Goal: Task Accomplishment & Management: Manage account settings

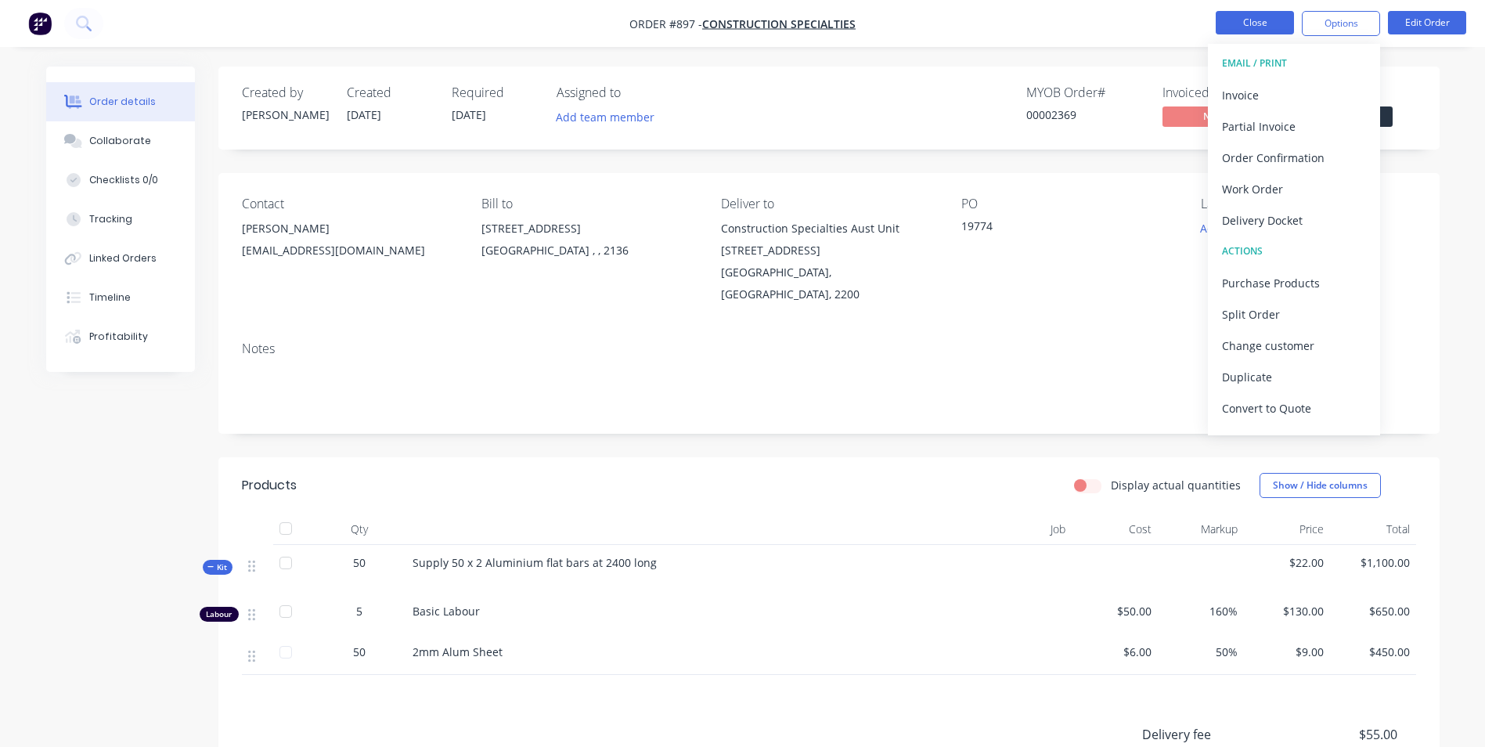
click at [1256, 27] on button "Close" at bounding box center [1255, 22] width 78 height 23
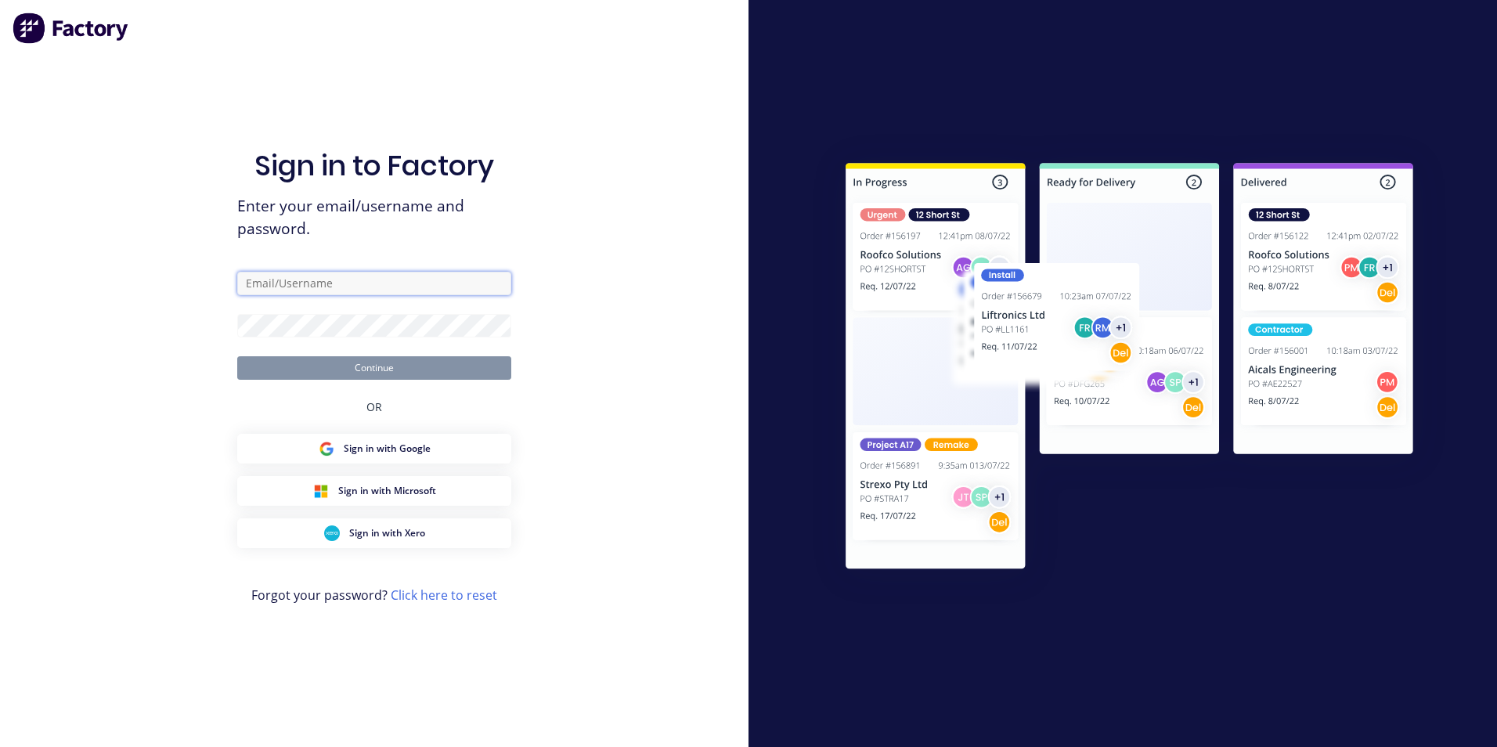
type input "[PERSON_NAME][EMAIL_ADDRESS][DOMAIN_NAME]"
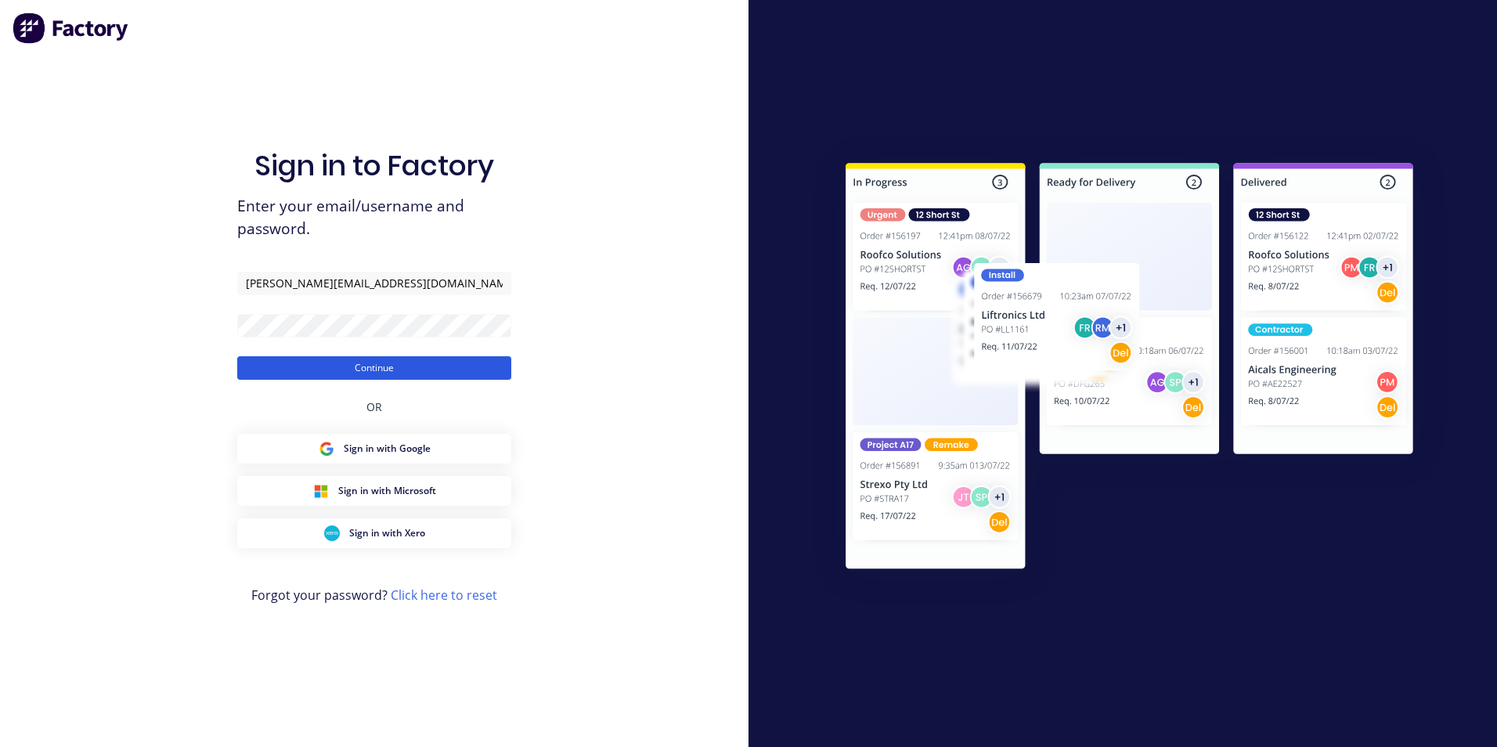
click at [344, 361] on button "Continue" at bounding box center [374, 367] width 274 height 23
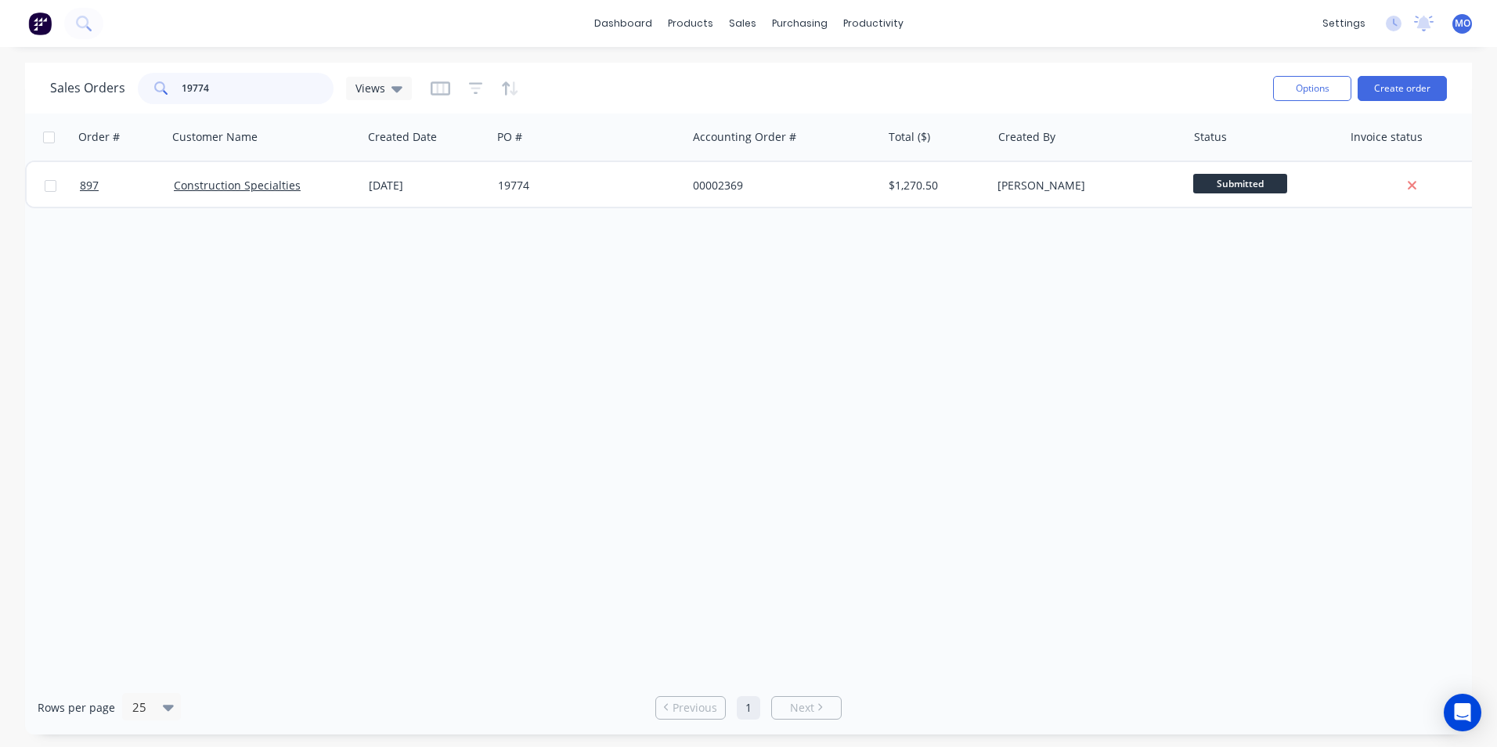
click at [211, 87] on input "19774" at bounding box center [258, 88] width 153 height 31
drag, startPoint x: 211, startPoint y: 87, endPoint x: 173, endPoint y: 90, distance: 37.7
click at [173, 90] on div "19774" at bounding box center [236, 88] width 196 height 31
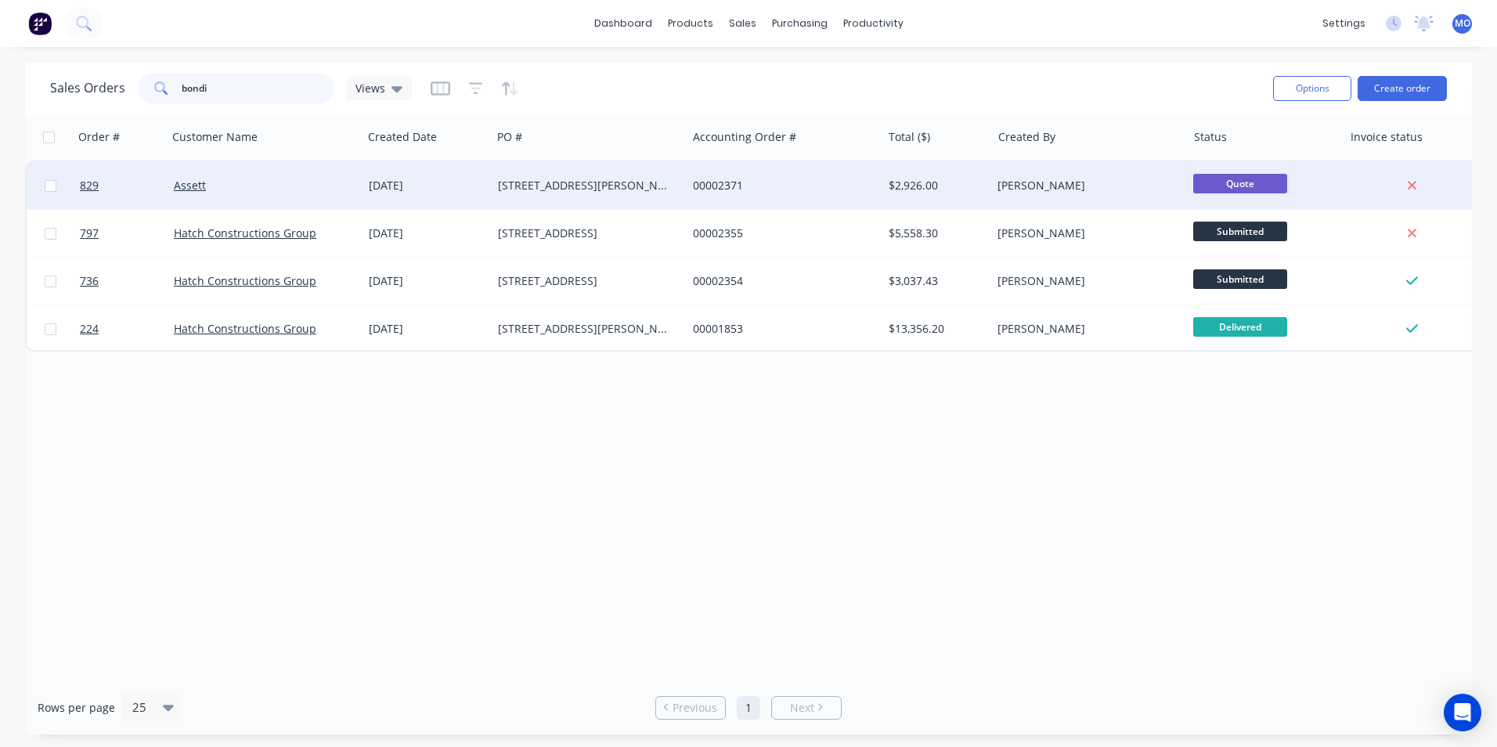
type input "bondi"
click at [485, 175] on div "[DATE]" at bounding box center [426, 185] width 129 height 47
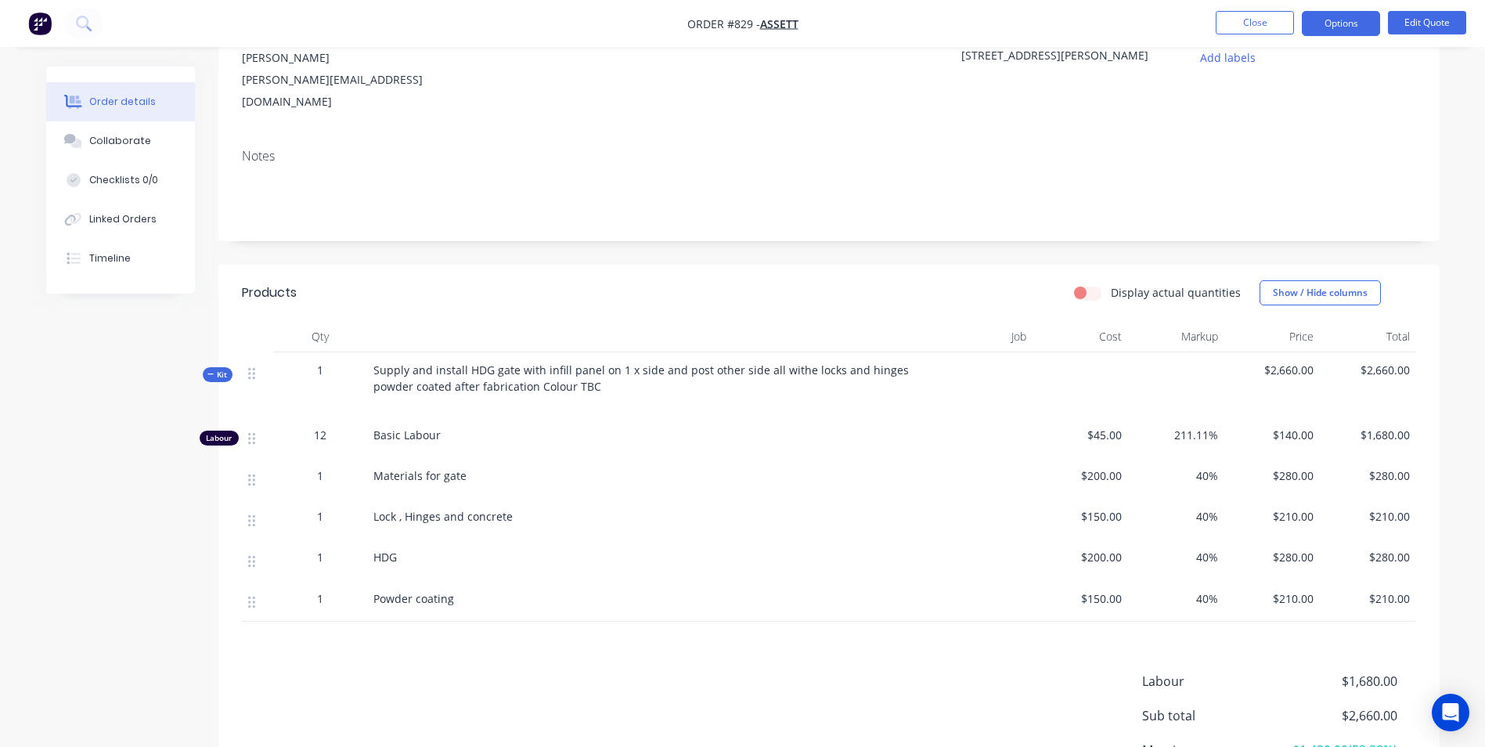
scroll to position [230, 0]
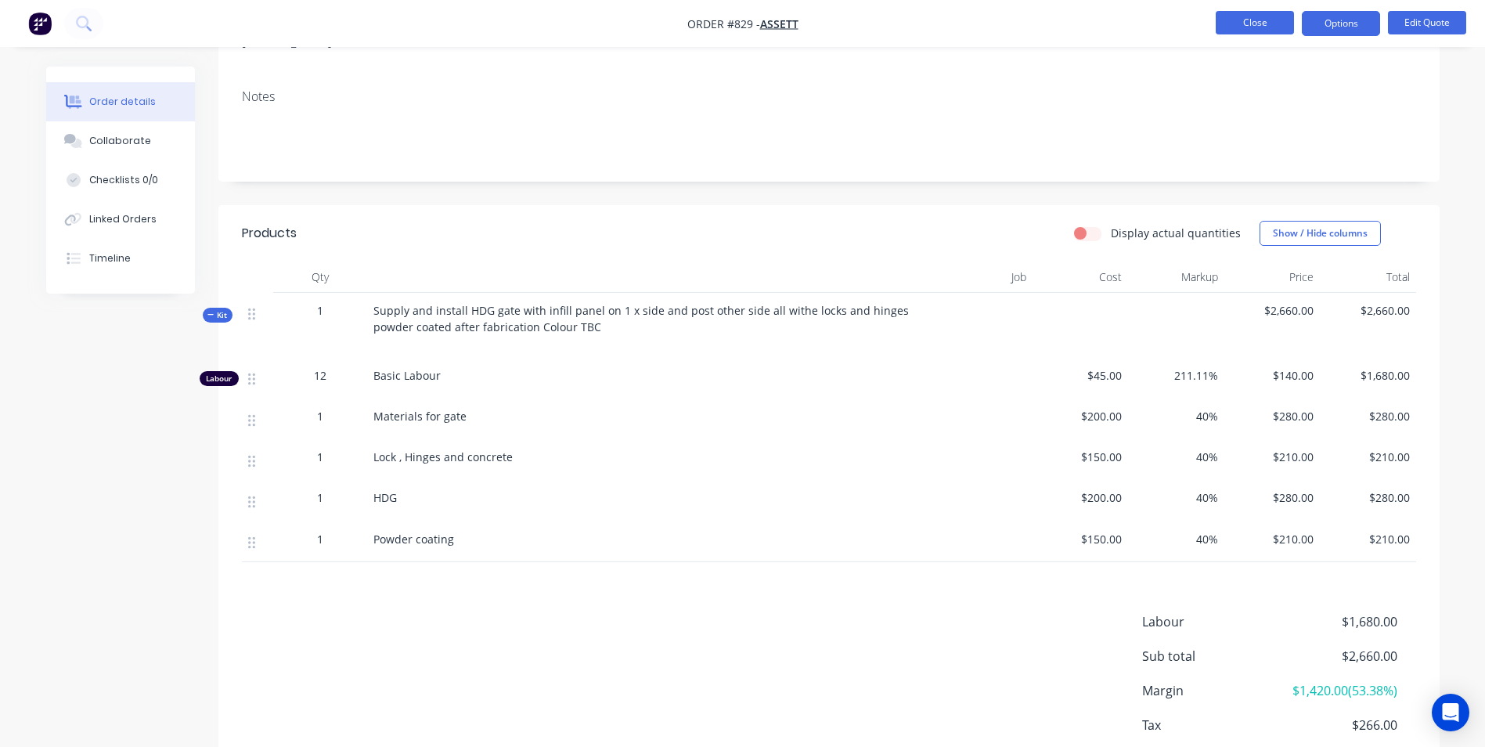
click at [1234, 32] on button "Close" at bounding box center [1255, 22] width 78 height 23
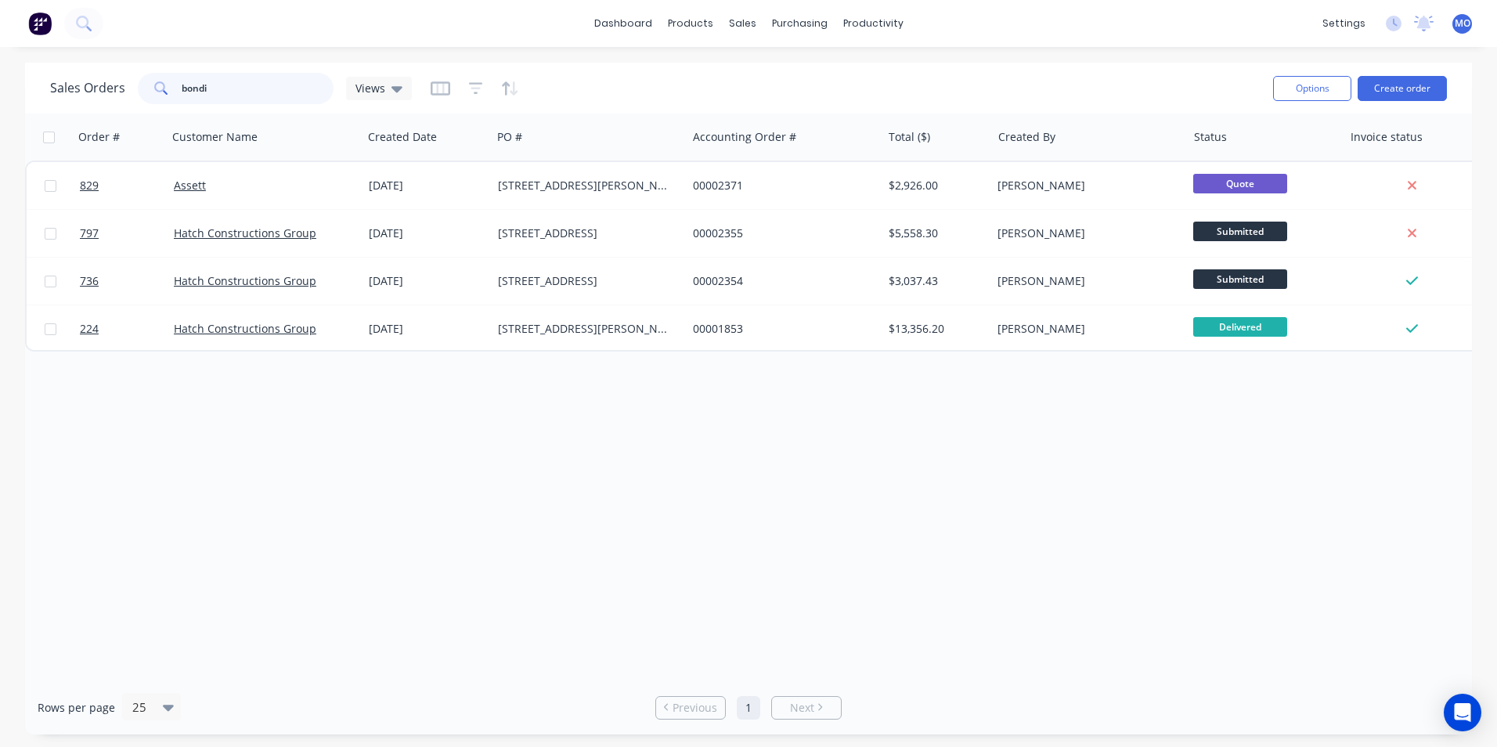
drag, startPoint x: 214, startPoint y: 85, endPoint x: 145, endPoint y: 95, distance: 69.6
click at [145, 95] on div "bondi" at bounding box center [236, 88] width 196 height 31
type input "19774"
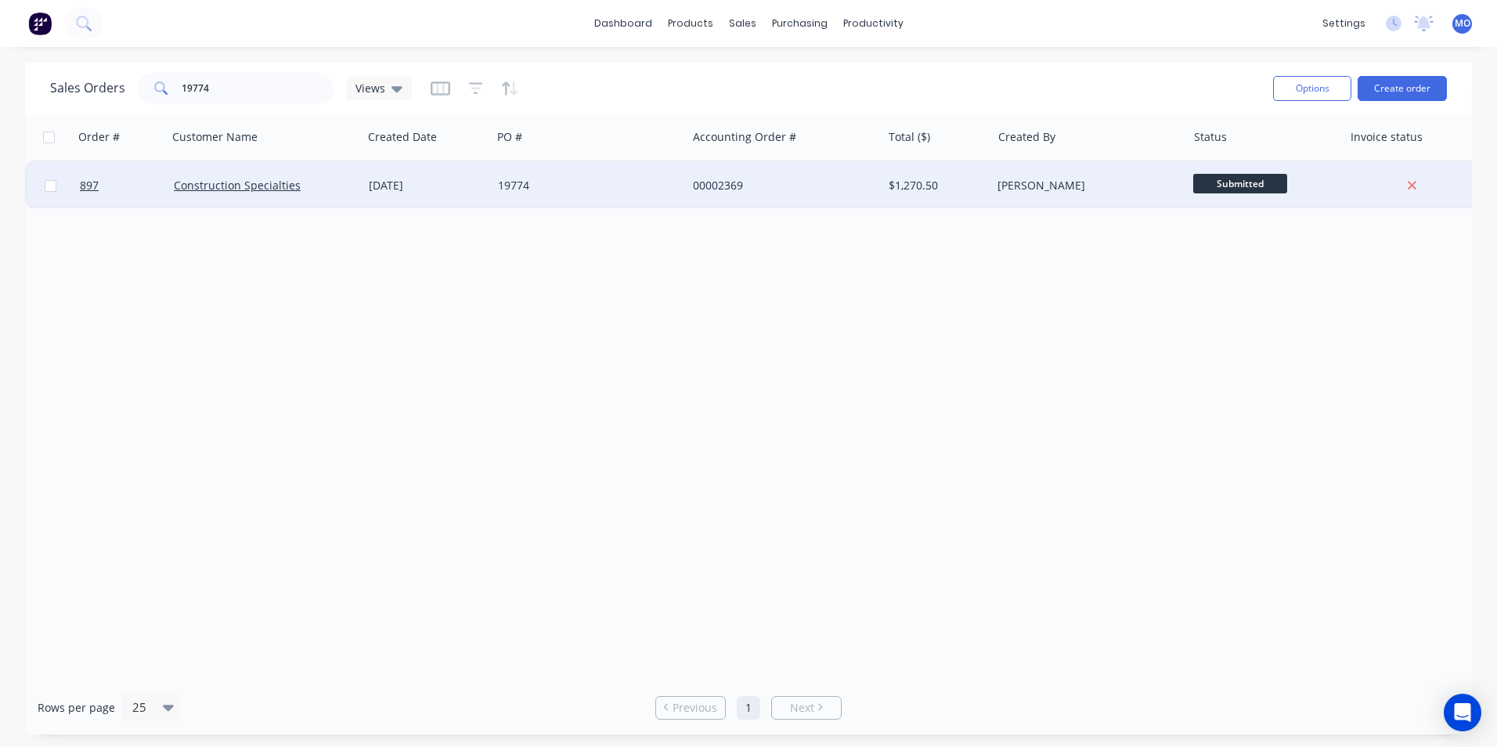
click at [246, 193] on div "Construction Specialties" at bounding box center [265, 185] width 195 height 47
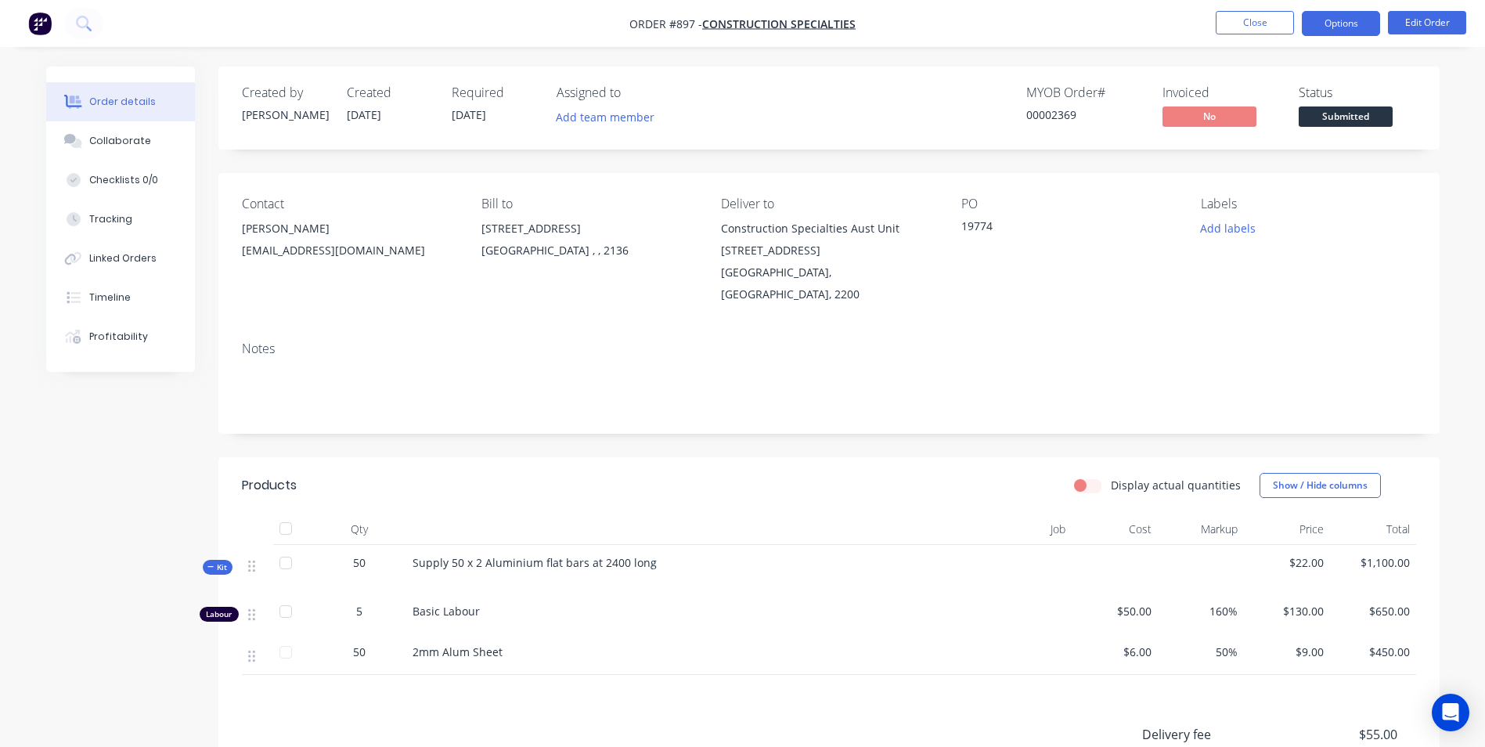
click at [1338, 15] on button "Options" at bounding box center [1341, 23] width 78 height 25
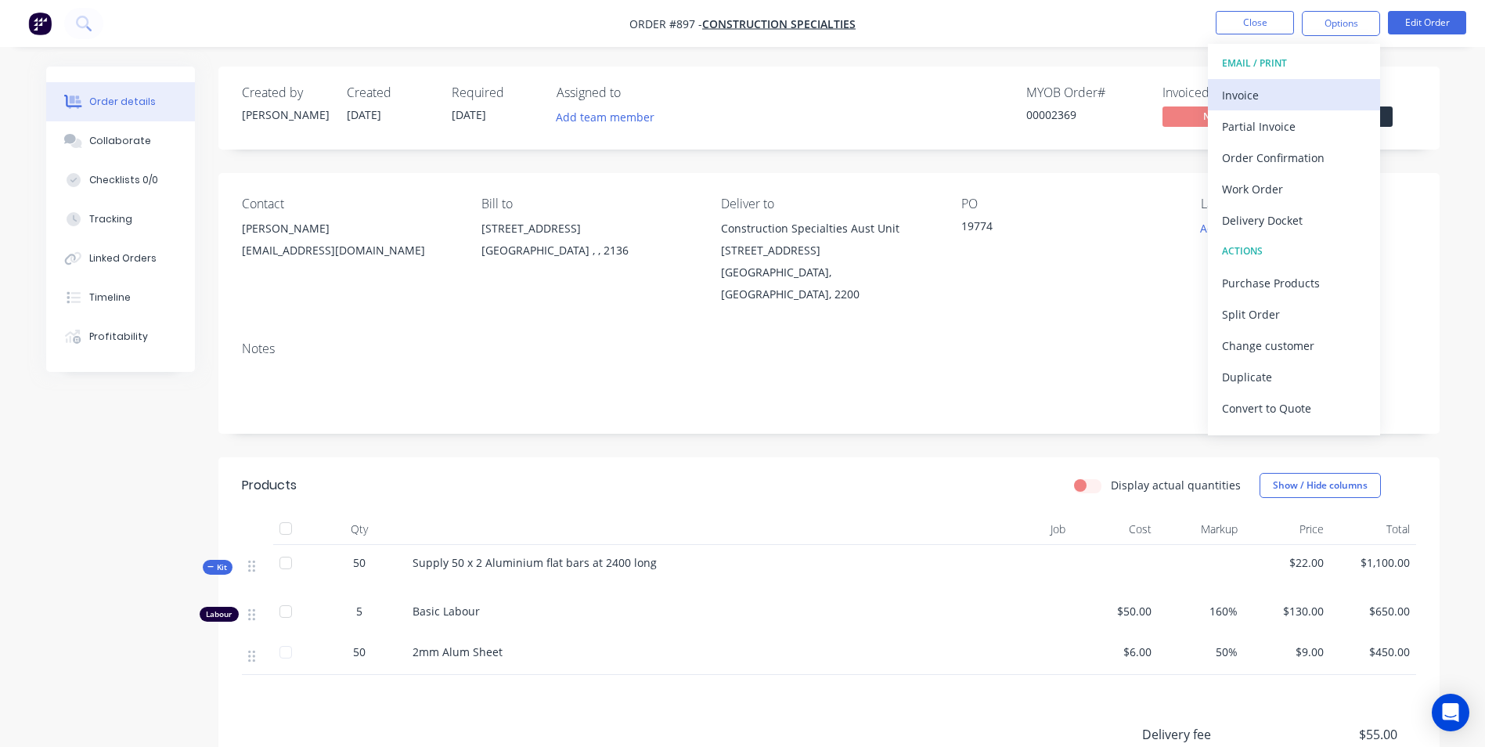
click at [1252, 90] on div "Invoice" at bounding box center [1294, 95] width 144 height 23
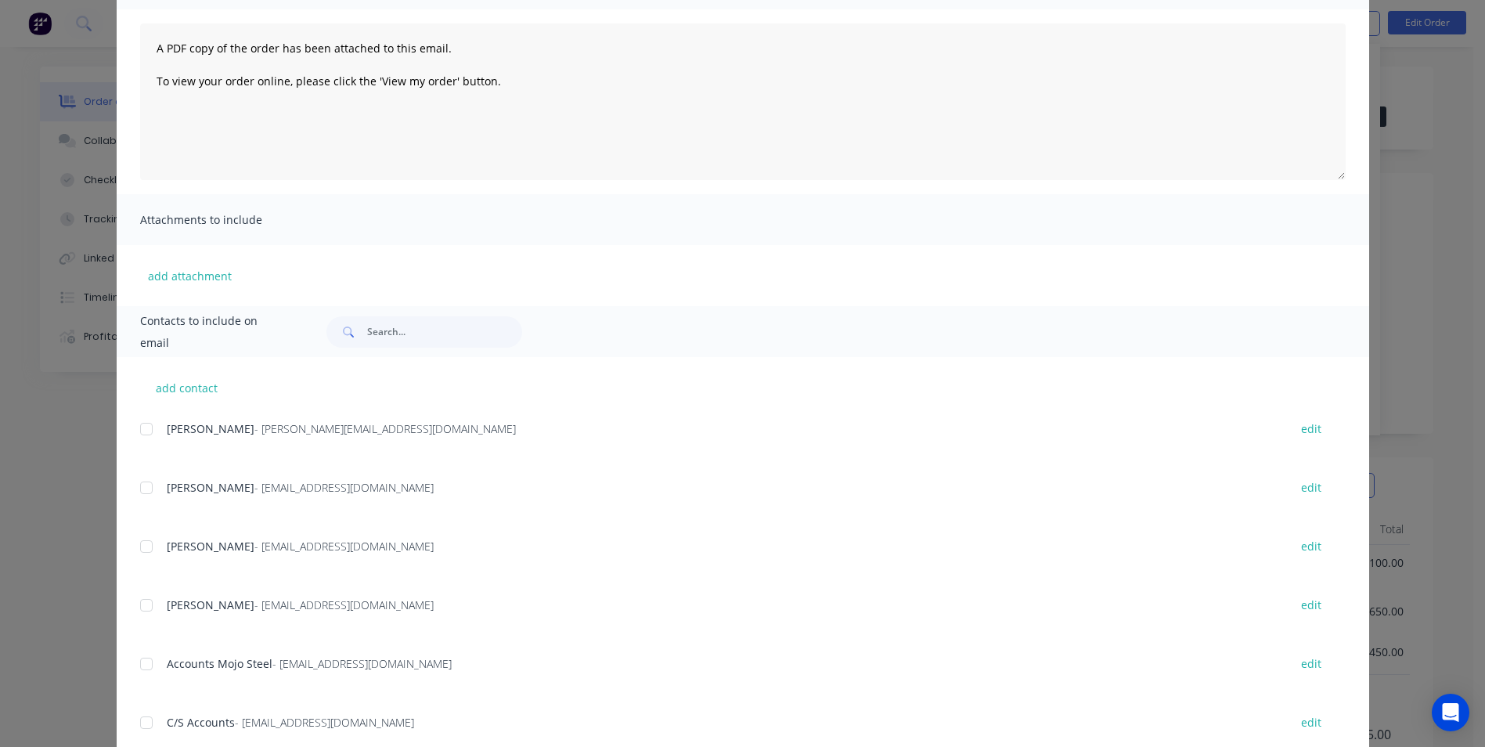
scroll to position [222, 0]
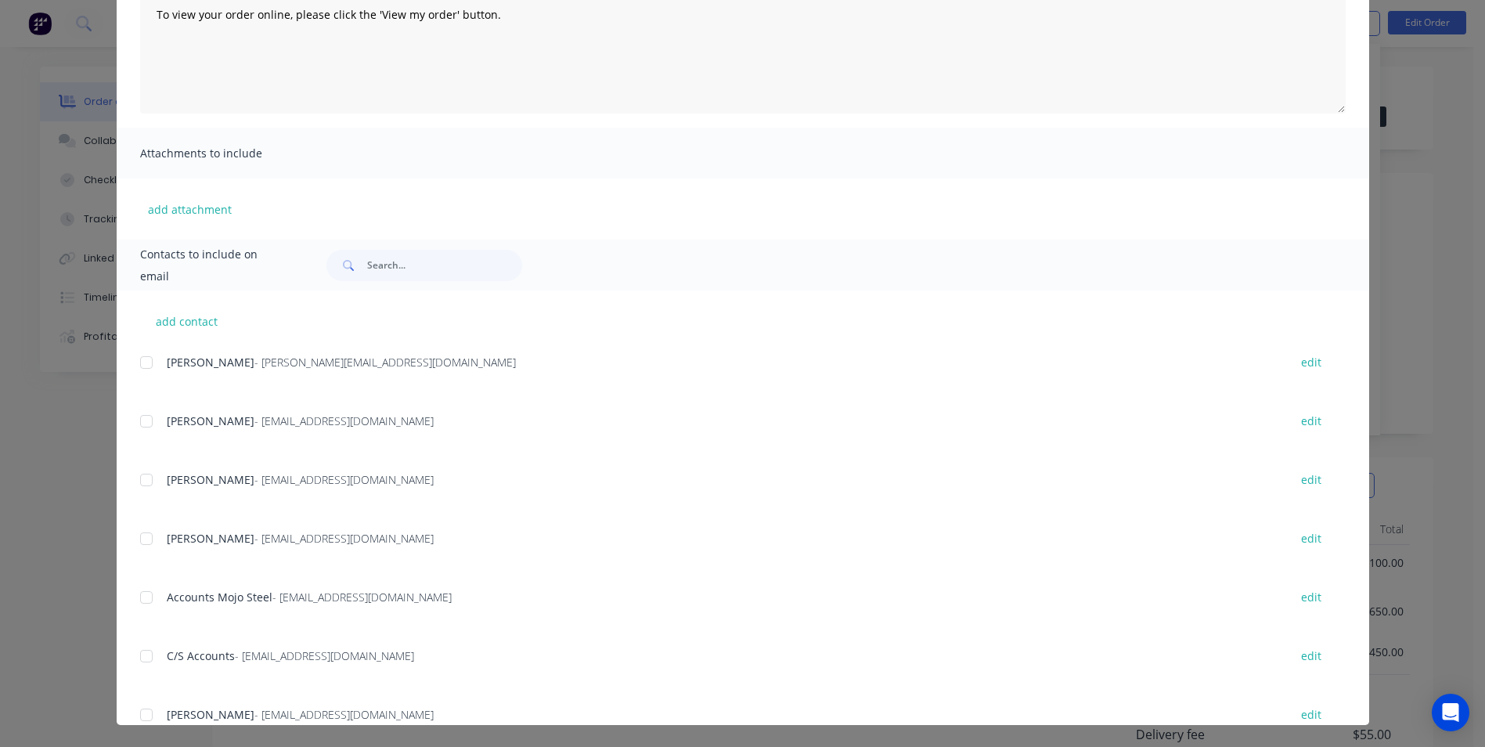
click at [135, 481] on div at bounding box center [146, 479] width 31 height 31
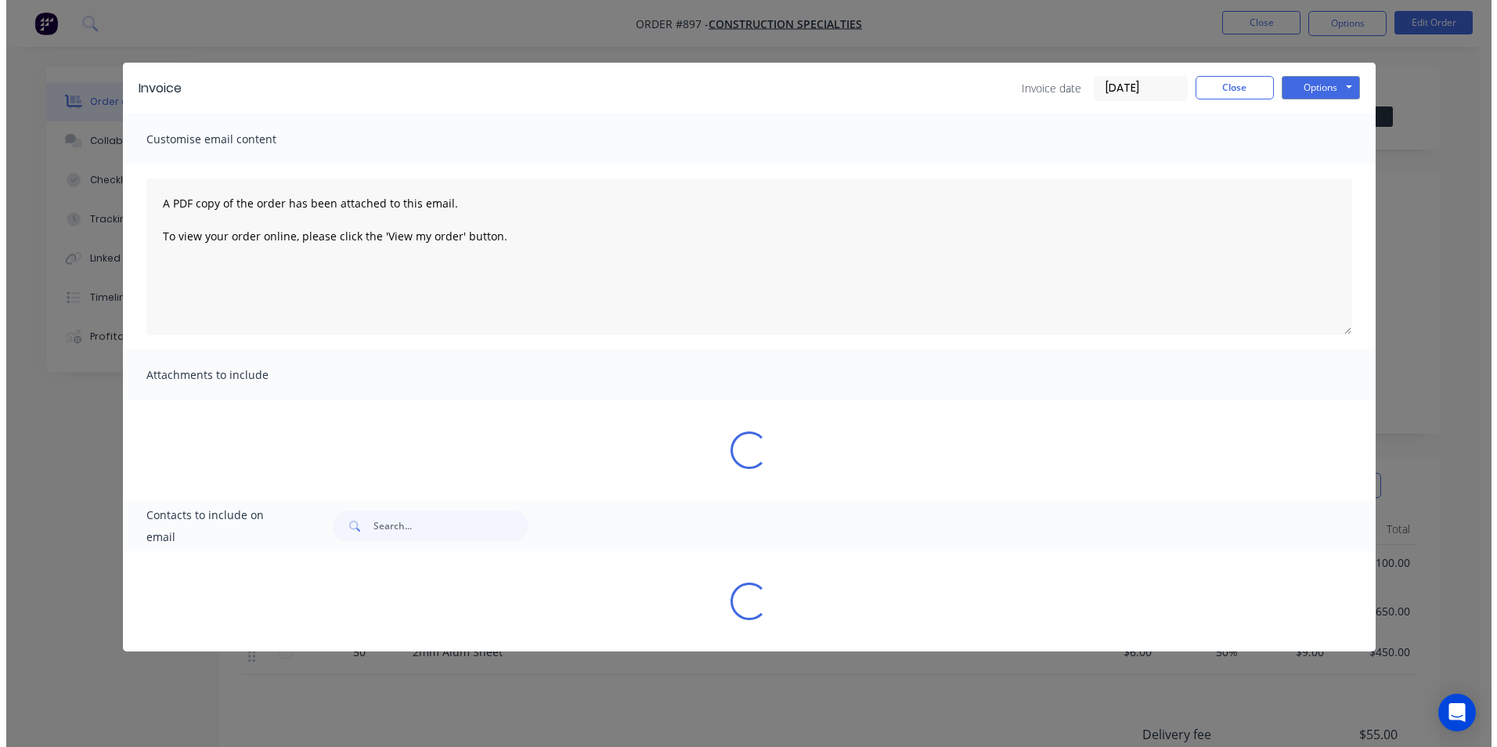
scroll to position [0, 0]
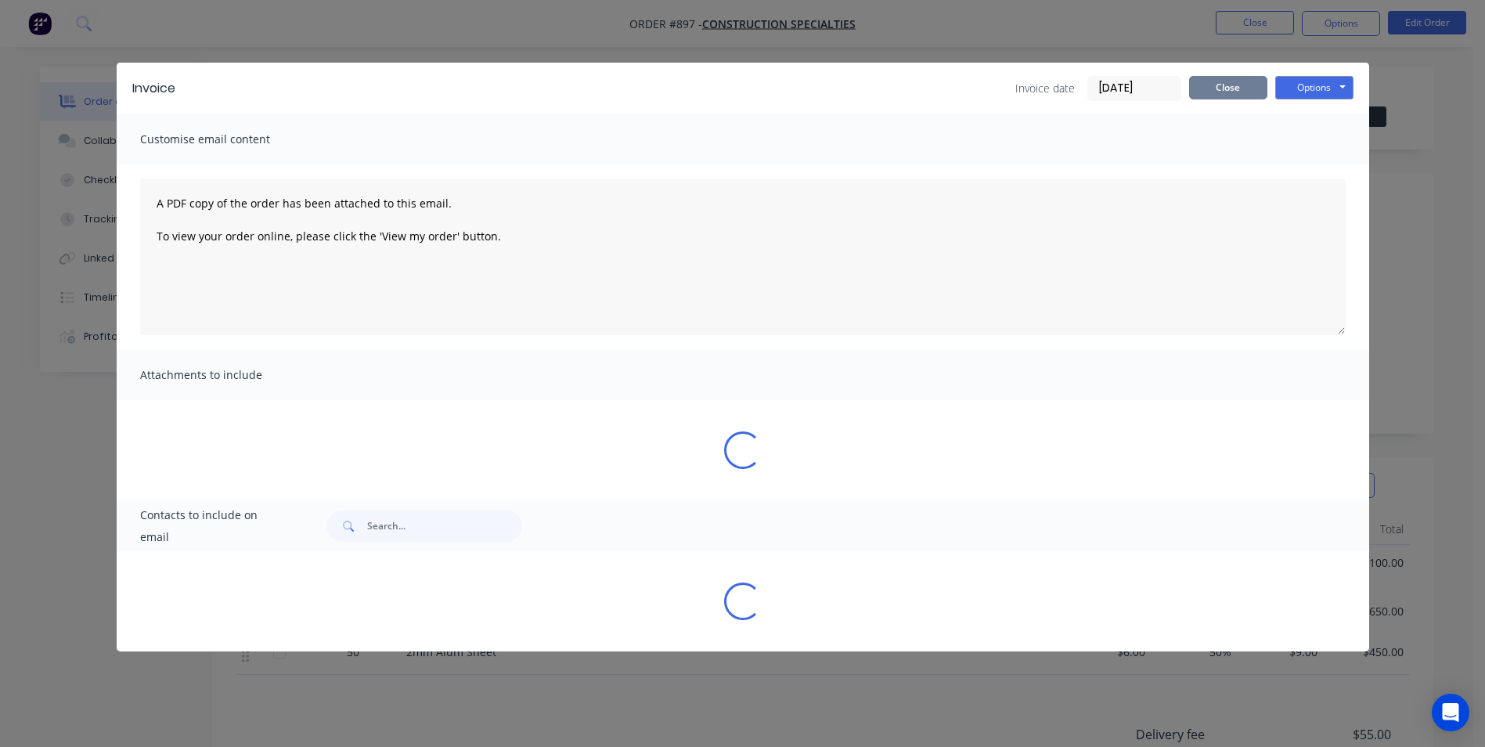
click at [1227, 92] on button "Close" at bounding box center [1228, 87] width 78 height 23
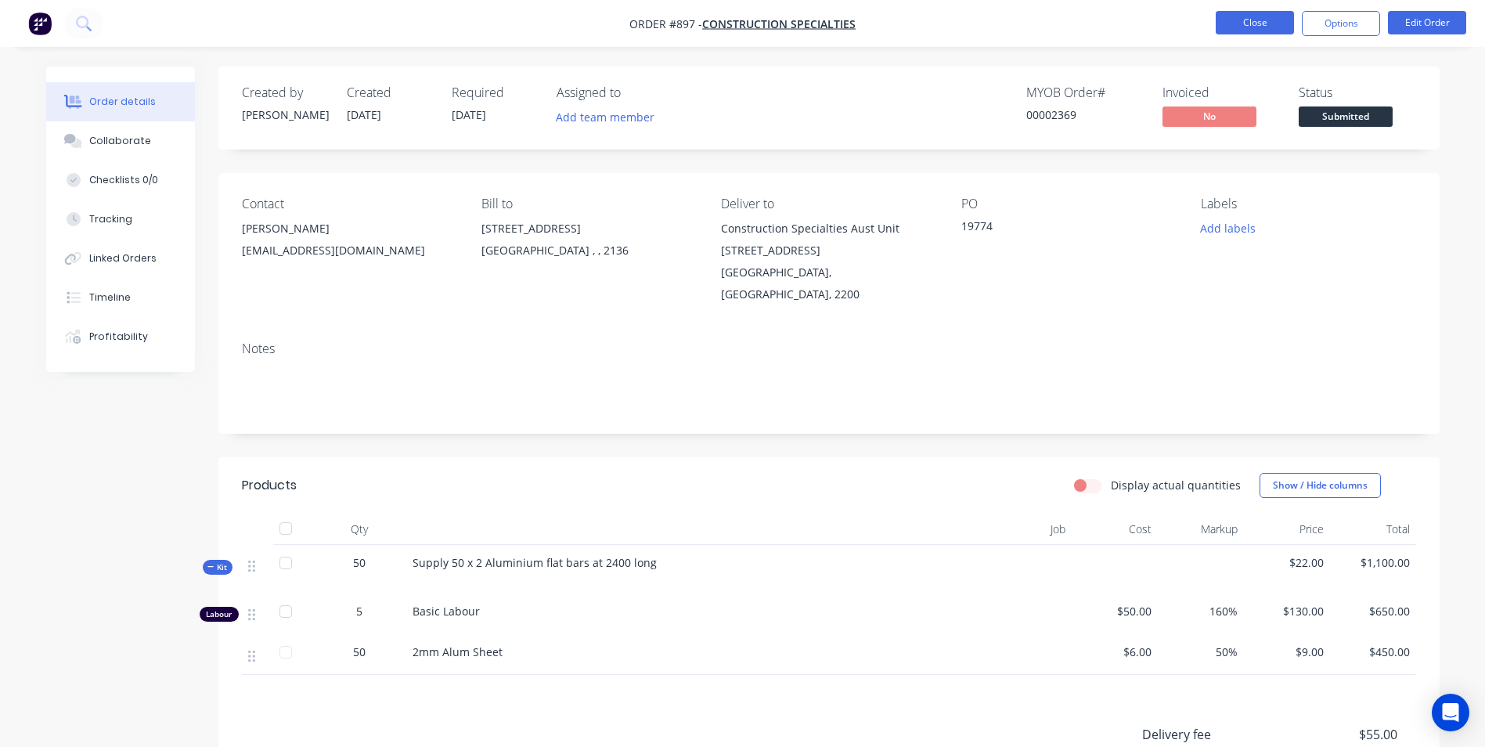
click at [1244, 20] on button "Close" at bounding box center [1255, 22] width 78 height 23
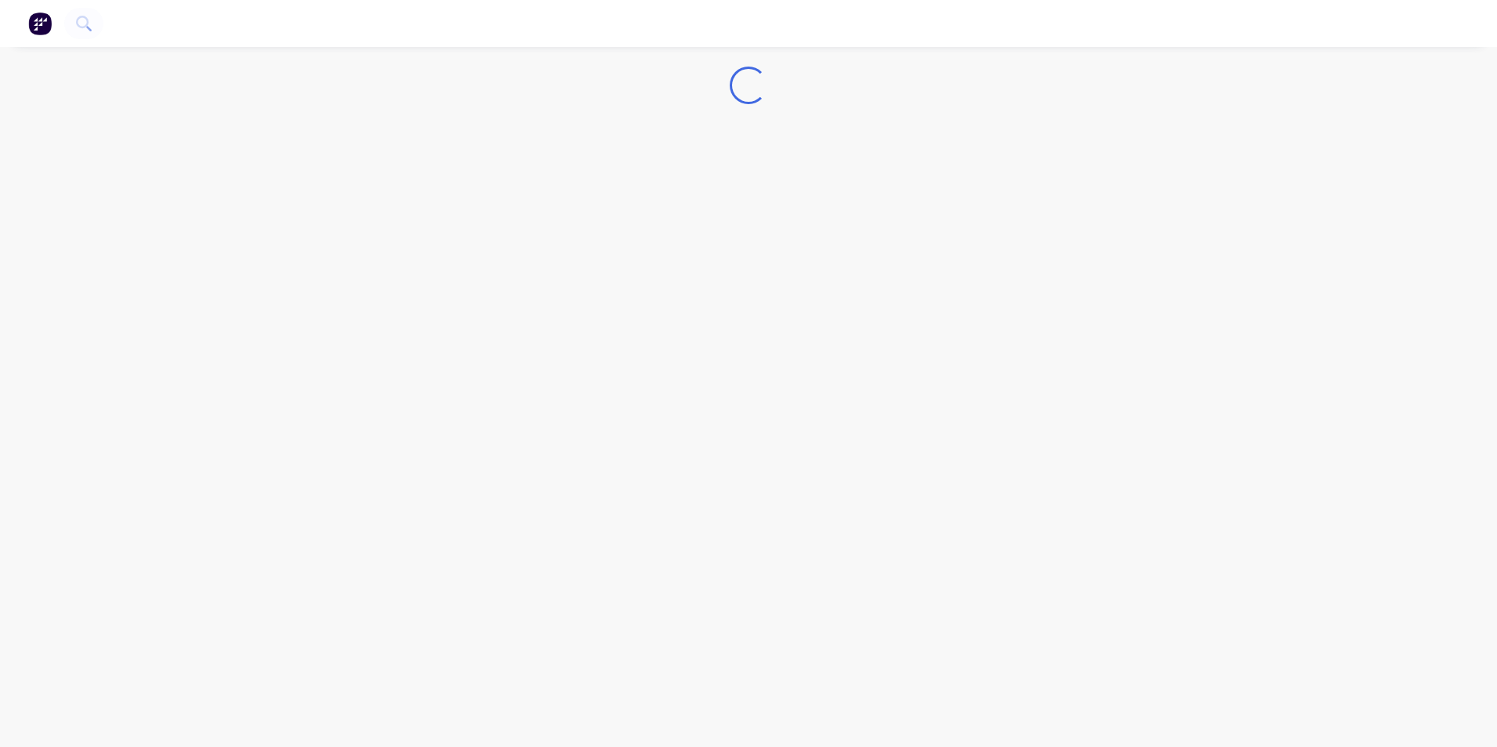
click at [41, 22] on img "button" at bounding box center [39, 23] width 23 height 23
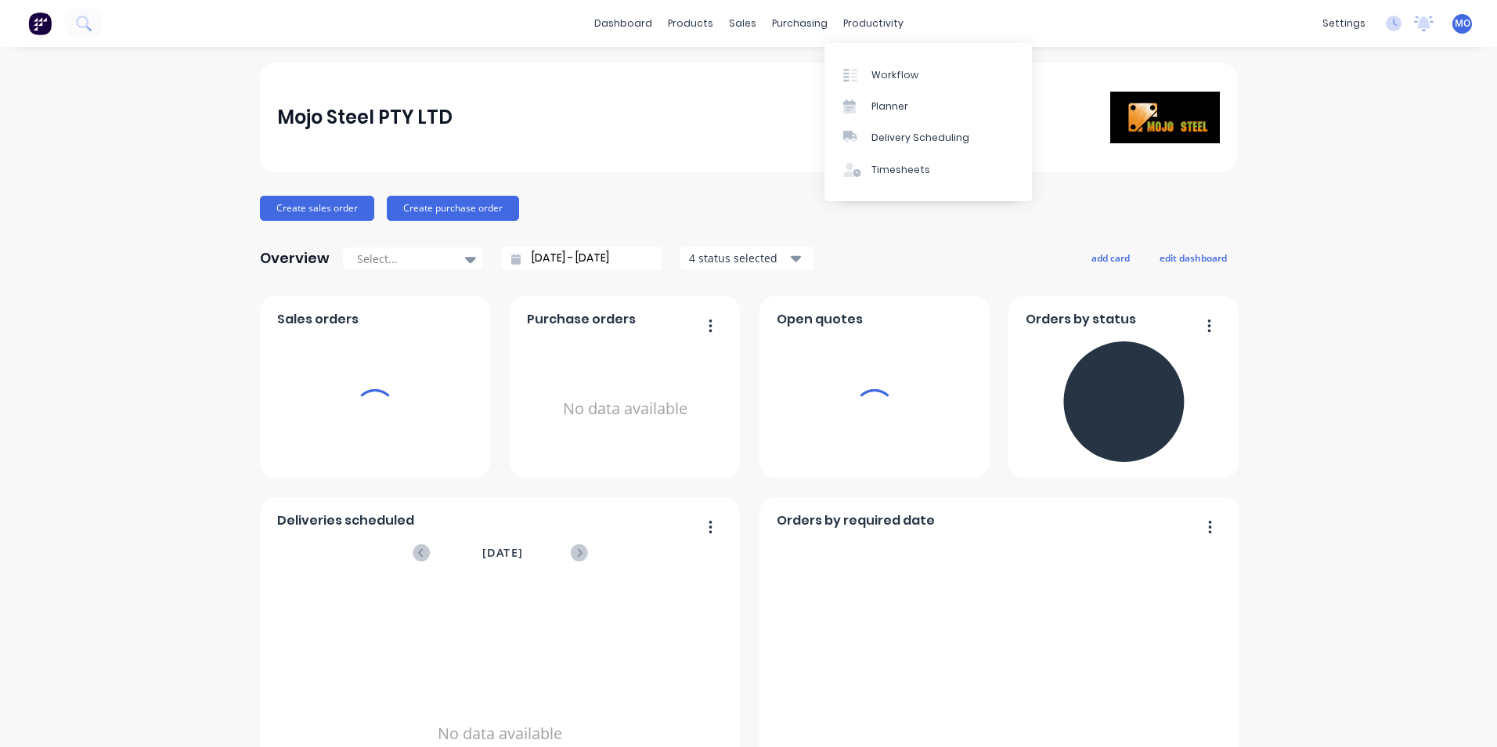
click at [727, 27] on div "sales" at bounding box center [742, 23] width 43 height 23
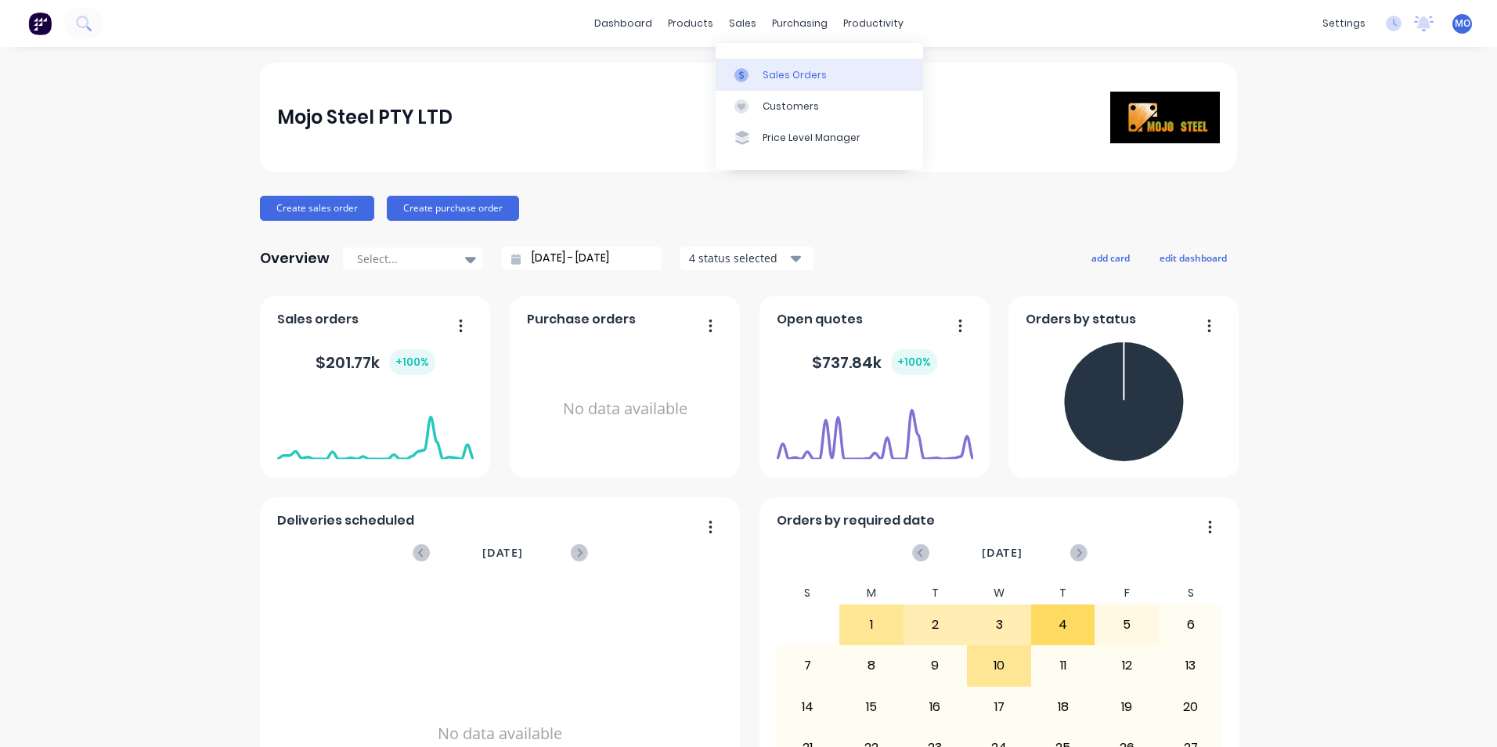
click at [766, 77] on div "Sales Orders" at bounding box center [794, 75] width 64 height 14
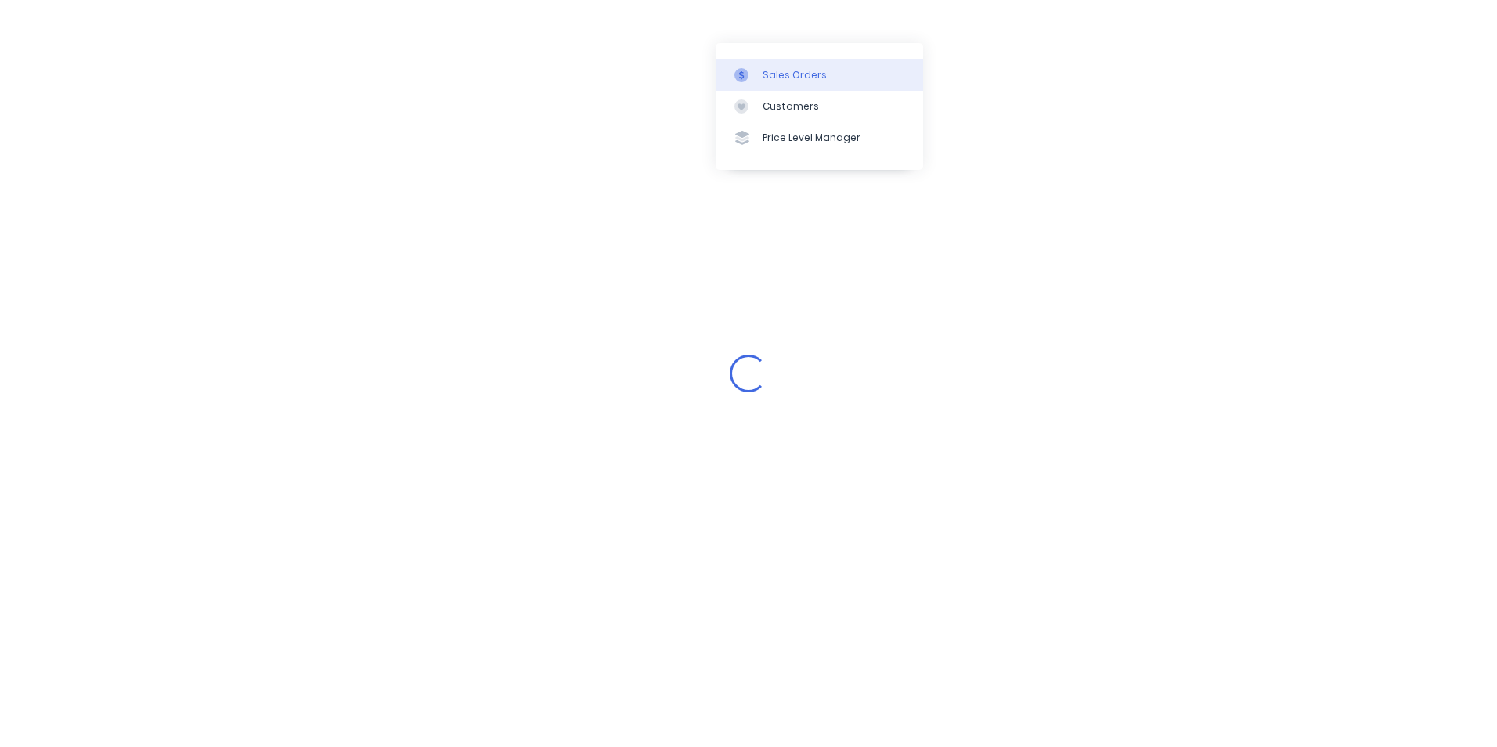
click at [778, 71] on div "Sales Orders" at bounding box center [794, 75] width 64 height 14
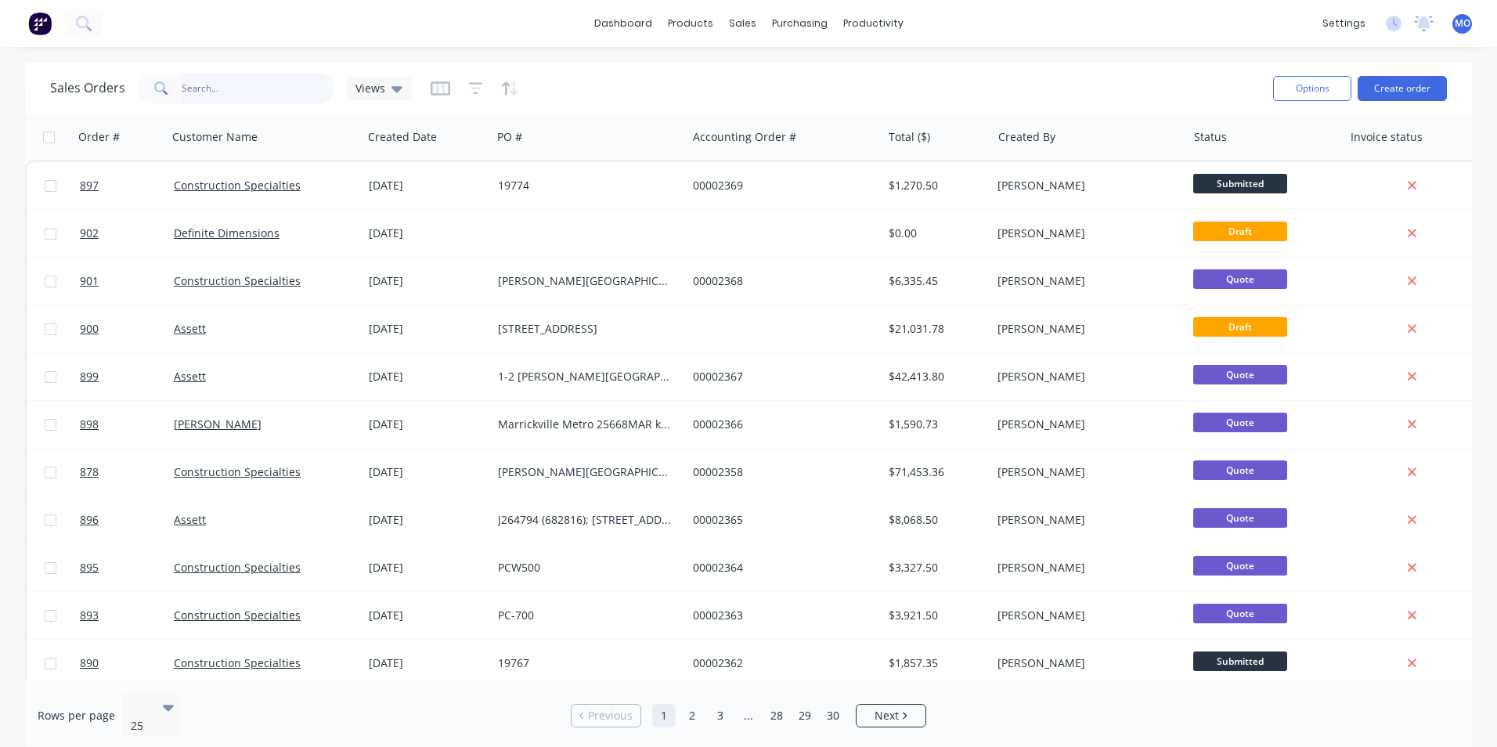
click at [225, 92] on input "text" at bounding box center [258, 88] width 153 height 31
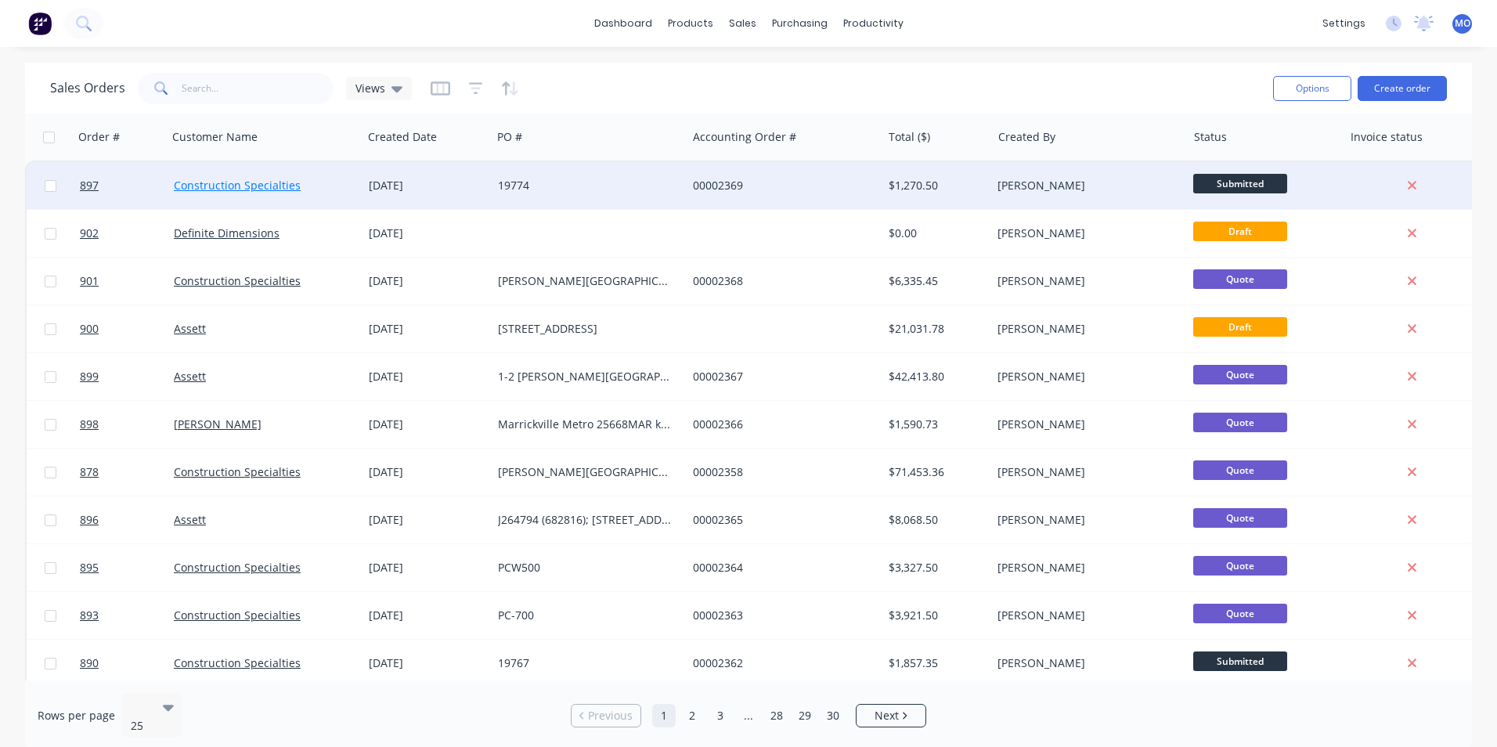
click at [214, 182] on link "Construction Specialties" at bounding box center [237, 185] width 127 height 15
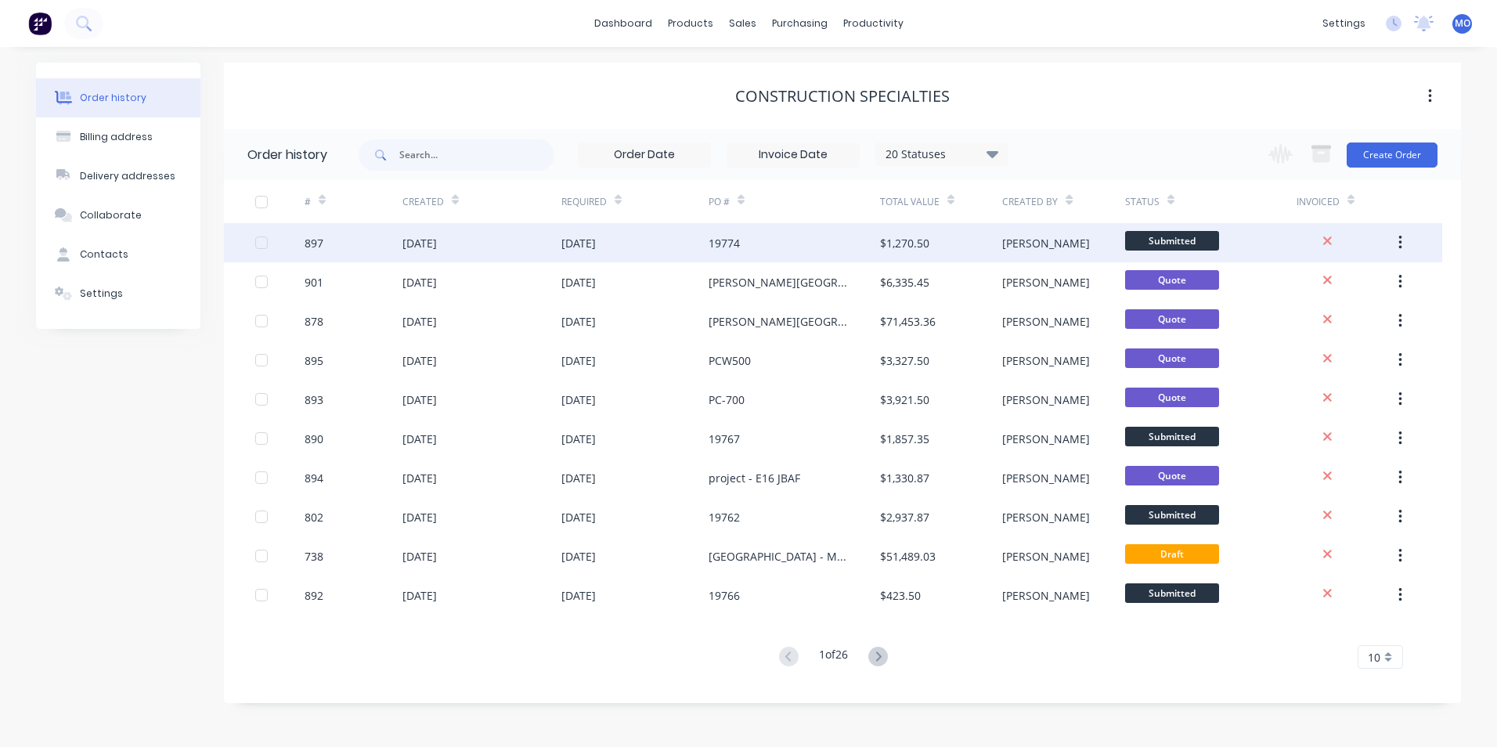
click at [643, 251] on div "[DATE]" at bounding box center [634, 242] width 147 height 39
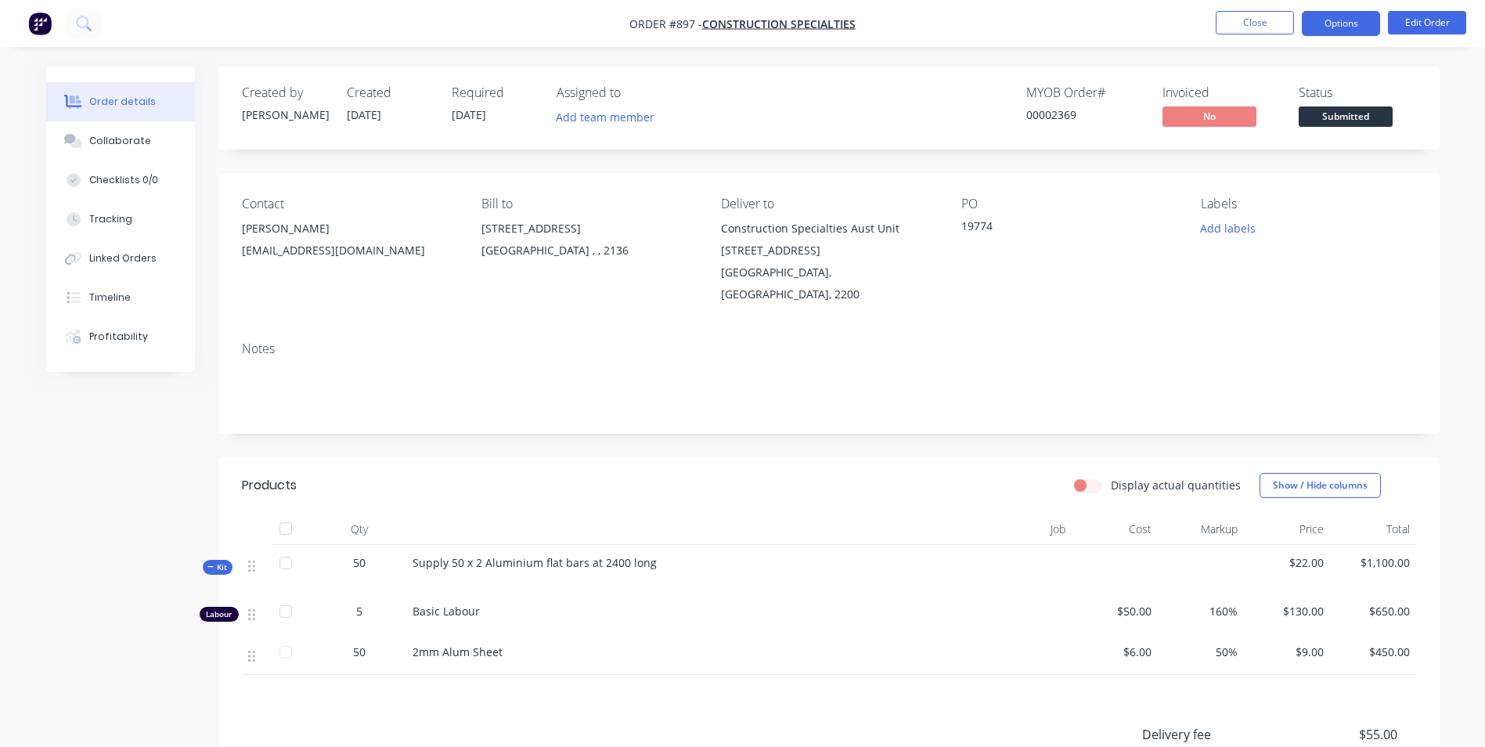
click at [1357, 24] on button "Options" at bounding box center [1341, 23] width 78 height 25
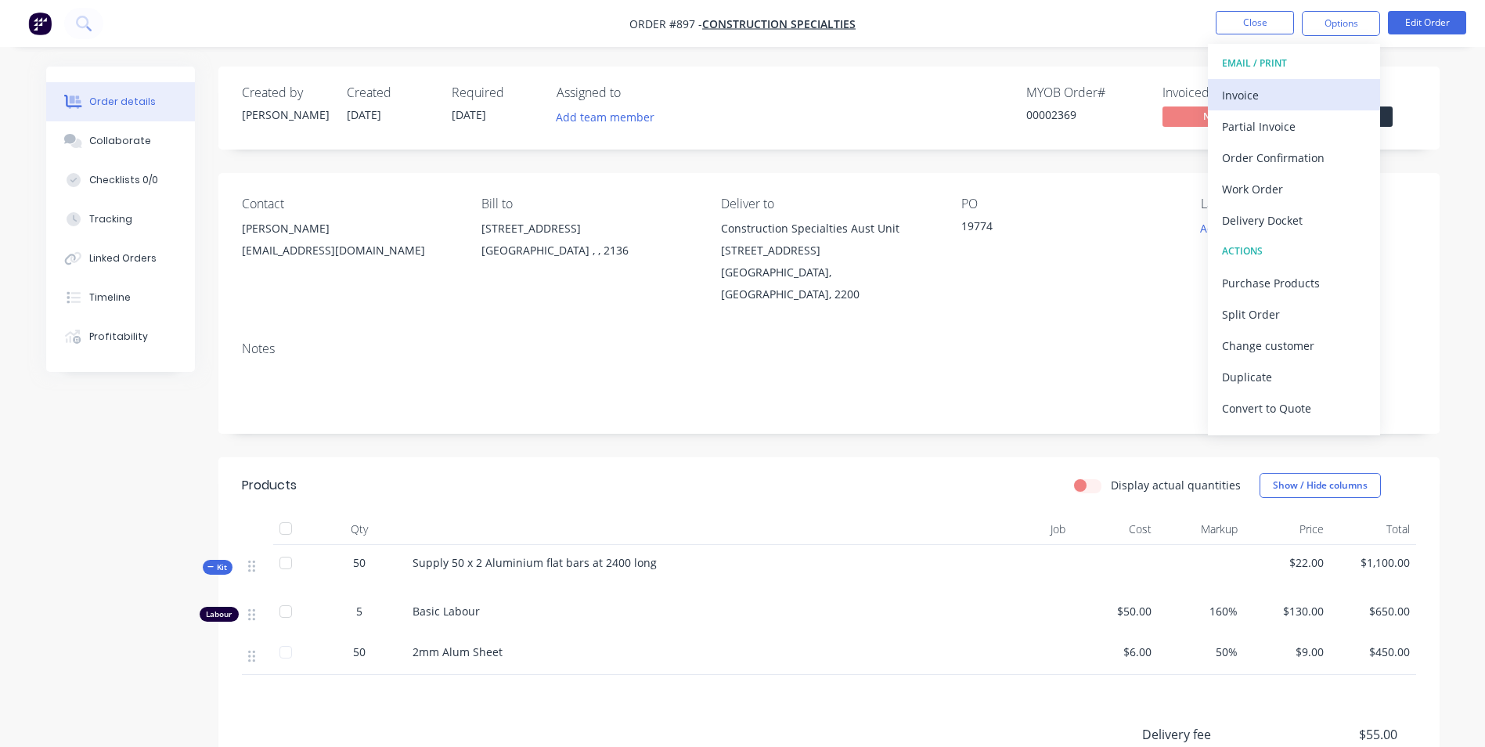
click at [1247, 101] on div "Invoice" at bounding box center [1294, 95] width 144 height 23
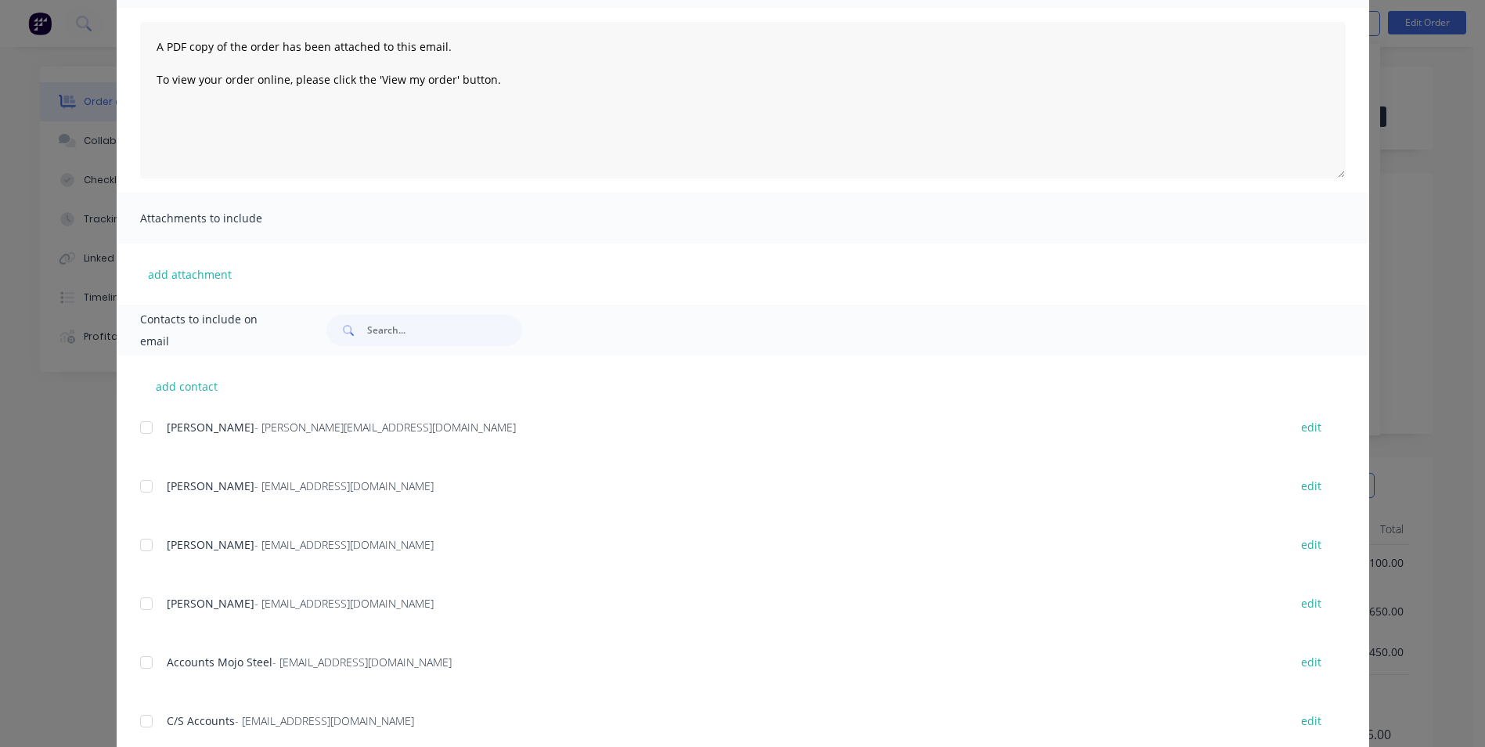
scroll to position [78, 0]
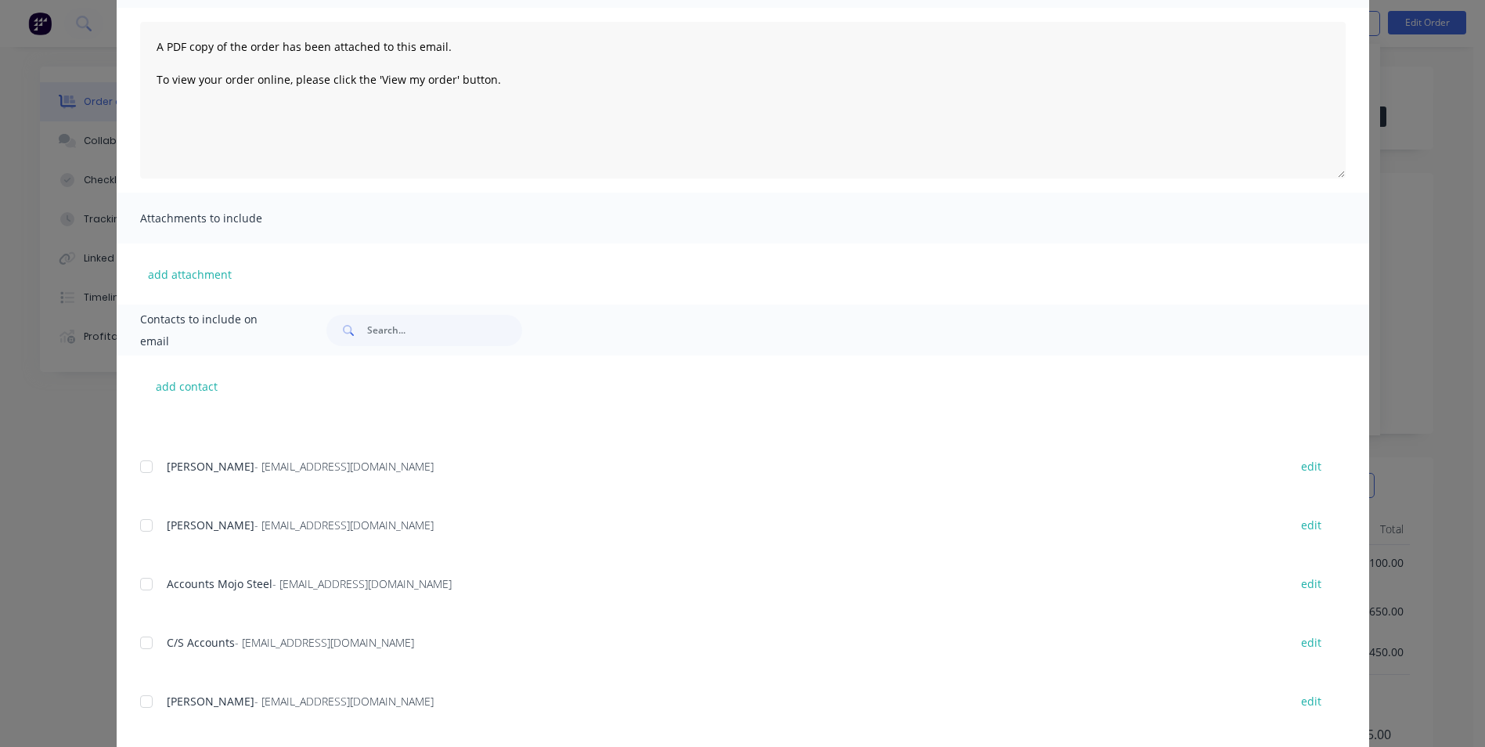
click at [139, 467] on div at bounding box center [146, 466] width 31 height 31
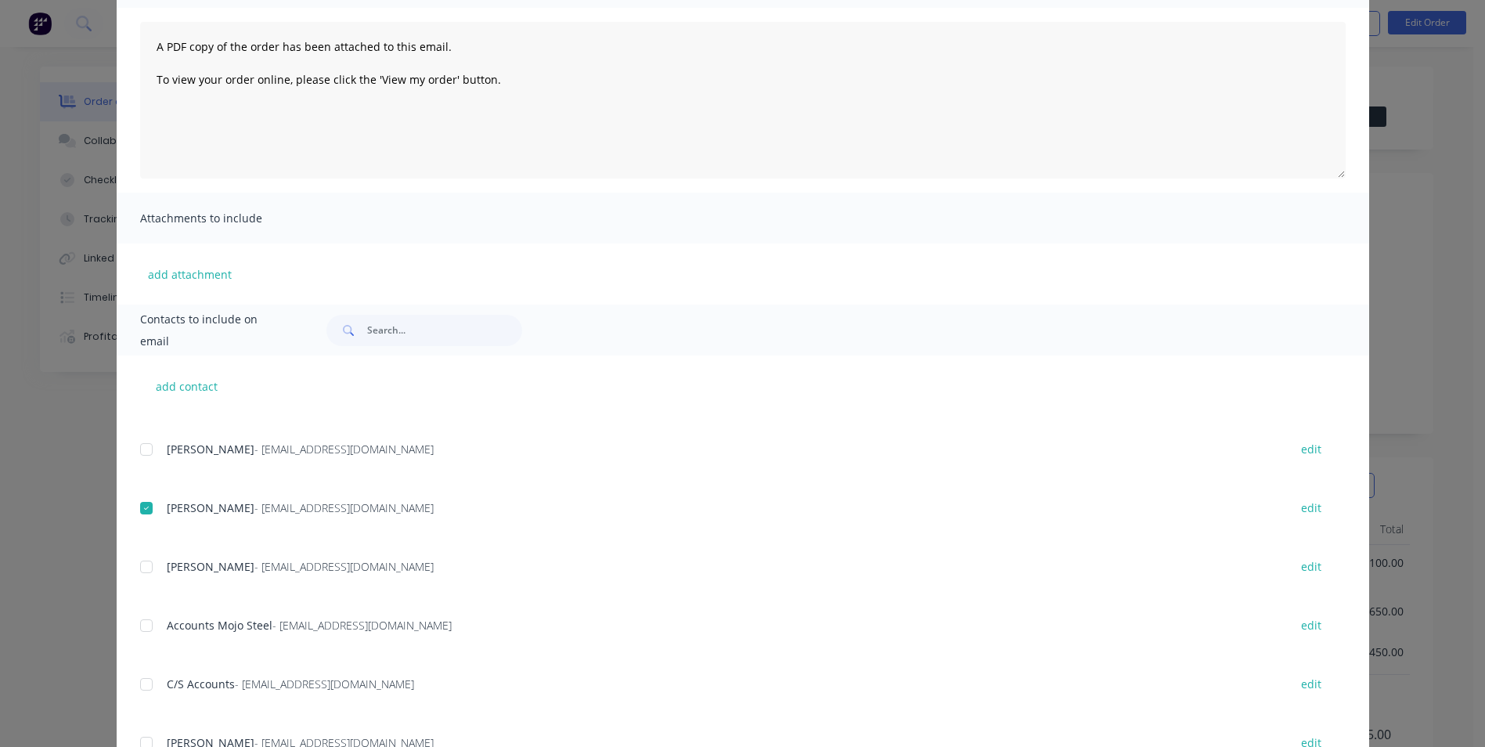
scroll to position [0, 0]
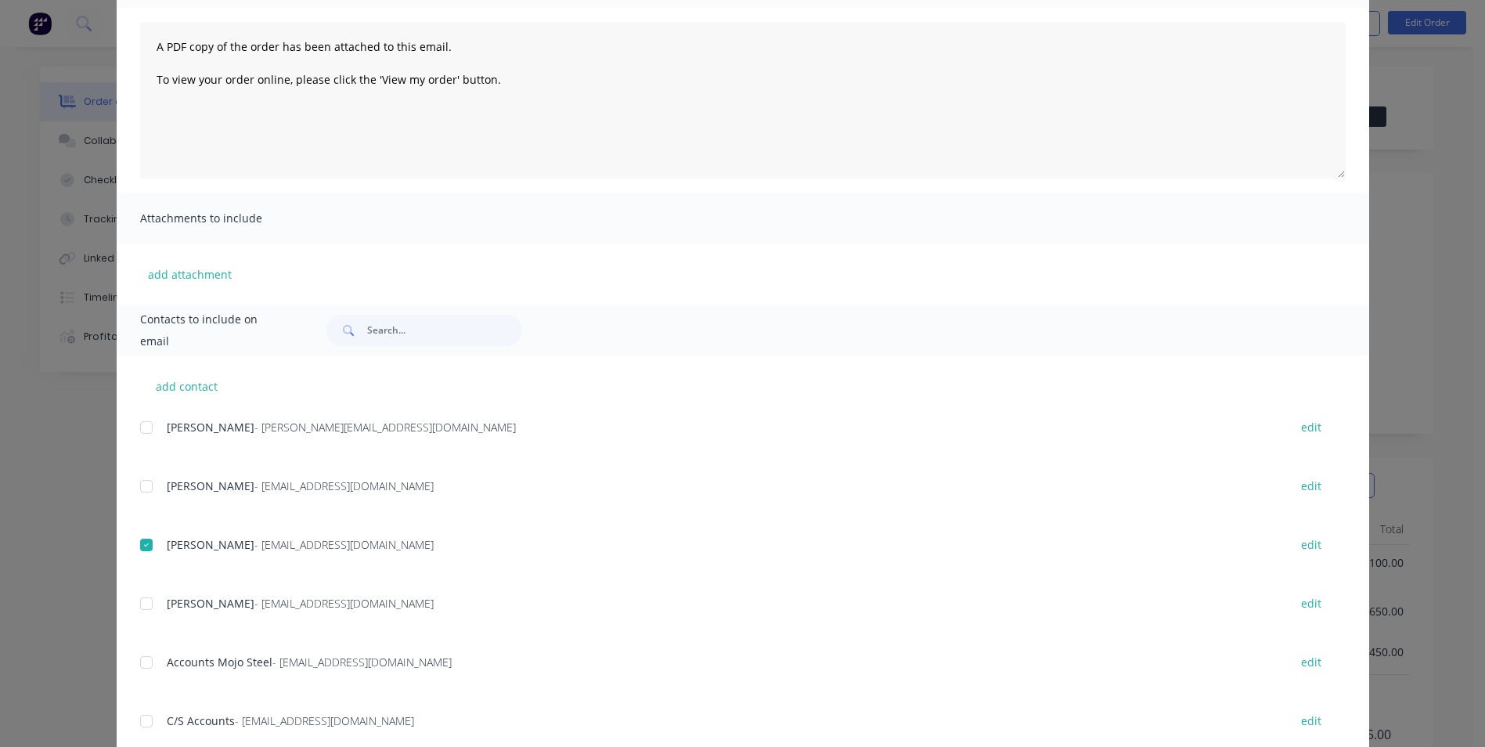
click at [141, 485] on div at bounding box center [146, 485] width 31 height 31
click at [139, 601] on div at bounding box center [146, 603] width 31 height 31
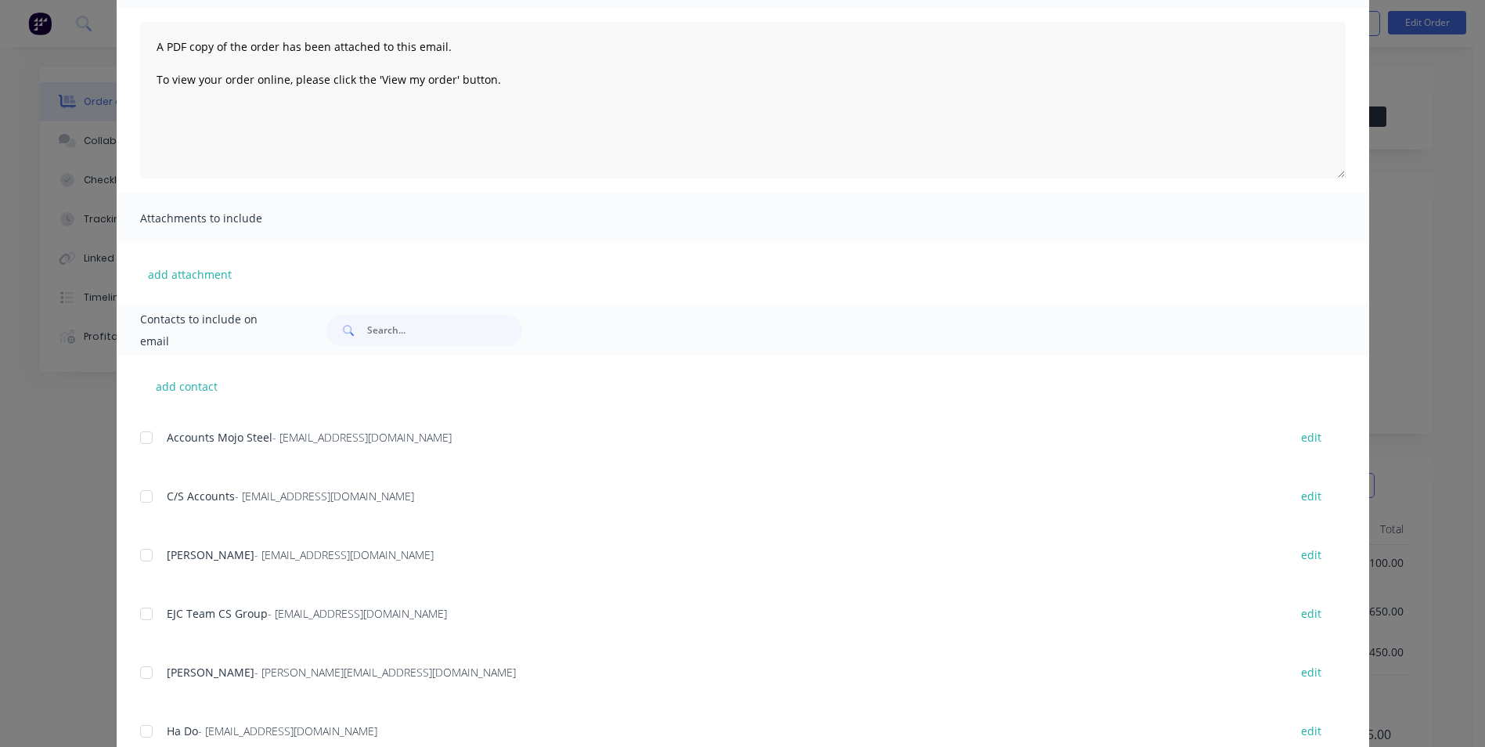
scroll to position [235, 0]
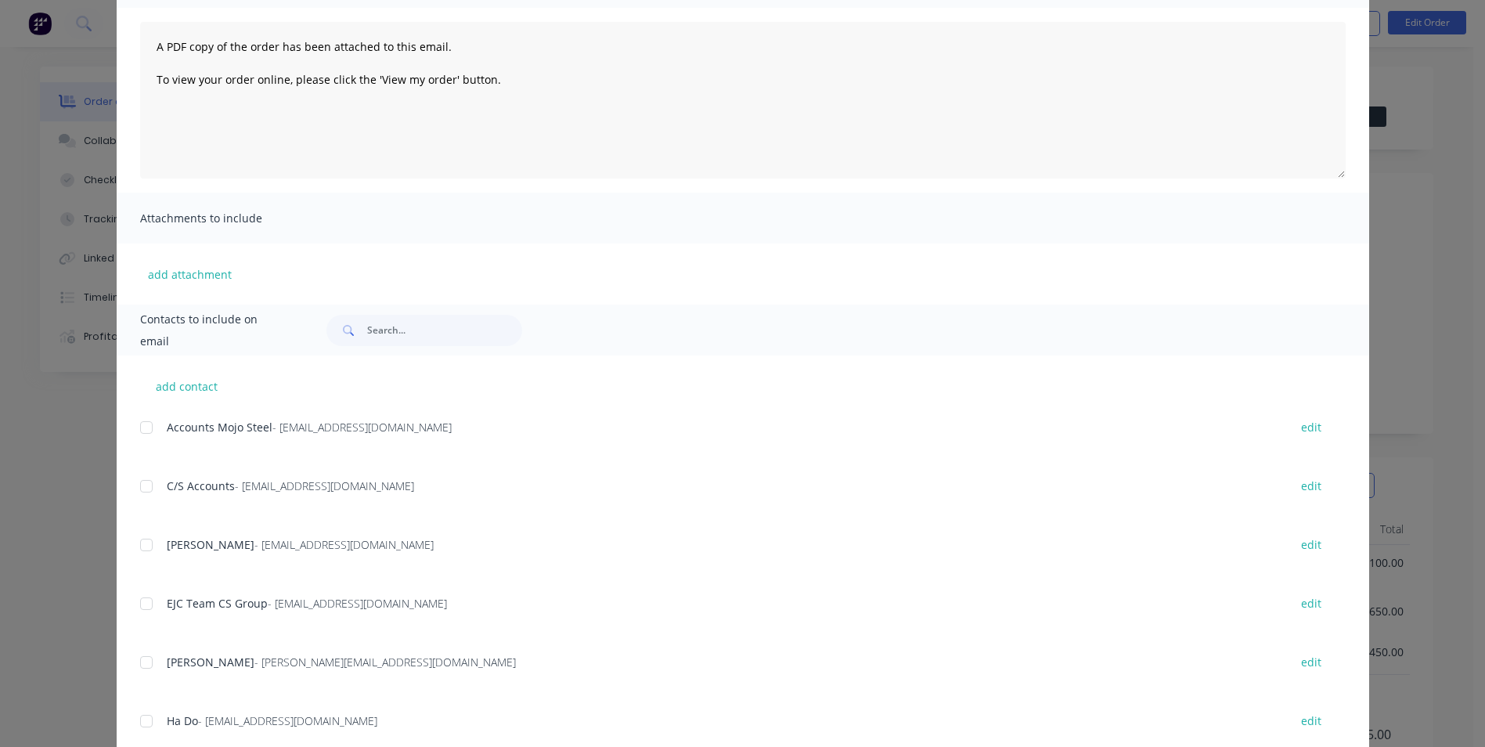
click at [139, 434] on div at bounding box center [146, 427] width 31 height 31
click at [137, 484] on div at bounding box center [146, 485] width 31 height 31
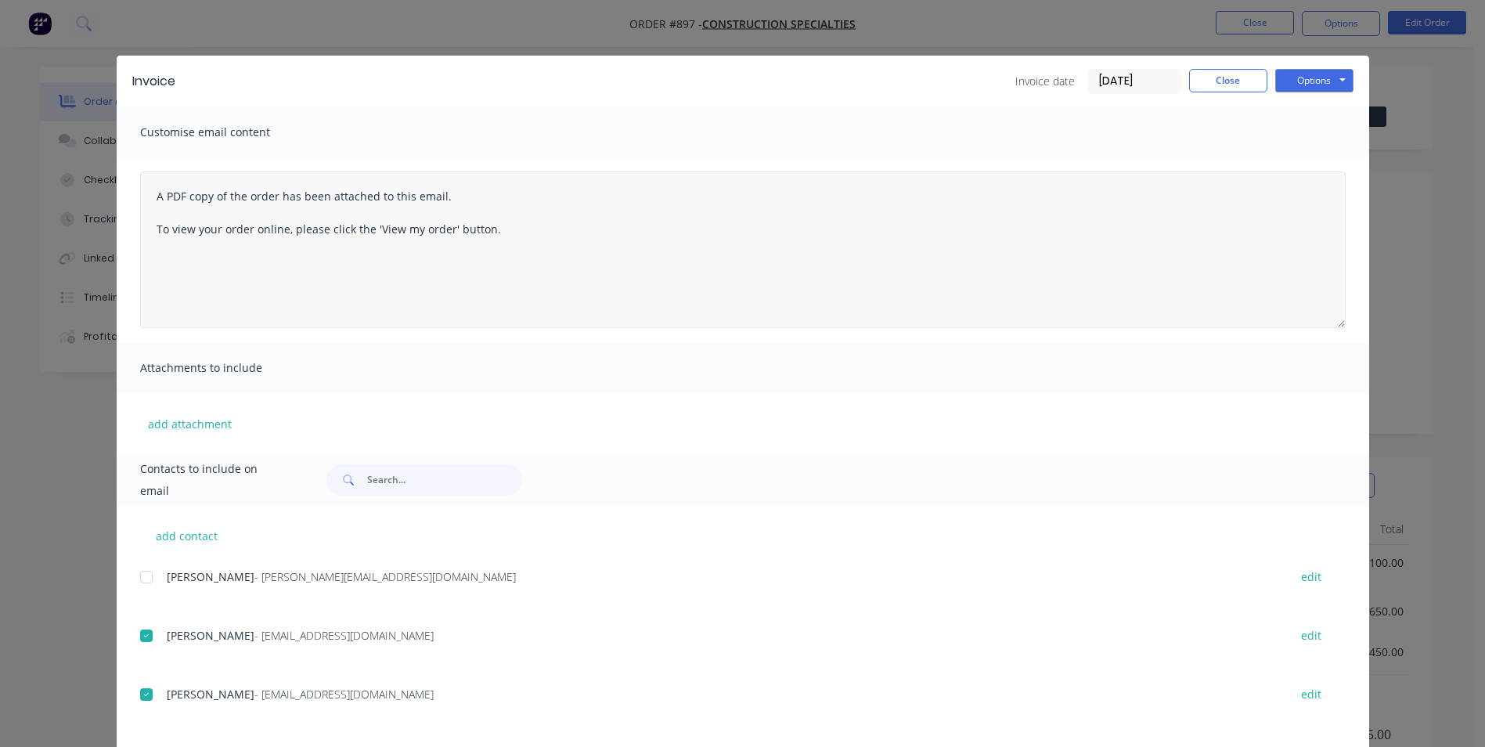
scroll to position [0, 0]
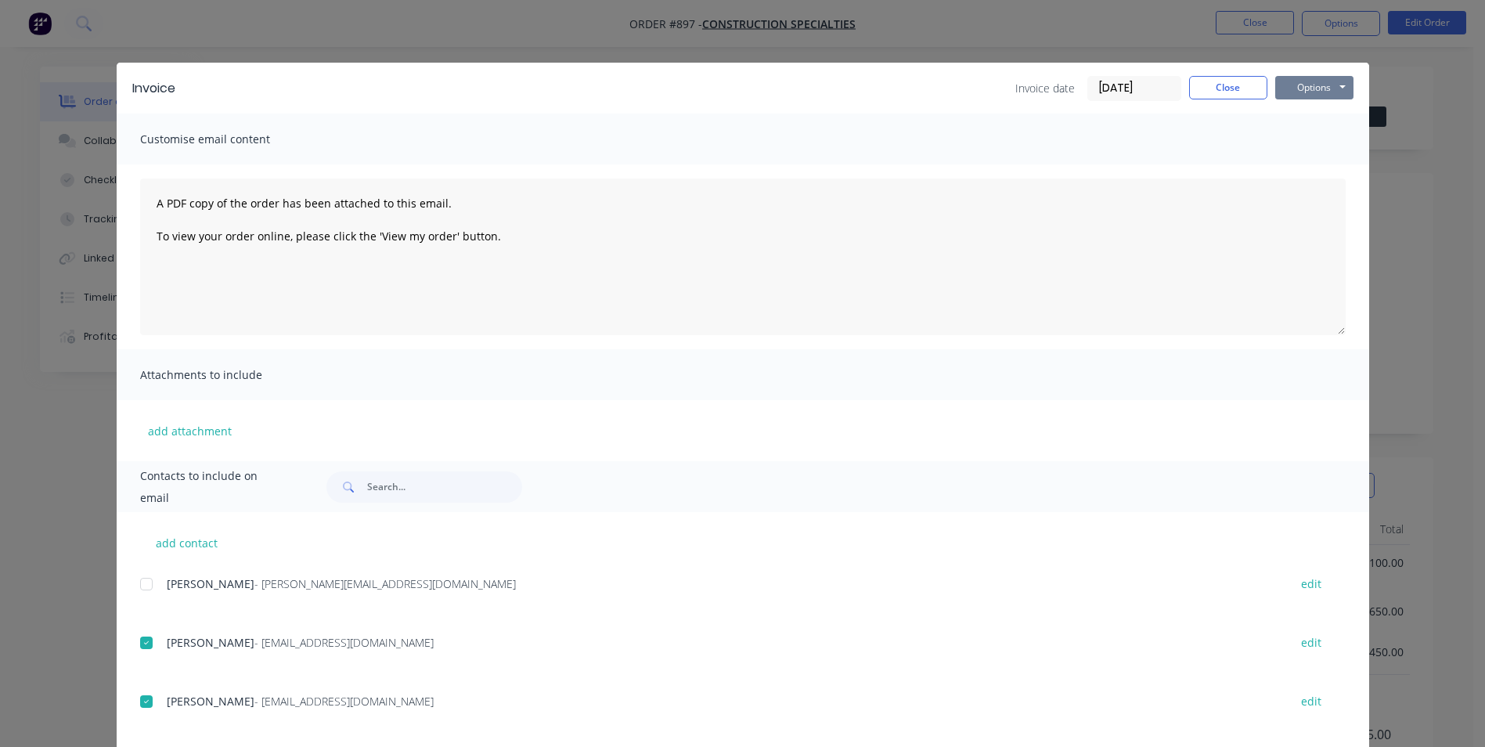
click at [1285, 95] on button "Options" at bounding box center [1314, 87] width 78 height 23
click at [1294, 164] on button "Email" at bounding box center [1325, 167] width 100 height 26
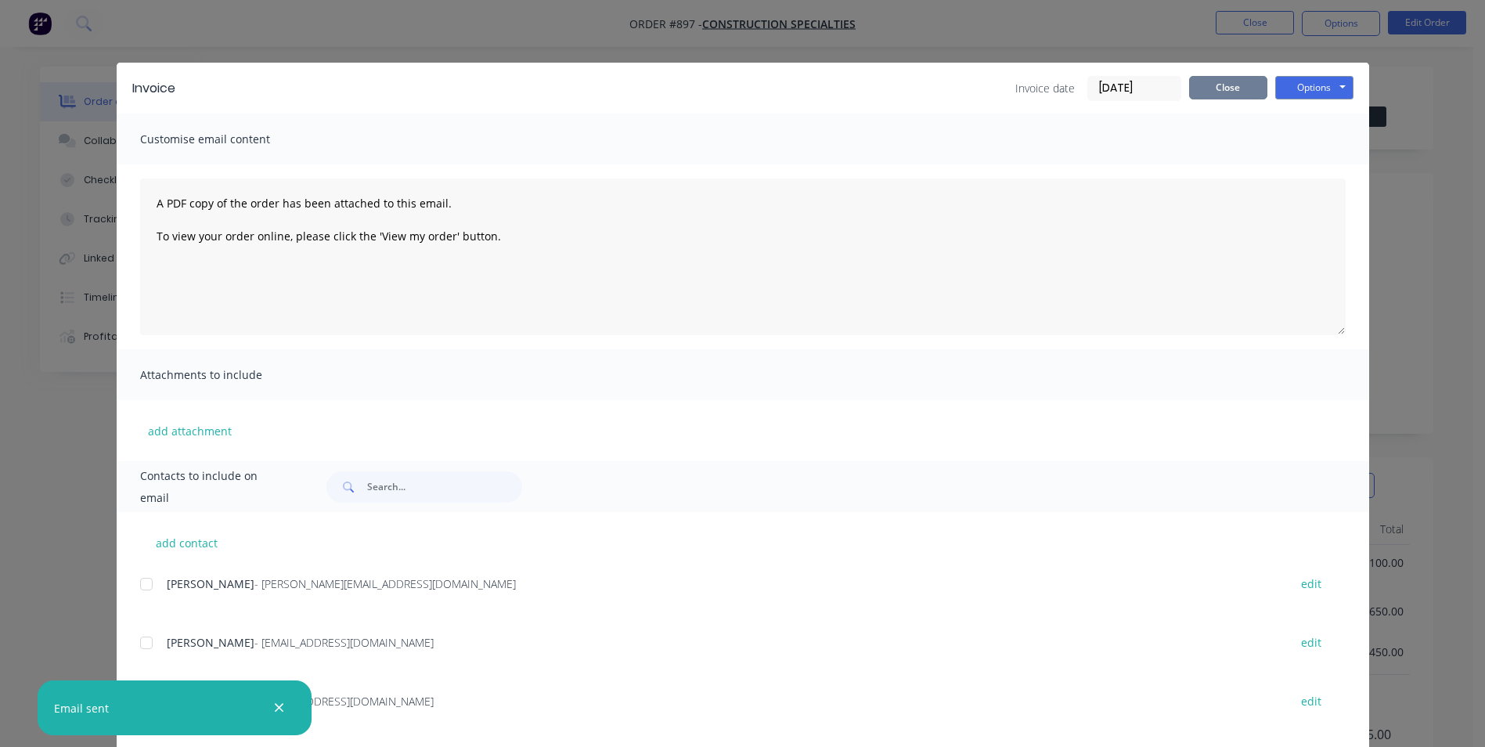
click at [1217, 88] on button "Close" at bounding box center [1228, 87] width 78 height 23
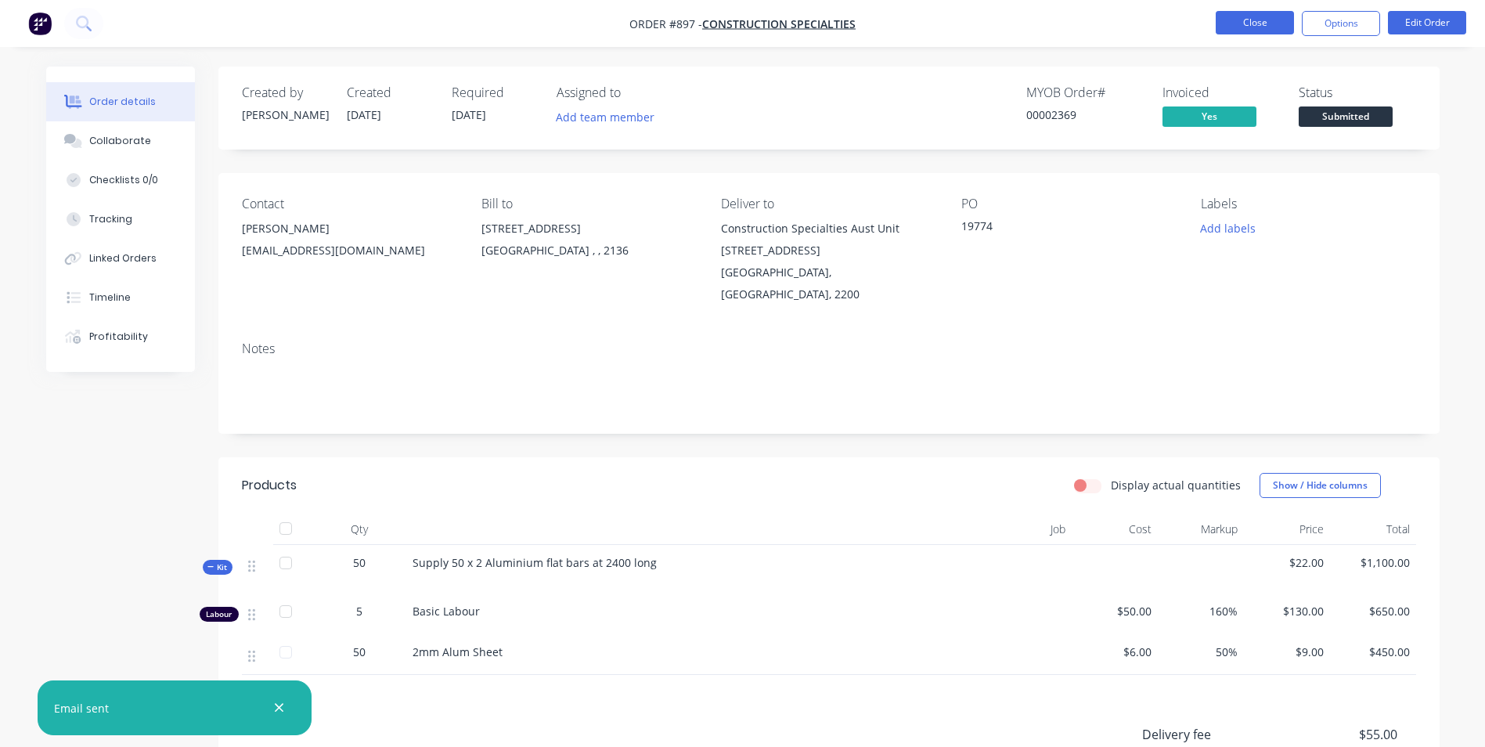
click at [1254, 23] on button "Close" at bounding box center [1255, 22] width 78 height 23
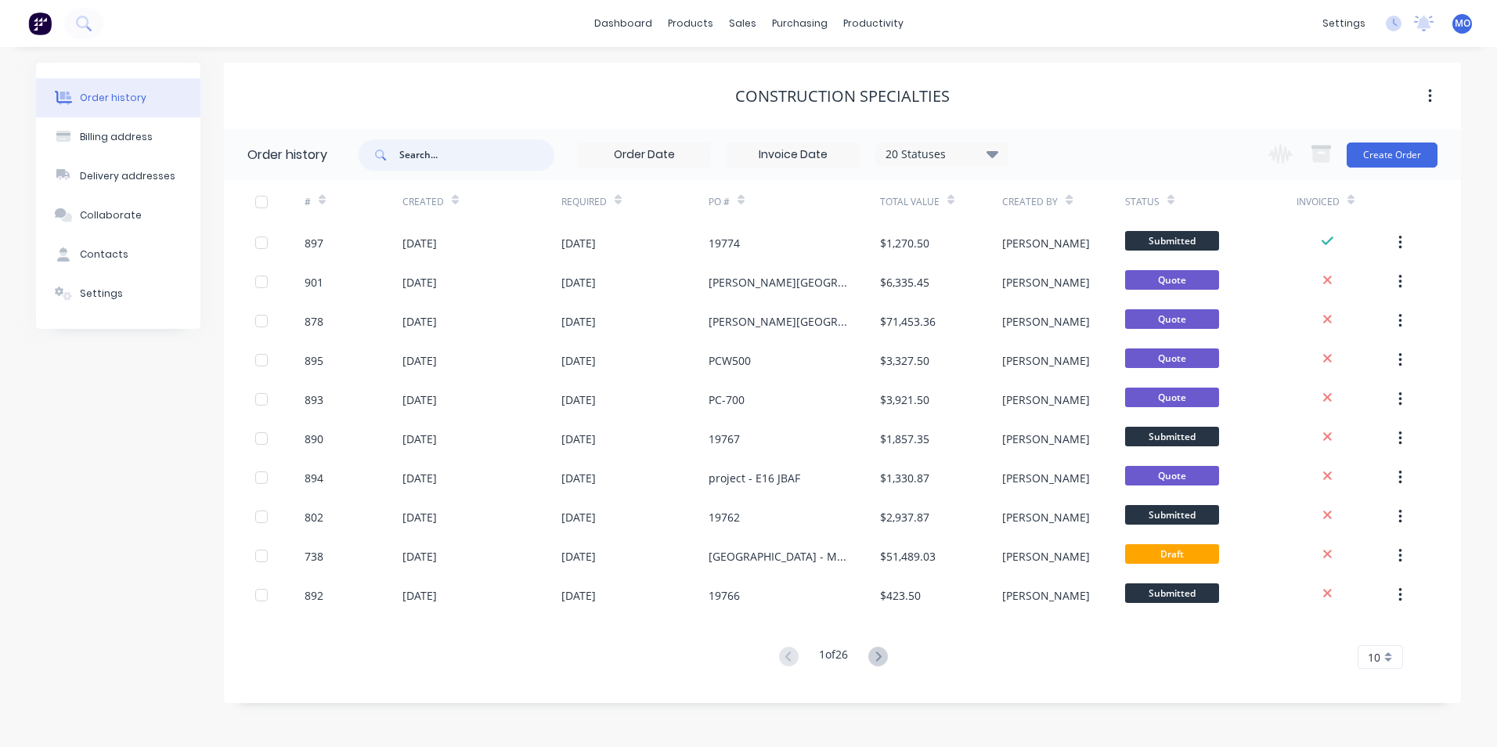
click at [429, 160] on input "text" at bounding box center [476, 154] width 155 height 31
type input "19"
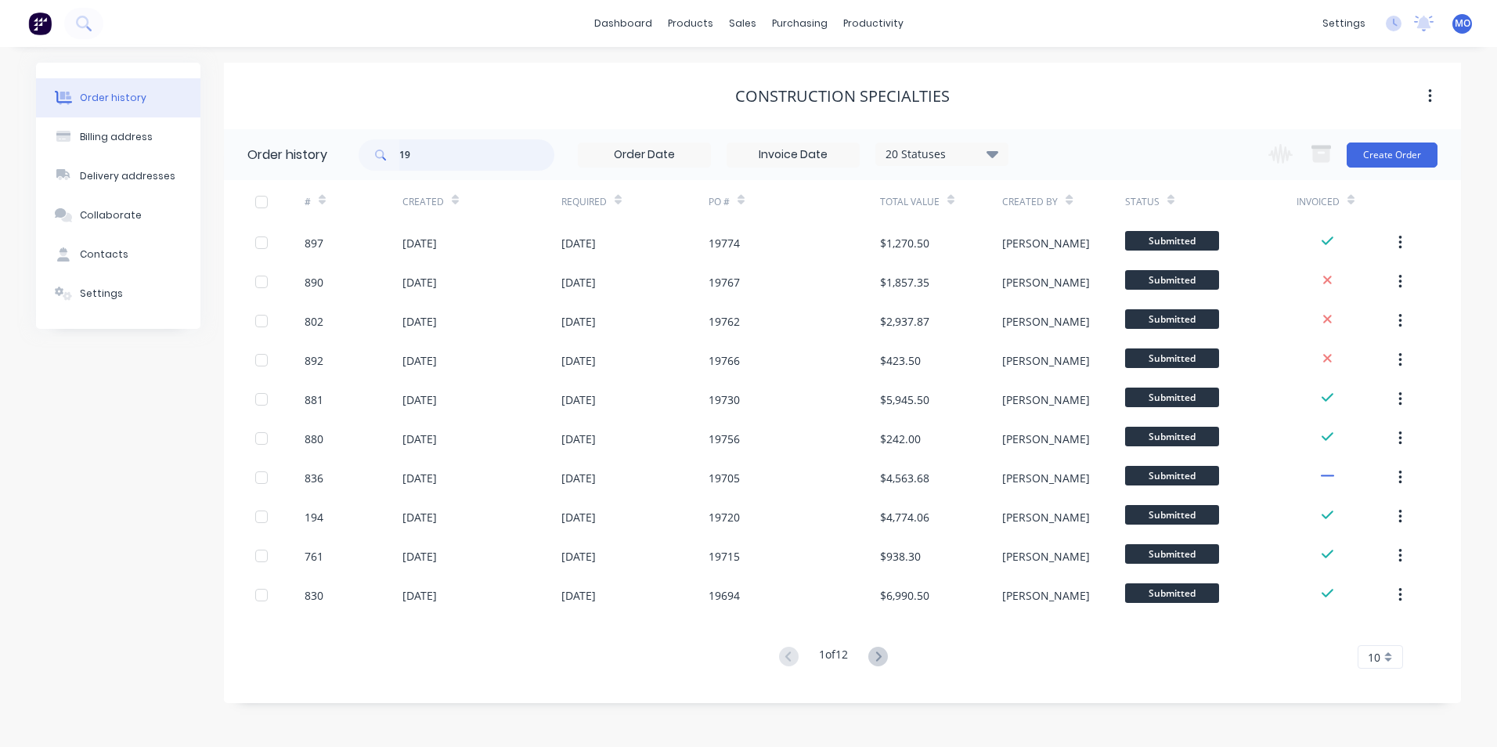
click at [429, 157] on input "19" at bounding box center [476, 154] width 155 height 31
type input "19767"
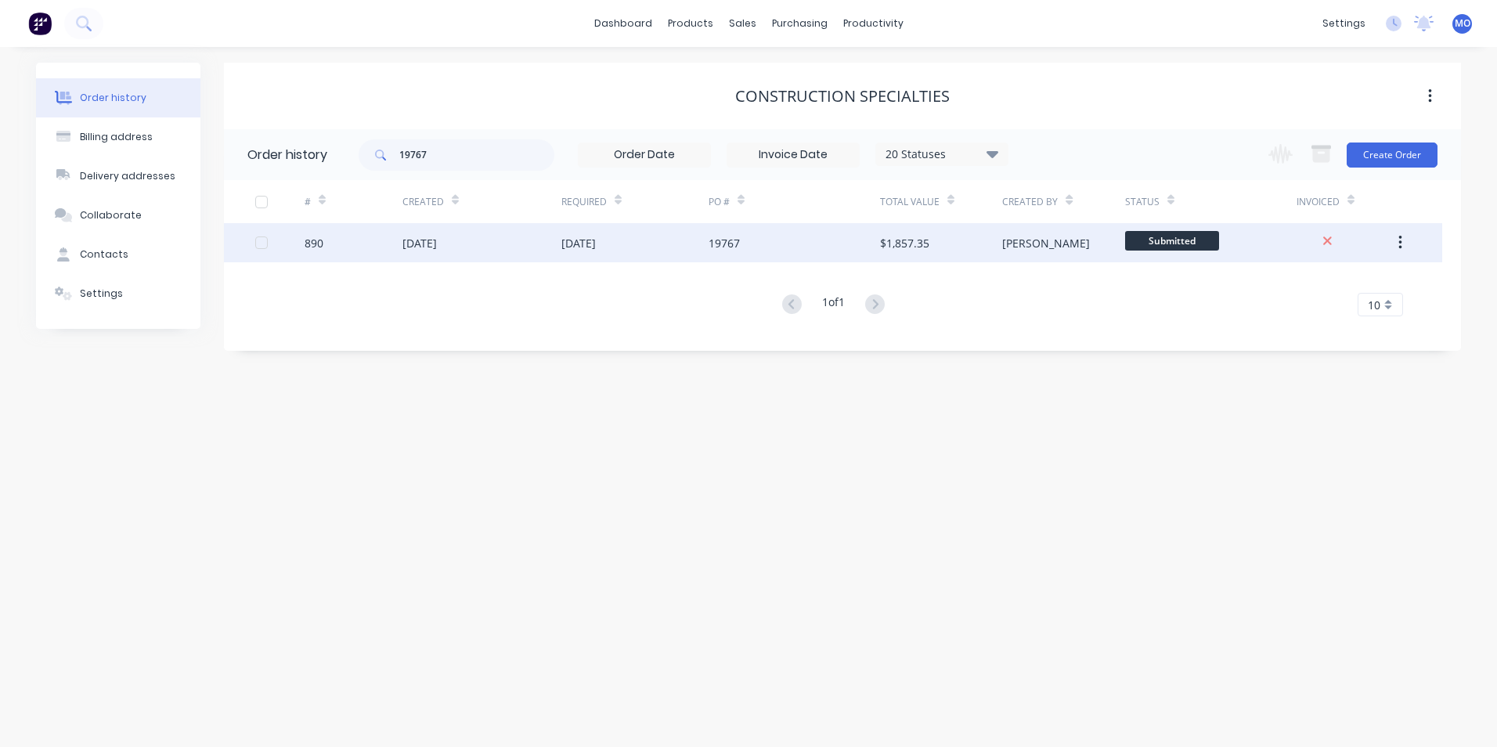
click at [505, 234] on div "09 Sep 2025" at bounding box center [481, 242] width 159 height 39
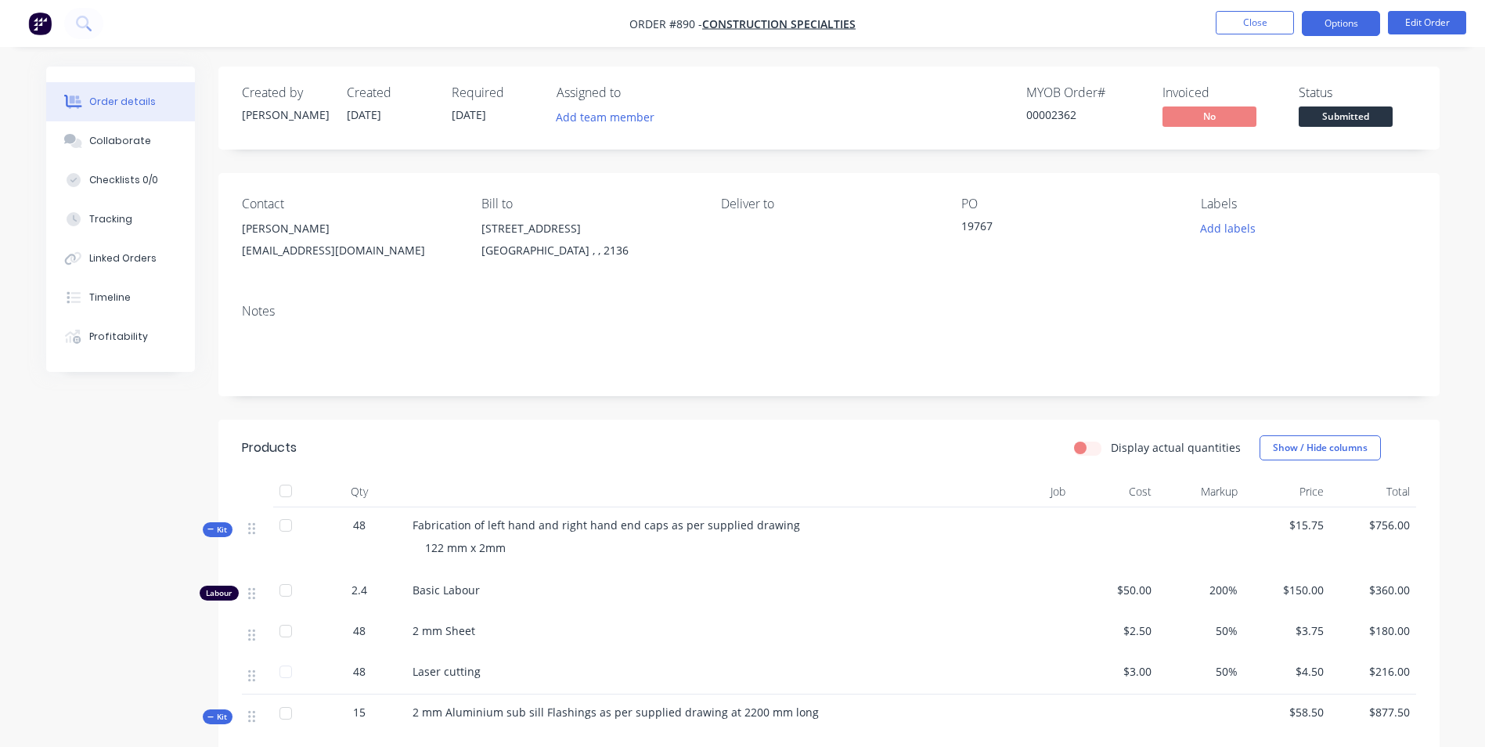
click at [1338, 20] on button "Options" at bounding box center [1341, 23] width 78 height 25
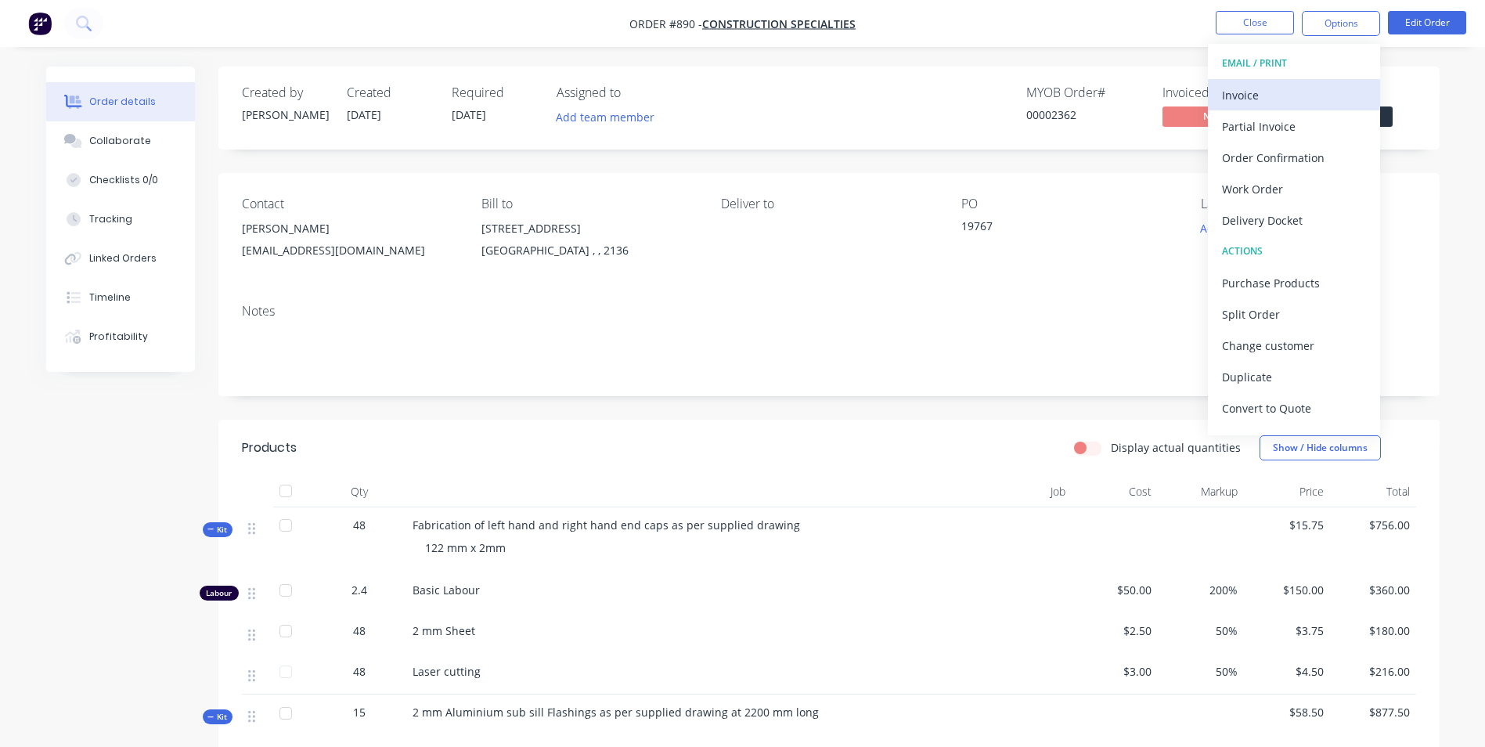
click at [1248, 92] on div "Invoice" at bounding box center [1294, 95] width 144 height 23
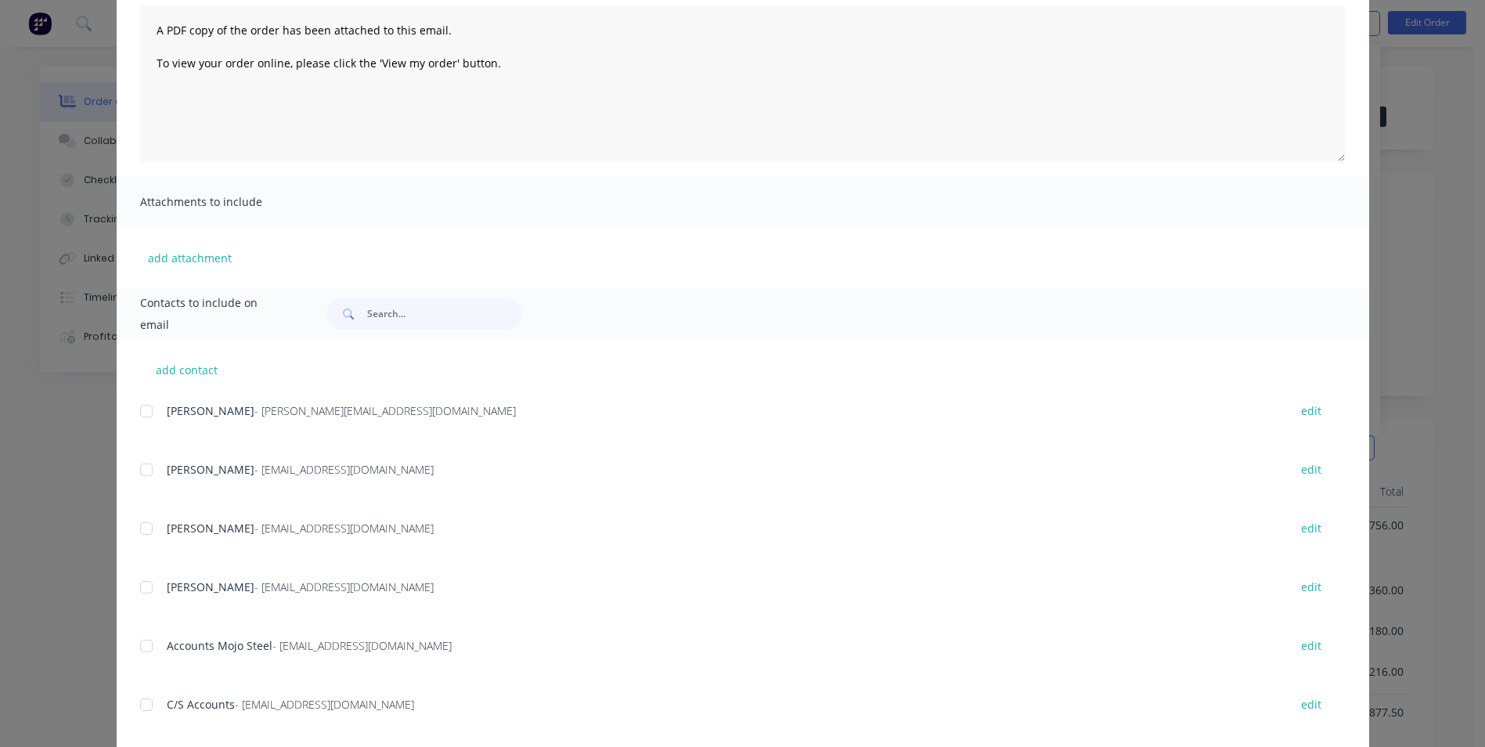
scroll to position [222, 0]
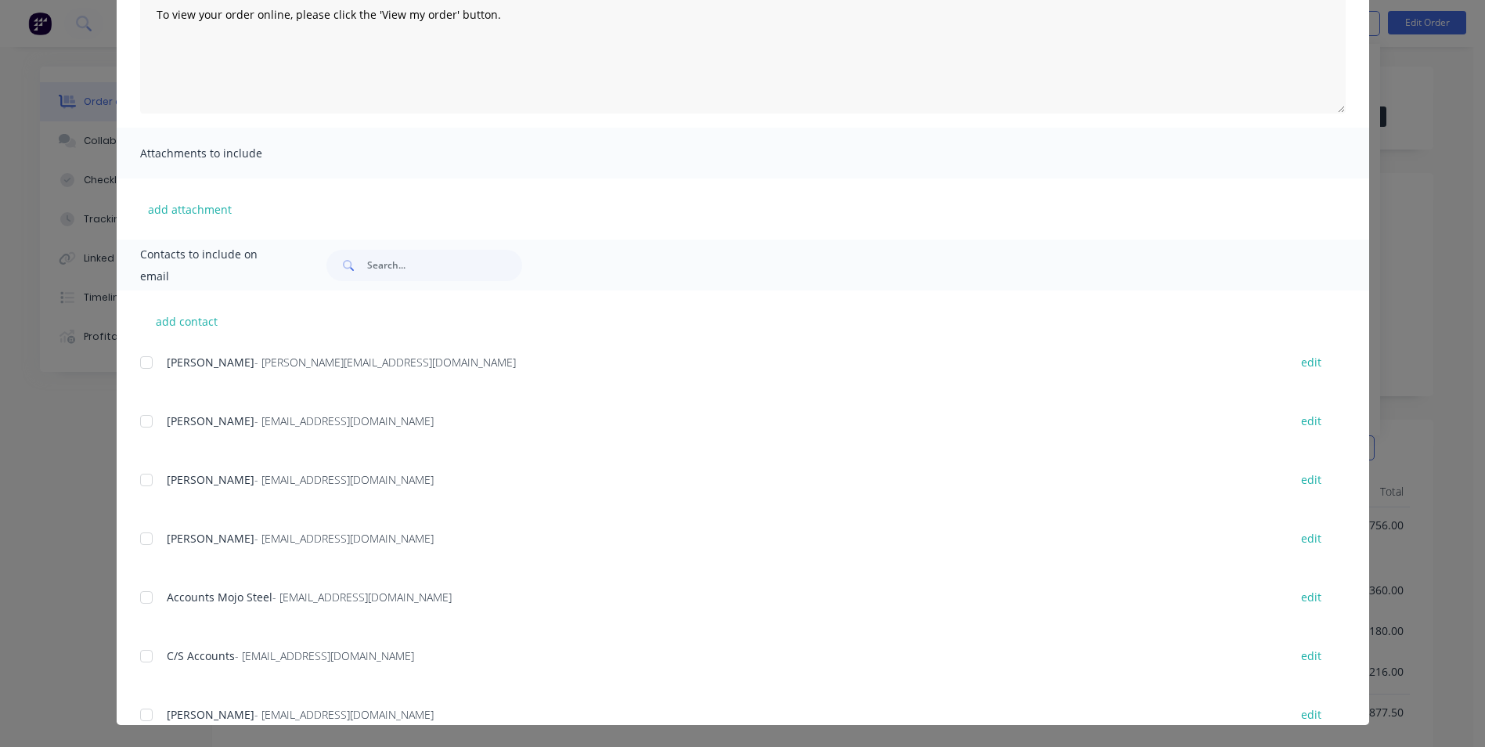
click at [145, 428] on div at bounding box center [146, 420] width 31 height 31
click at [139, 483] on div at bounding box center [146, 479] width 31 height 31
click at [141, 536] on div at bounding box center [146, 538] width 31 height 31
click at [146, 612] on div at bounding box center [146, 597] width 31 height 31
click at [148, 660] on div at bounding box center [146, 655] width 31 height 31
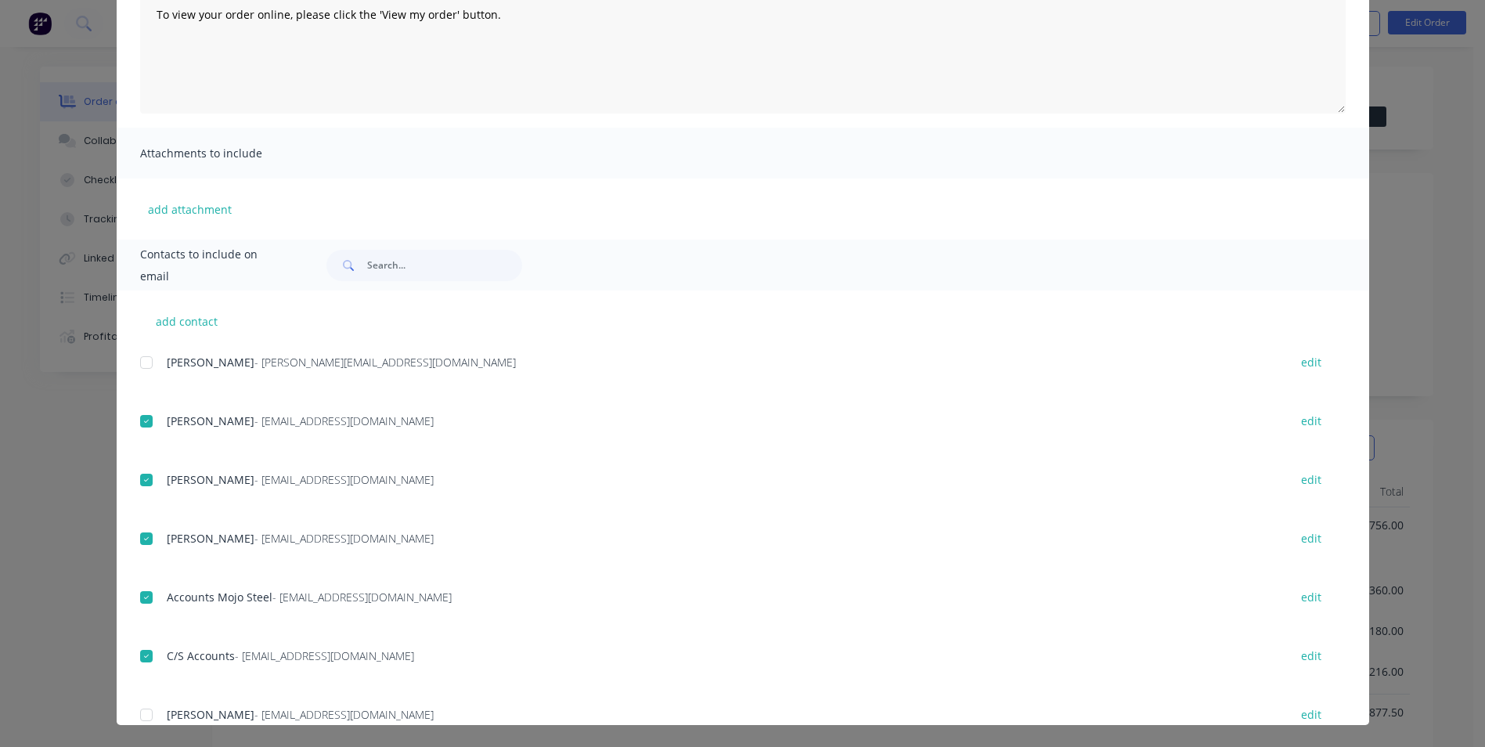
scroll to position [0, 0]
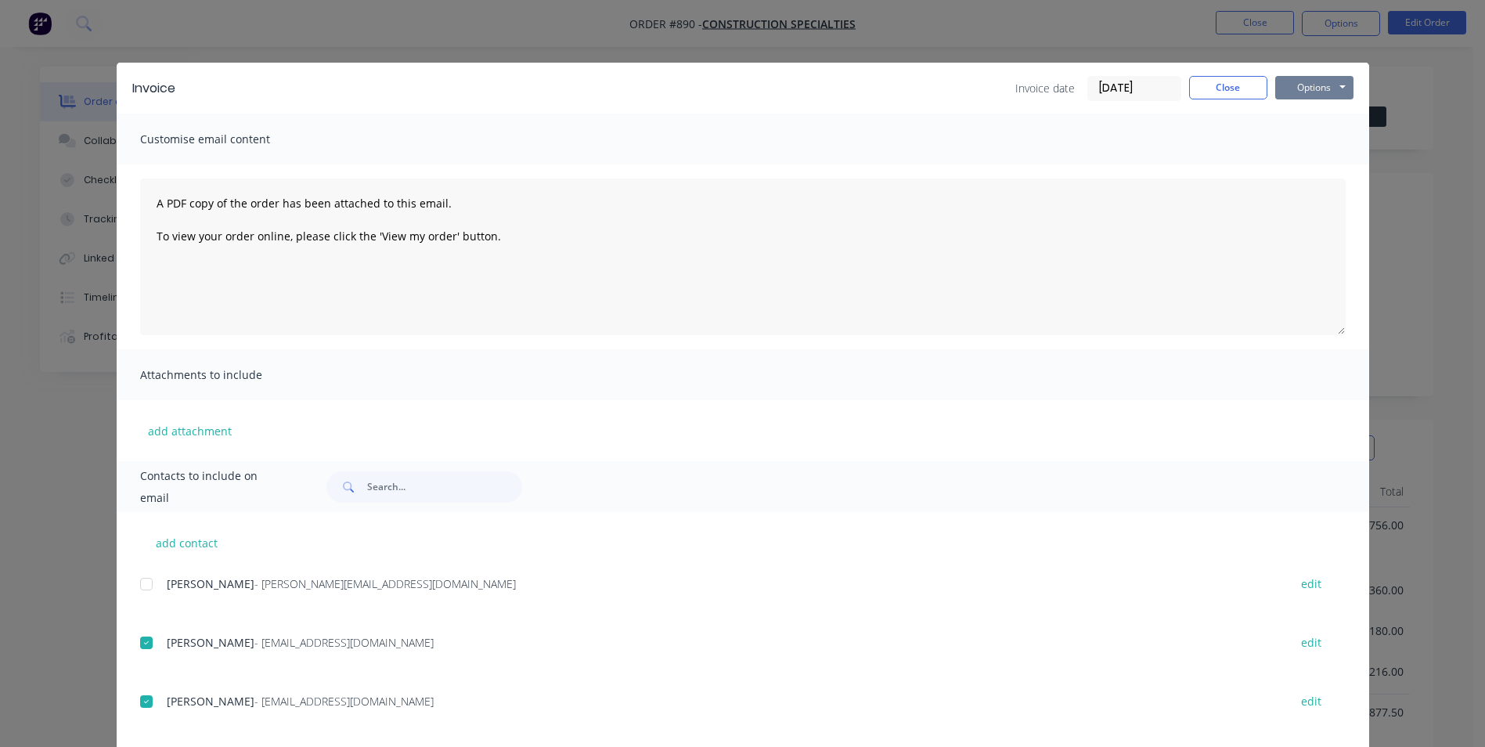
click at [1299, 84] on button "Options" at bounding box center [1314, 87] width 78 height 23
click at [1302, 171] on button "Email" at bounding box center [1325, 167] width 100 height 26
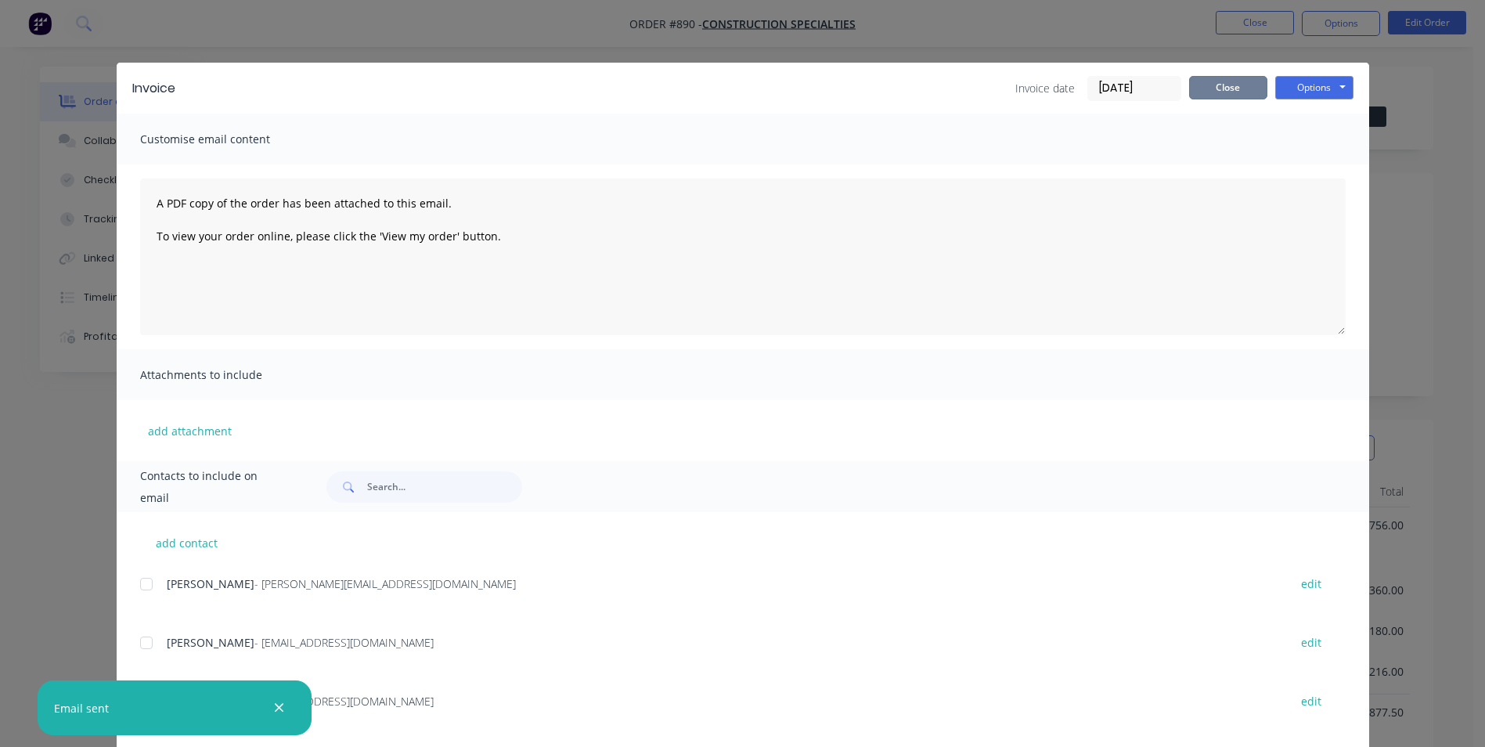
click at [1216, 89] on button "Close" at bounding box center [1228, 87] width 78 height 23
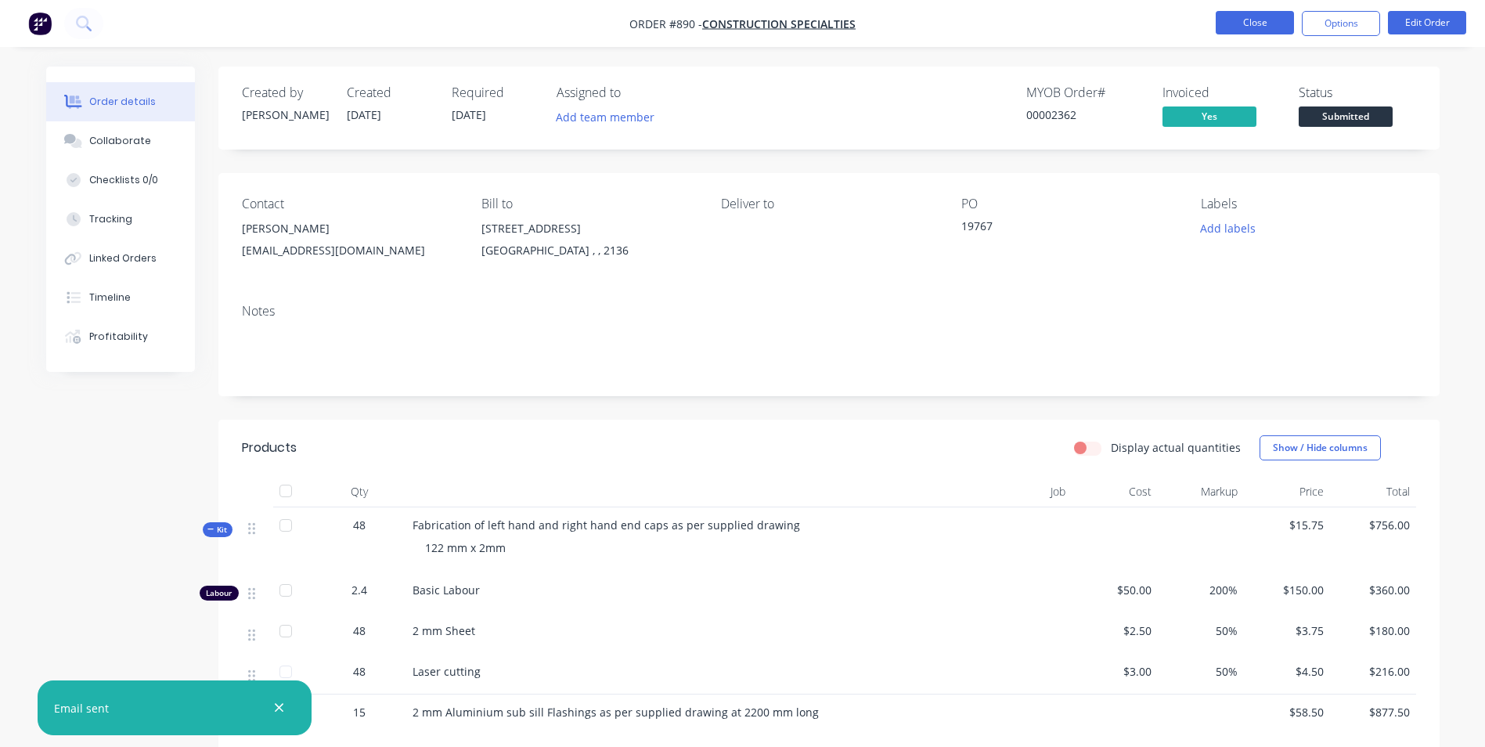
click at [1248, 20] on button "Close" at bounding box center [1255, 22] width 78 height 23
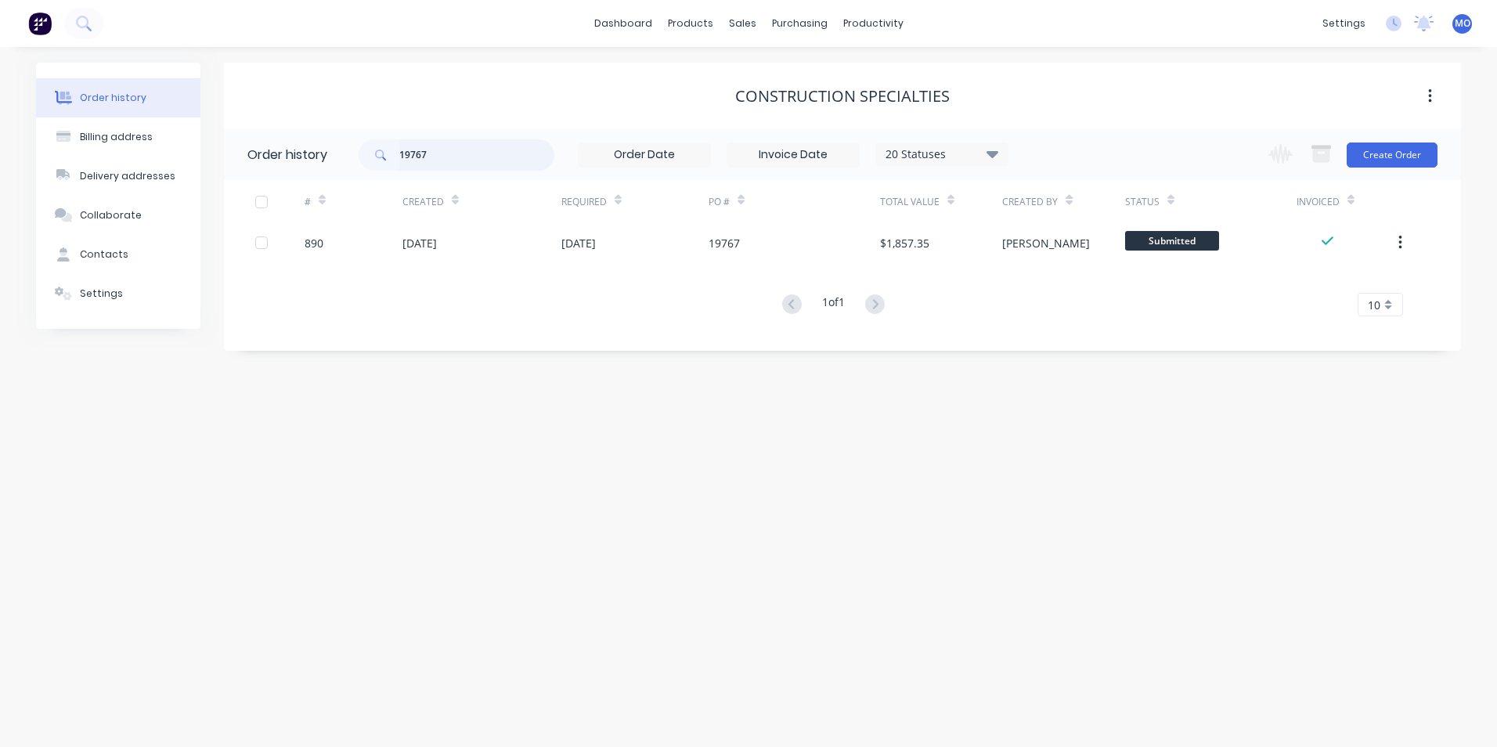
click at [459, 145] on input "19767" at bounding box center [476, 154] width 155 height 31
type input "197"
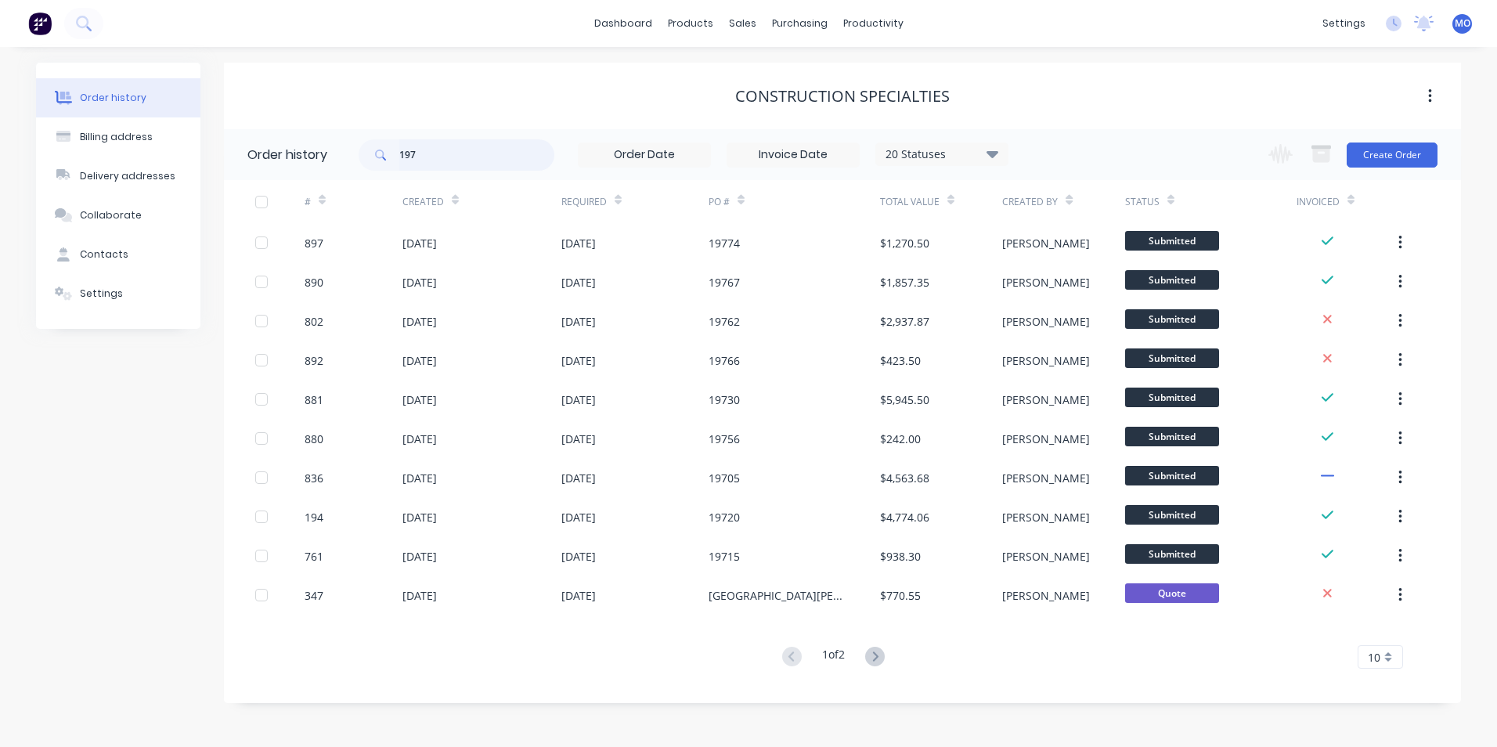
click at [438, 148] on input "197" at bounding box center [476, 154] width 155 height 31
type input "19766"
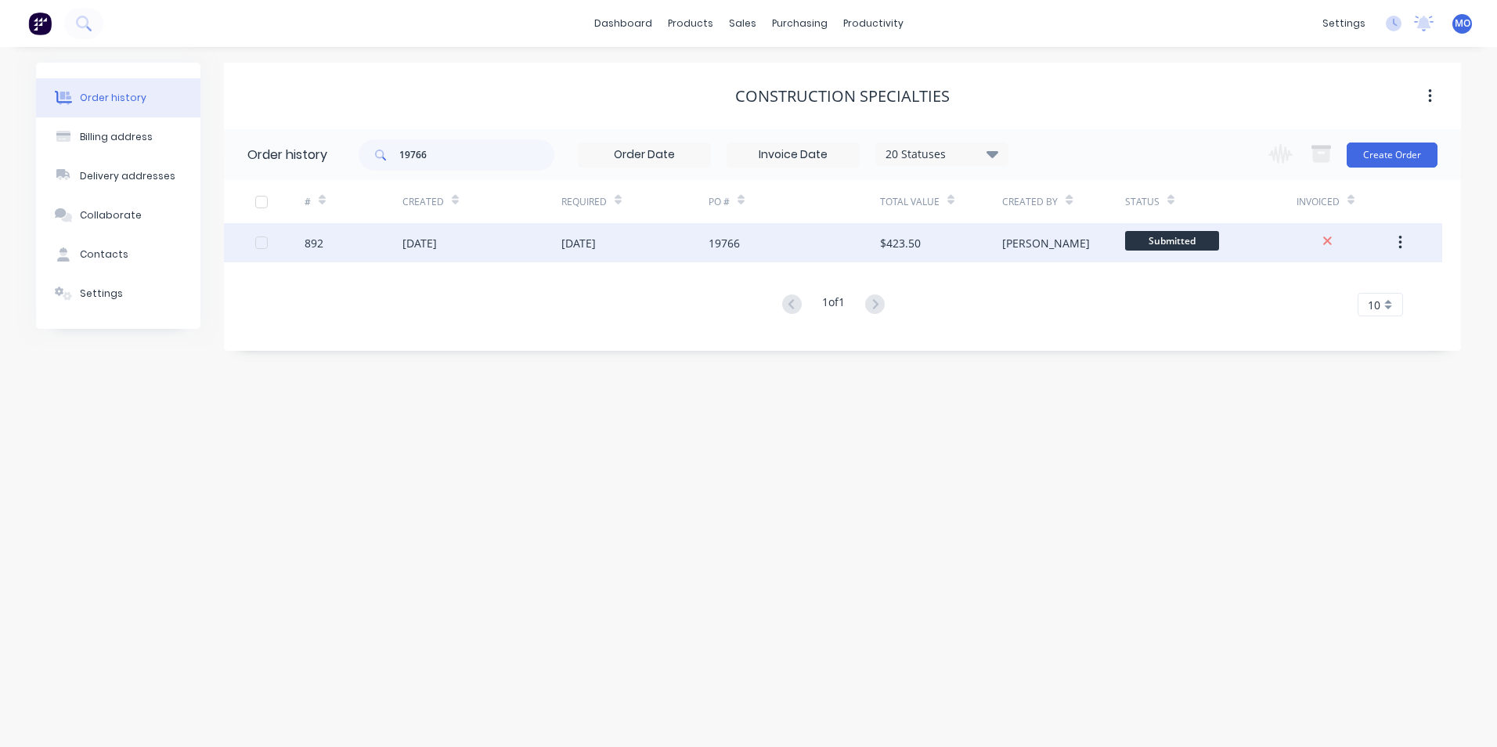
click at [712, 238] on div "19766" at bounding box center [723, 243] width 31 height 16
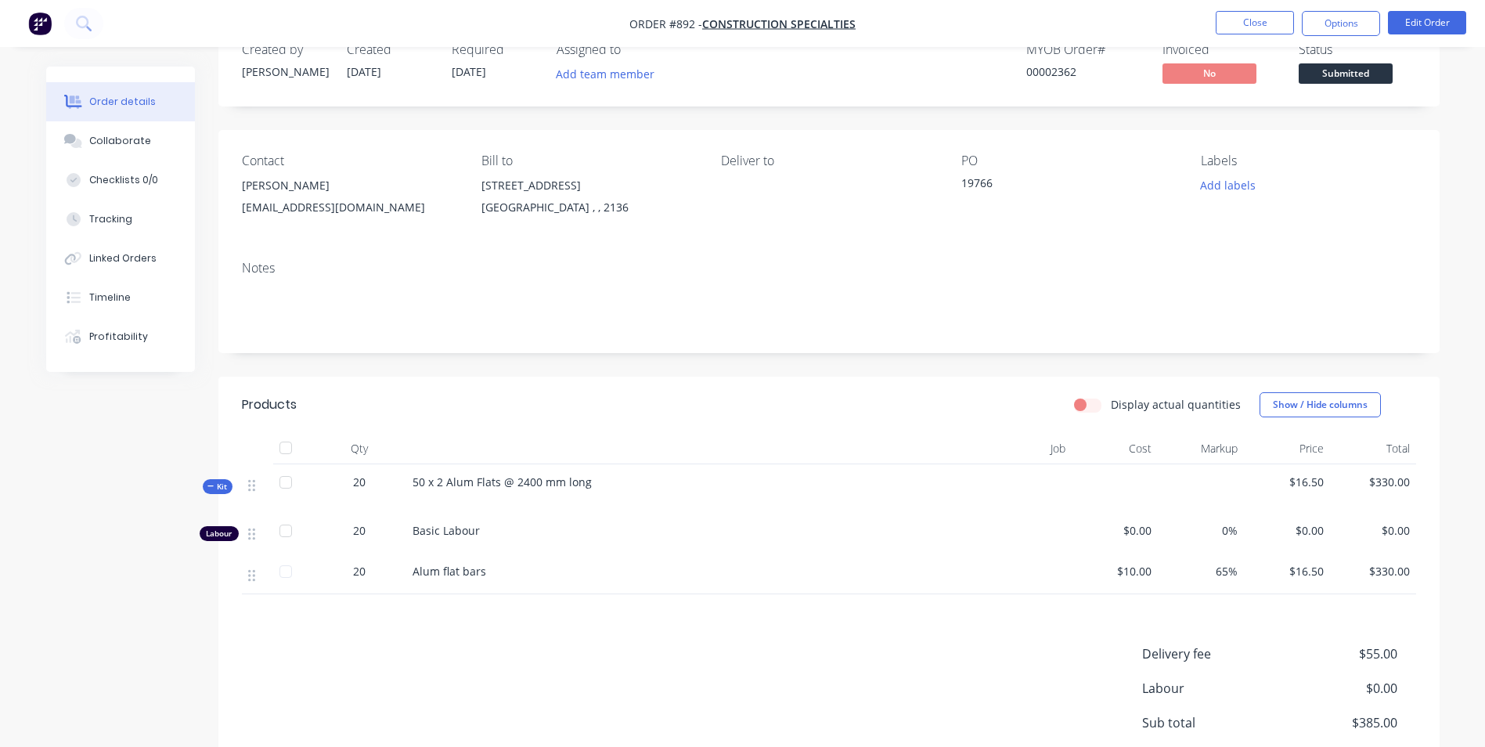
scroll to position [78, 0]
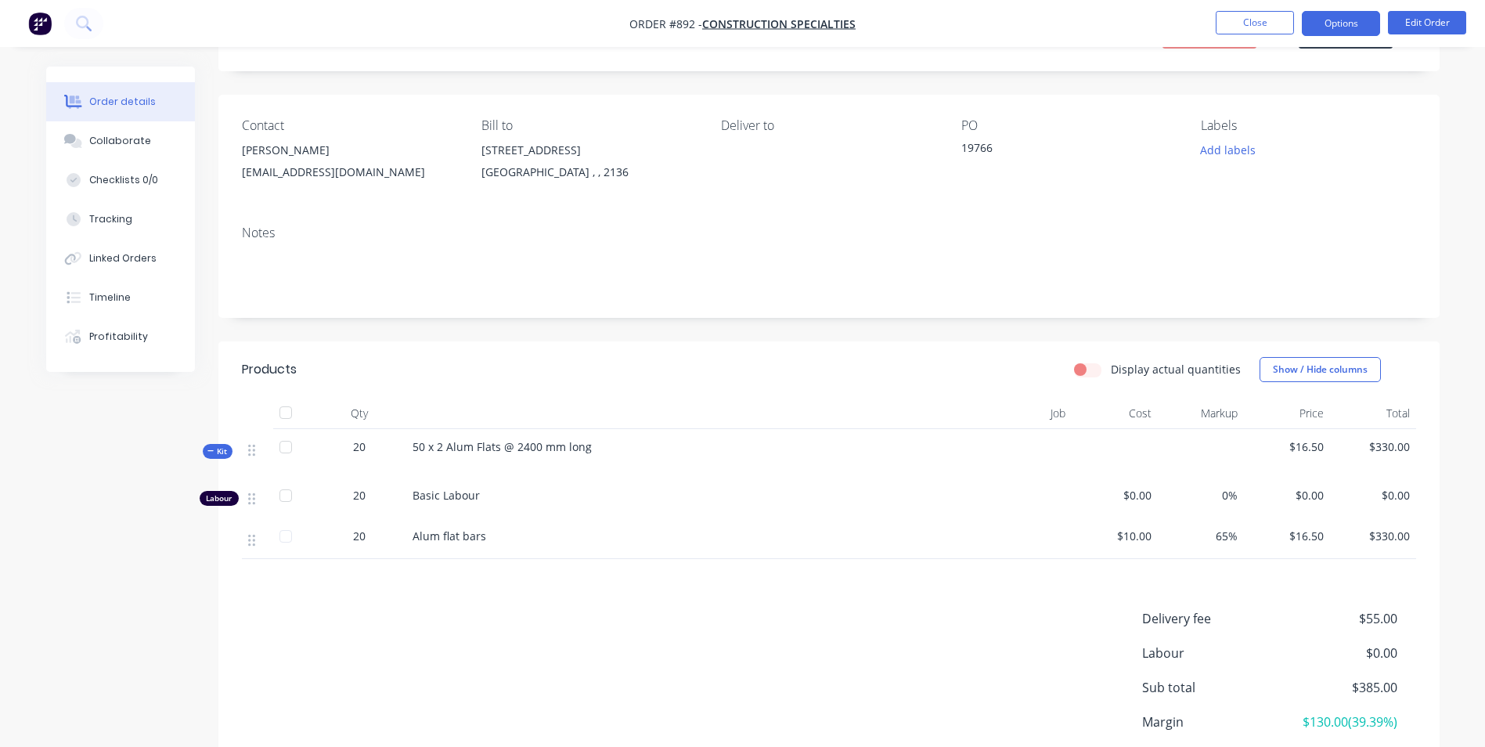
click at [1339, 23] on button "Options" at bounding box center [1341, 23] width 78 height 25
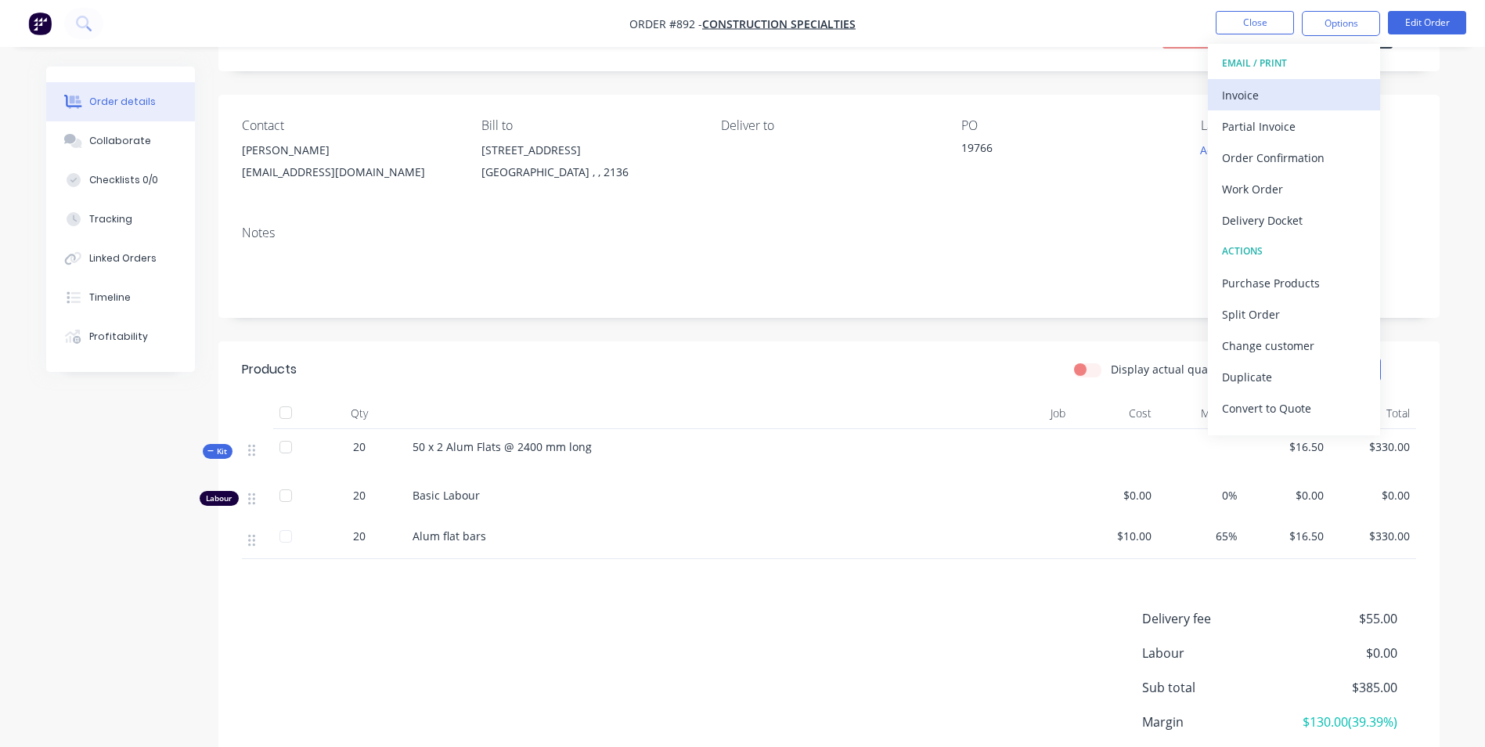
click at [1228, 99] on div "Invoice" at bounding box center [1294, 95] width 144 height 23
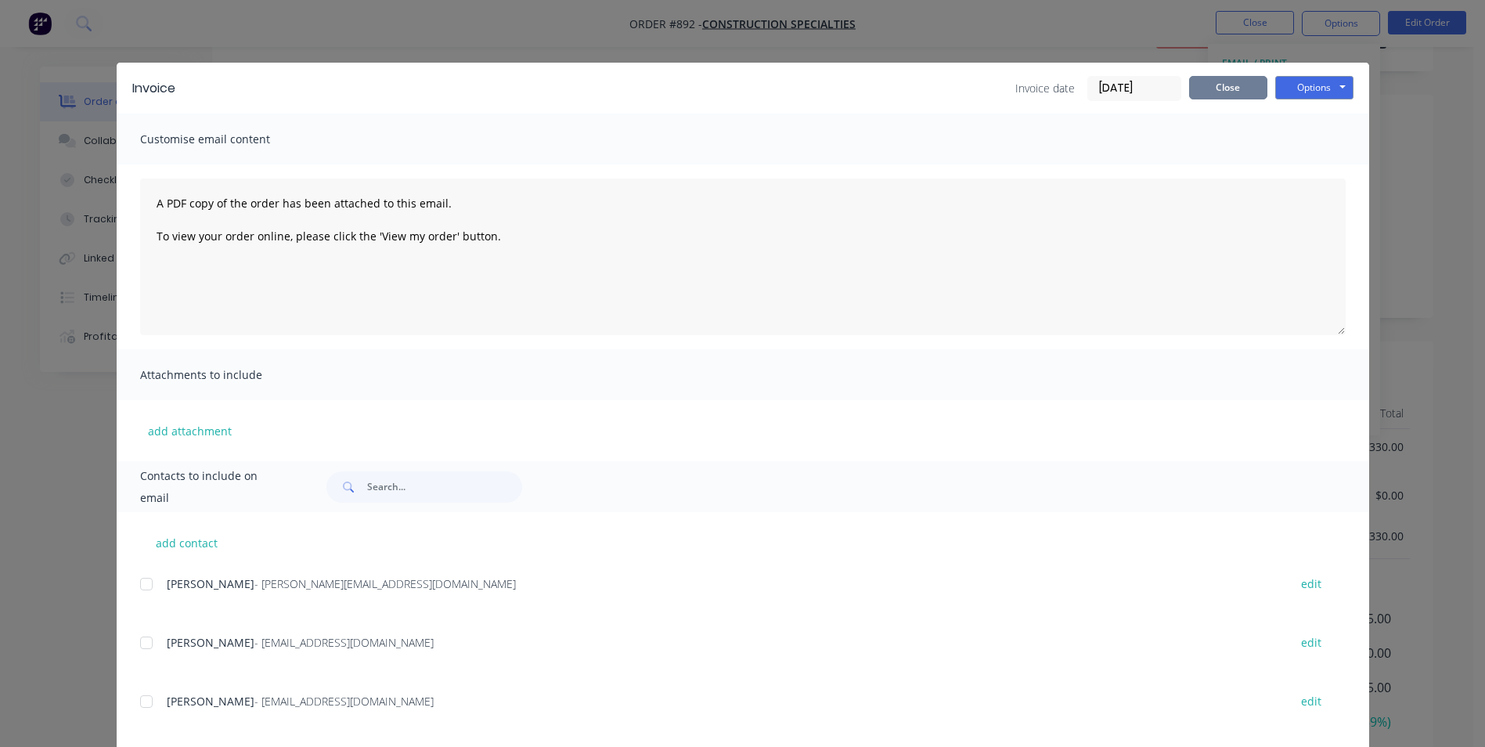
click at [1209, 87] on button "Close" at bounding box center [1228, 87] width 78 height 23
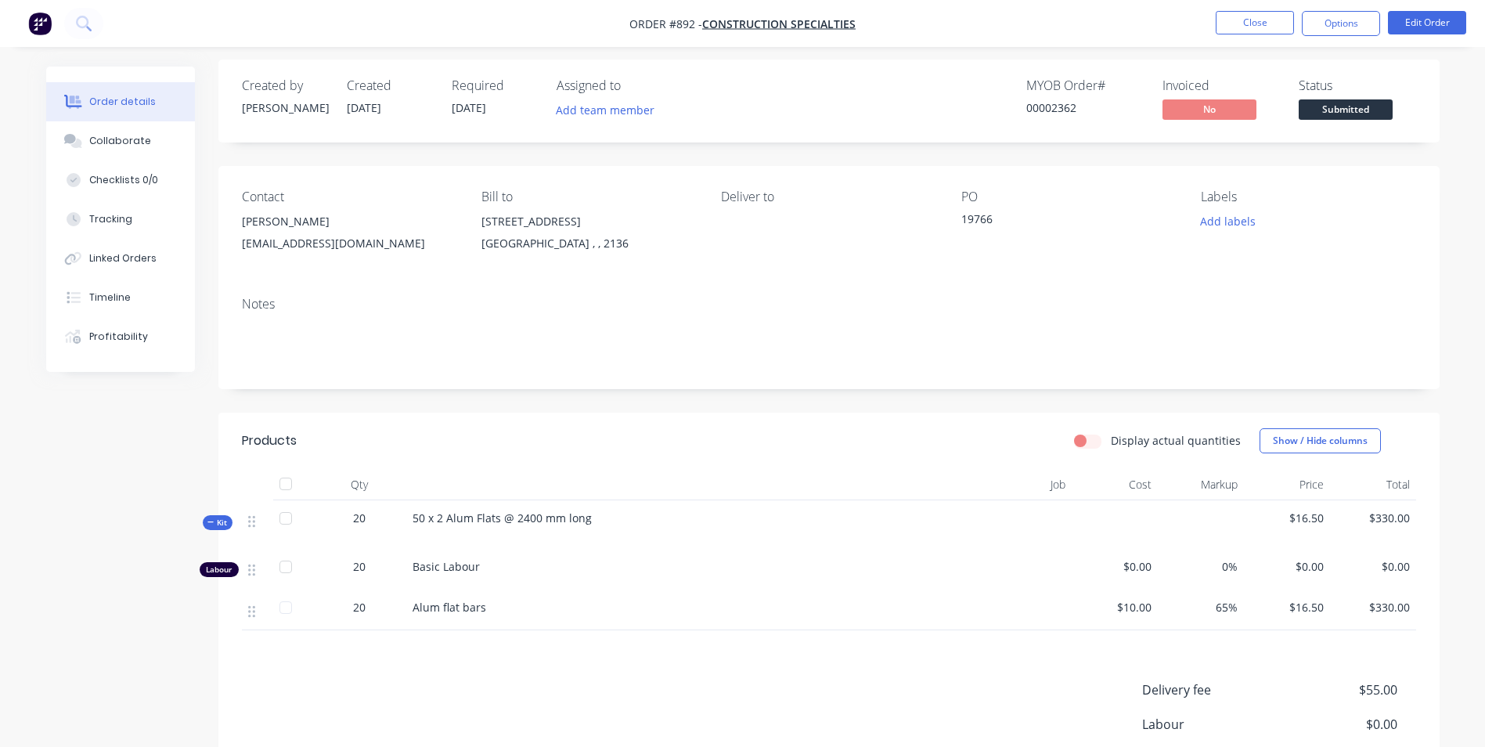
scroll to position [0, 0]
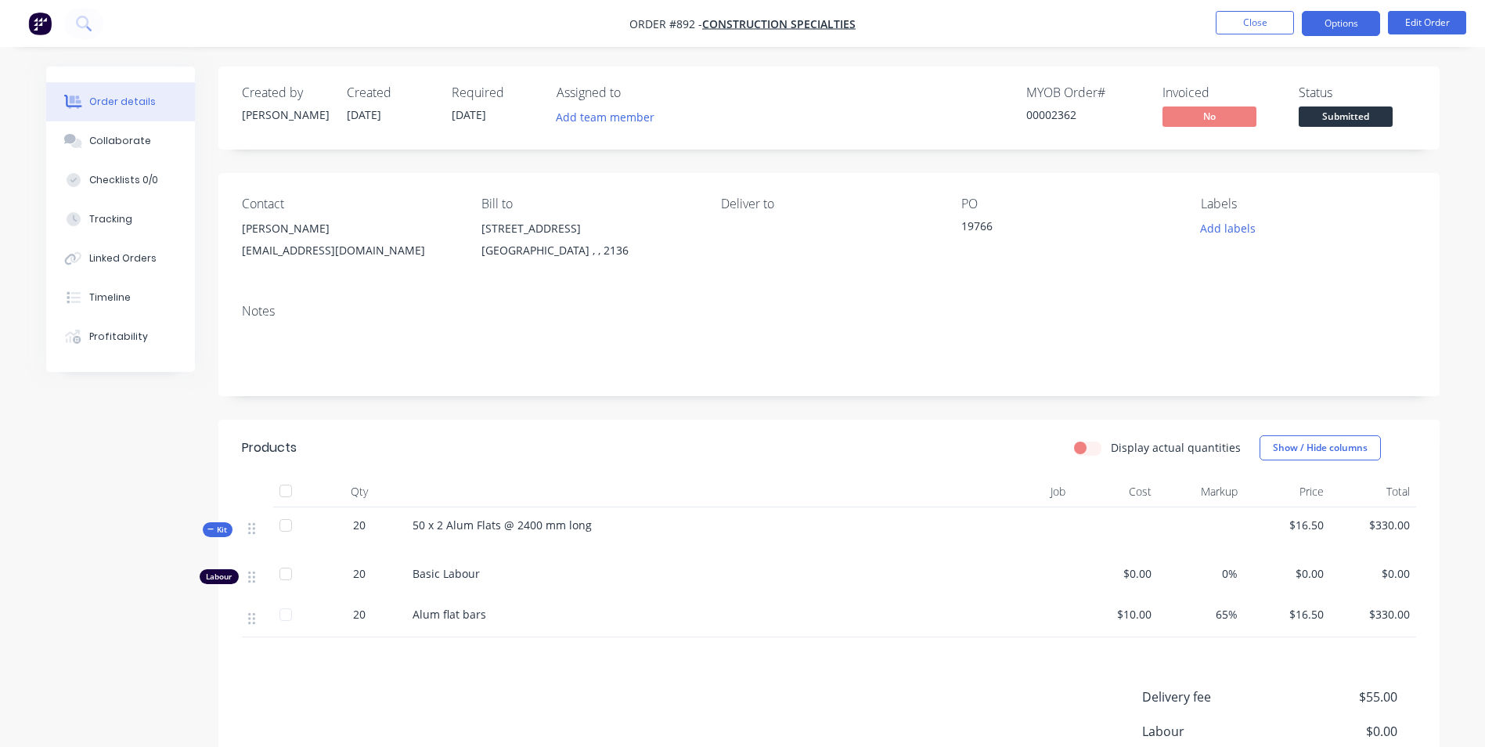
click at [1333, 31] on button "Options" at bounding box center [1341, 23] width 78 height 25
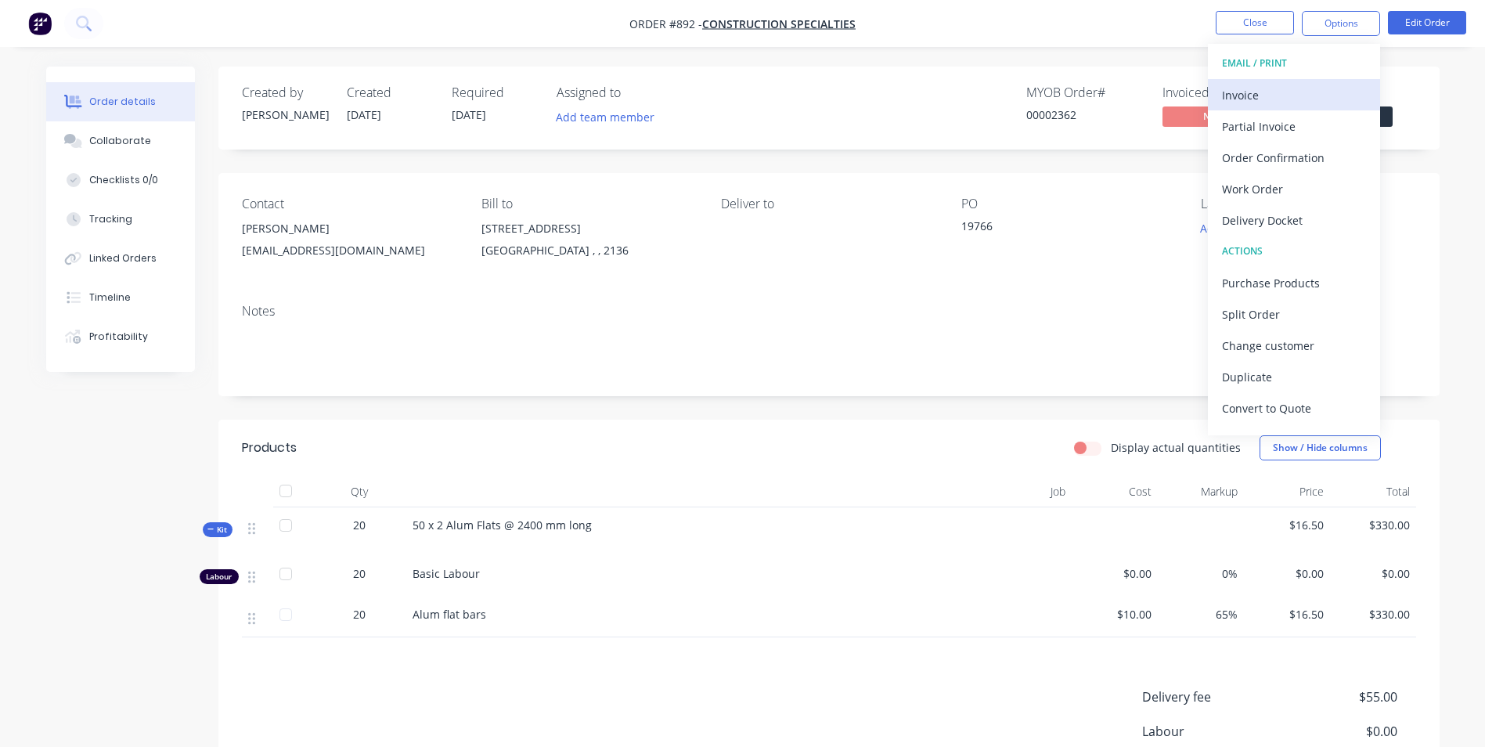
click at [1265, 82] on button "Invoice" at bounding box center [1294, 94] width 172 height 31
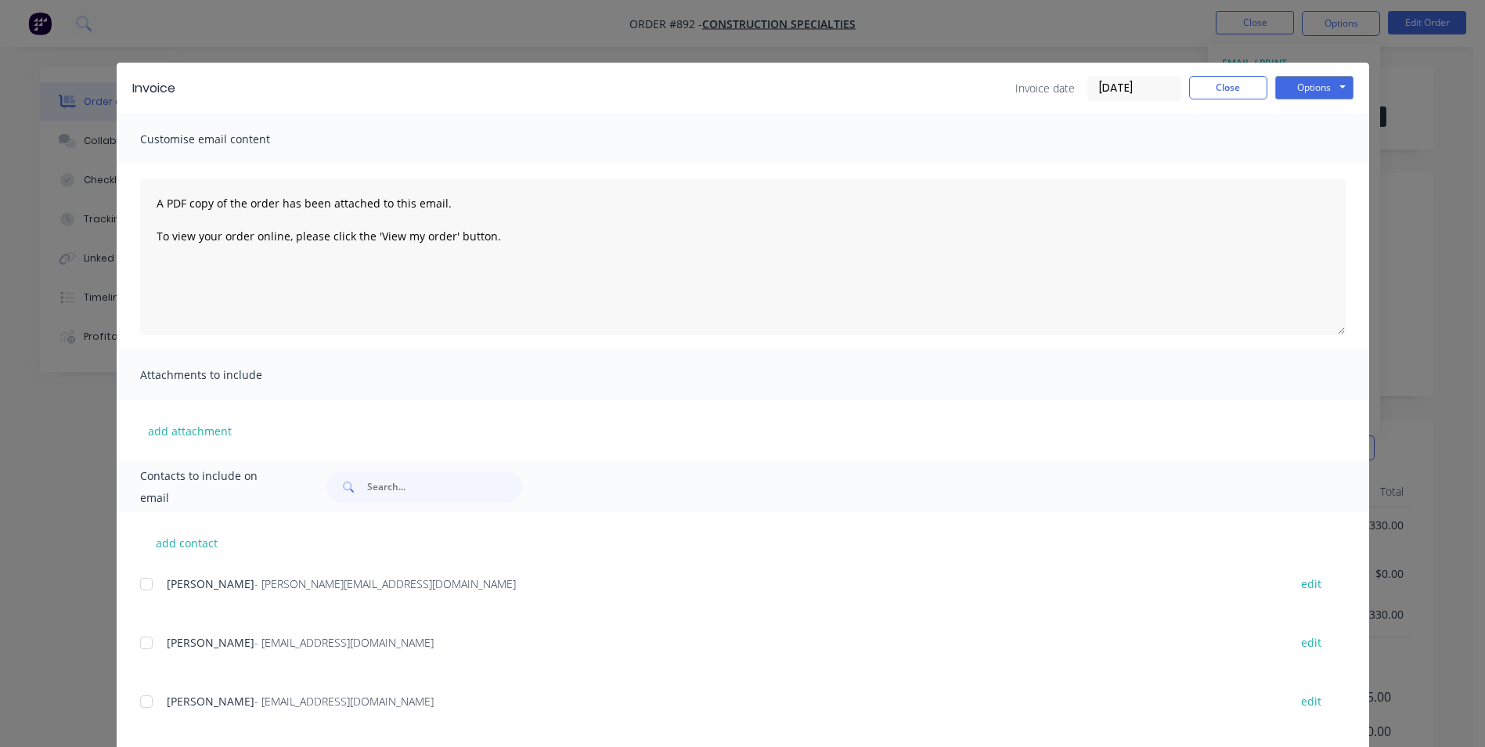
click at [142, 648] on div at bounding box center [146, 642] width 31 height 31
click at [140, 690] on div at bounding box center [146, 701] width 31 height 31
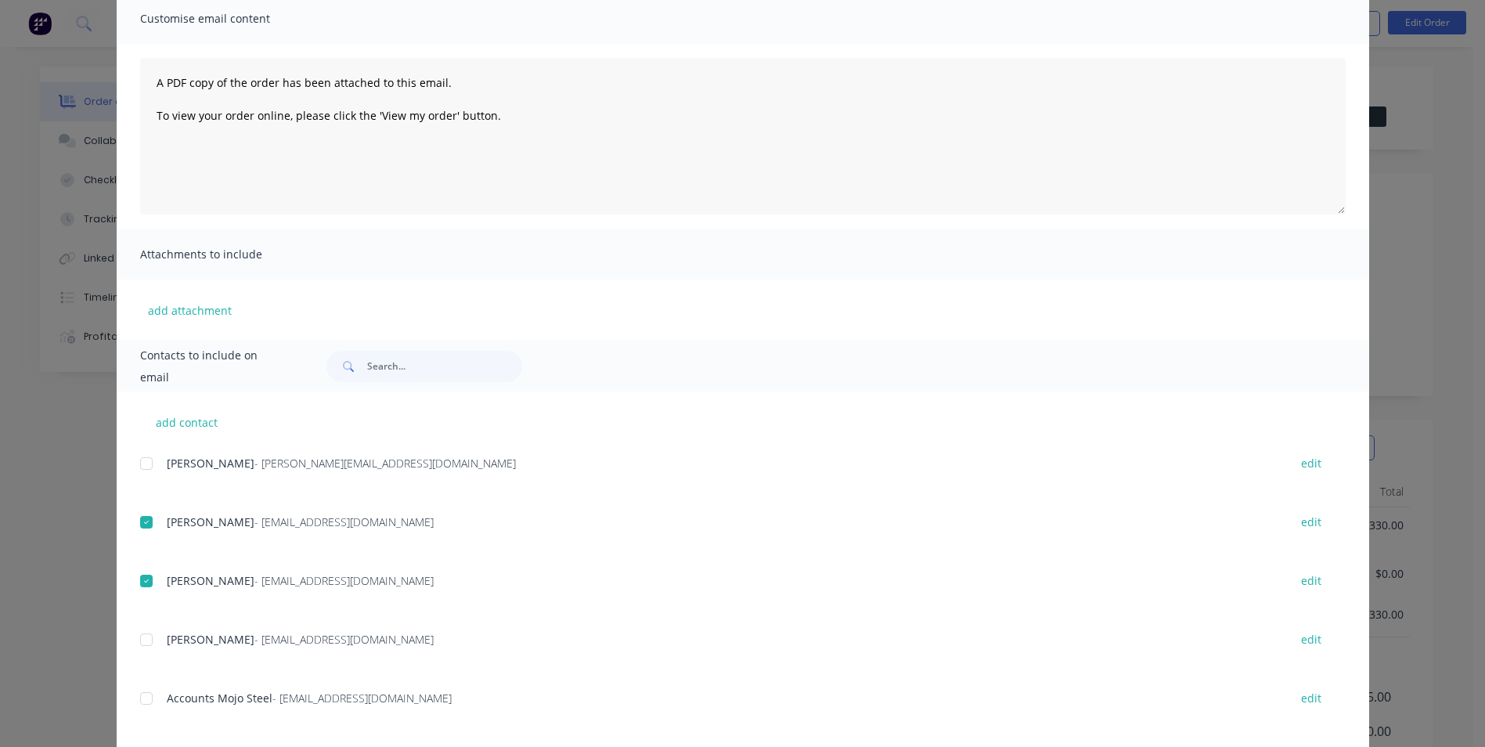
scroll to position [157, 0]
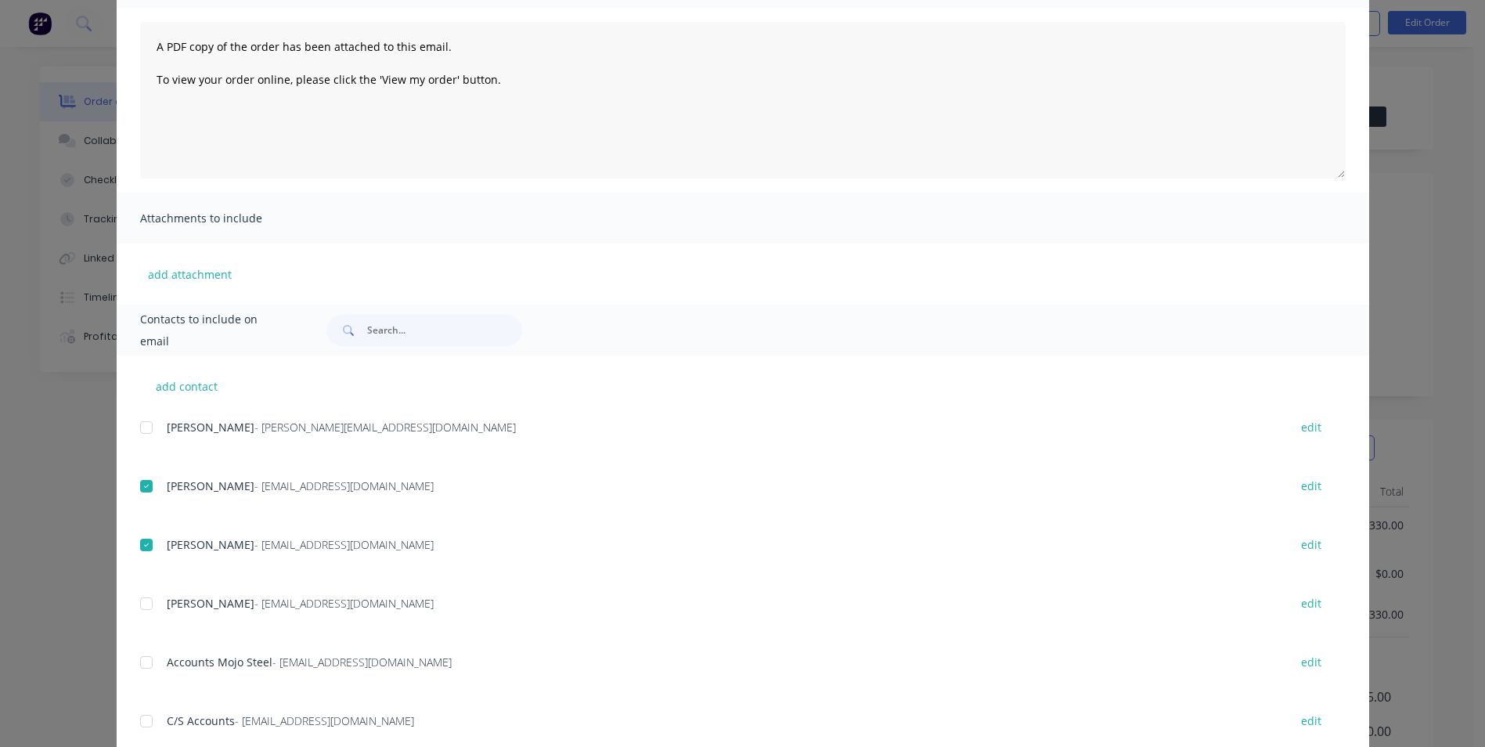
drag, startPoint x: 139, startPoint y: 598, endPoint x: 138, endPoint y: 625, distance: 27.4
click at [139, 597] on div at bounding box center [146, 603] width 31 height 31
click at [140, 647] on div at bounding box center [146, 662] width 31 height 31
click at [138, 721] on div at bounding box center [146, 720] width 31 height 31
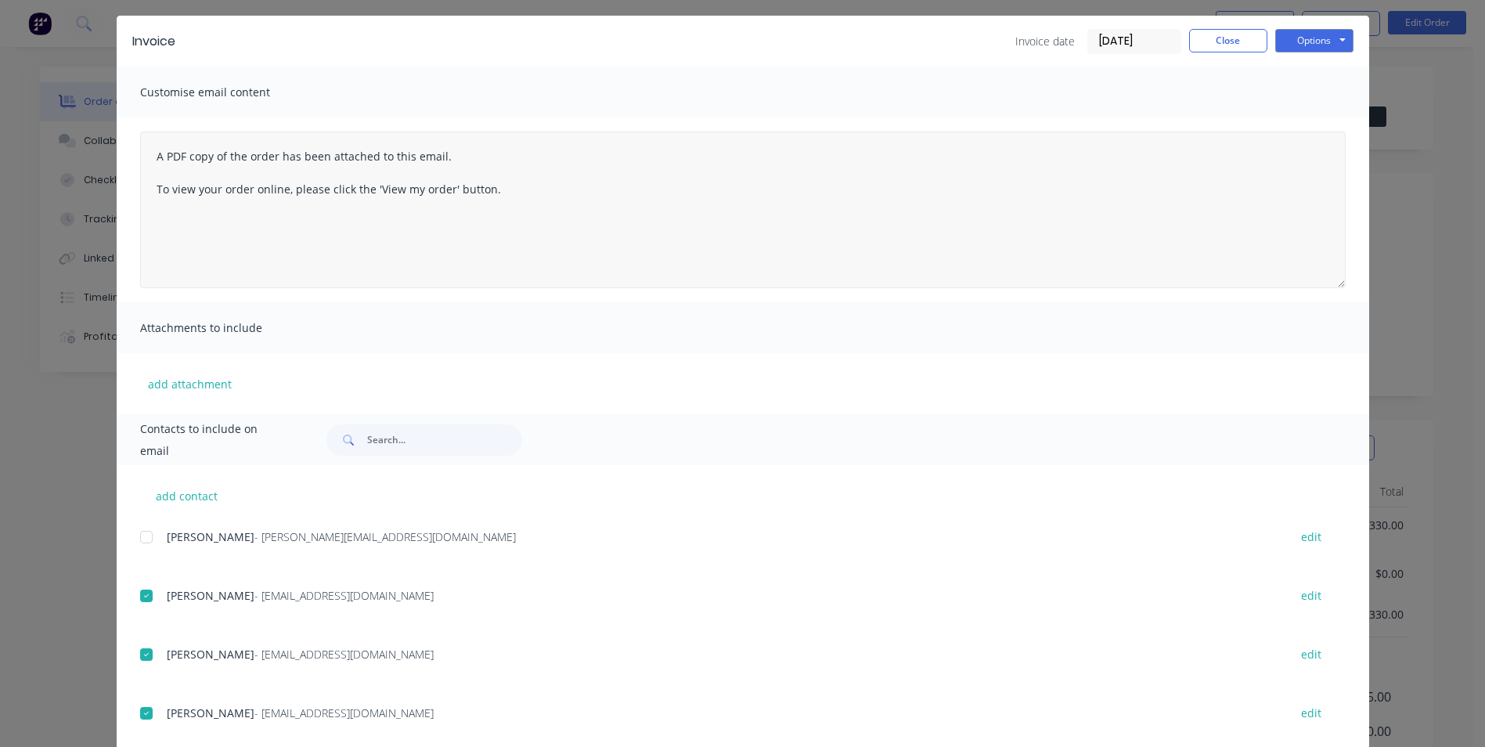
scroll to position [0, 0]
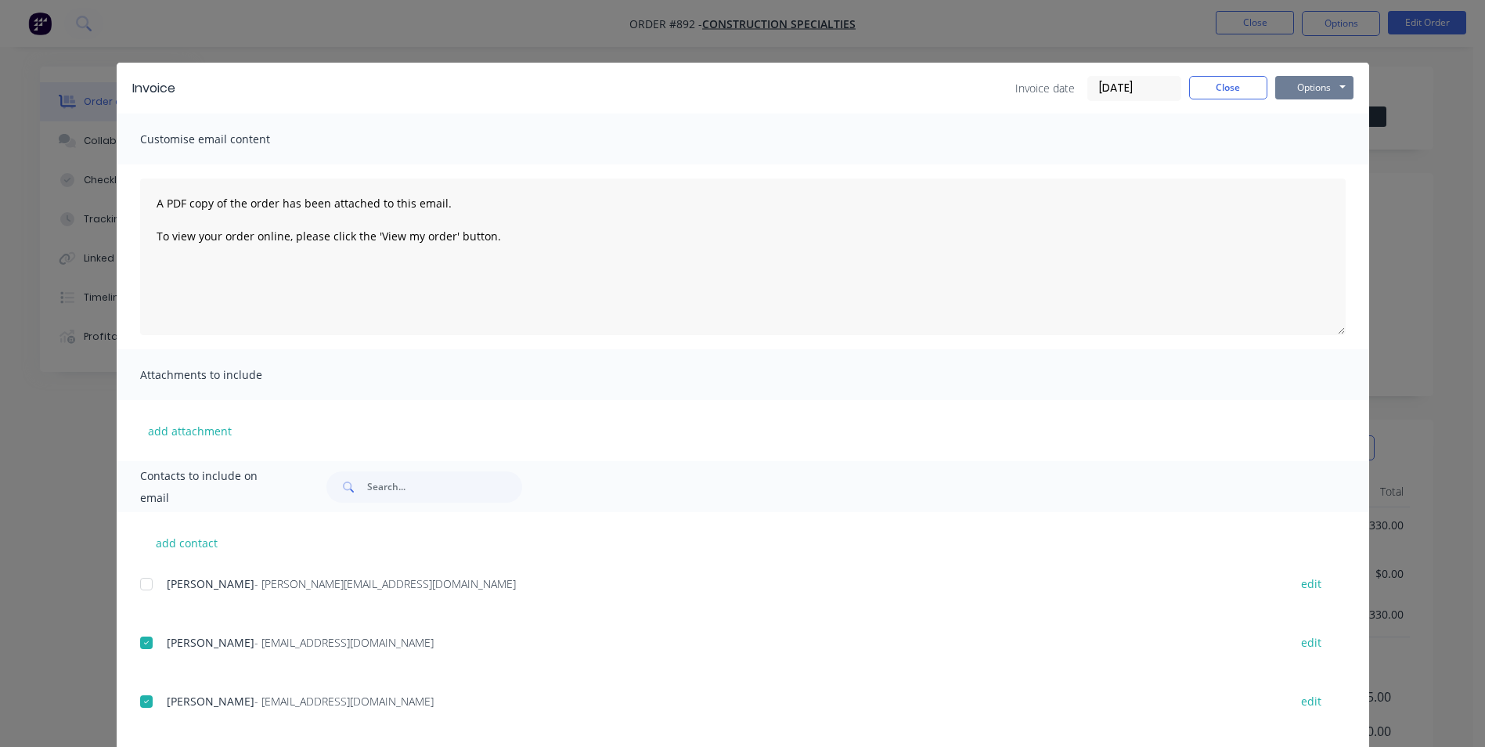
click at [1298, 93] on button "Options" at bounding box center [1314, 87] width 78 height 23
click at [1303, 165] on button "Email" at bounding box center [1325, 167] width 100 height 26
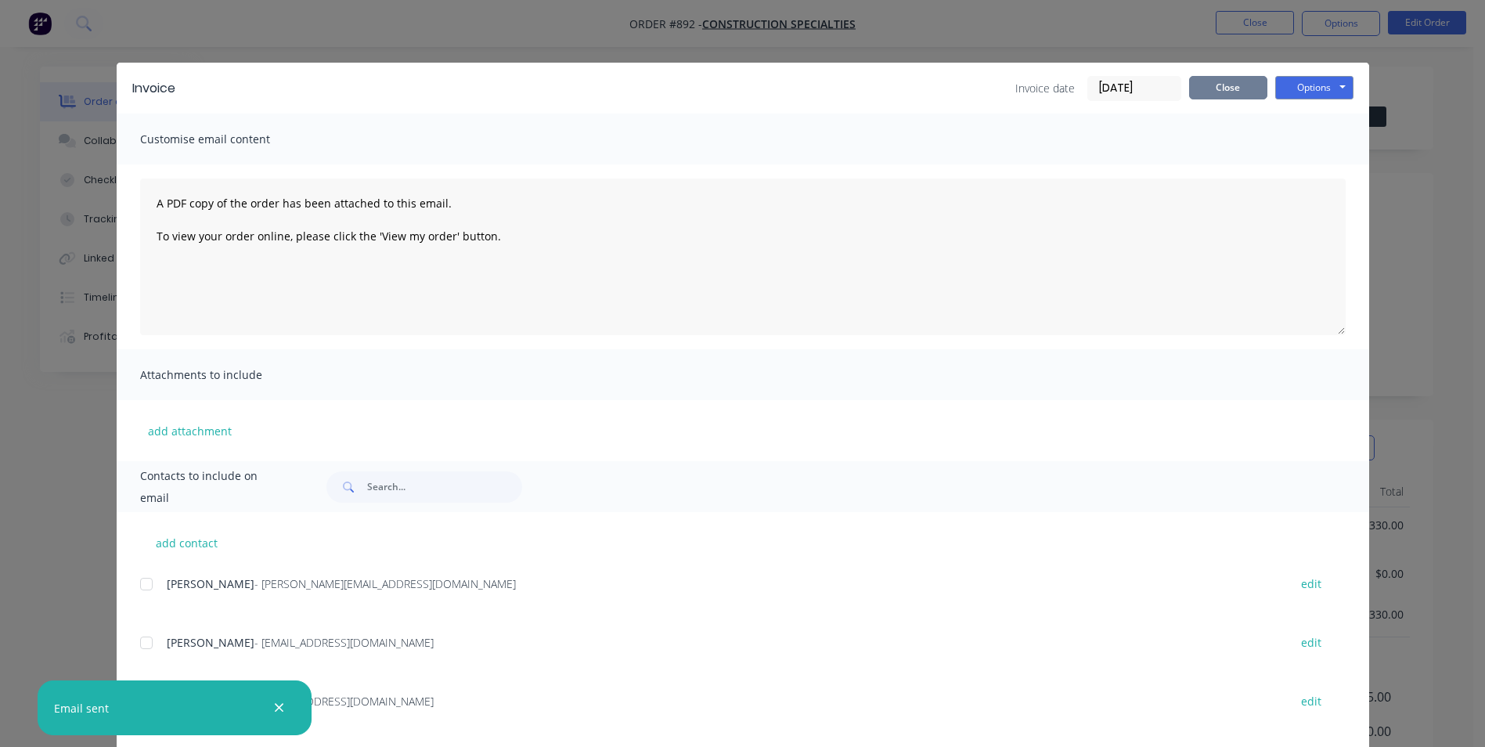
click at [1218, 92] on button "Close" at bounding box center [1228, 87] width 78 height 23
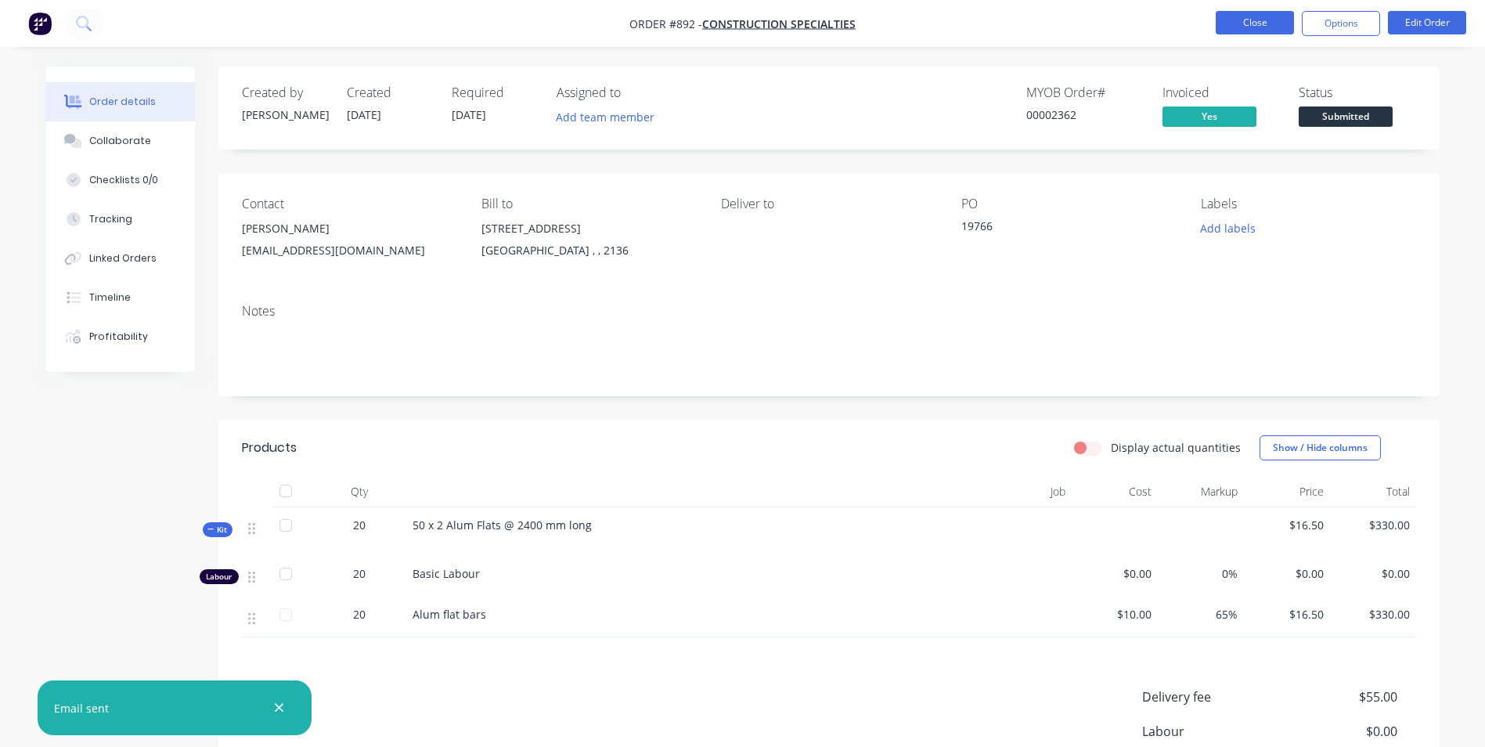
click at [1231, 32] on button "Close" at bounding box center [1255, 22] width 78 height 23
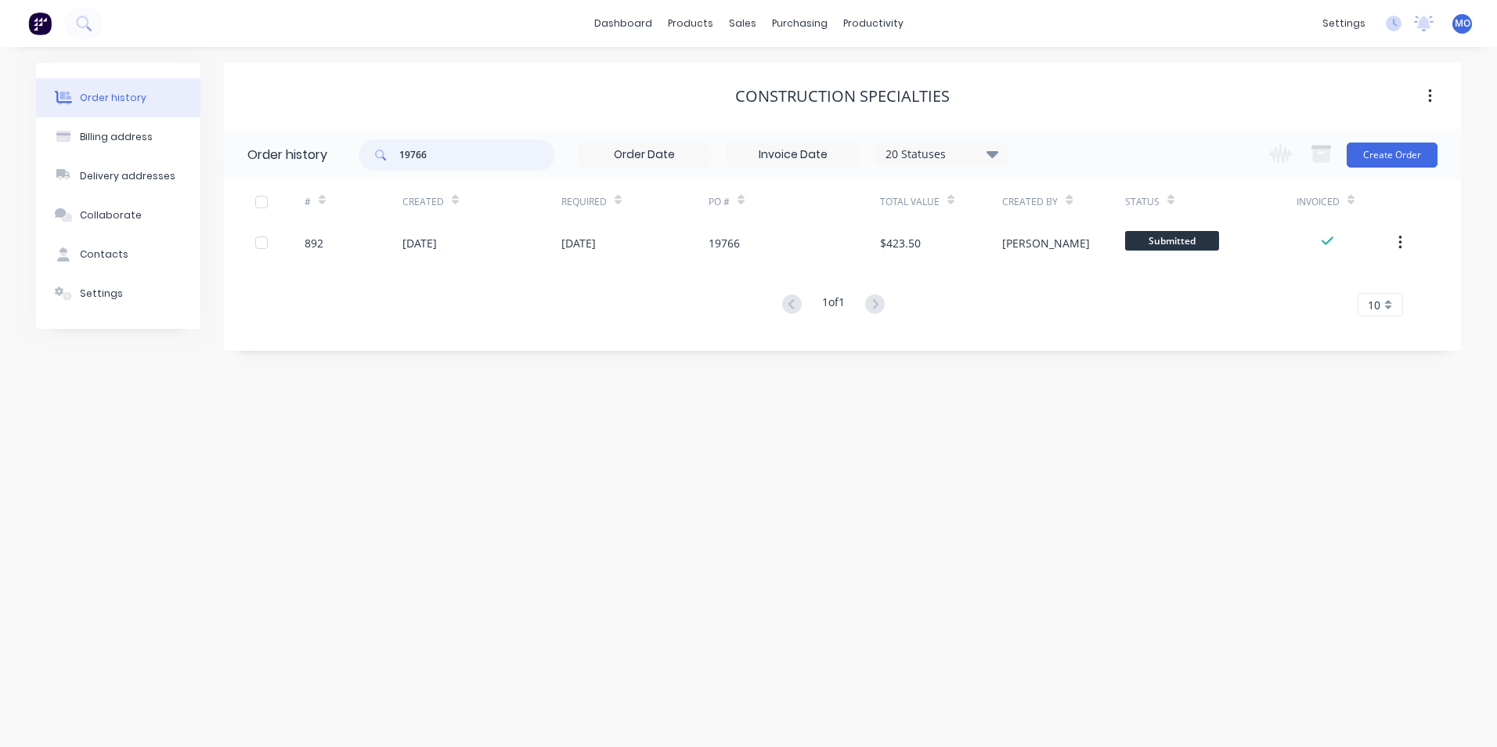
drag, startPoint x: 434, startPoint y: 165, endPoint x: 394, endPoint y: 165, distance: 39.9
click at [394, 165] on div "19766" at bounding box center [456, 154] width 196 height 31
click at [736, 10] on div "dashboard products sales purchasing productivity dashboard products Product Cat…" at bounding box center [748, 23] width 1497 height 47
drag, startPoint x: 462, startPoint y: 150, endPoint x: 364, endPoint y: 156, distance: 98.0
click at [364, 156] on div "19766" at bounding box center [456, 154] width 196 height 31
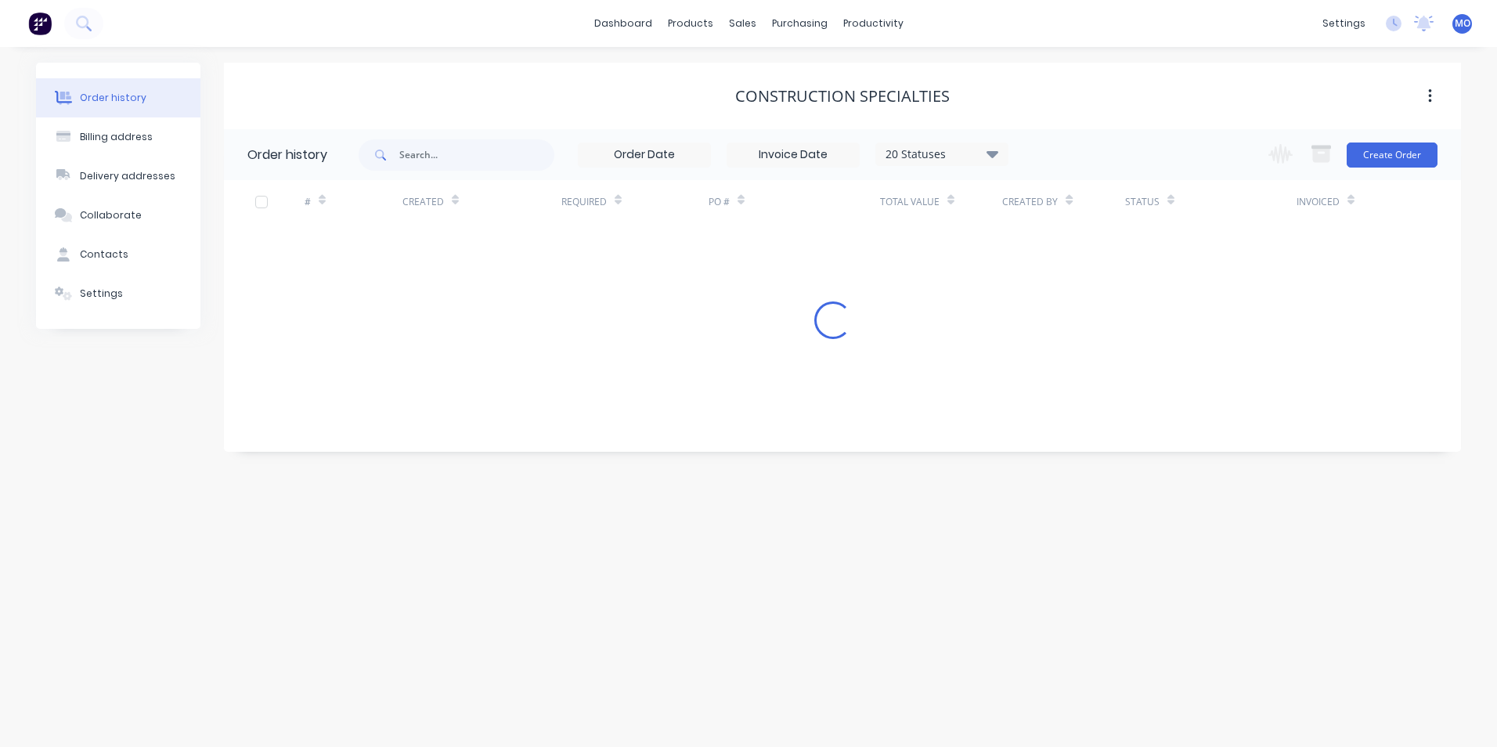
click at [957, 725] on div "Order history Billing address Delivery addresses Collaborate Contacts Settings …" at bounding box center [748, 397] width 1497 height 700
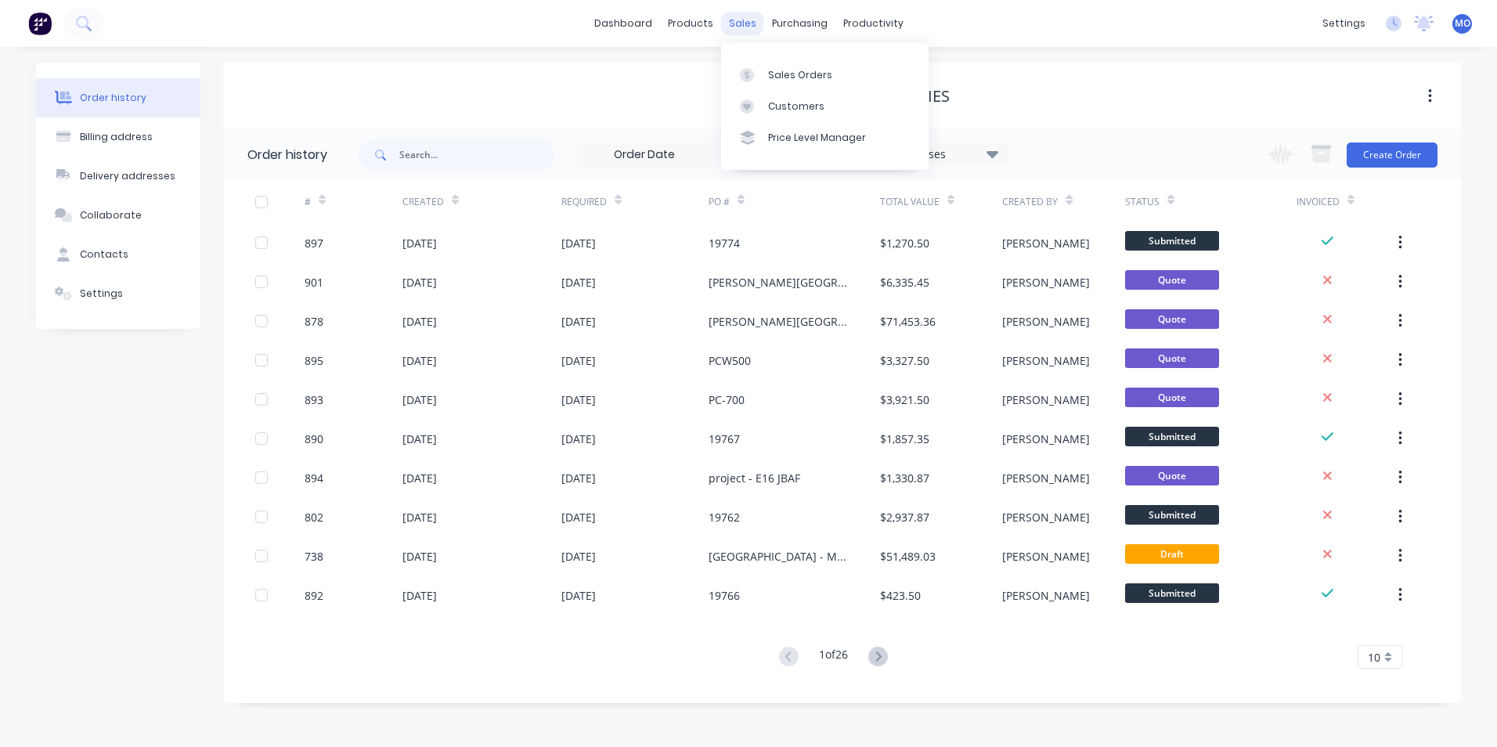
click at [738, 12] on div "sales" at bounding box center [742, 23] width 43 height 23
click at [759, 70] on div at bounding box center [751, 75] width 23 height 14
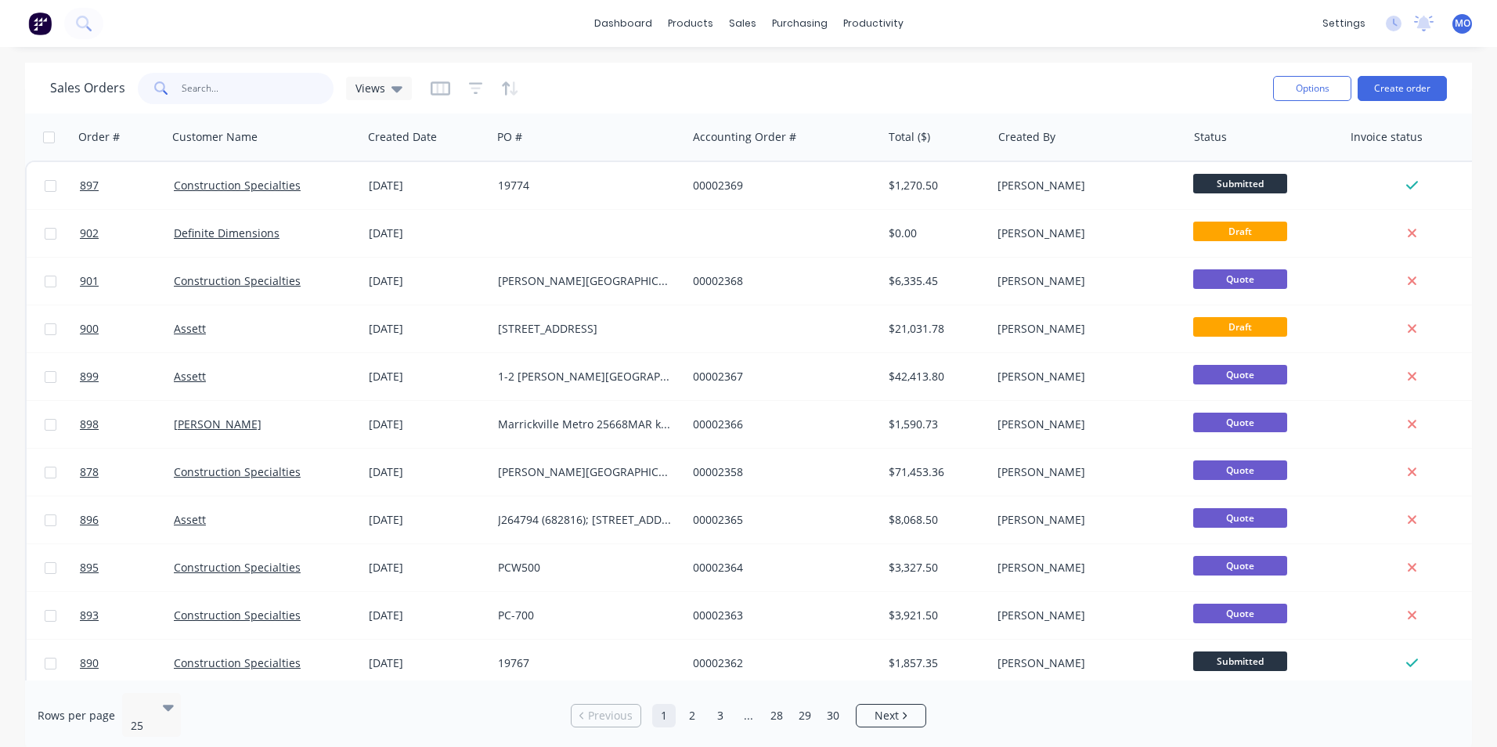
click at [272, 97] on input "text" at bounding box center [258, 88] width 153 height 31
type input "871"
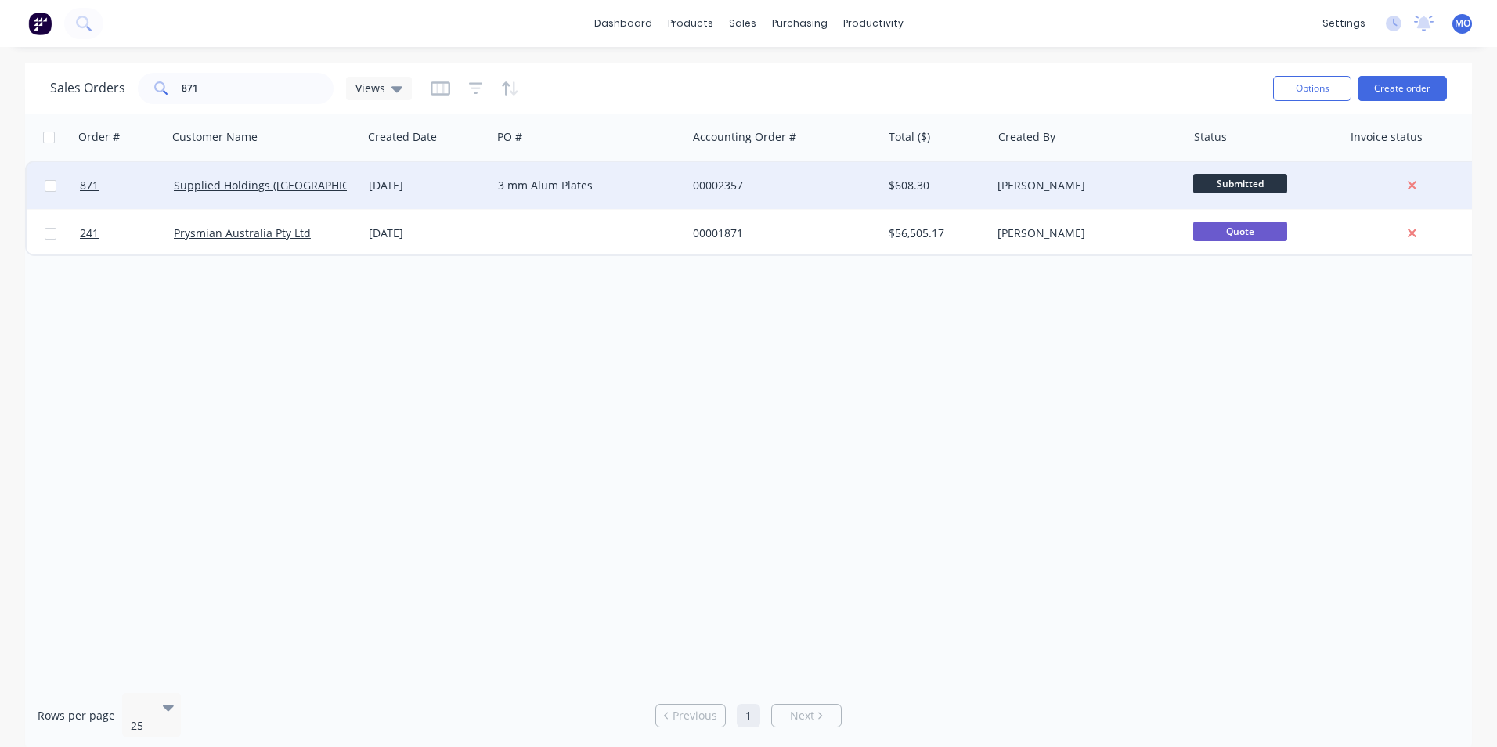
click at [554, 184] on div "3 mm Alum Plates" at bounding box center [585, 186] width 174 height 16
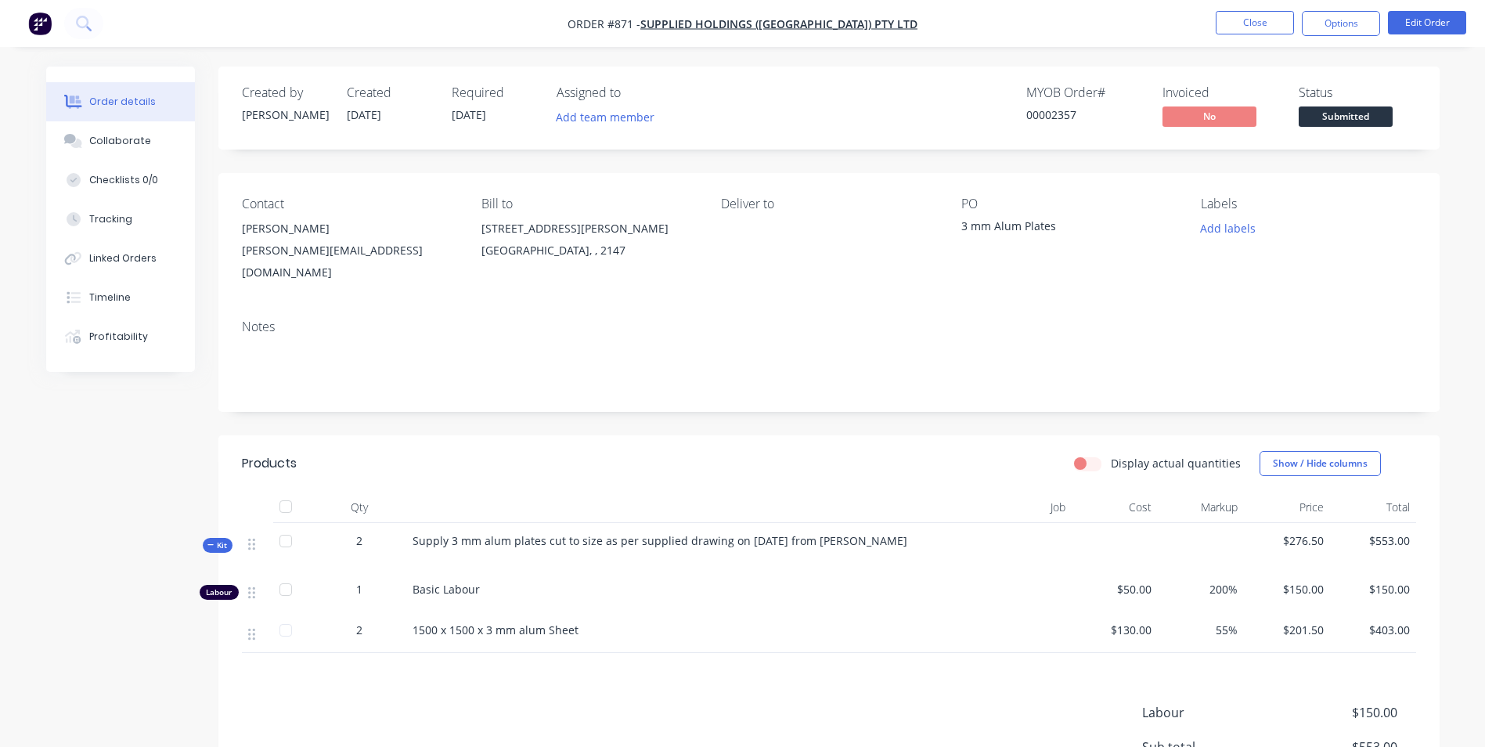
click at [1047, 232] on div "3 mm Alum Plates" at bounding box center [1059, 229] width 196 height 22
click at [1434, 17] on button "Edit Order" at bounding box center [1427, 22] width 78 height 23
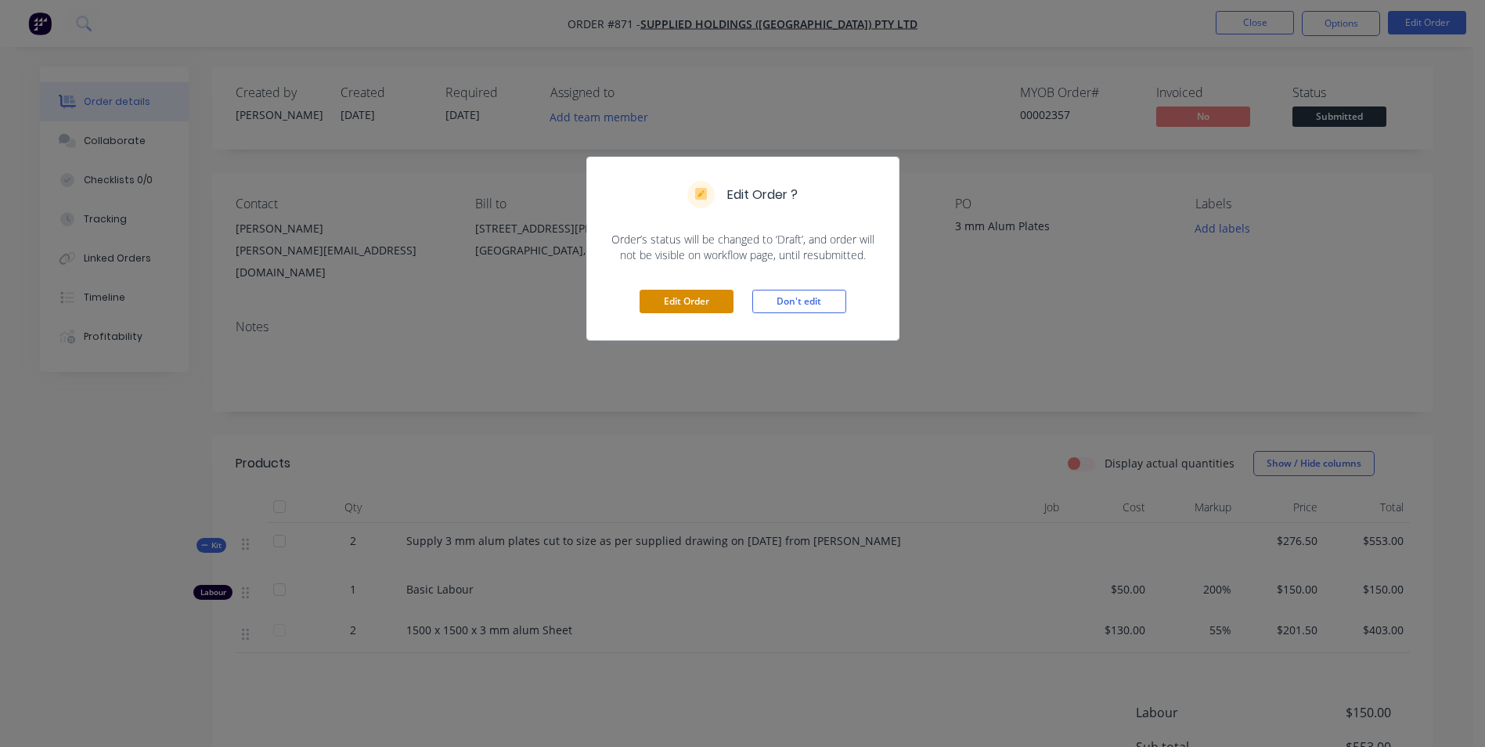
click at [680, 309] on button "Edit Order" at bounding box center [686, 301] width 94 height 23
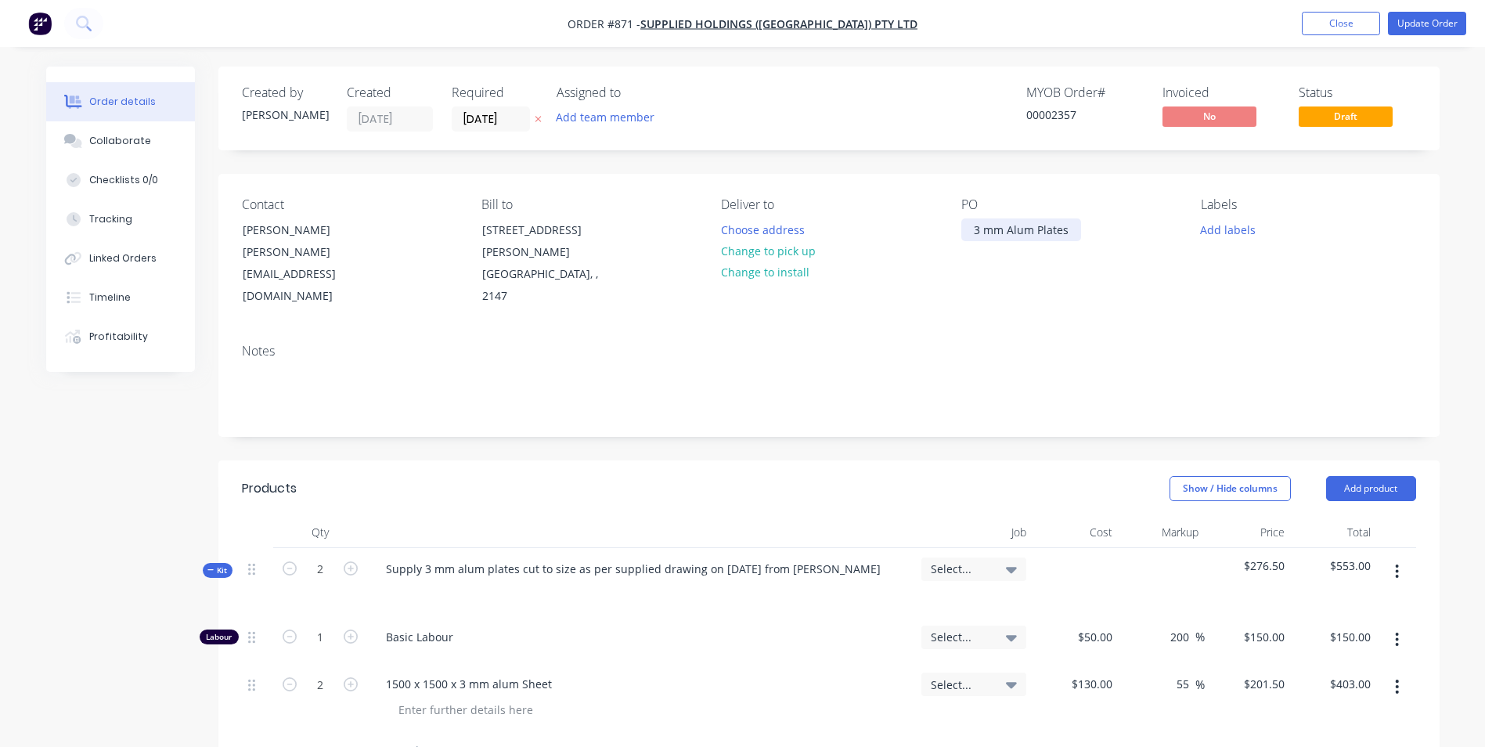
click at [1075, 230] on div "3 mm Alum Plates" at bounding box center [1021, 229] width 120 height 23
click at [1423, 13] on button "Update Order" at bounding box center [1427, 23] width 78 height 23
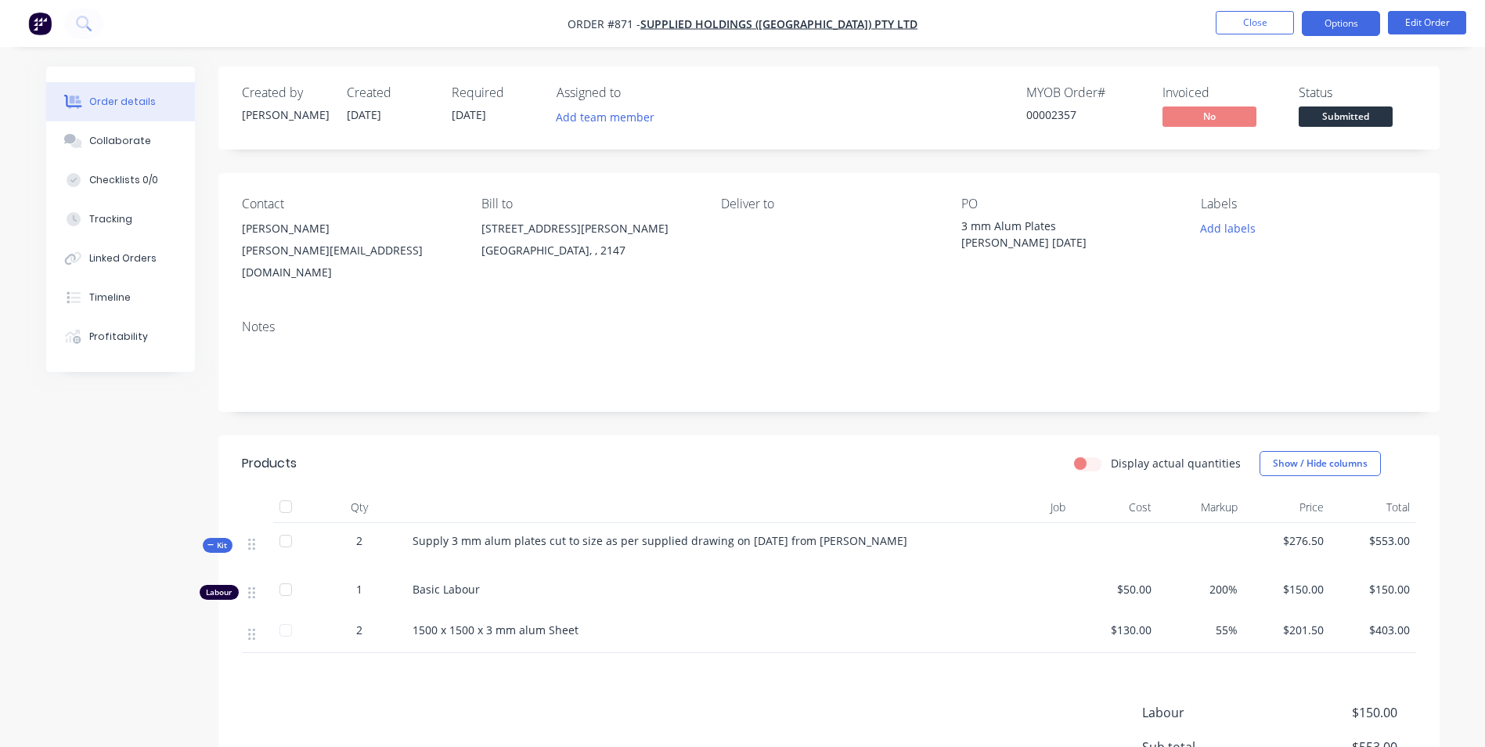
click at [1331, 31] on button "Options" at bounding box center [1341, 23] width 78 height 25
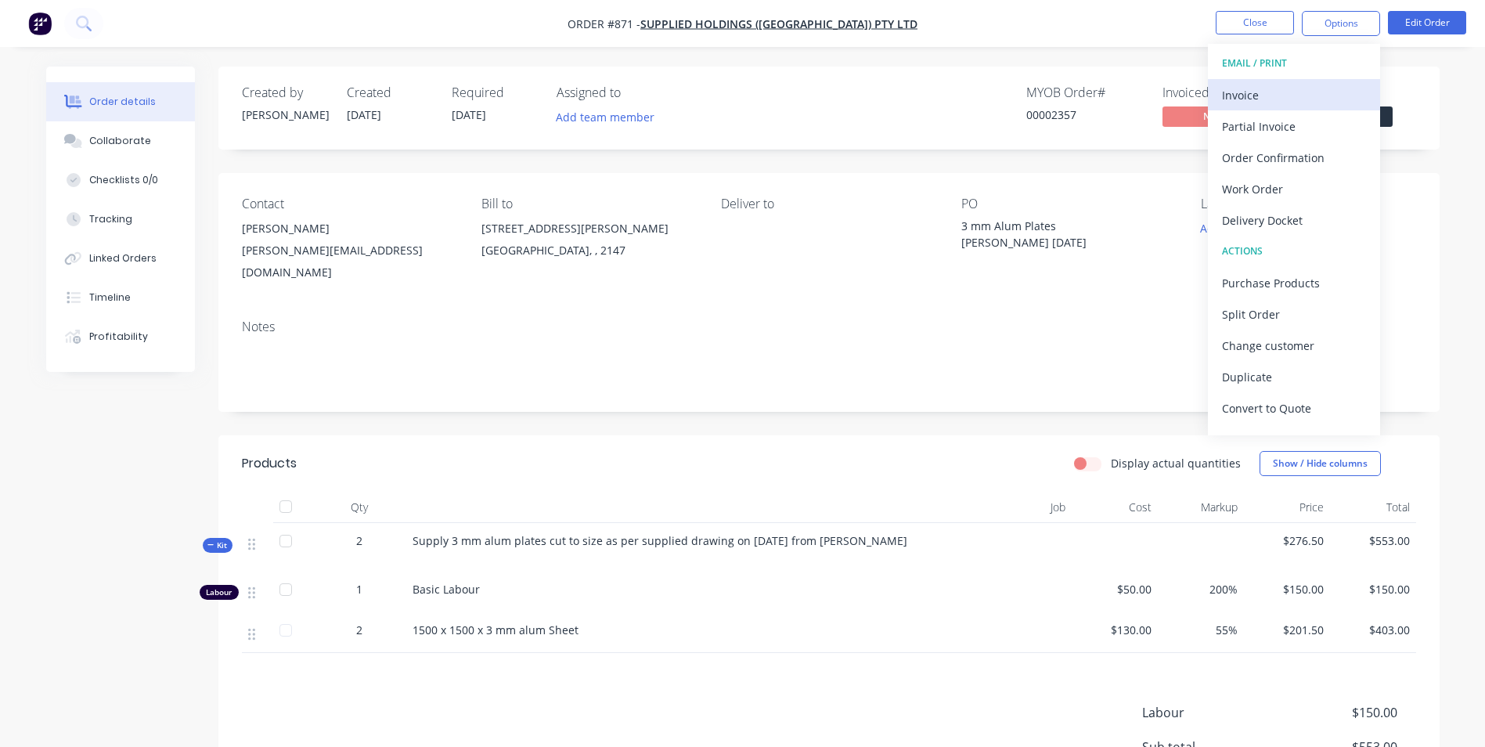
click at [1270, 92] on div "Invoice" at bounding box center [1294, 95] width 144 height 23
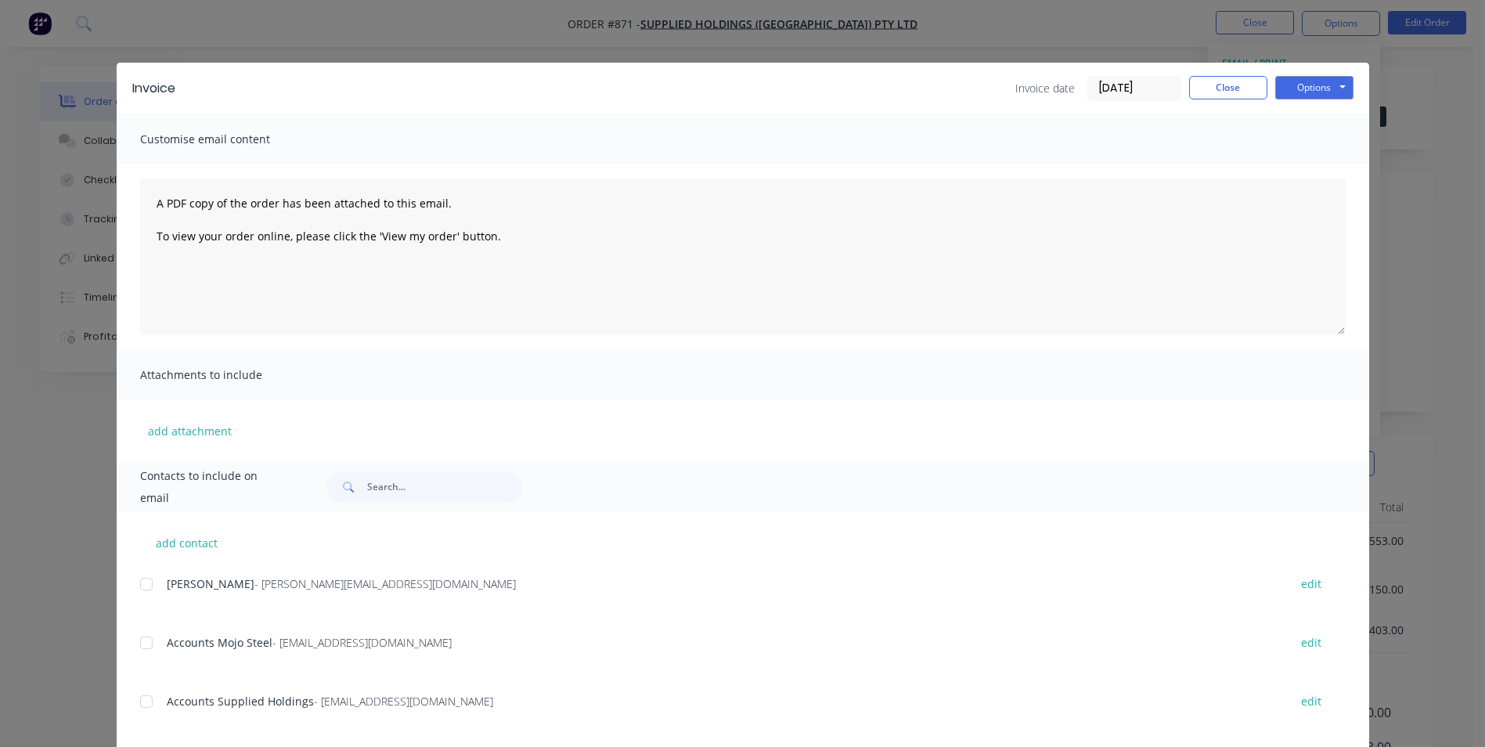
click at [144, 640] on div at bounding box center [146, 642] width 31 height 31
click at [137, 702] on div at bounding box center [146, 701] width 31 height 31
click at [1307, 90] on button "Options" at bounding box center [1314, 87] width 78 height 23
click at [1295, 168] on button "Email" at bounding box center [1325, 167] width 100 height 26
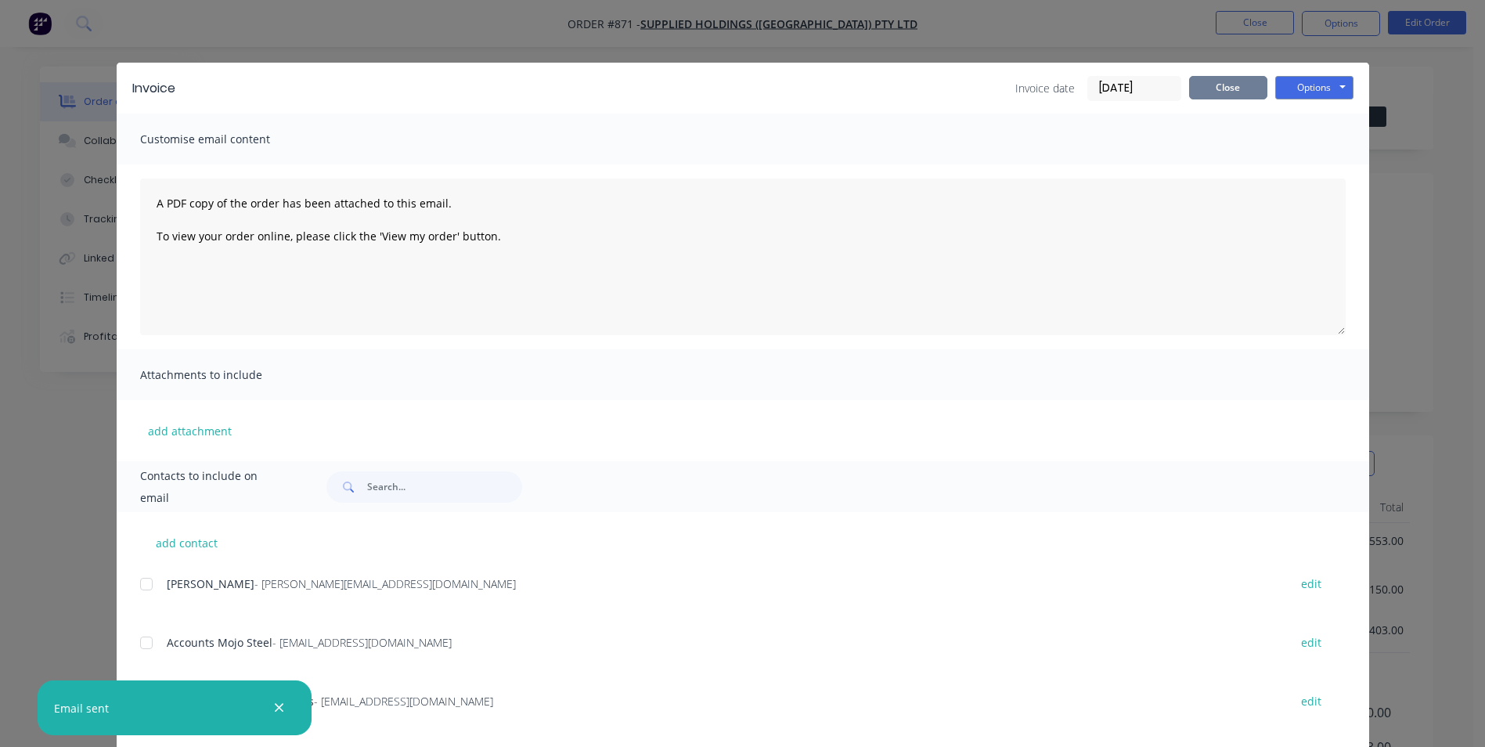
click at [1223, 77] on button "Close" at bounding box center [1228, 87] width 78 height 23
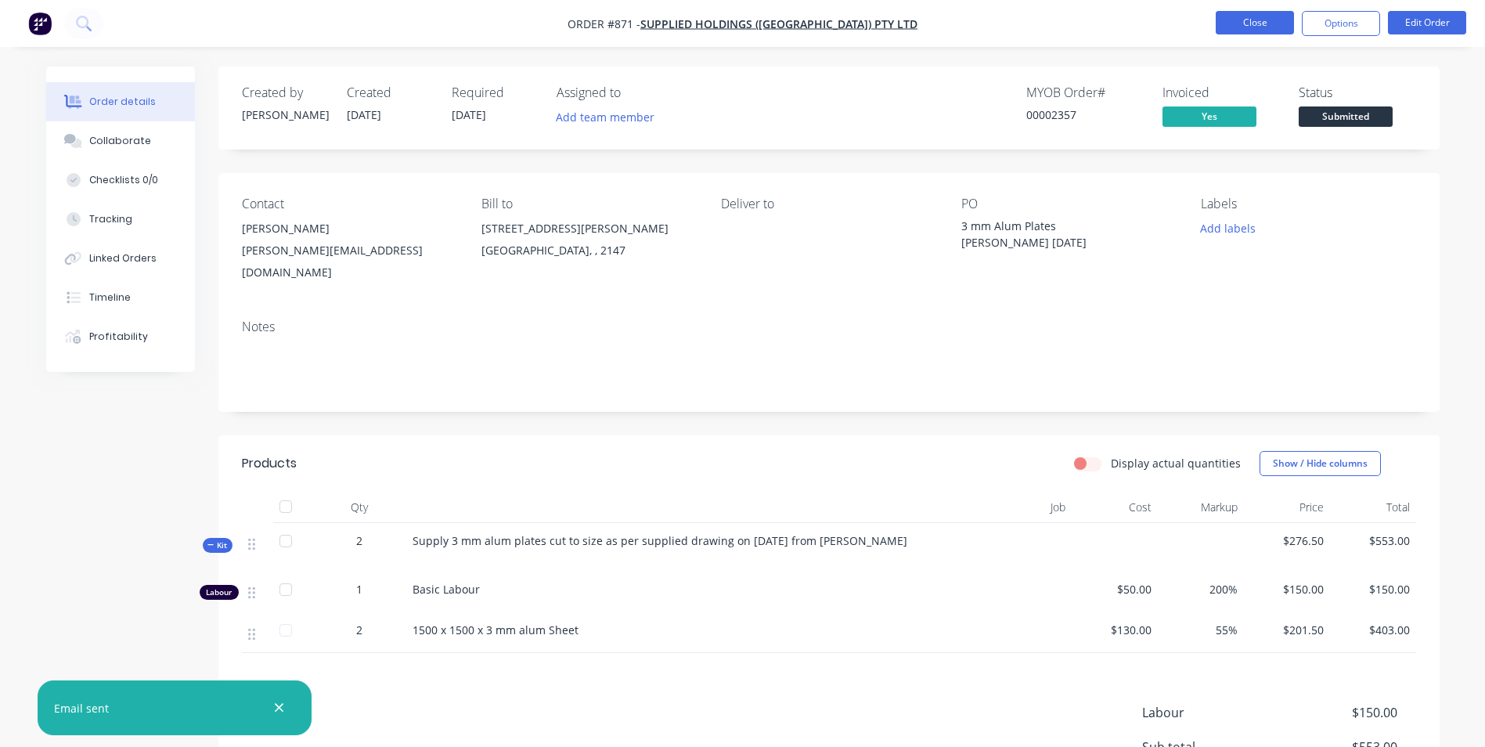
click at [1257, 20] on button "Close" at bounding box center [1255, 22] width 78 height 23
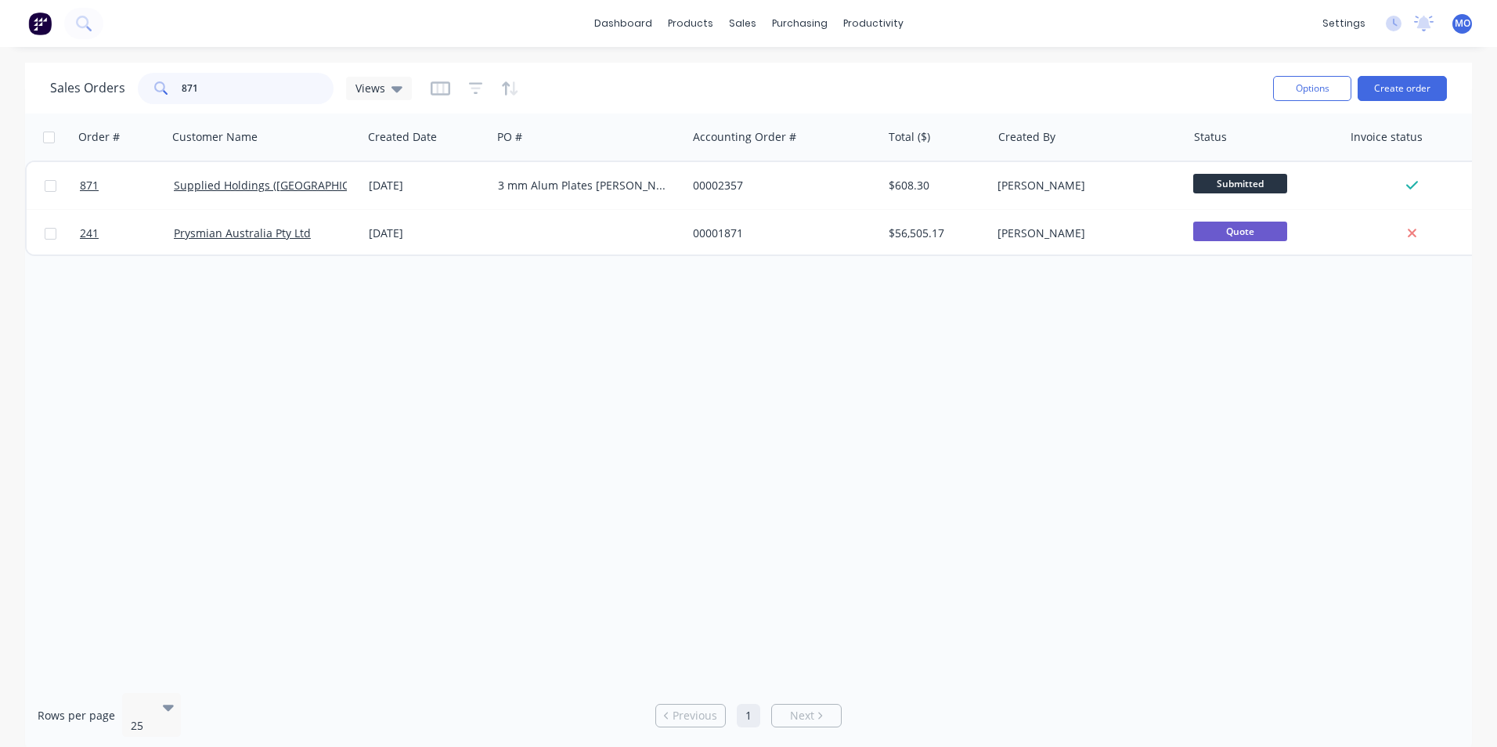
drag, startPoint x: 222, startPoint y: 93, endPoint x: 97, endPoint y: 109, distance: 126.2
click at [97, 109] on div "Sales Orders 871 Views Options Create order" at bounding box center [748, 88] width 1446 height 51
type input "14777"
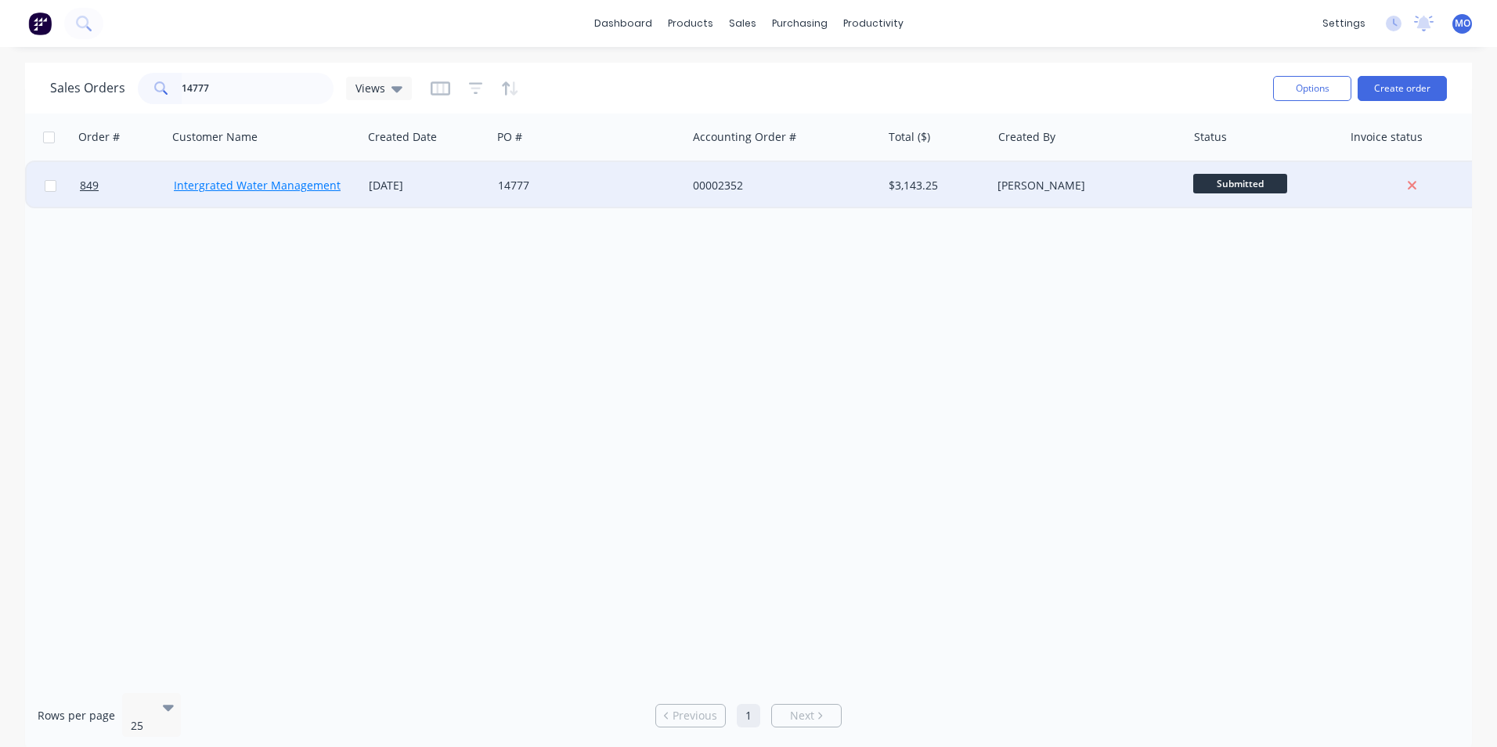
click at [292, 182] on link "Intergrated Water Management" at bounding box center [257, 185] width 167 height 15
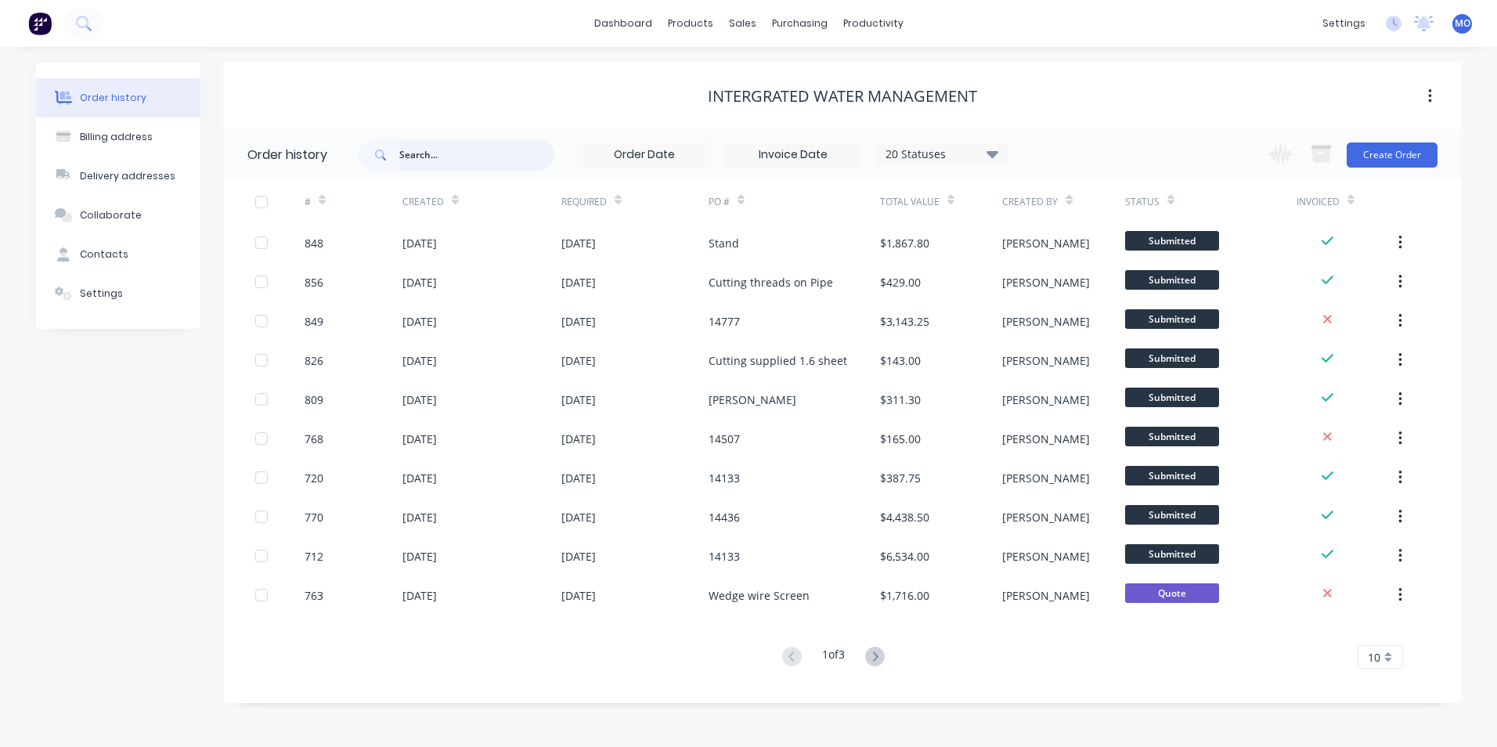
click at [431, 157] on input "text" at bounding box center [476, 154] width 155 height 31
type input "14777"
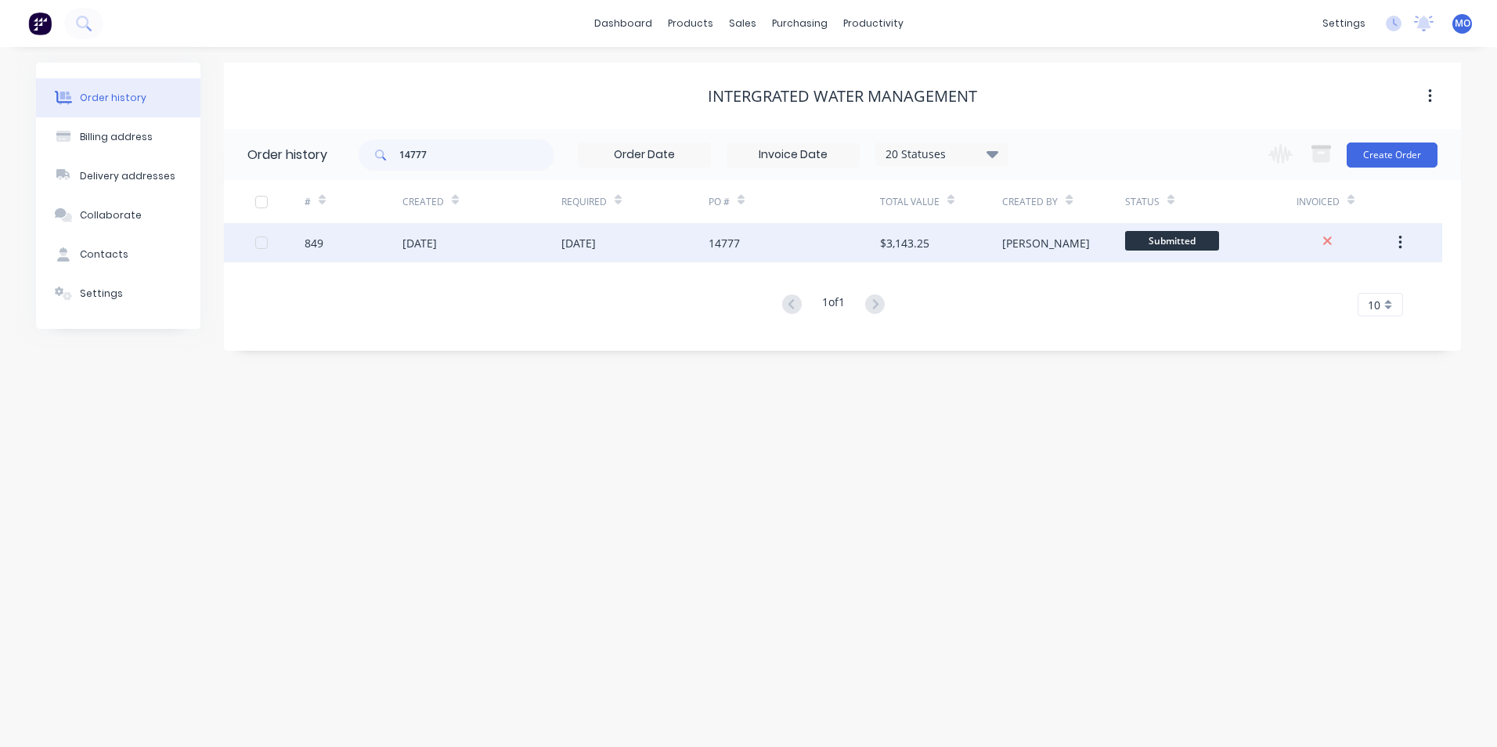
click at [503, 236] on div "16 Aug 2025" at bounding box center [481, 242] width 159 height 39
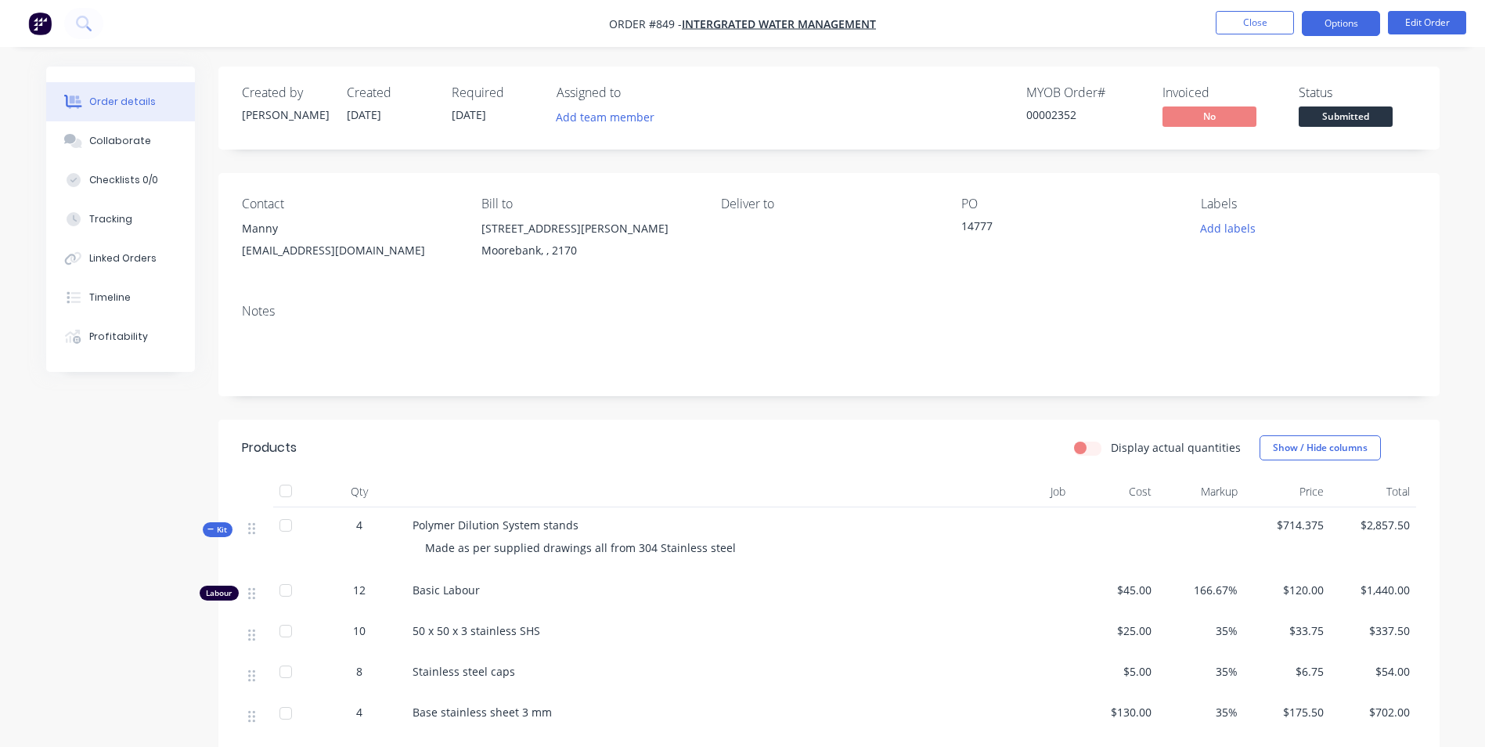
click at [1323, 27] on button "Options" at bounding box center [1341, 23] width 78 height 25
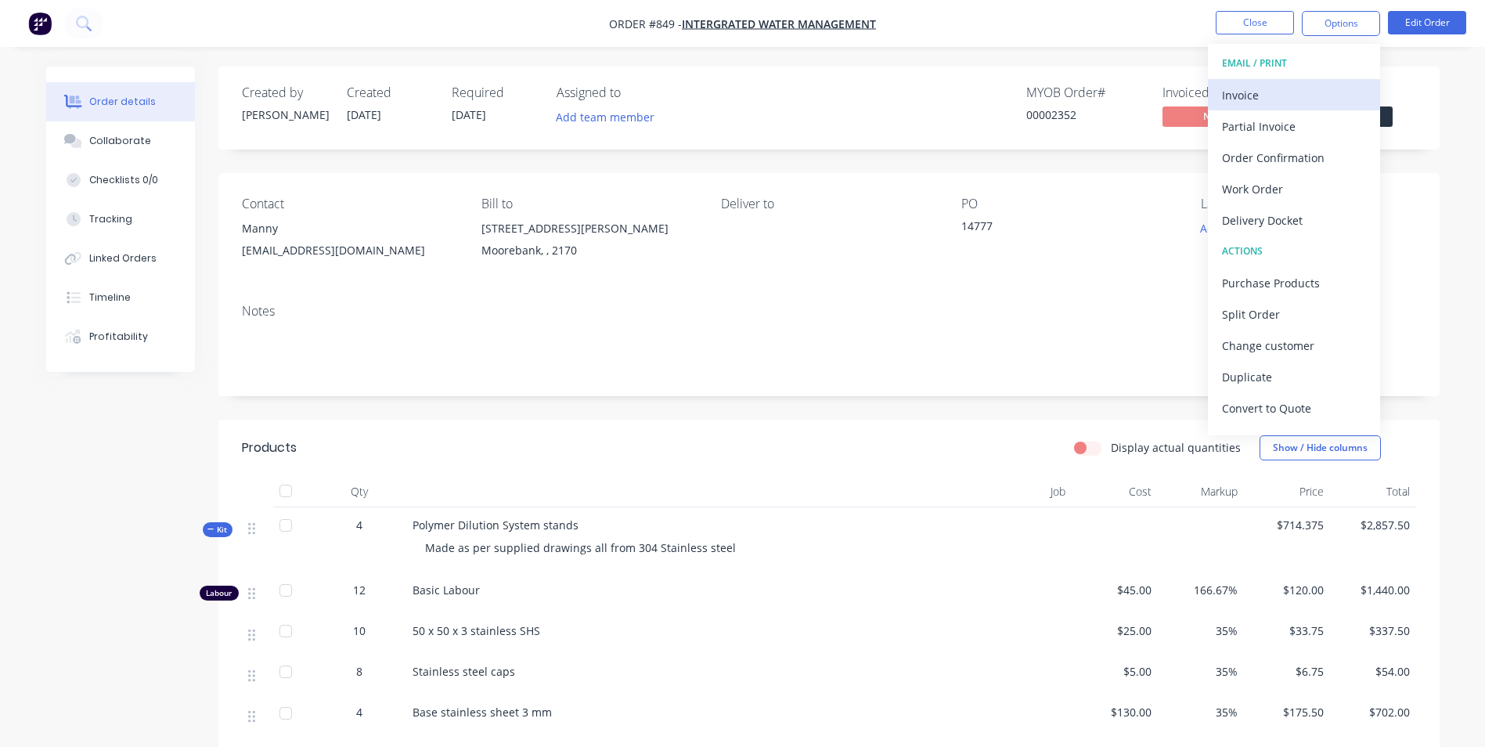
click at [1285, 93] on div "Invoice" at bounding box center [1294, 95] width 144 height 23
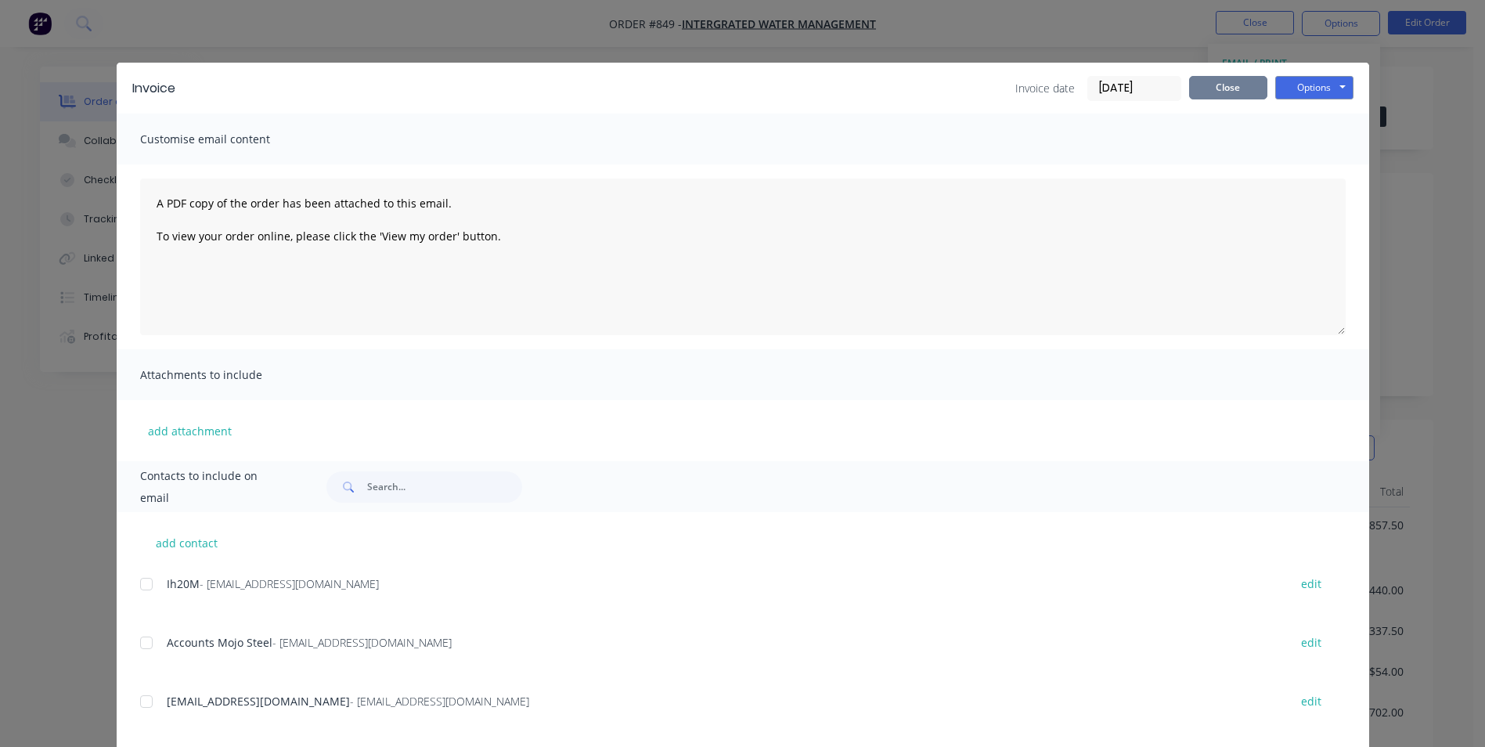
click at [1204, 94] on button "Close" at bounding box center [1228, 87] width 78 height 23
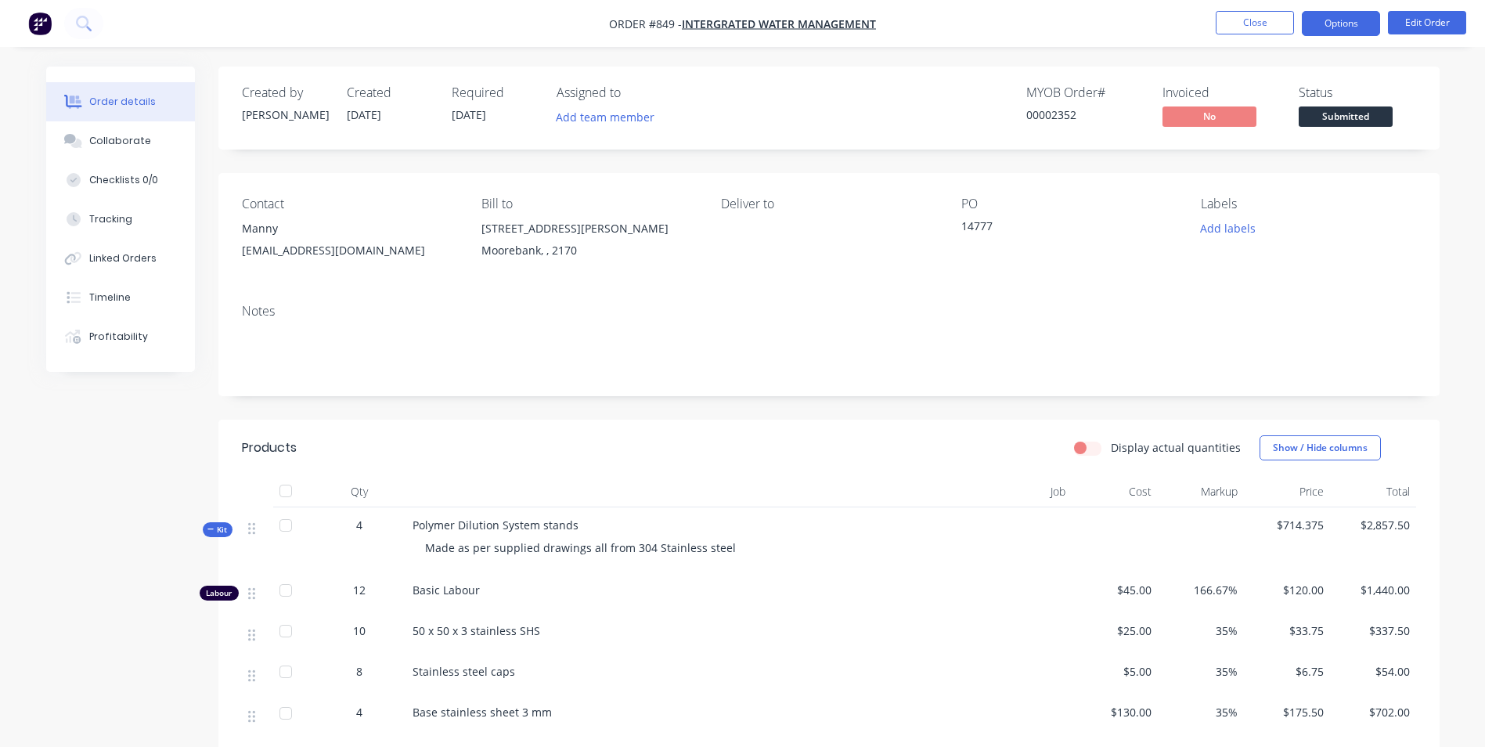
click at [1331, 23] on button "Options" at bounding box center [1341, 23] width 78 height 25
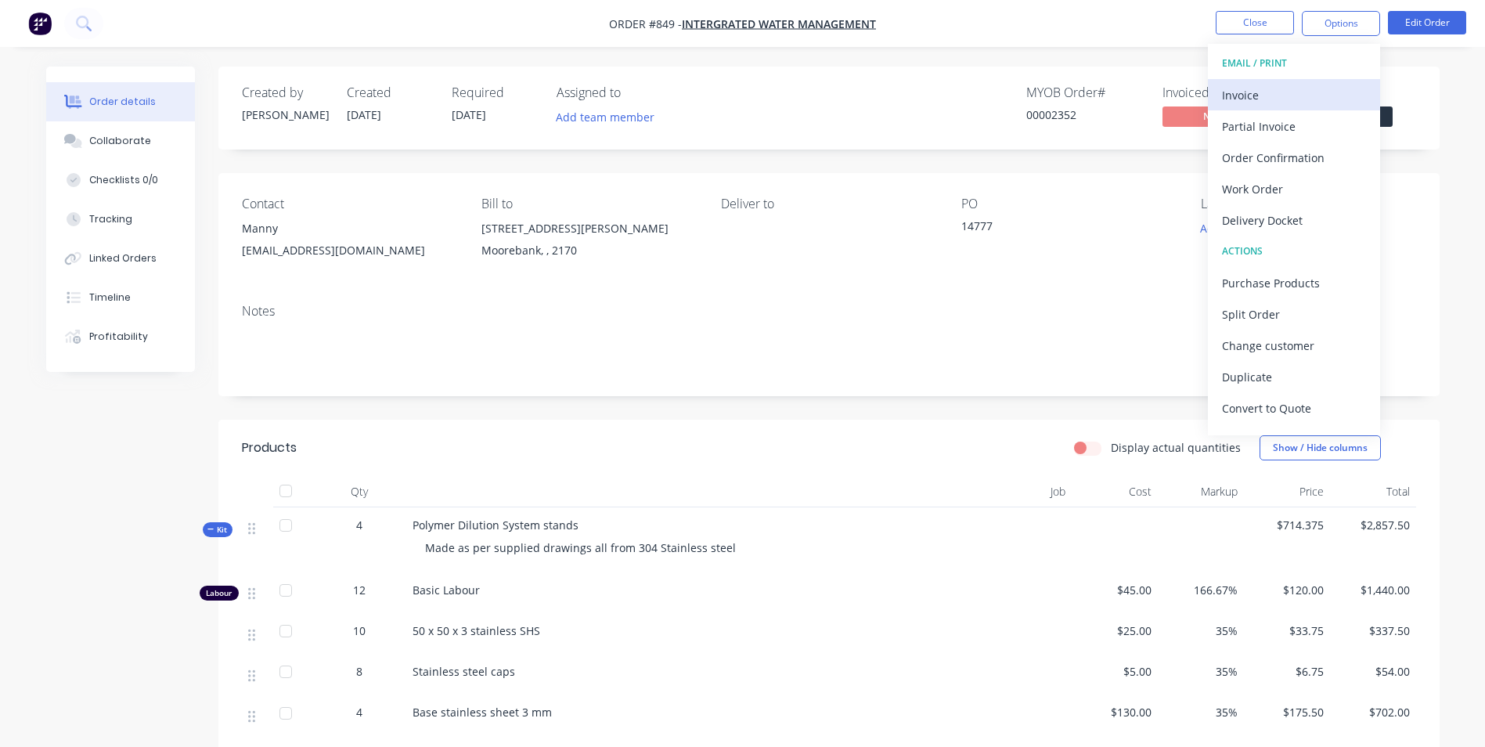
click at [1255, 92] on div "Invoice" at bounding box center [1294, 95] width 144 height 23
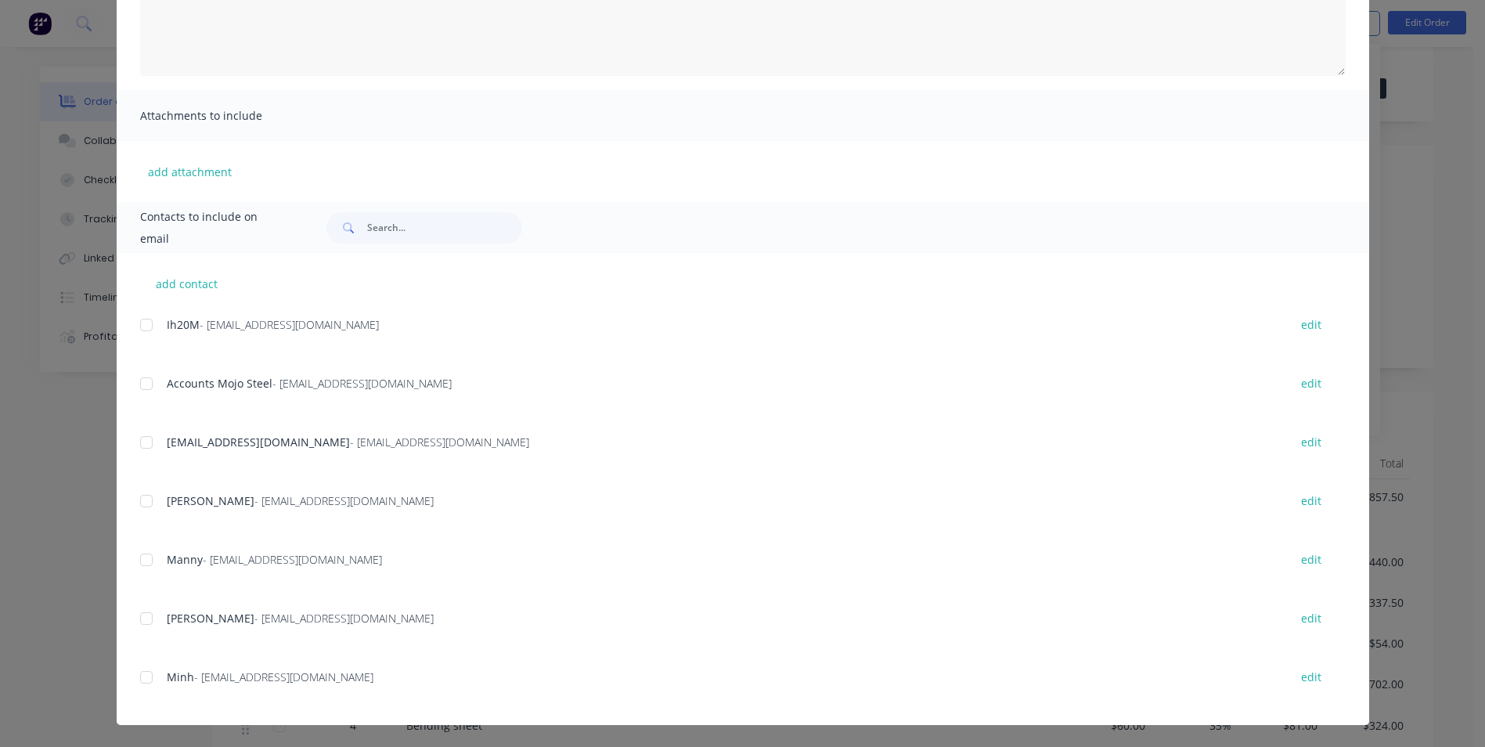
scroll to position [78, 0]
click at [150, 327] on div at bounding box center [146, 324] width 31 height 31
click at [132, 394] on div "add contact Ih20M - invord@ih2om.com.au edit Accounts Mojo Steel - Accounts@moj…" at bounding box center [743, 489] width 1252 height 472
click at [142, 380] on div at bounding box center [146, 383] width 31 height 31
click at [141, 427] on div at bounding box center [146, 442] width 31 height 31
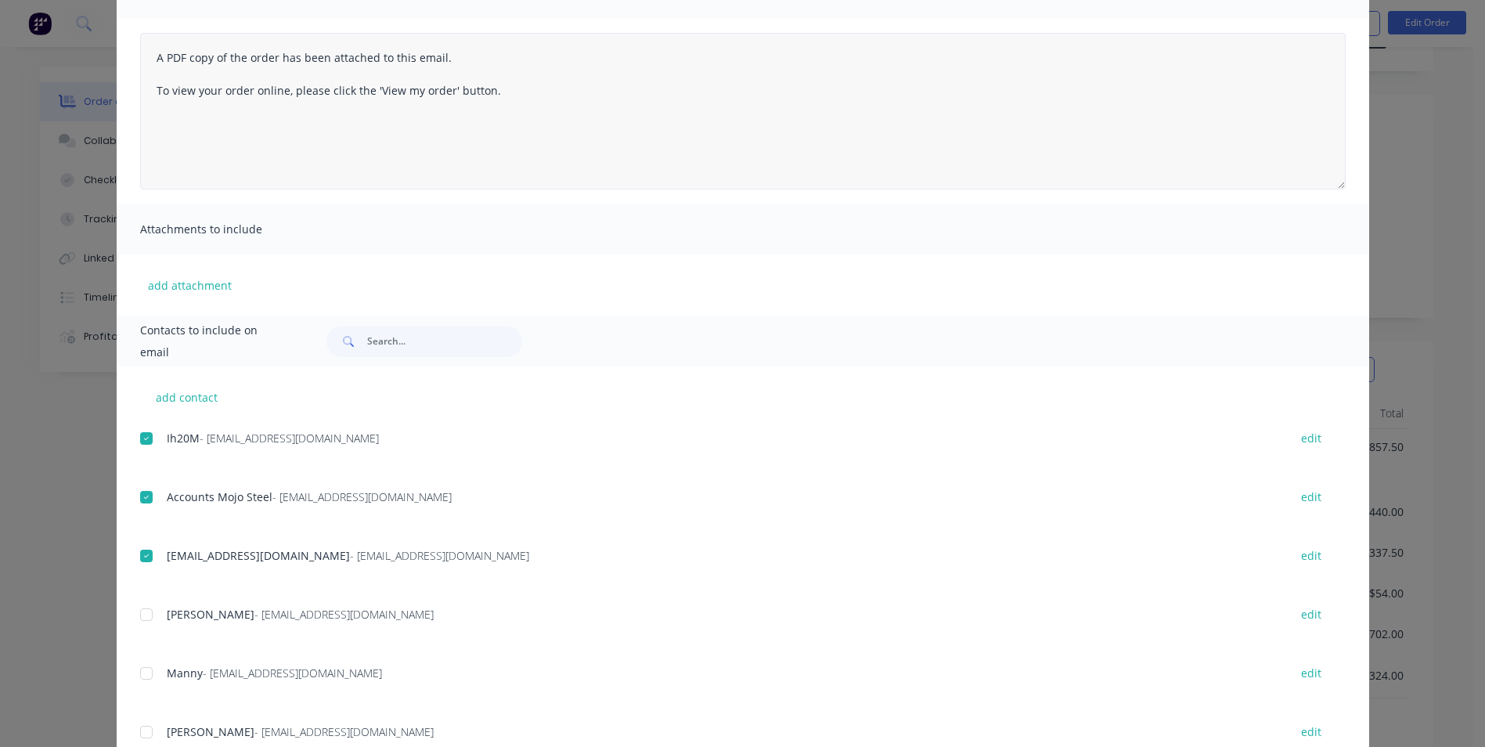
scroll to position [0, 0]
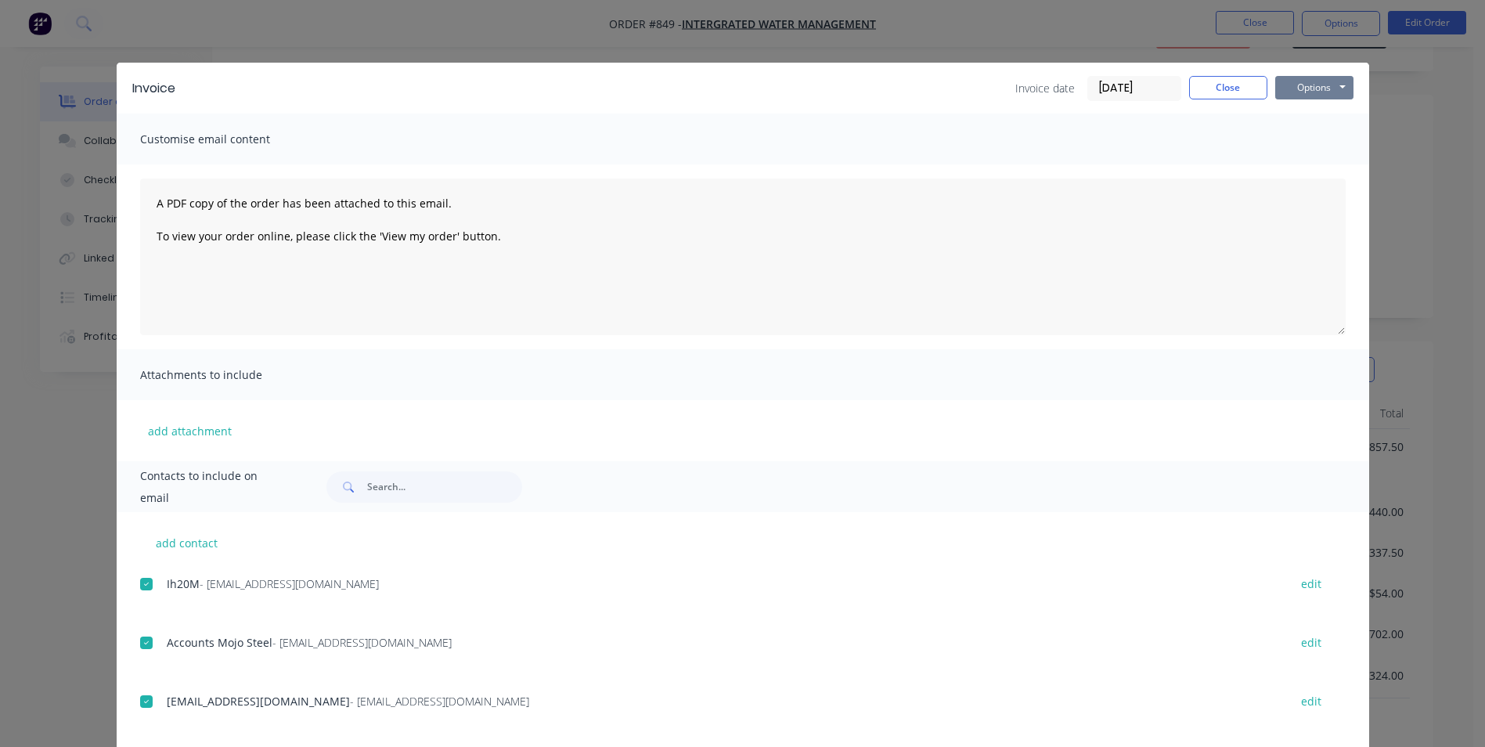
click at [1293, 87] on button "Options" at bounding box center [1314, 87] width 78 height 23
click at [1301, 170] on button "Email" at bounding box center [1325, 167] width 100 height 26
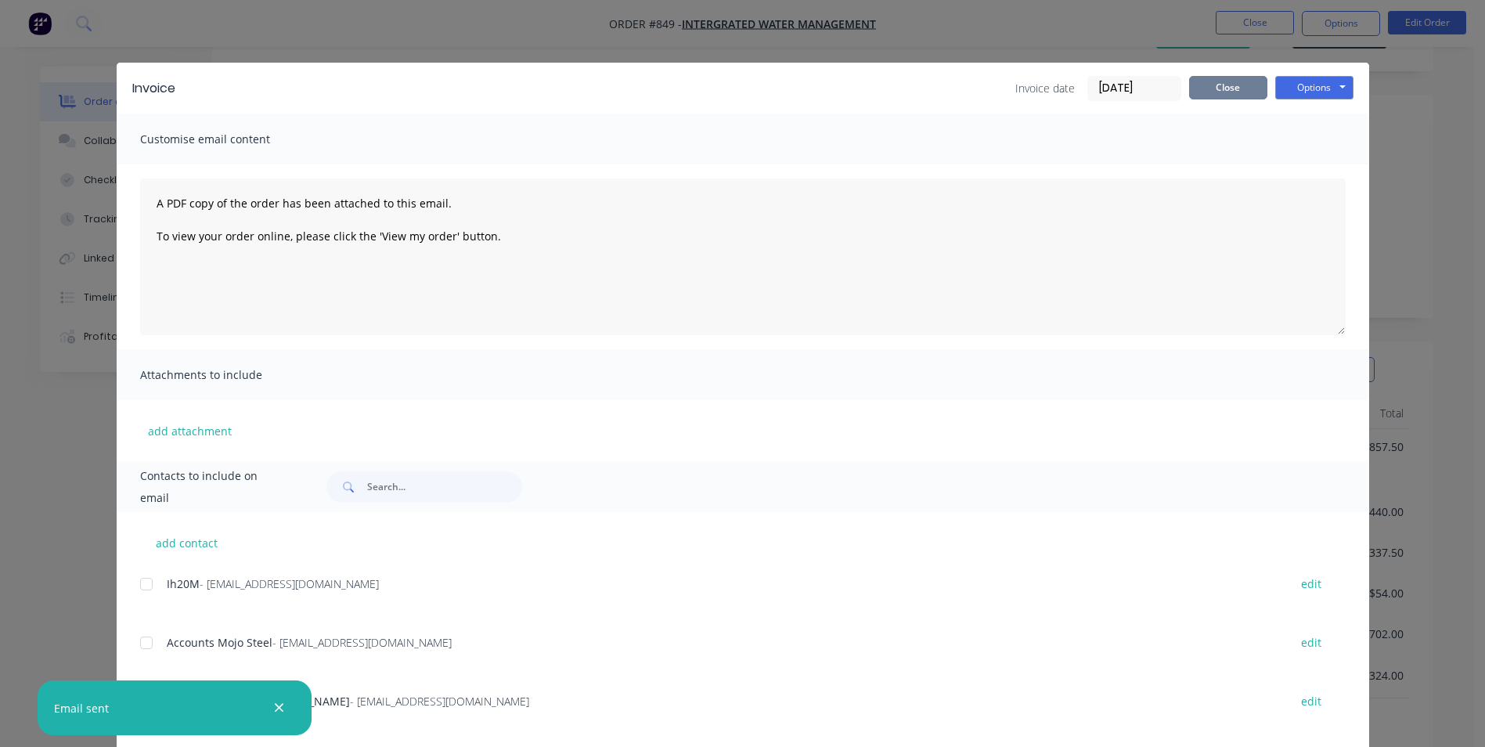
click at [1218, 91] on button "Close" at bounding box center [1228, 87] width 78 height 23
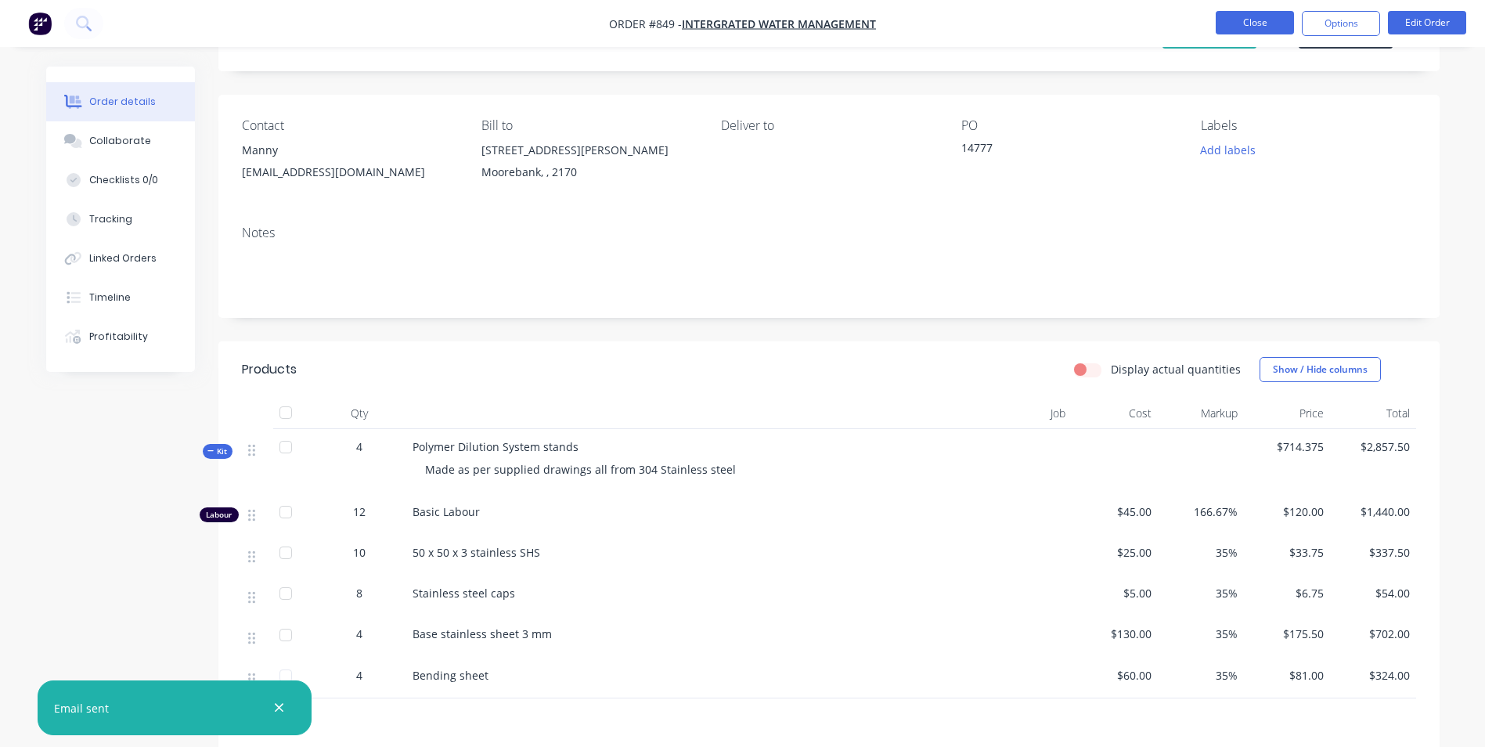
click at [1264, 20] on button "Close" at bounding box center [1255, 22] width 78 height 23
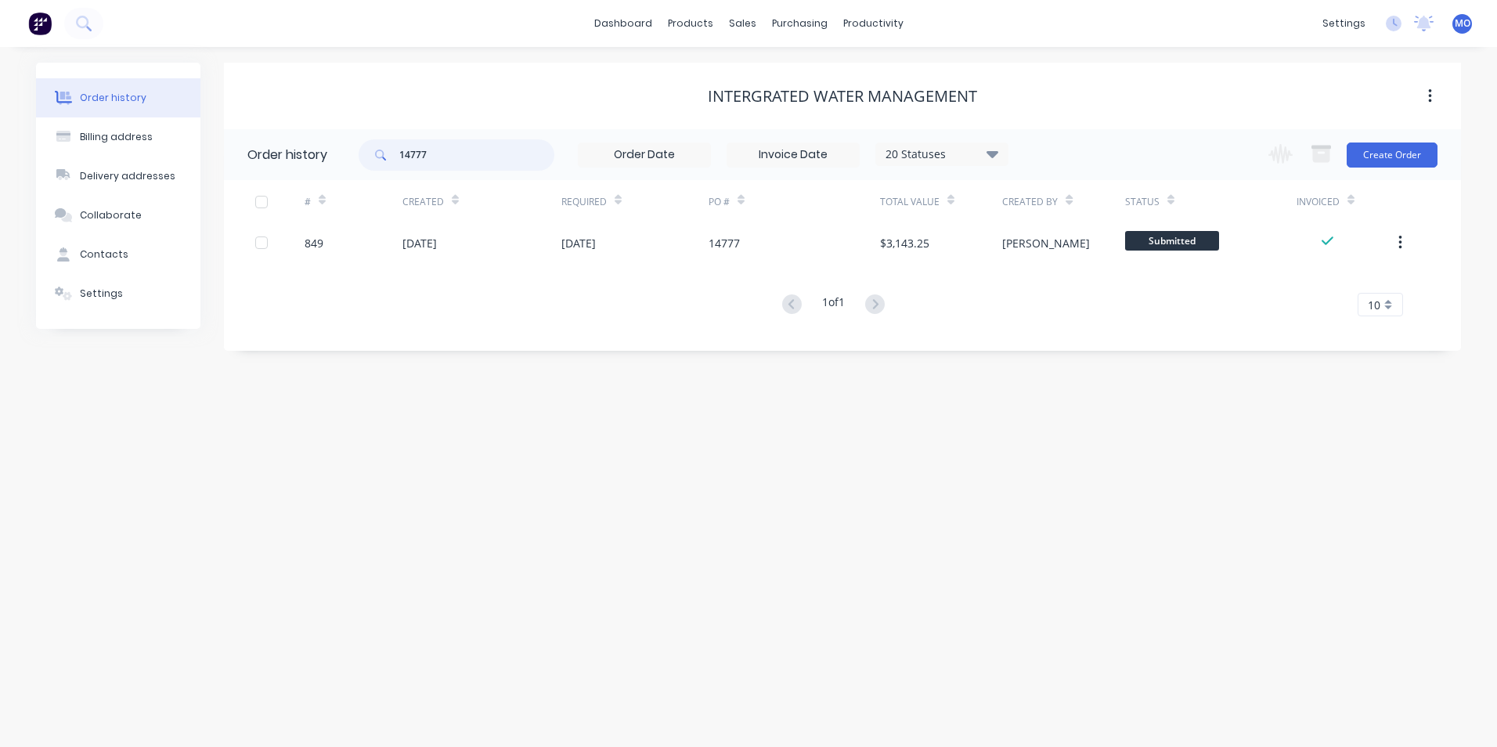
drag, startPoint x: 459, startPoint y: 155, endPoint x: 381, endPoint y: 164, distance: 78.7
click at [381, 164] on div "14777" at bounding box center [456, 154] width 196 height 31
type input "19"
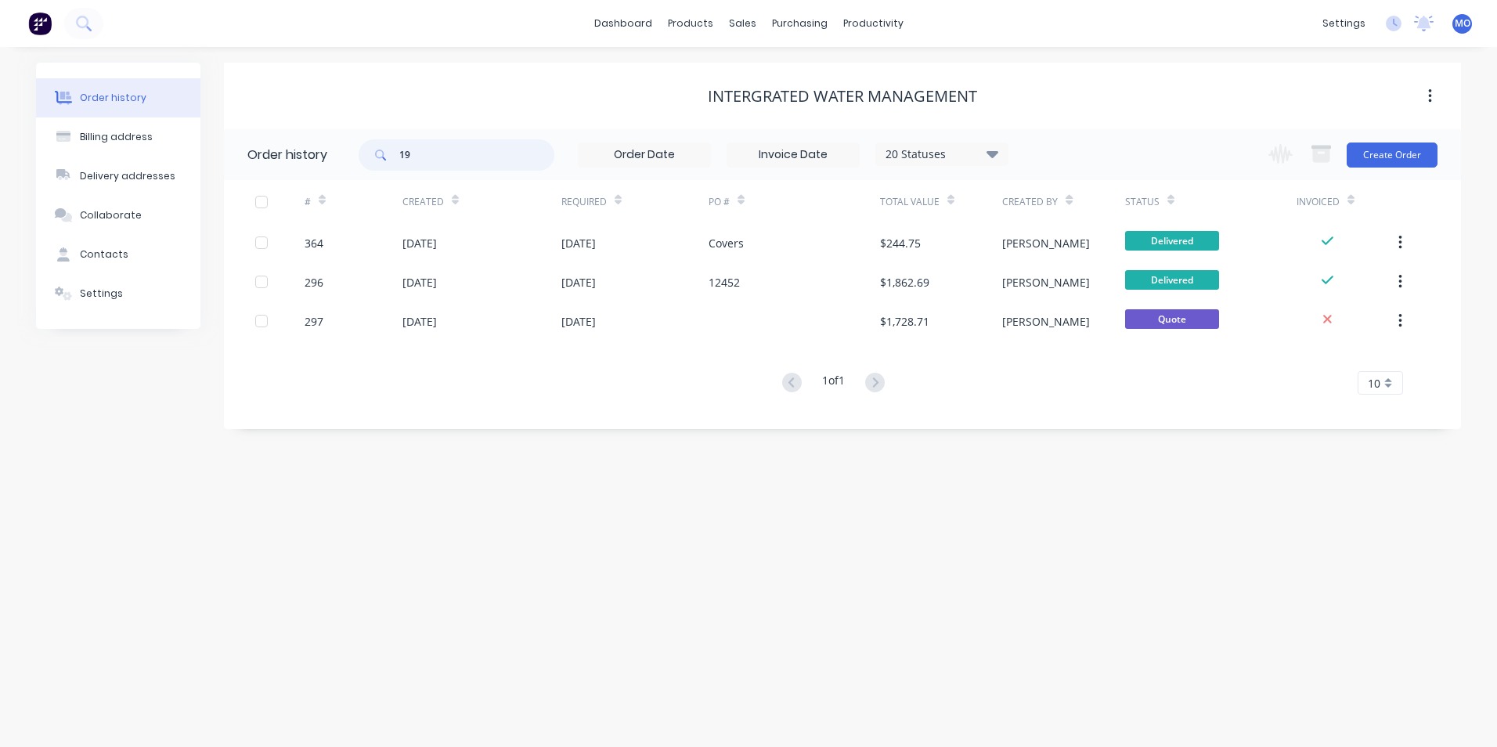
click at [488, 148] on input "19" at bounding box center [476, 154] width 155 height 31
type input "1"
type input "797"
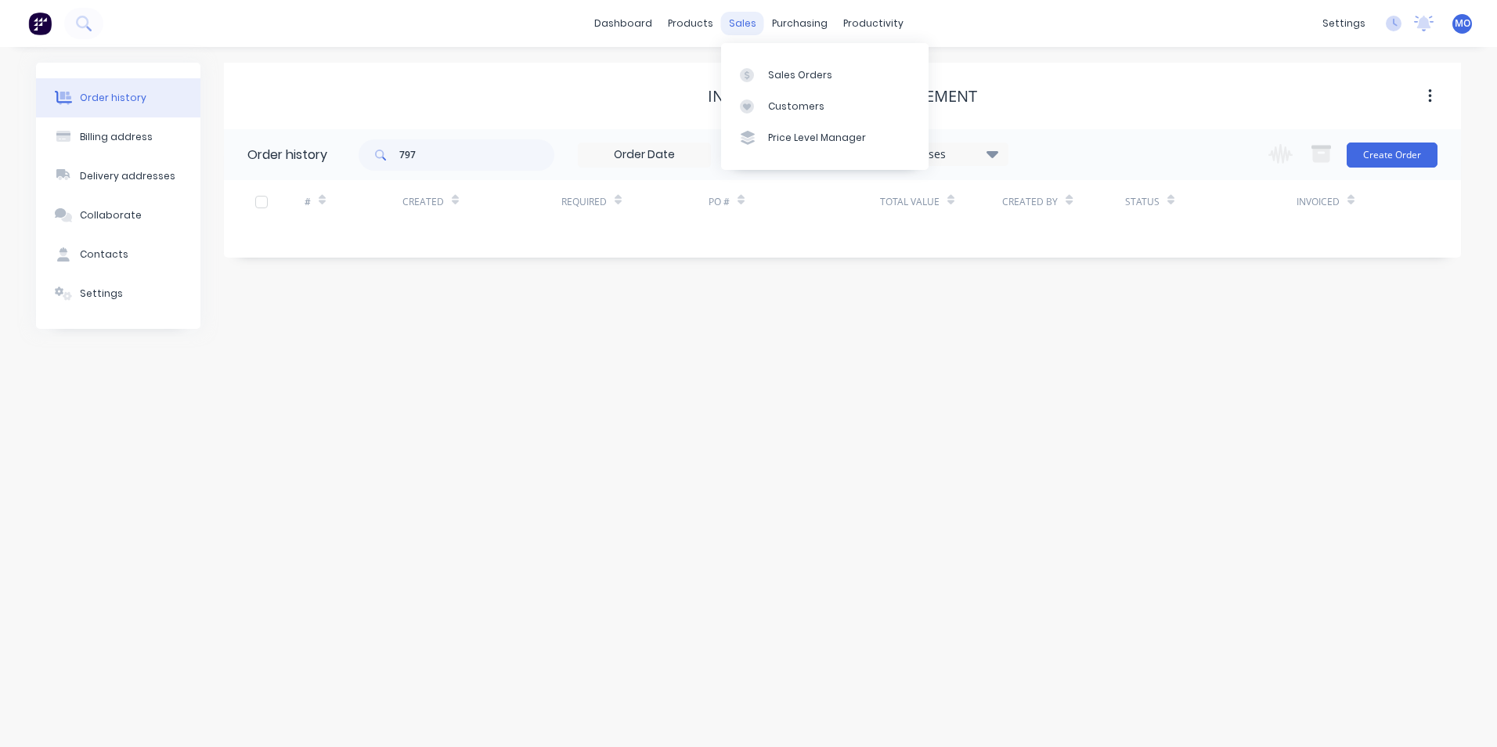
click at [747, 18] on div "sales" at bounding box center [742, 23] width 43 height 23
click at [773, 72] on div "Sales Orders" at bounding box center [800, 75] width 64 height 14
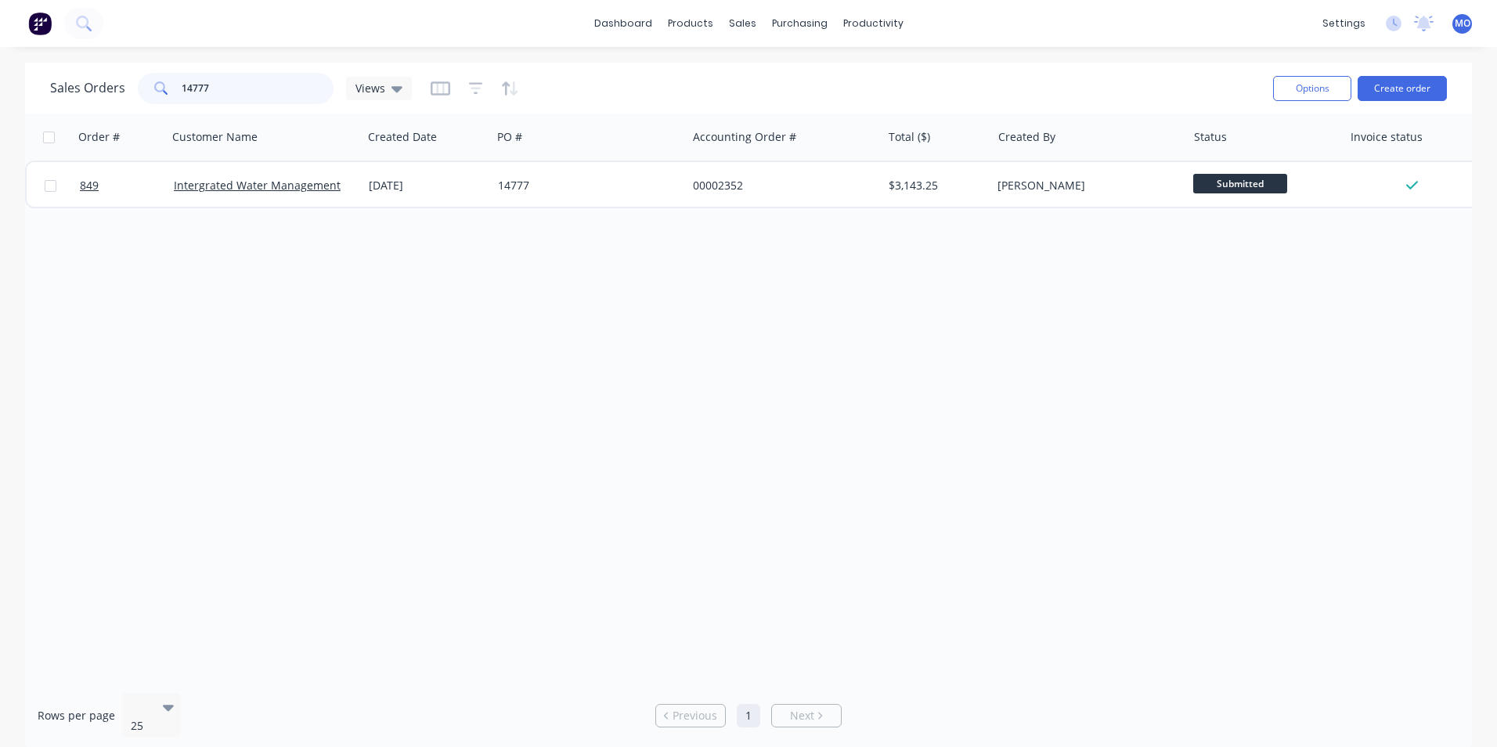
click at [247, 99] on input "14777" at bounding box center [258, 88] width 153 height 31
type input "1"
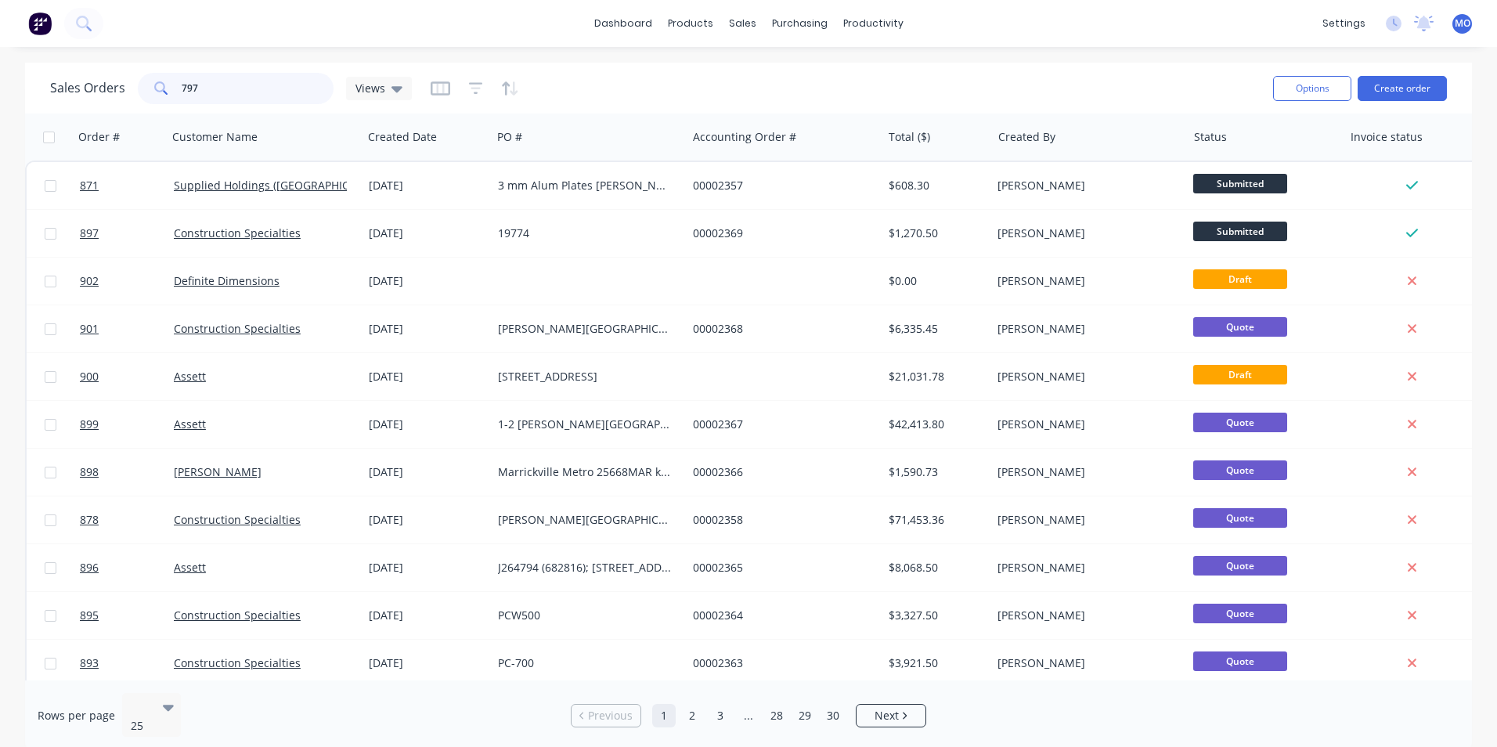
type input "797"
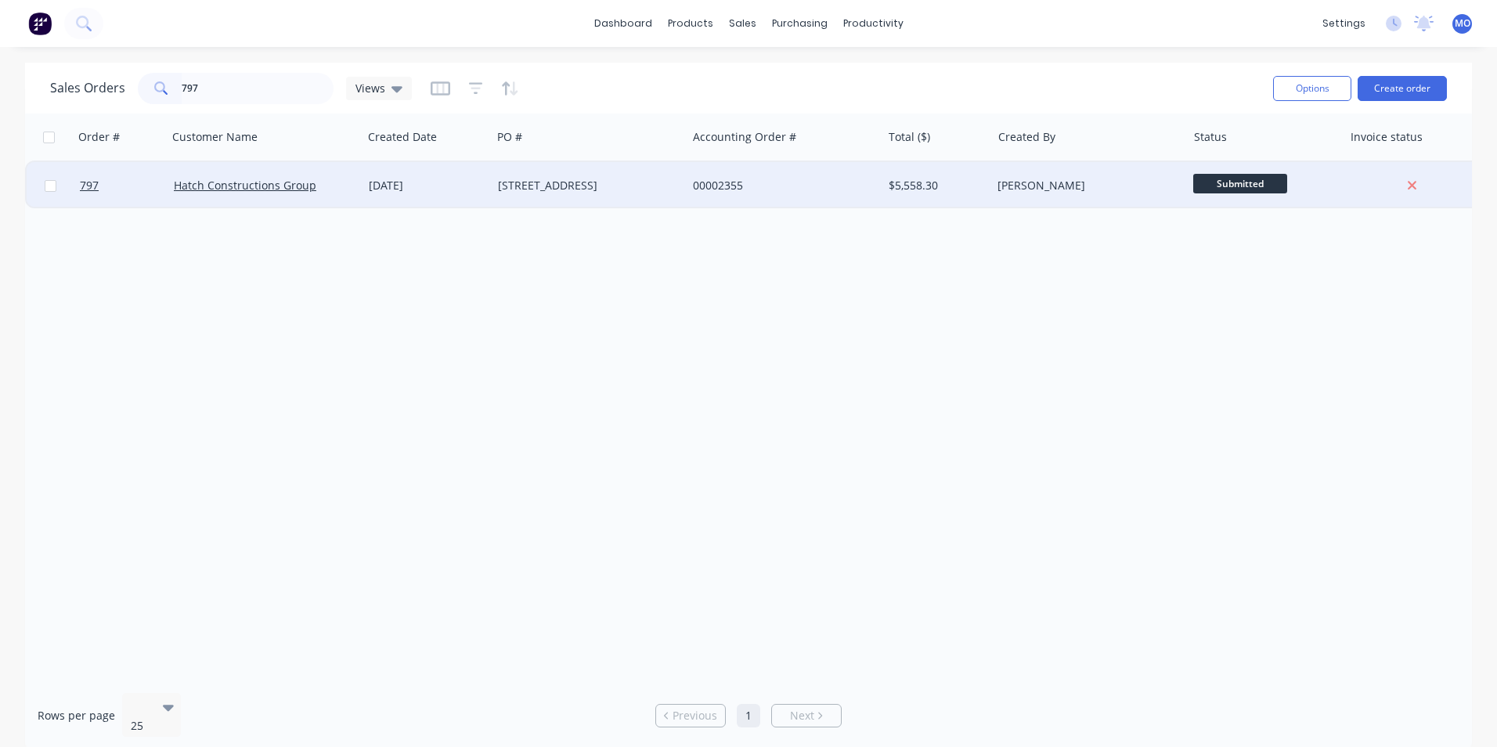
click at [288, 175] on div "Hatch Constructions Group" at bounding box center [265, 185] width 195 height 47
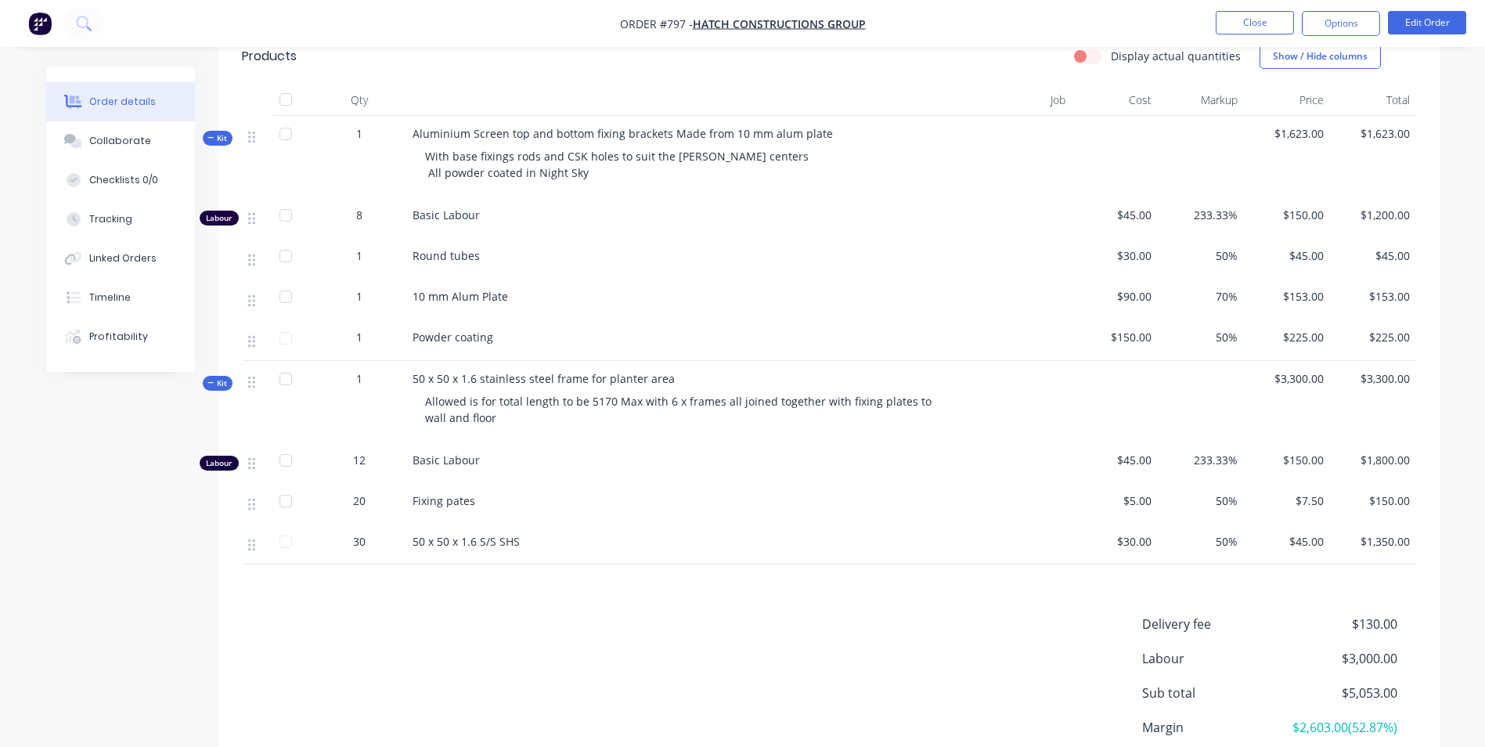
scroll to position [313, 0]
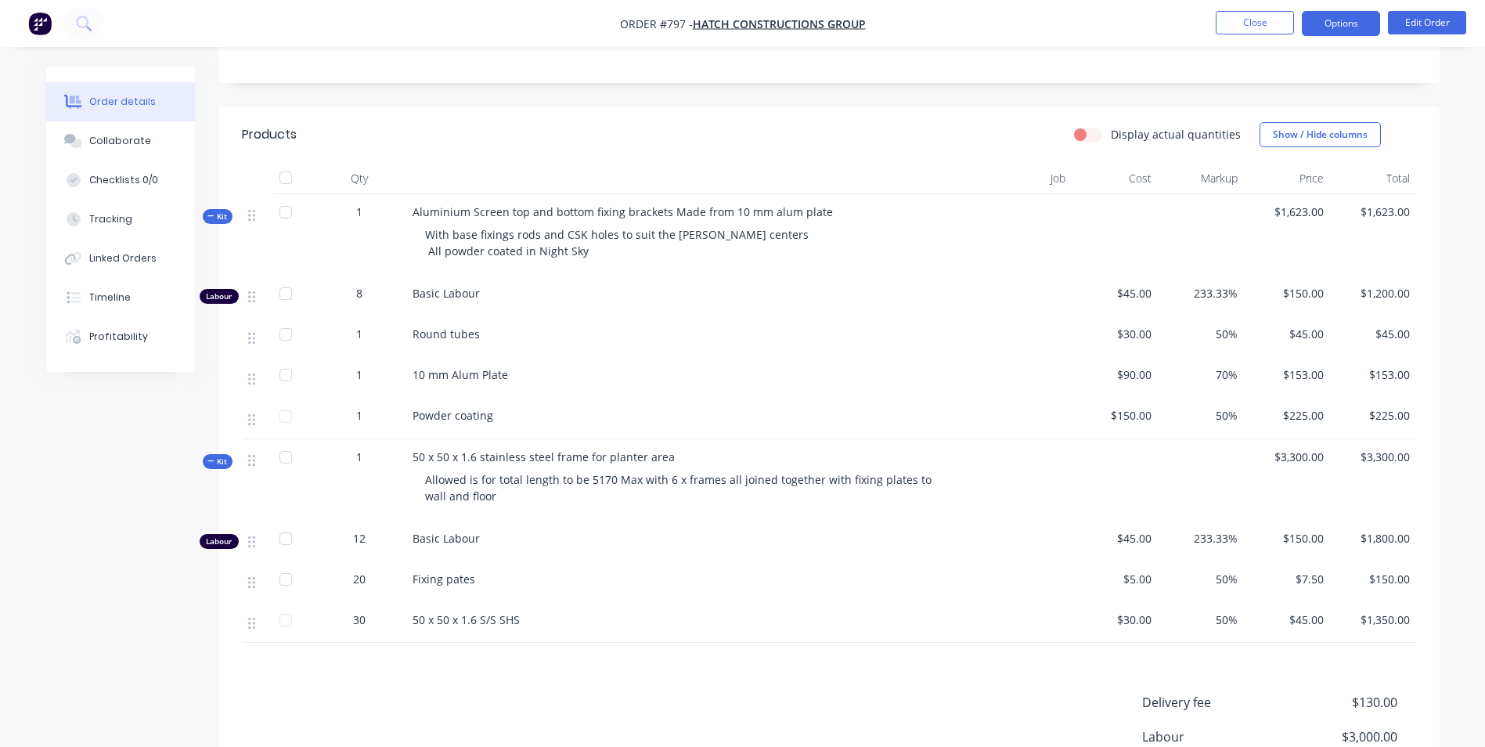
click at [1328, 24] on button "Options" at bounding box center [1341, 23] width 78 height 25
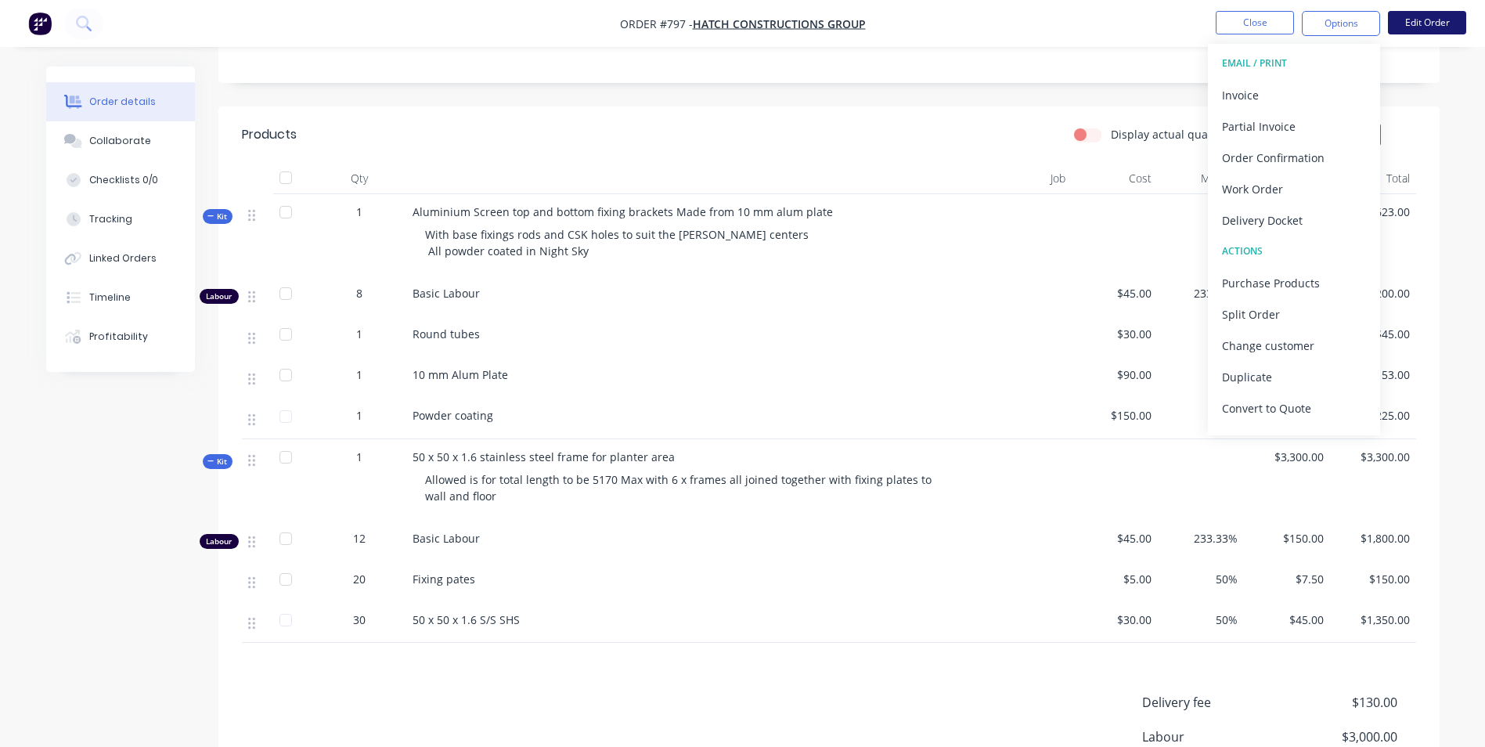
click at [1426, 22] on button "Edit Order" at bounding box center [1427, 22] width 78 height 23
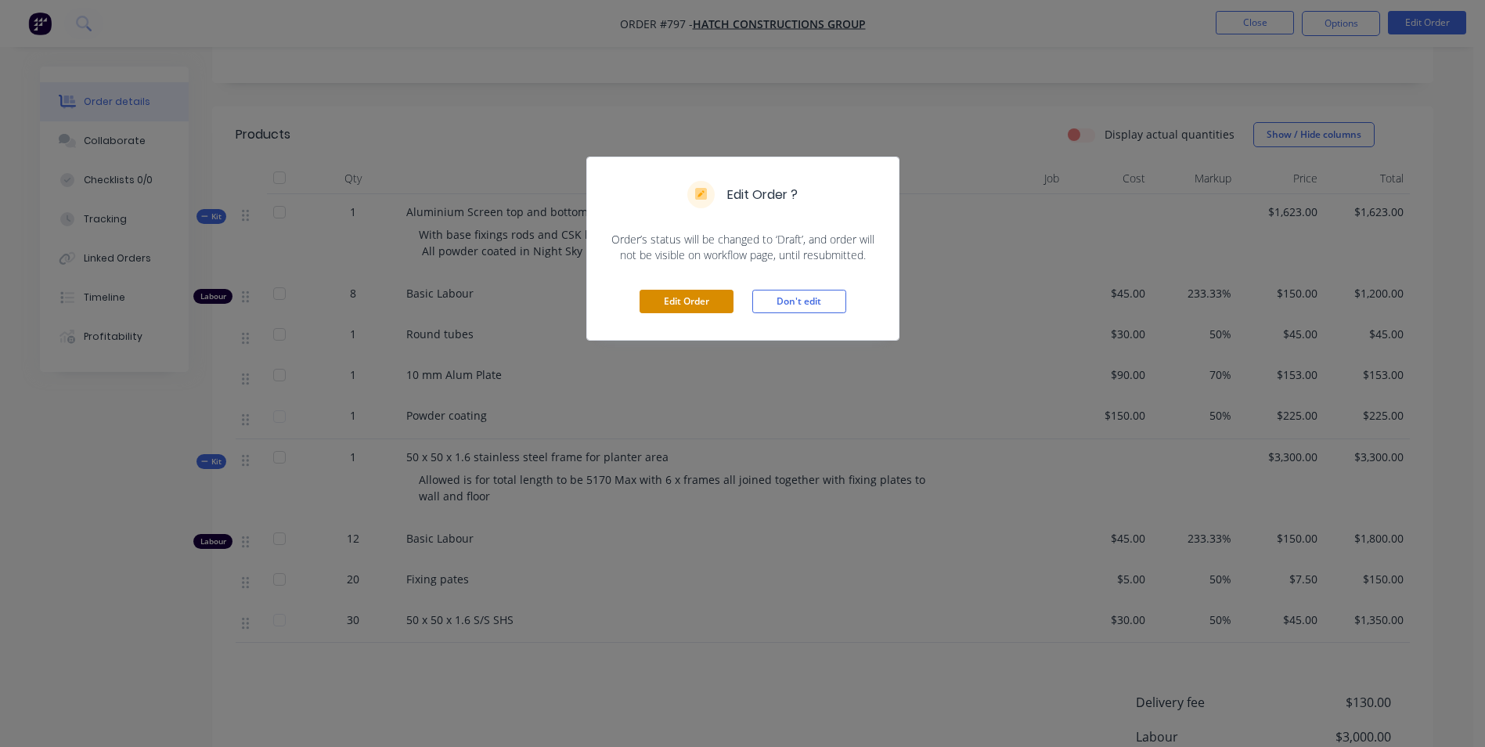
click at [710, 305] on button "Edit Order" at bounding box center [686, 301] width 94 height 23
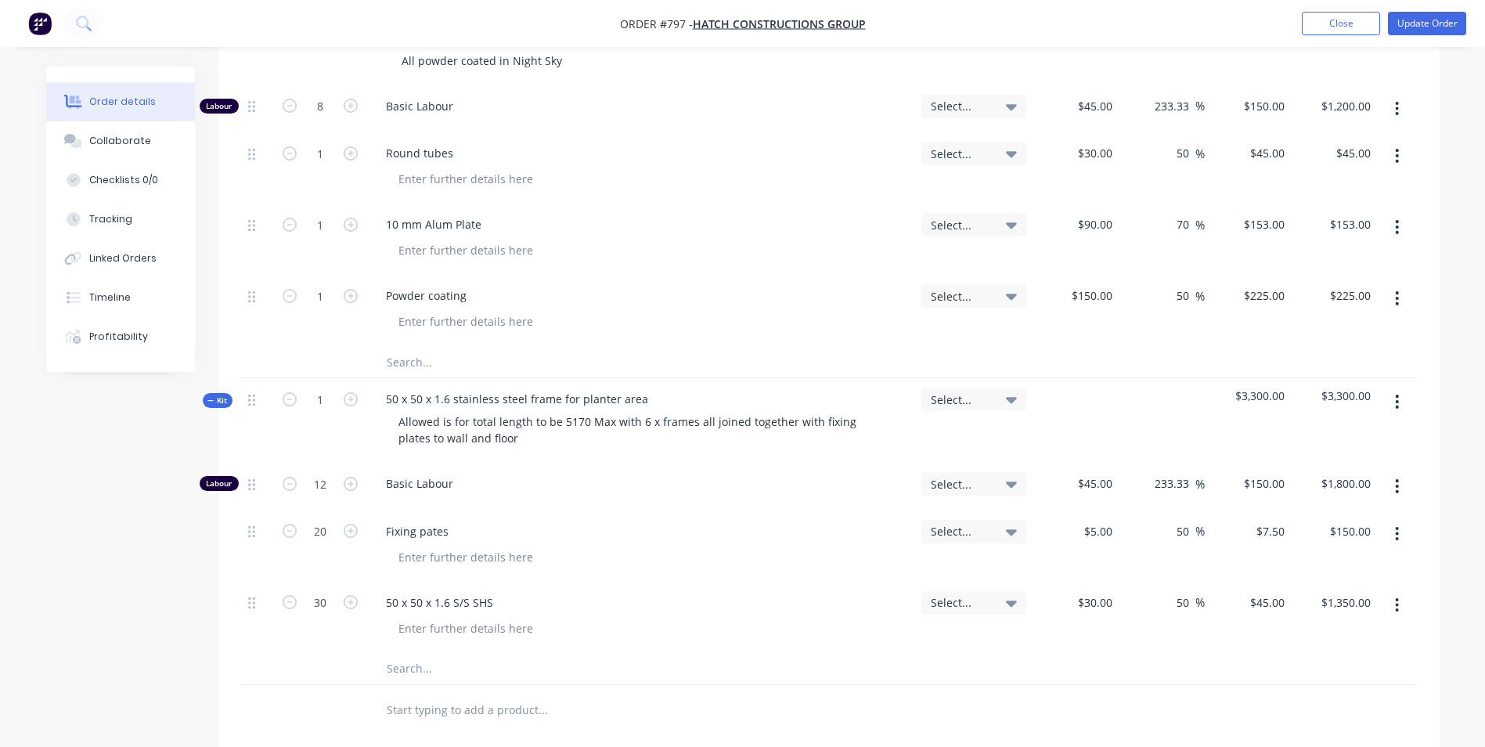
scroll to position [235, 0]
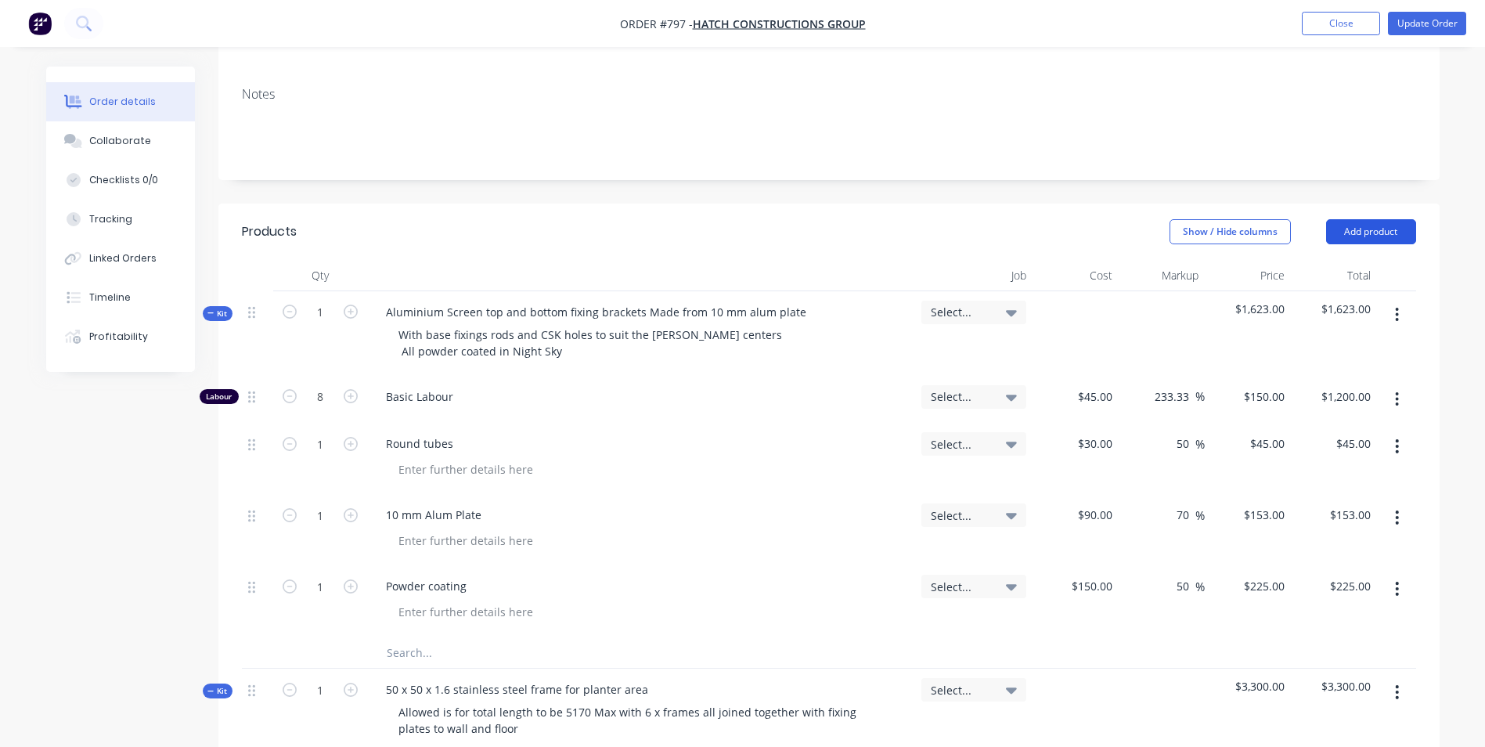
click at [1342, 240] on button "Add product" at bounding box center [1371, 231] width 90 height 25
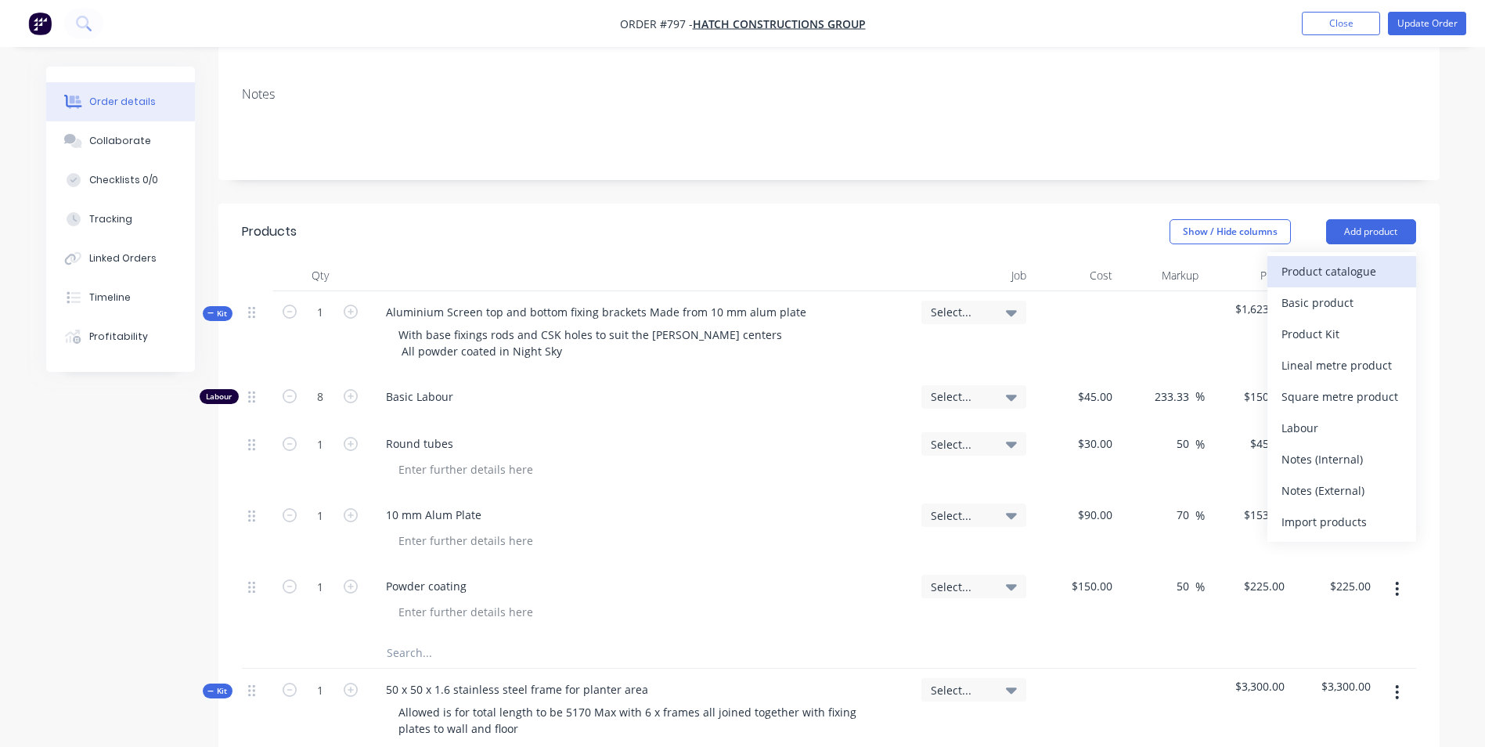
click at [1326, 272] on div "Product catalogue" at bounding box center [1341, 271] width 121 height 23
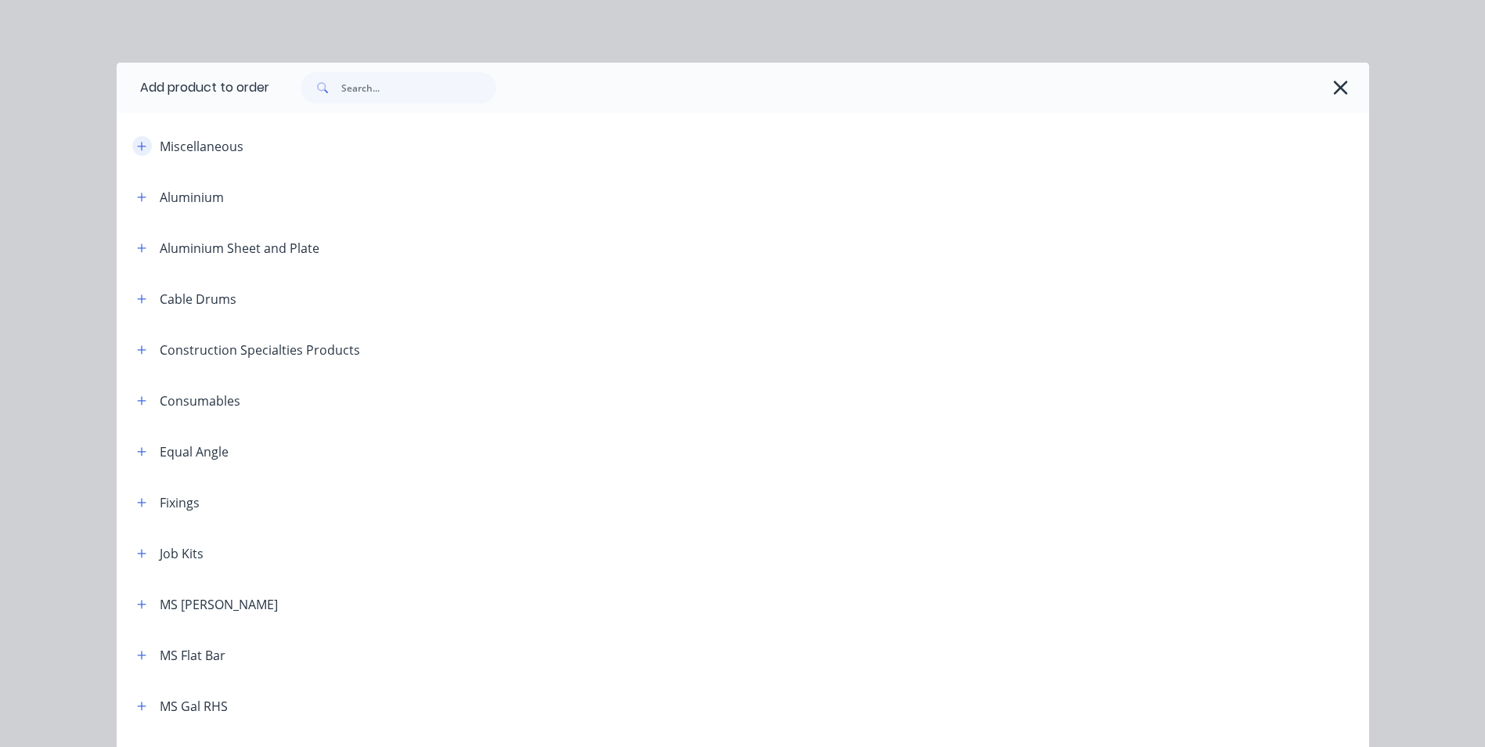
click at [140, 154] on button "button" at bounding box center [142, 146] width 20 height 20
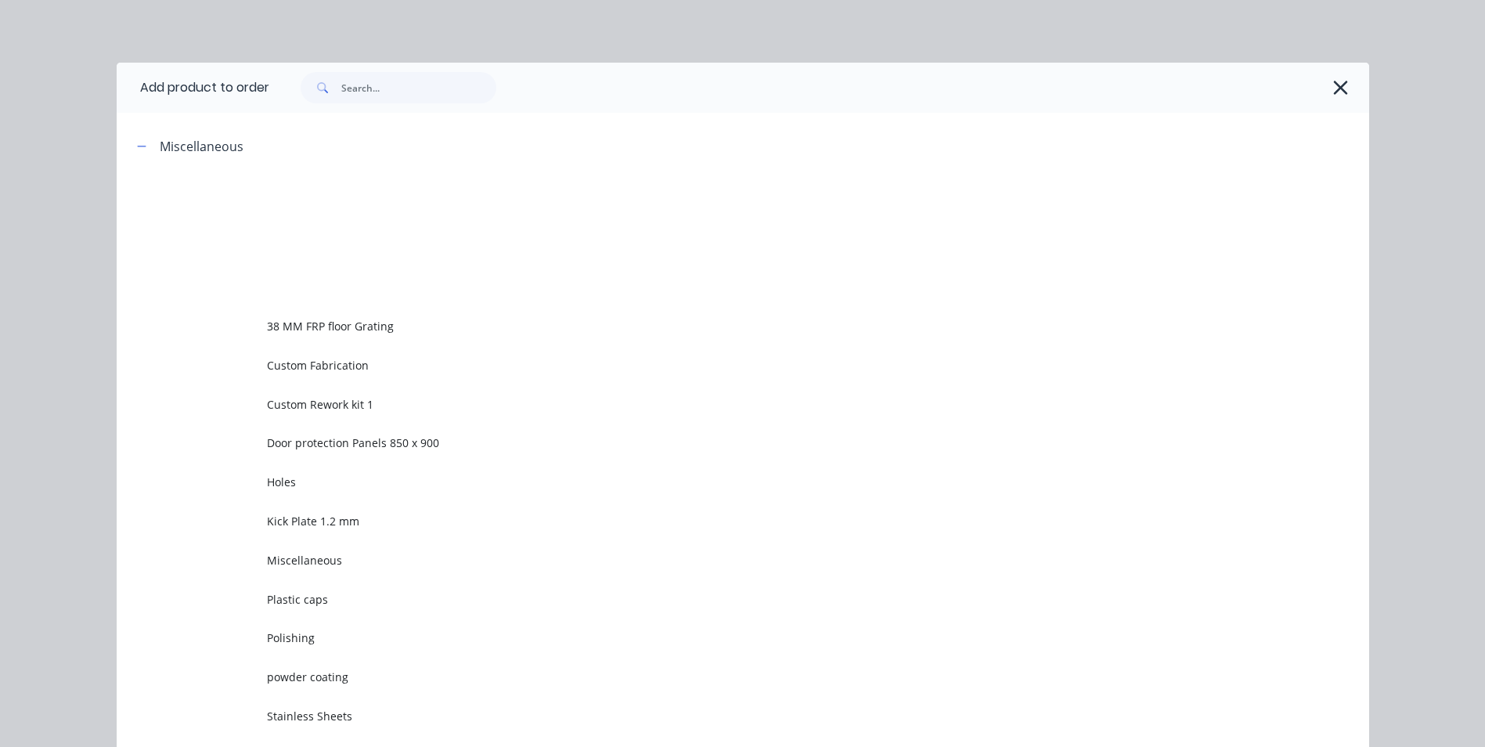
click at [322, 398] on span "Custom Rework kit 1" at bounding box center [707, 404] width 881 height 16
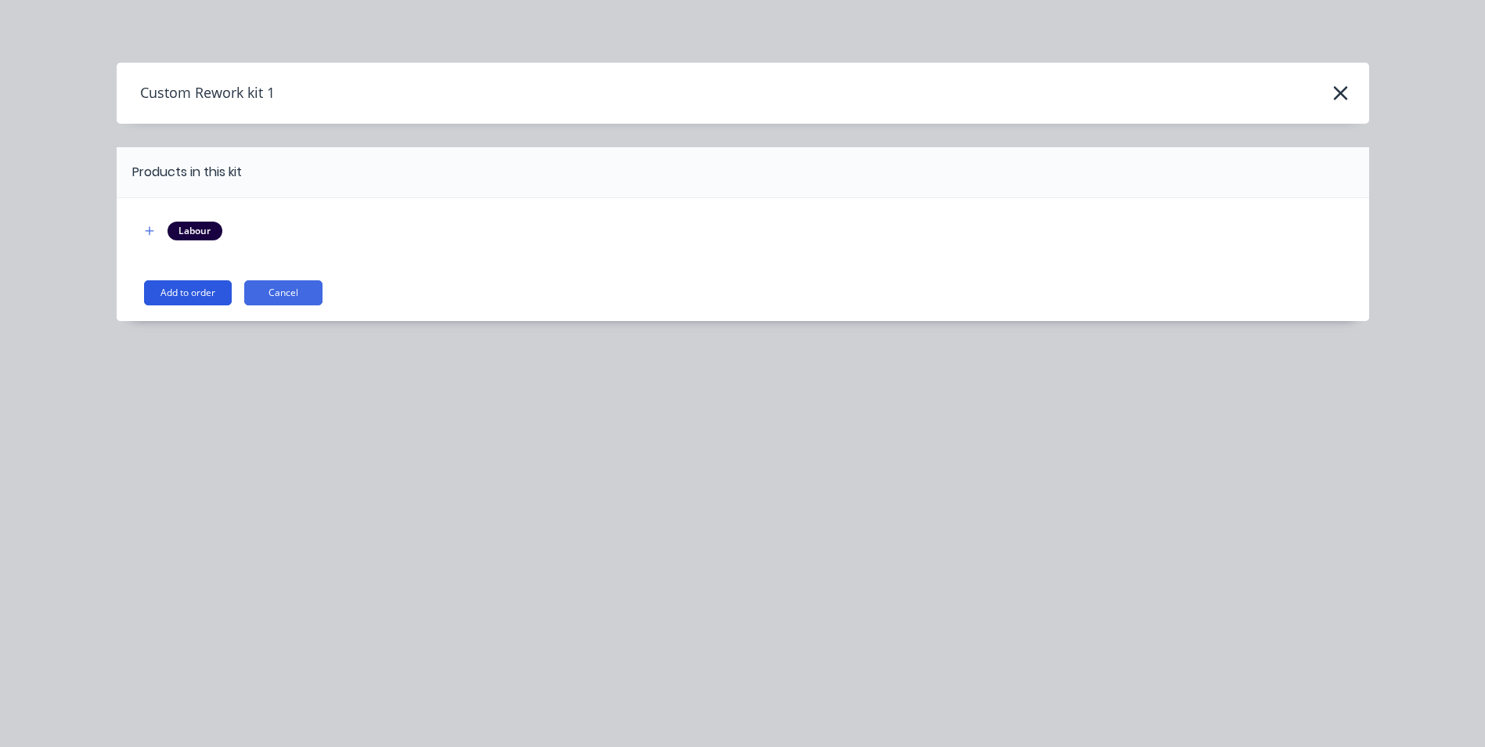
click at [199, 294] on button "Add to order" at bounding box center [188, 292] width 88 height 25
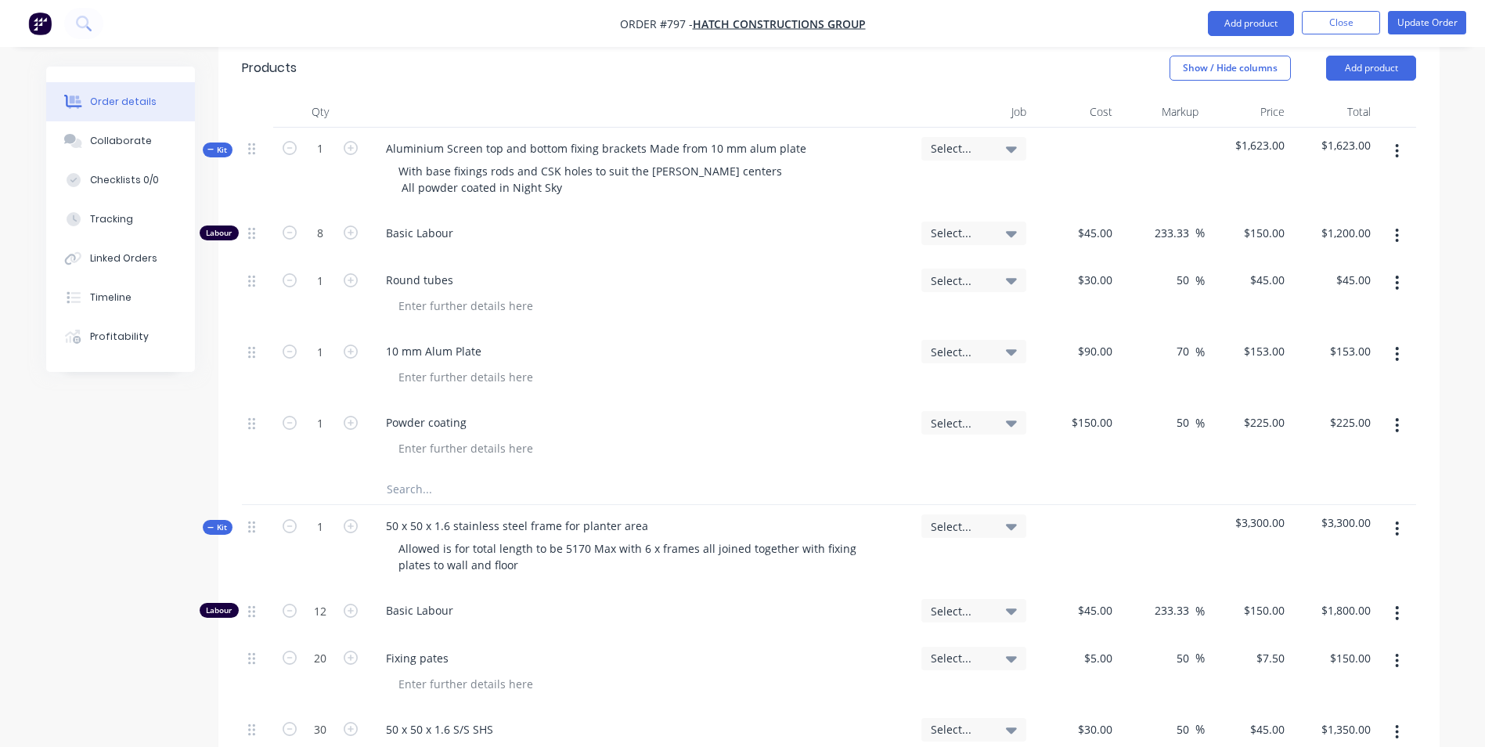
scroll to position [704, 0]
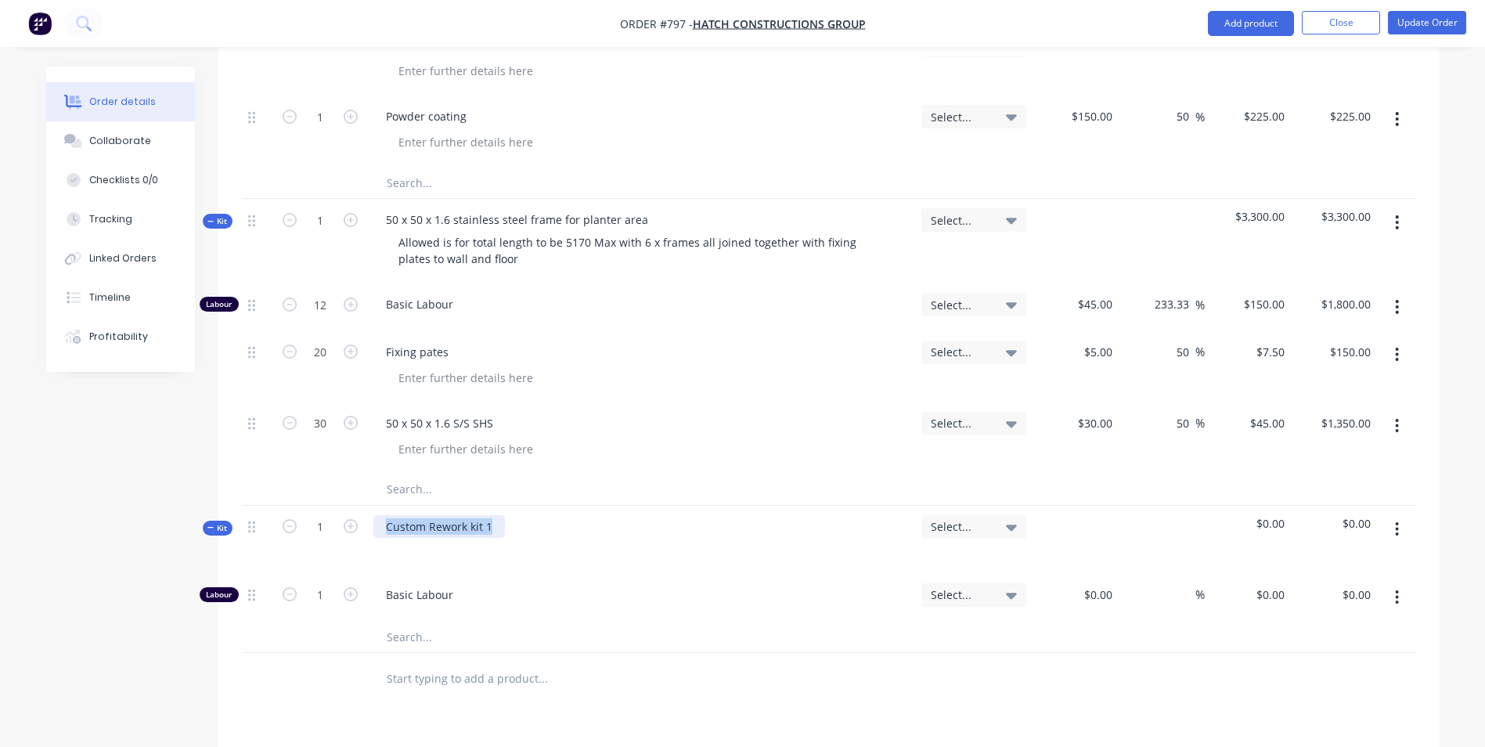
drag, startPoint x: 497, startPoint y: 528, endPoint x: 266, endPoint y: 569, distance: 234.5
click at [266, 569] on div "Kit 1 Custom Rework kit 1 Select... $0.00 $0.00" at bounding box center [829, 540] width 1174 height 68
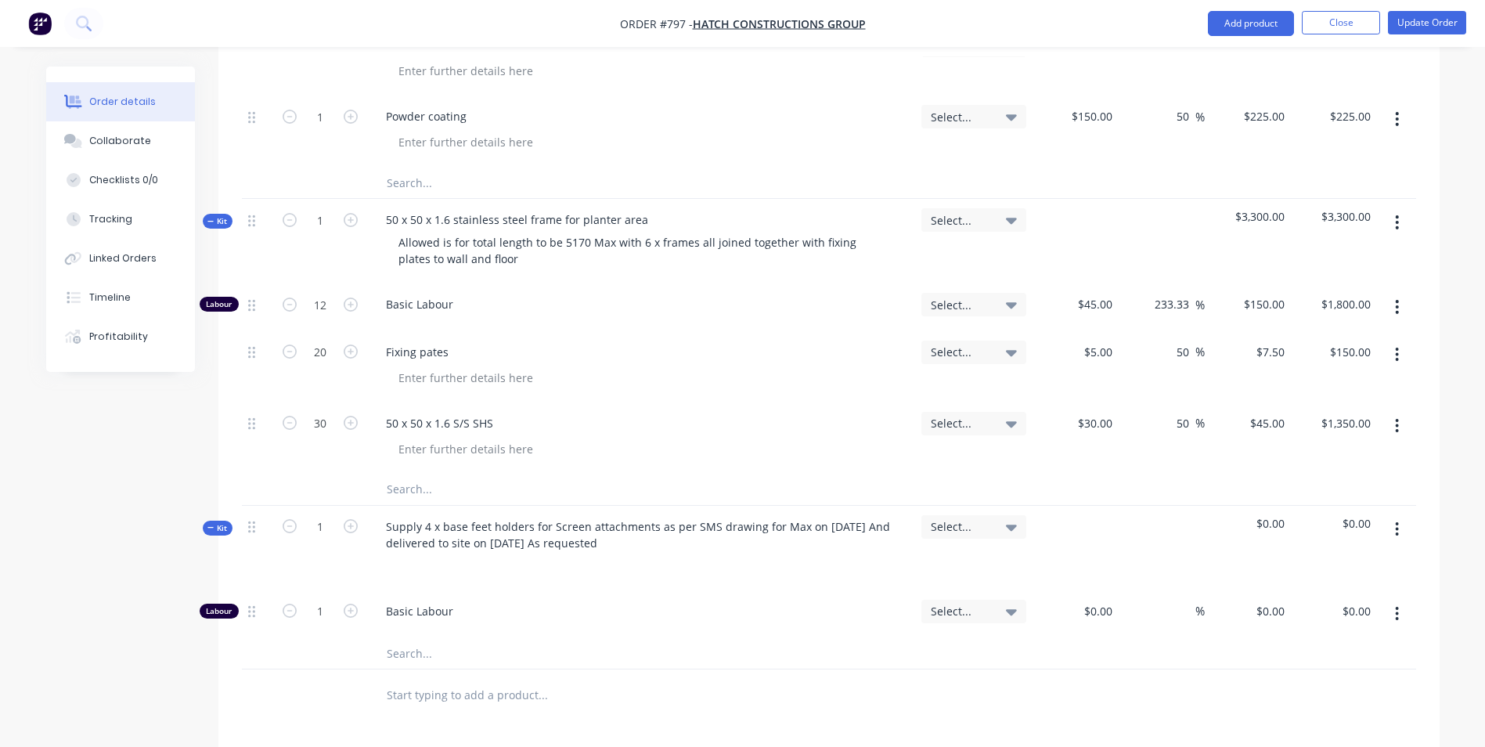
click at [1392, 530] on button "button" at bounding box center [1396, 529] width 37 height 28
click at [1313, 580] on div "Add product to kit" at bounding box center [1341, 570] width 121 height 23
click at [1302, 668] on div "Basic product" at bounding box center [1341, 664] width 121 height 23
click at [450, 665] on div at bounding box center [438, 658] width 131 height 23
click at [1096, 660] on div "$0.00" at bounding box center [1097, 658] width 42 height 23
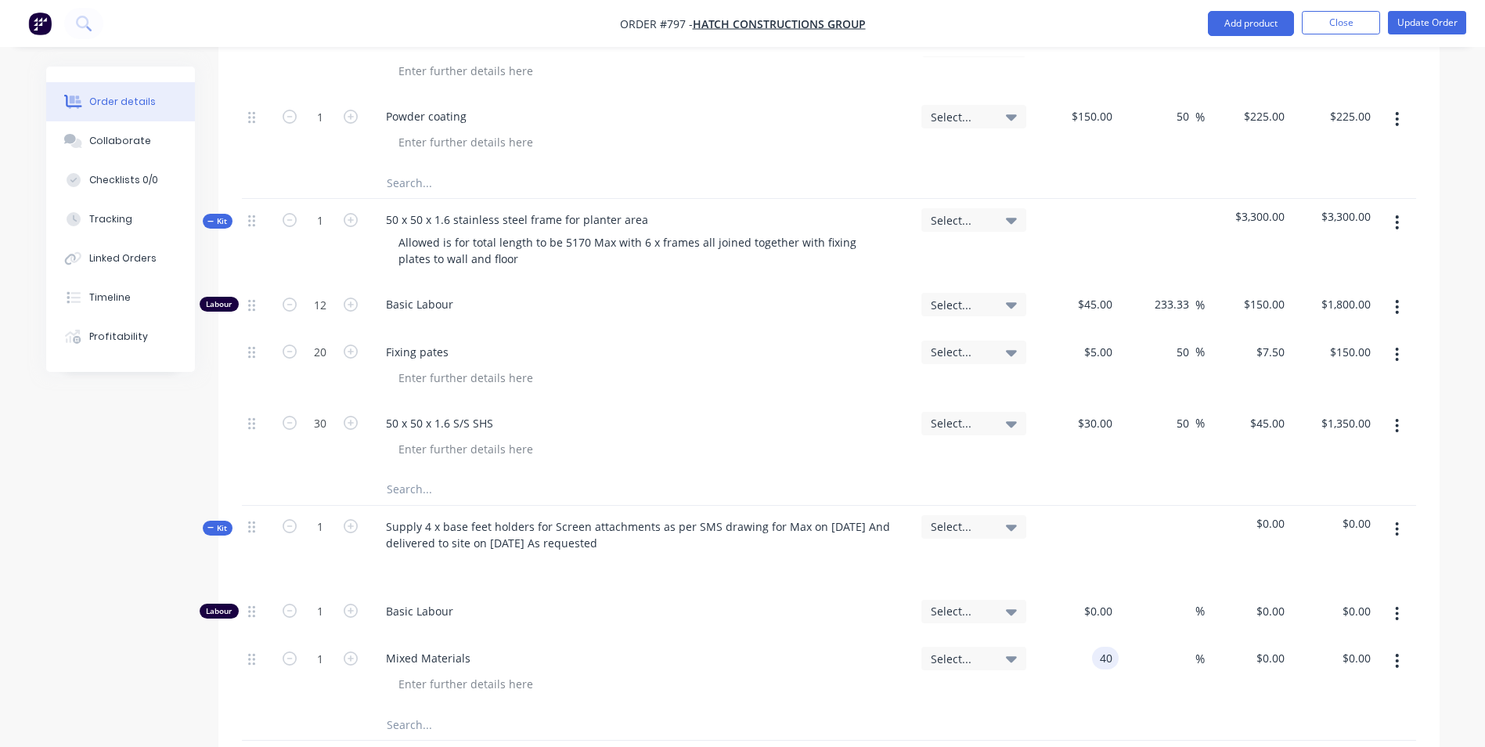
type input "4"
type input "$30.00"
type input "50"
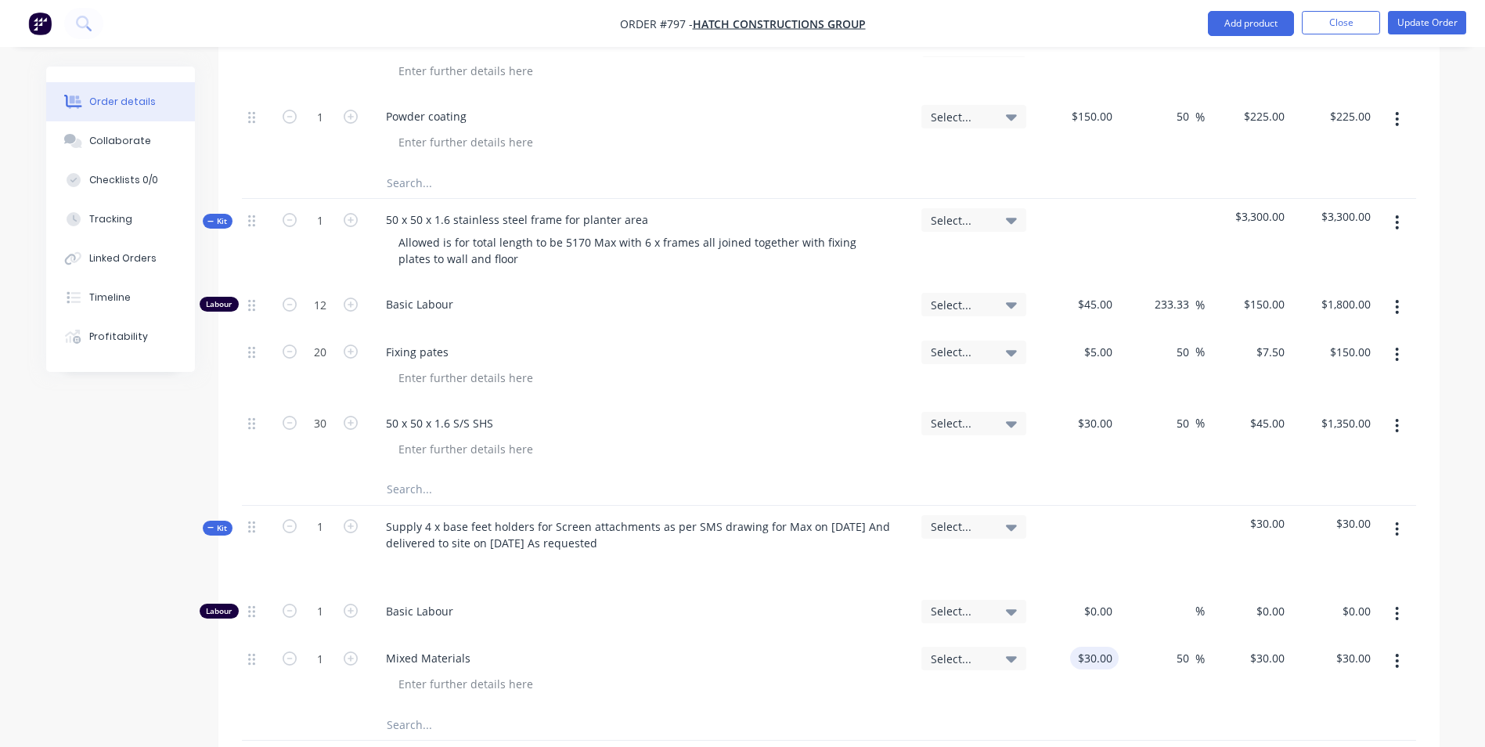
type input "45"
type input "$45.00"
click at [321, 614] on input "1" at bounding box center [320, 611] width 41 height 23
type input "0.45"
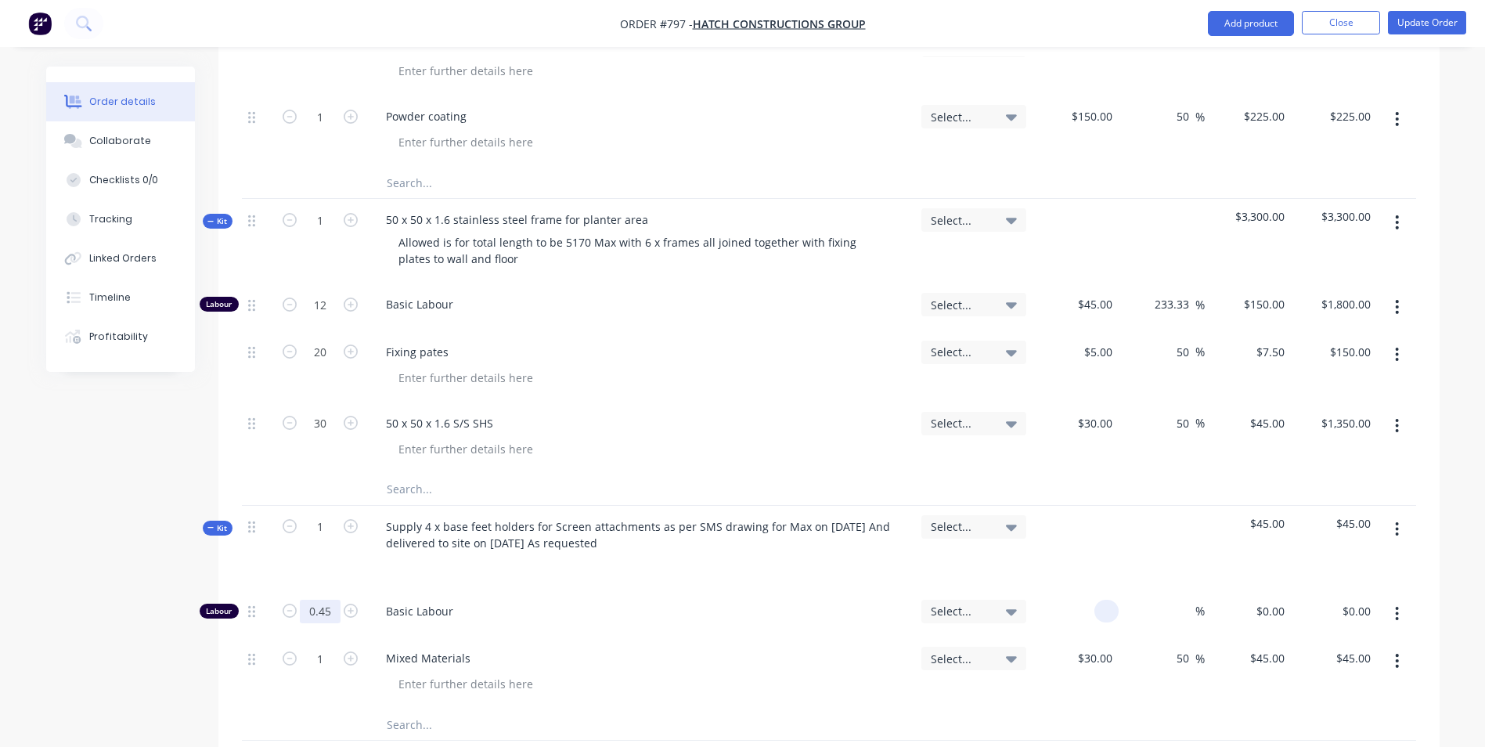
type input "4"
type input "$50.00"
type input "$22.50"
type input "150"
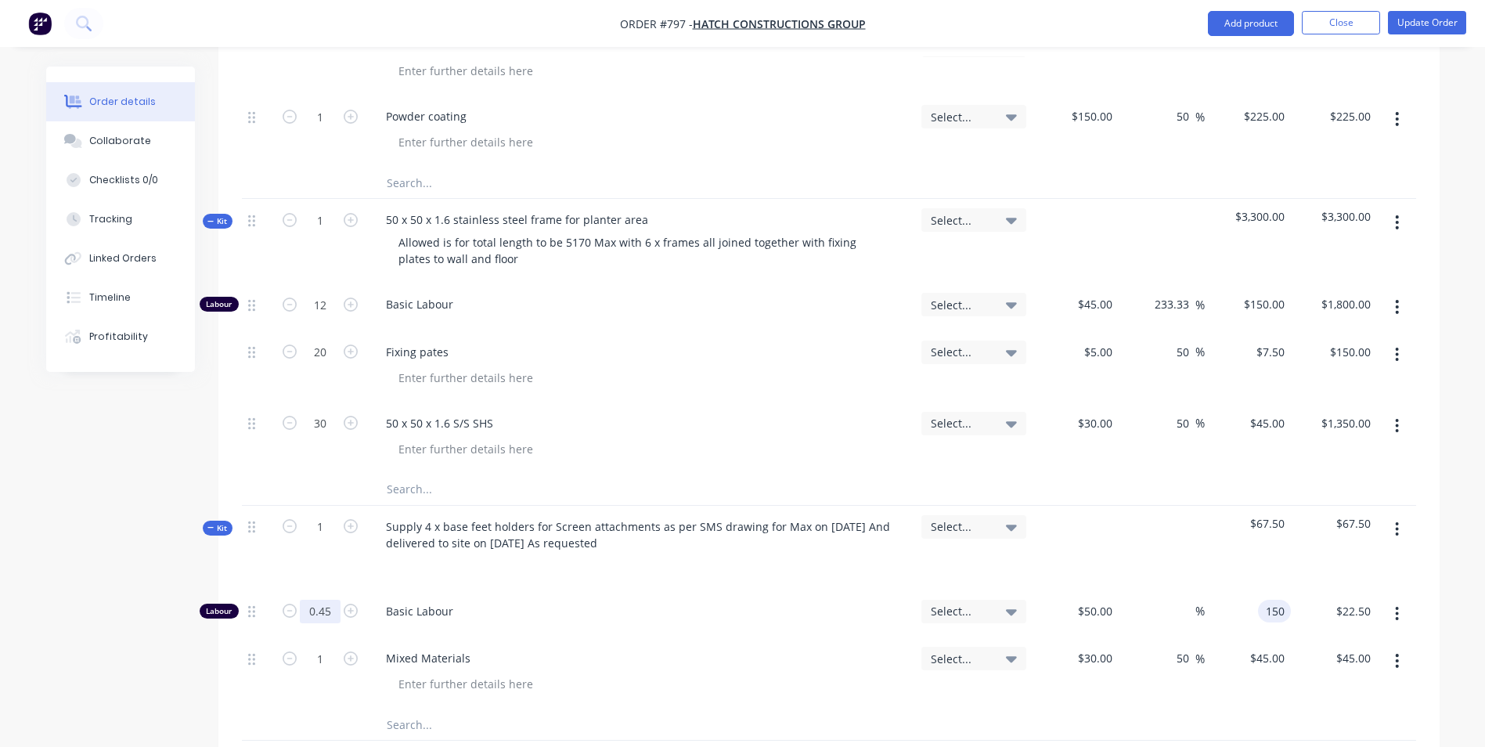
type input "200"
type input "$150.00"
type input "$67.50"
click at [322, 534] on input "1" at bounding box center [320, 526] width 41 height 23
type input "4"
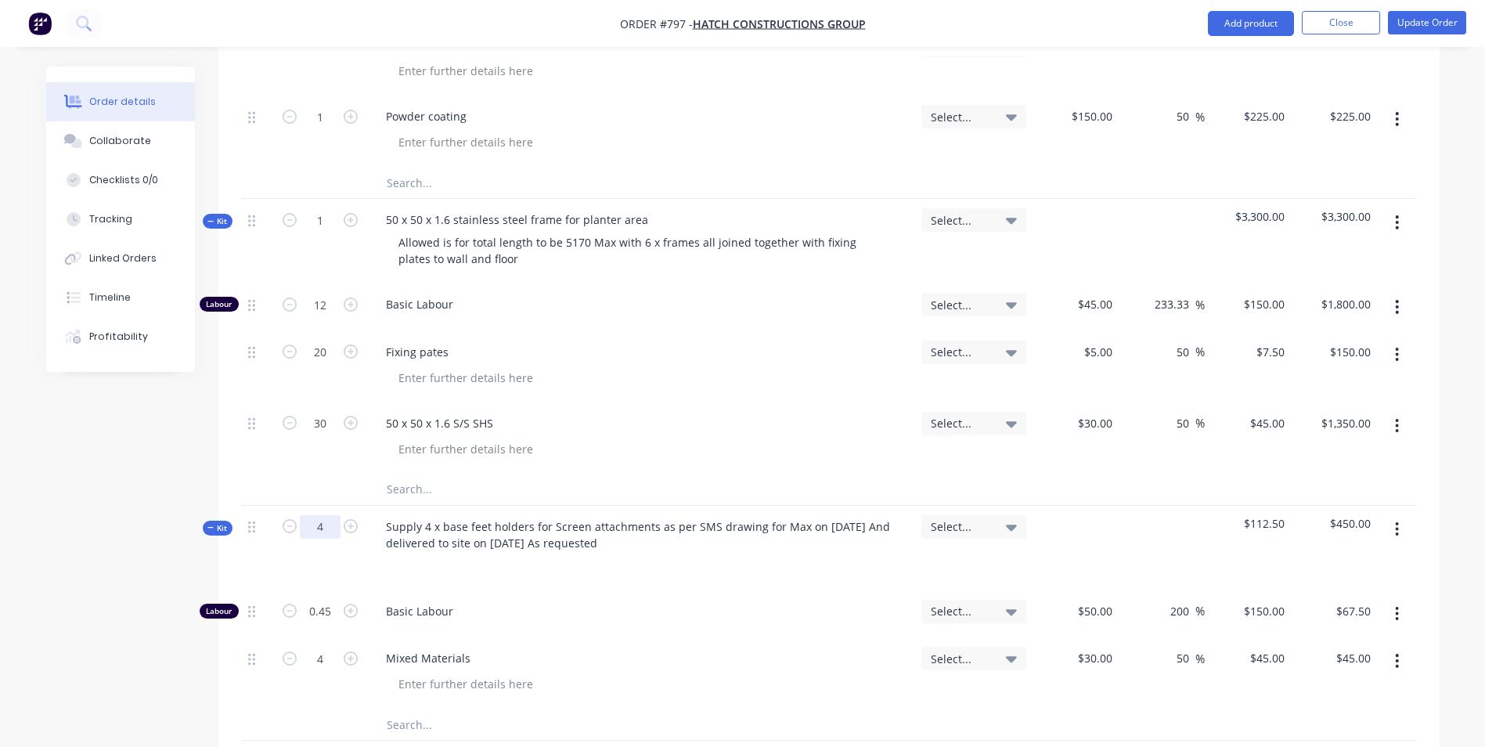
type input "1.8"
type input "$270.00"
type input "4"
type input "$180.00"
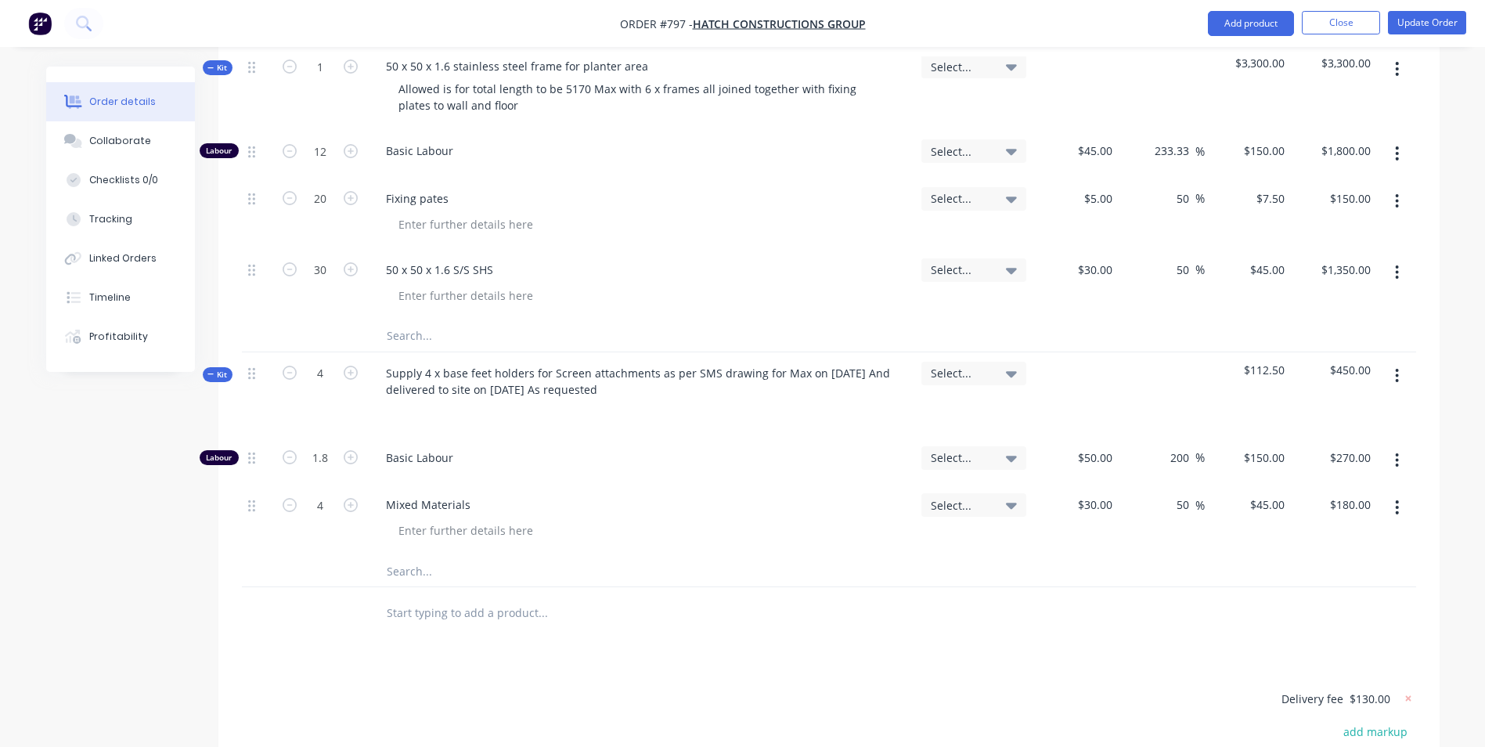
scroll to position [861, 0]
click at [323, 452] on input "1.8" at bounding box center [320, 454] width 41 height 23
type input "2"
type input "$300.00"
click at [1390, 506] on button "button" at bounding box center [1396, 504] width 37 height 28
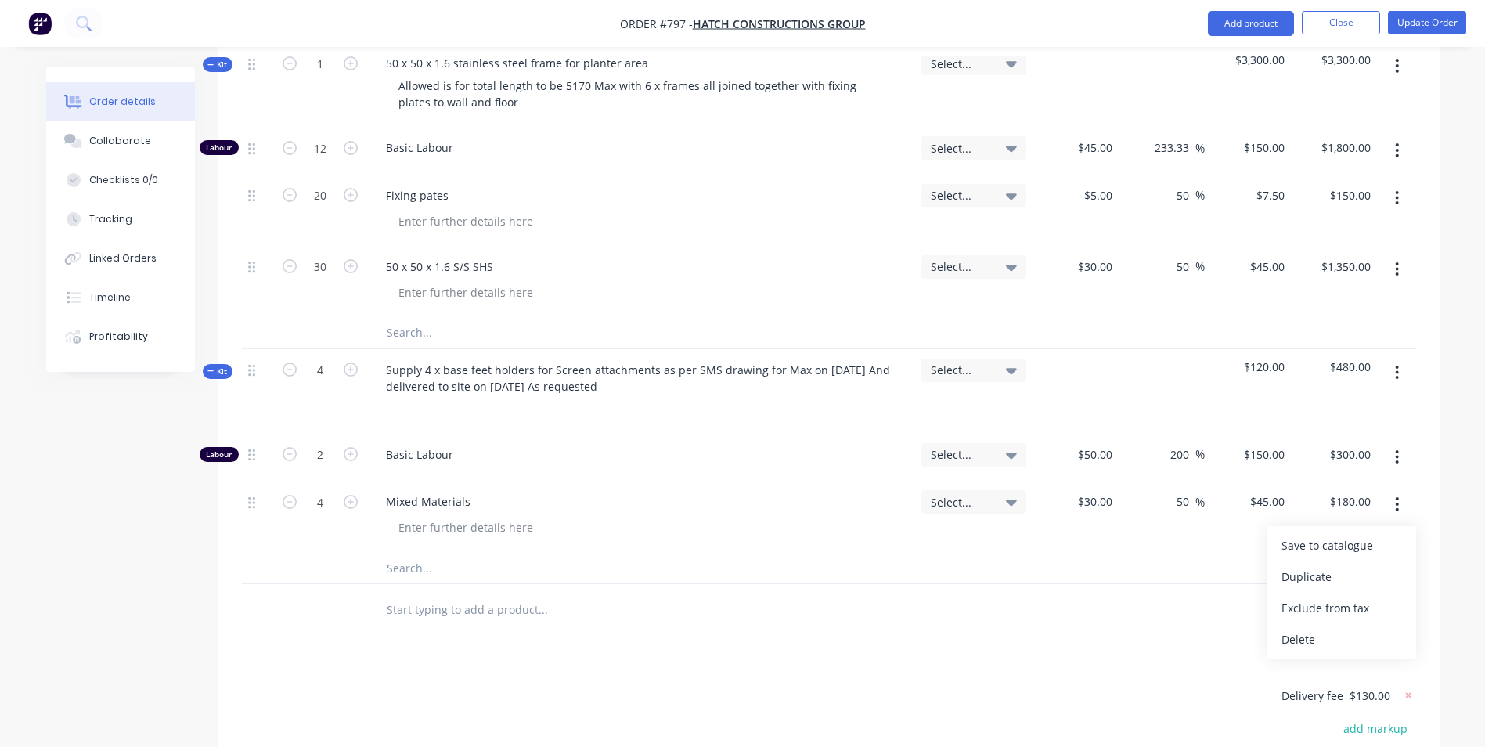
click at [1394, 373] on button "button" at bounding box center [1396, 372] width 37 height 28
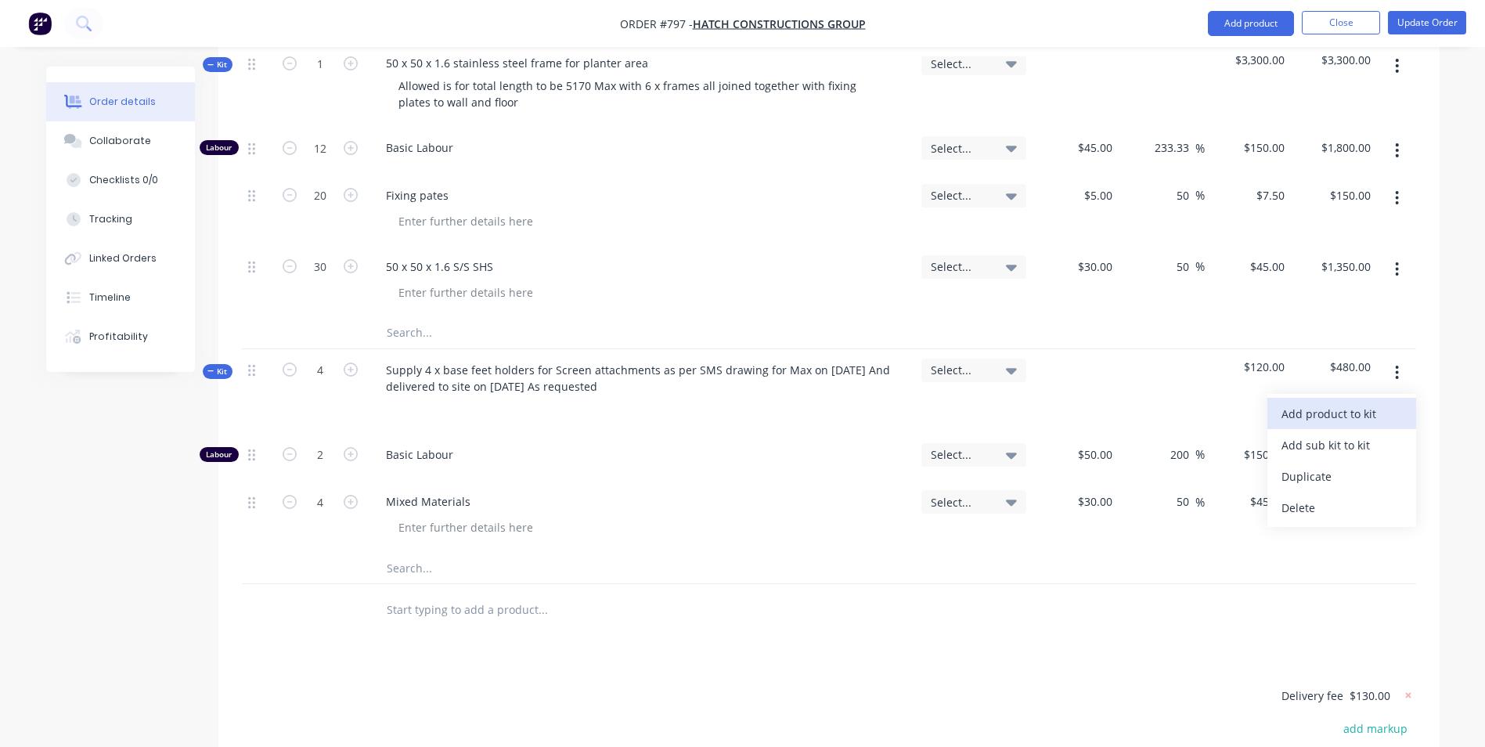
click at [1346, 409] on div "Add product to kit" at bounding box center [1341, 413] width 121 height 23
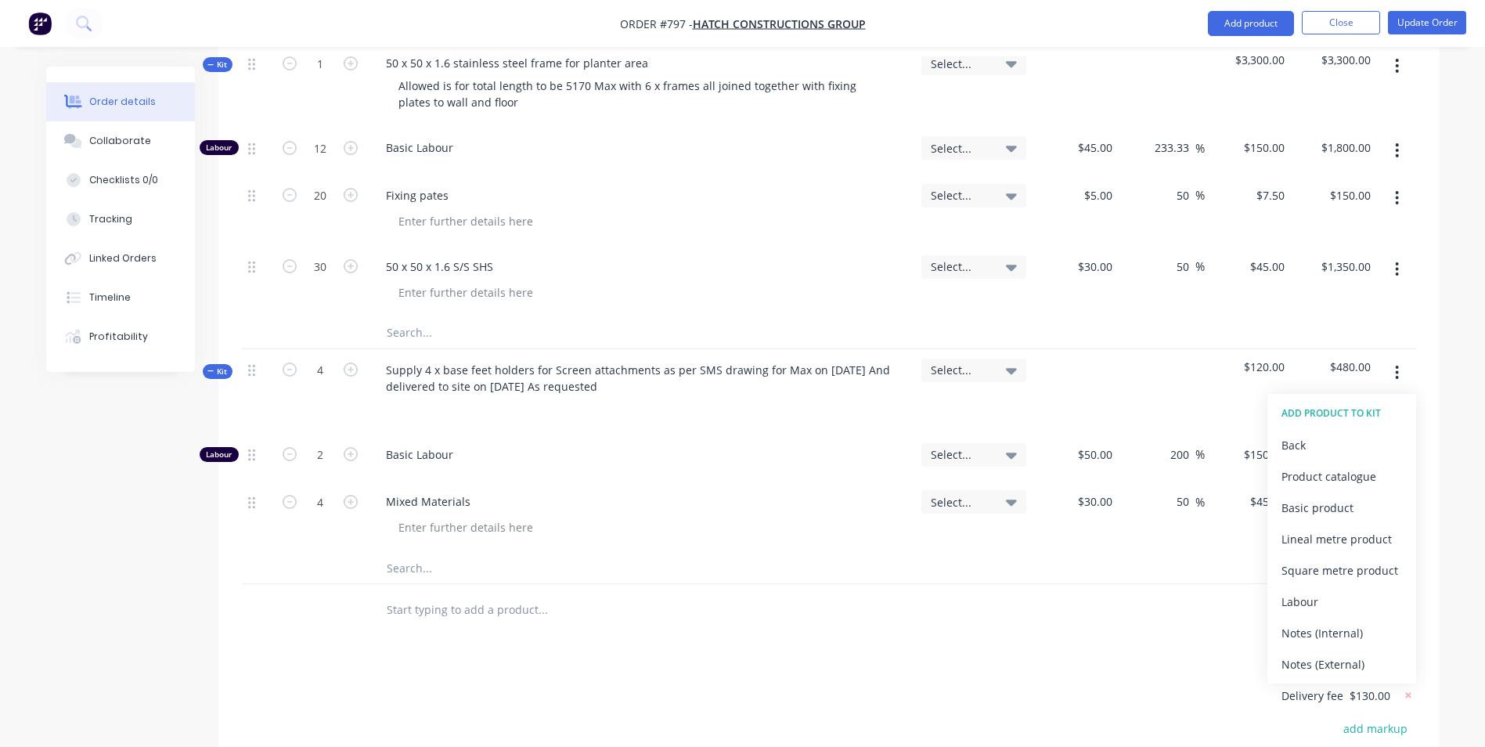
click at [1296, 516] on div "Basic product" at bounding box center [1341, 507] width 121 height 23
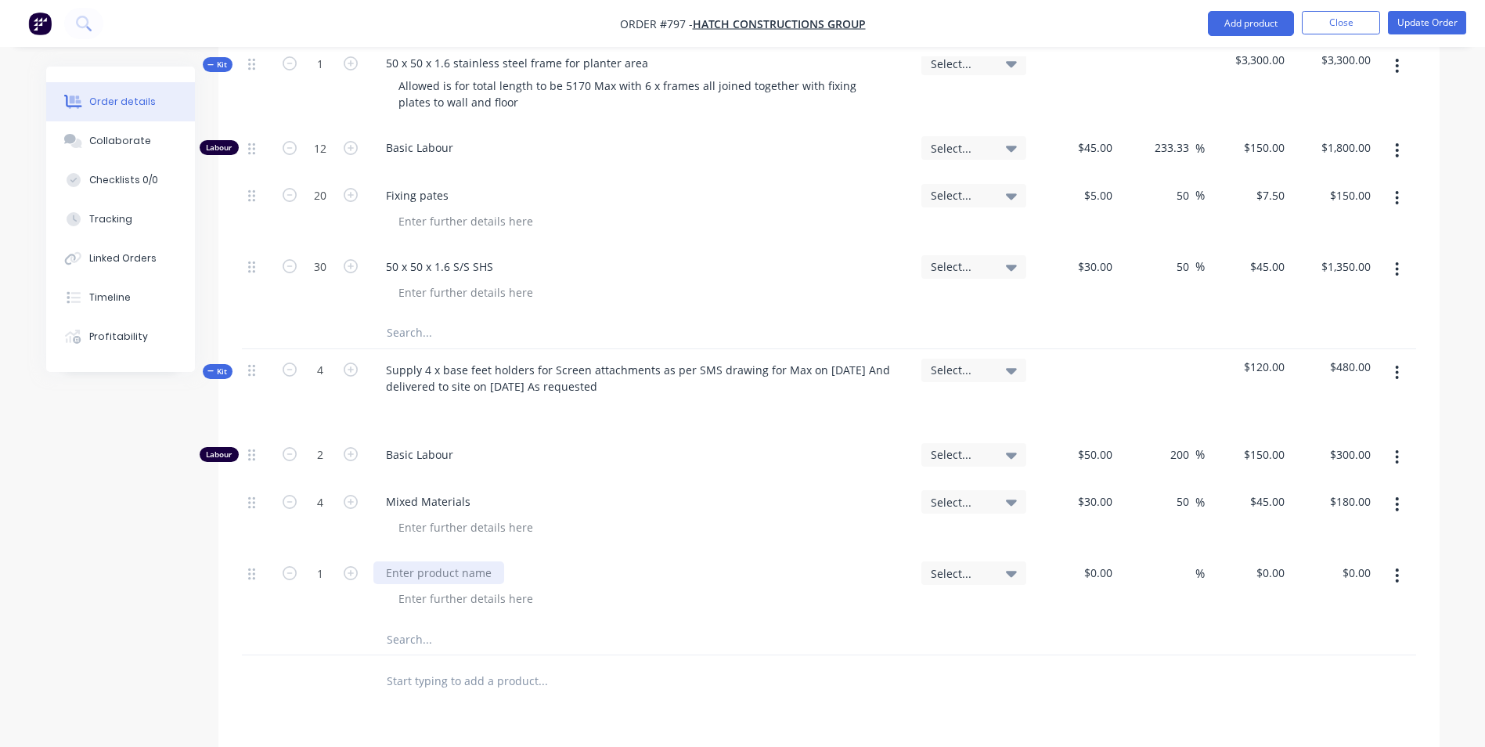
click at [412, 577] on div at bounding box center [438, 572] width 131 height 23
type input "$130.00"
type input "50"
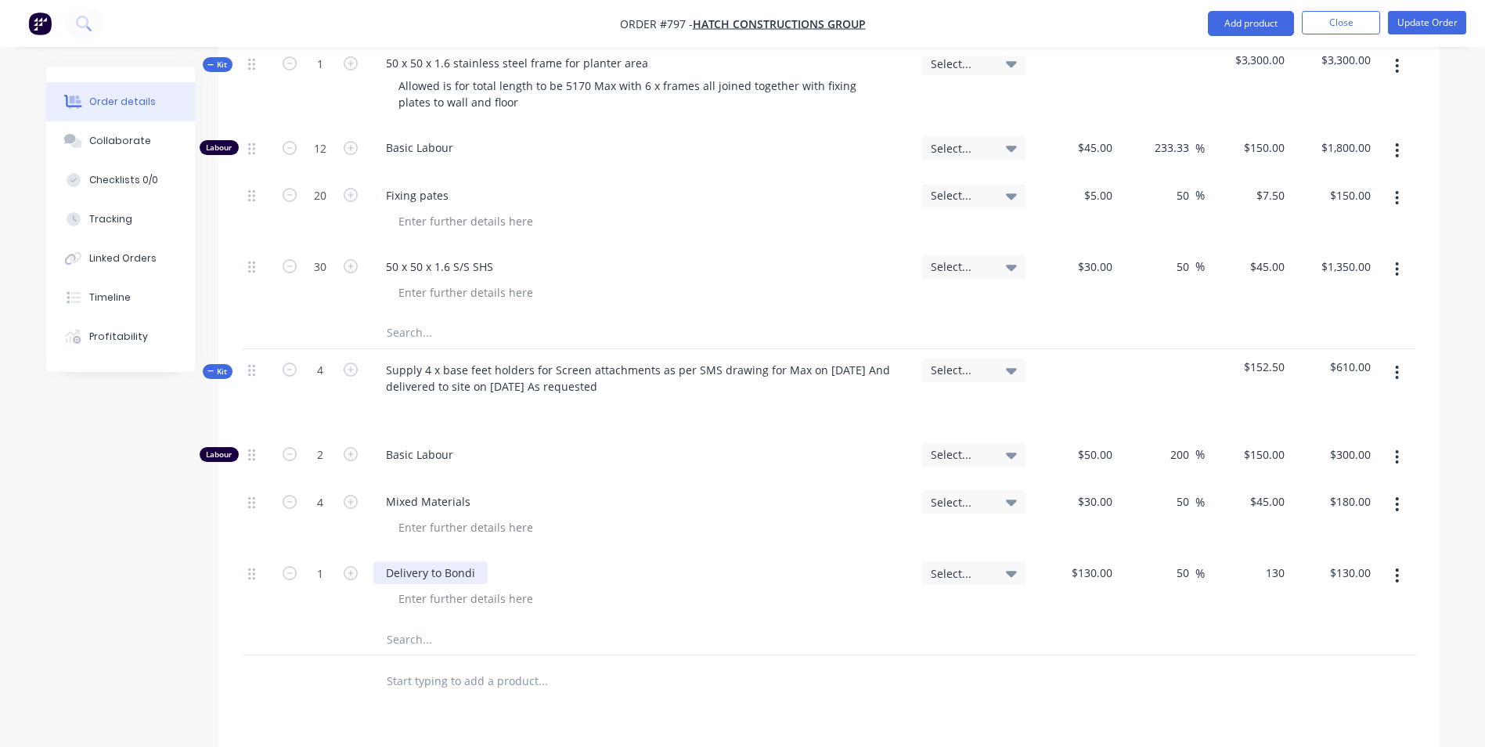
type input "195"
type input "$195.00"
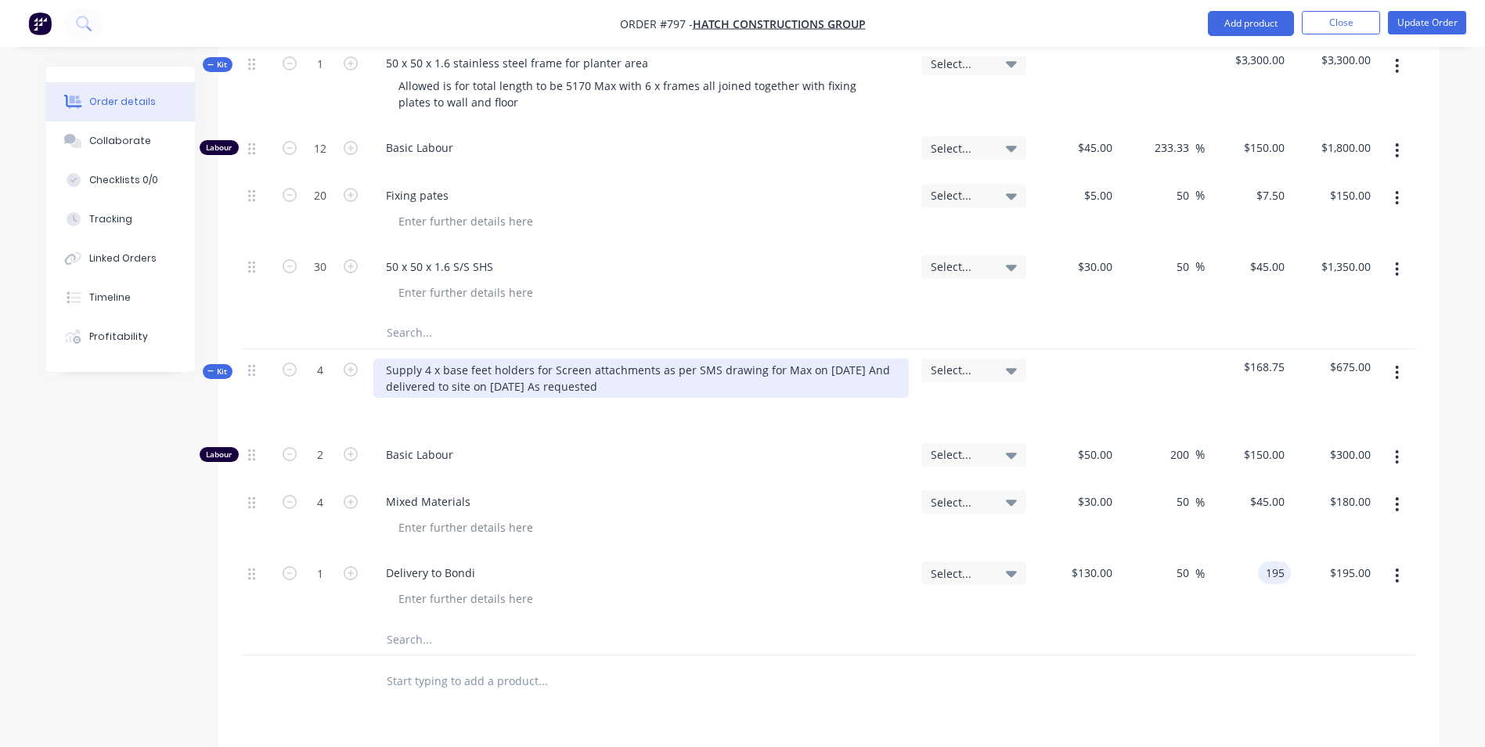
type input "$195.00"
click at [615, 387] on div "Supply 4 x base feet holders for Screen attachments as per SMS drawing for Max …" at bounding box center [640, 377] width 535 height 39
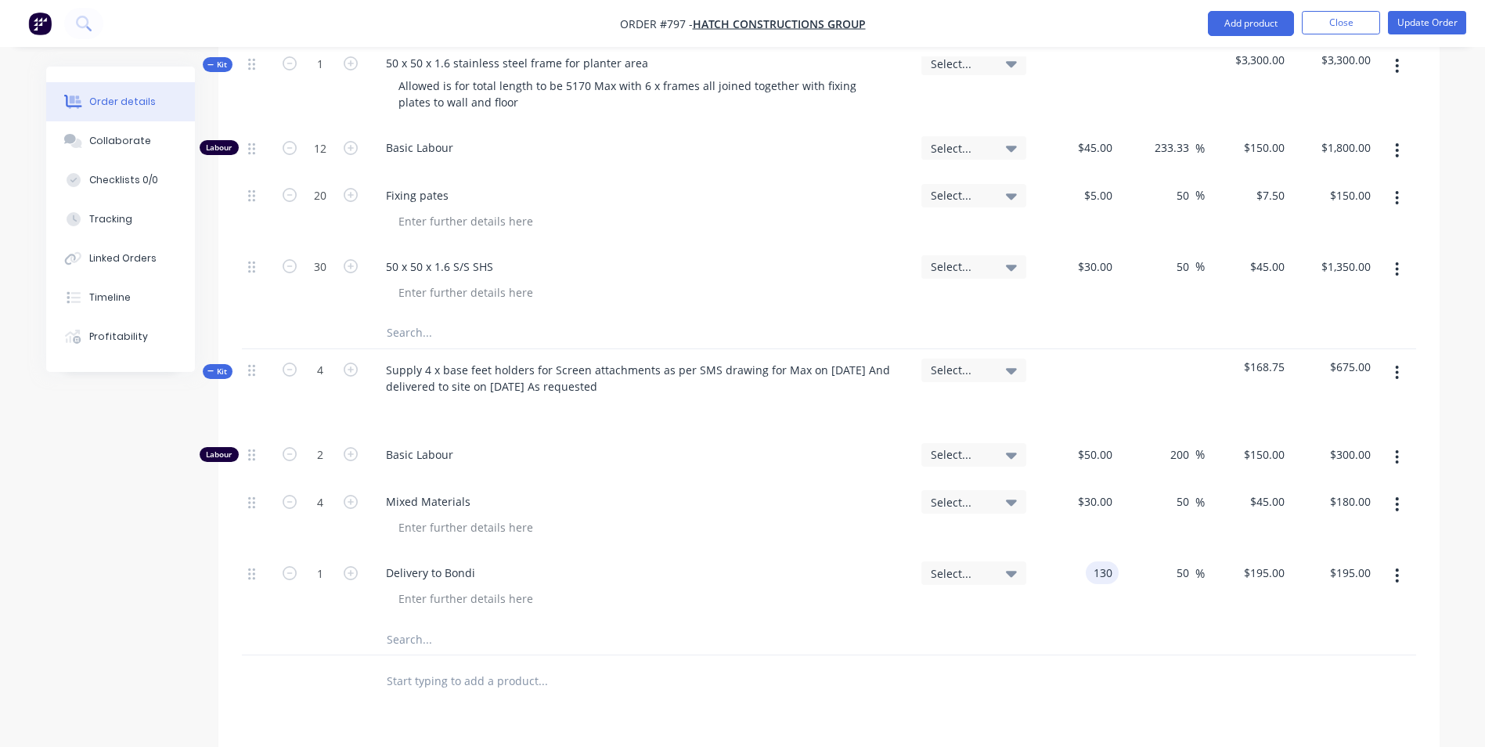
click at [1087, 575] on div "130 130" at bounding box center [1102, 572] width 33 height 23
type input "$85.00"
type input "$127.50"
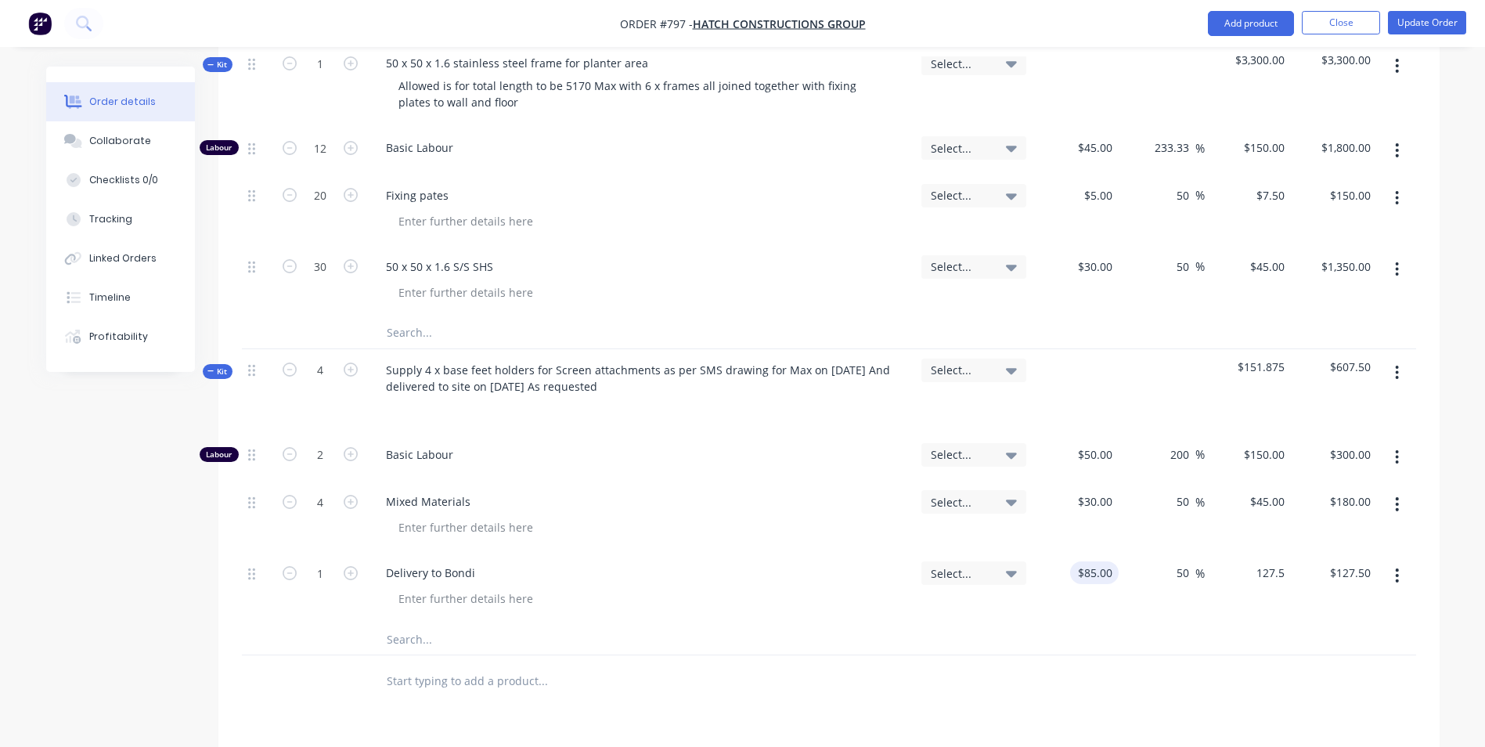
type input "127.50"
click at [1274, 579] on input "$127.50" at bounding box center [1266, 572] width 49 height 23
type input "127.5"
type input "$127.50"
type input "130"
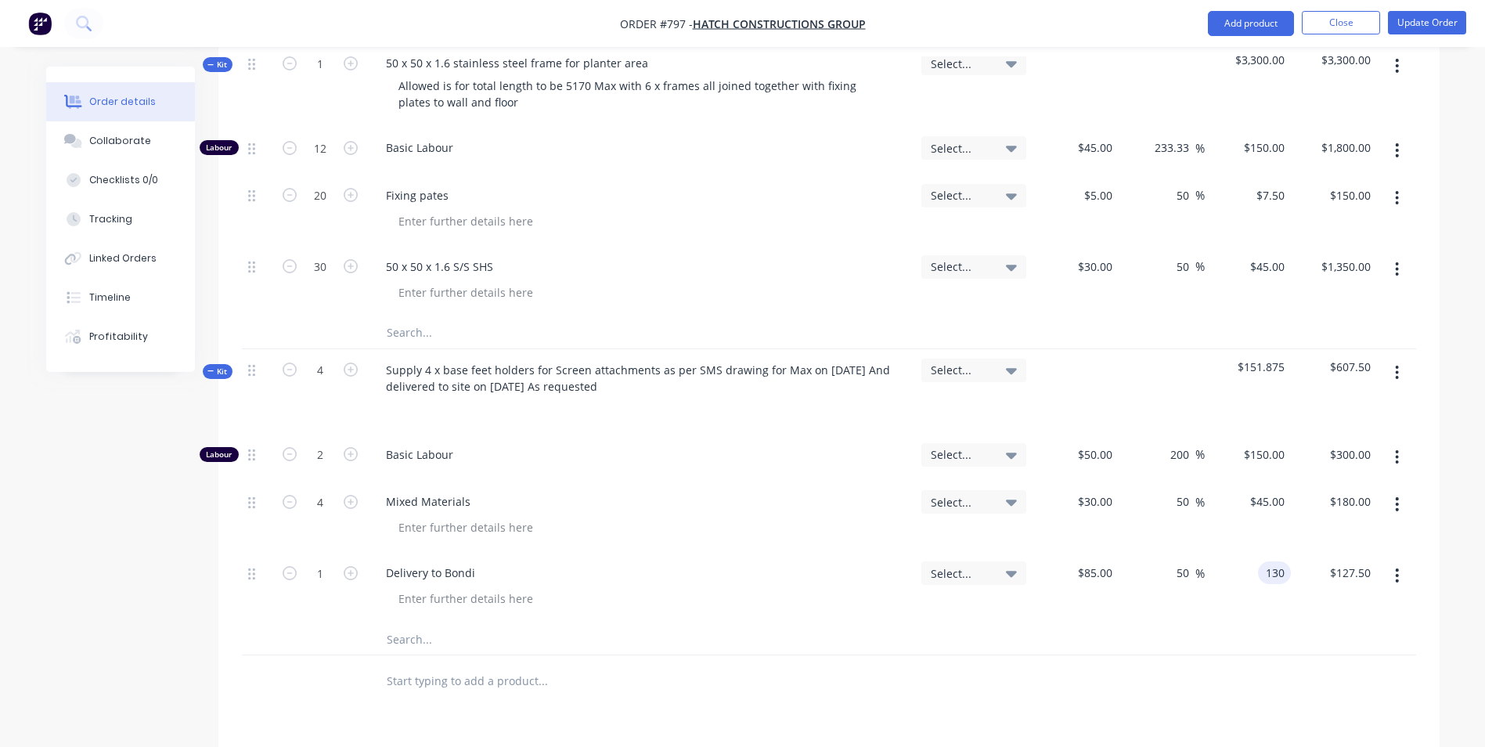
type input "52.94"
type input "$130.00"
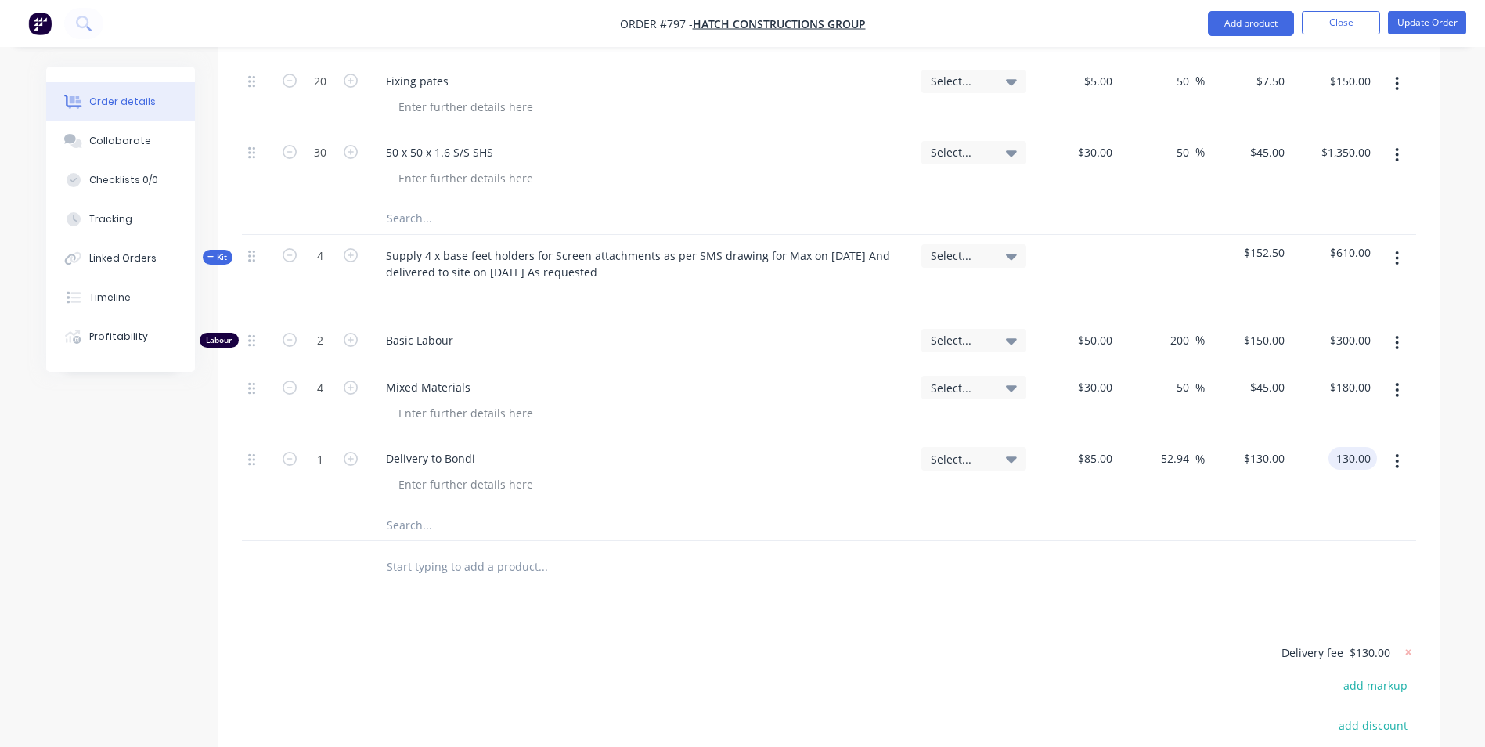
scroll to position [743, 0]
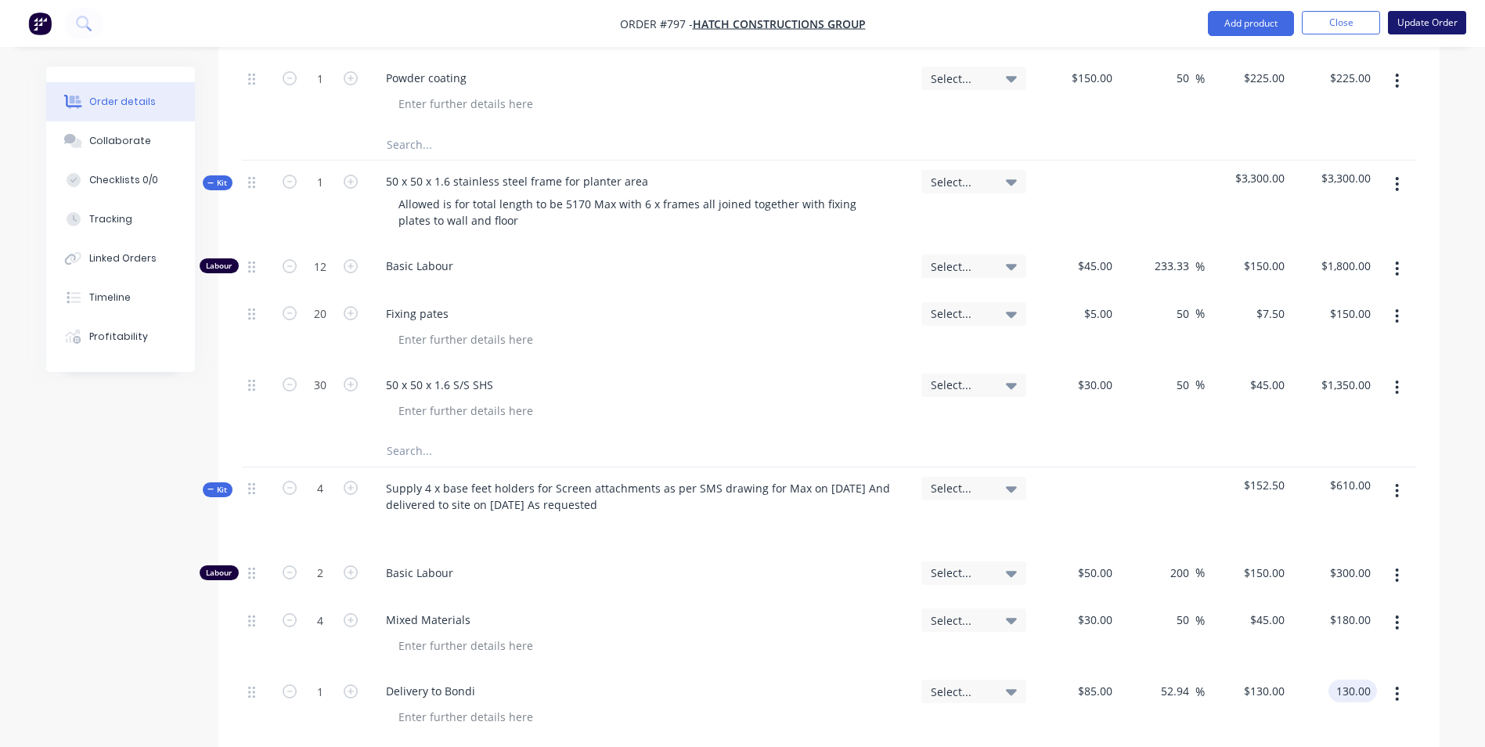
type input "$130.00"
click at [1413, 30] on button "Update Order" at bounding box center [1427, 22] width 78 height 23
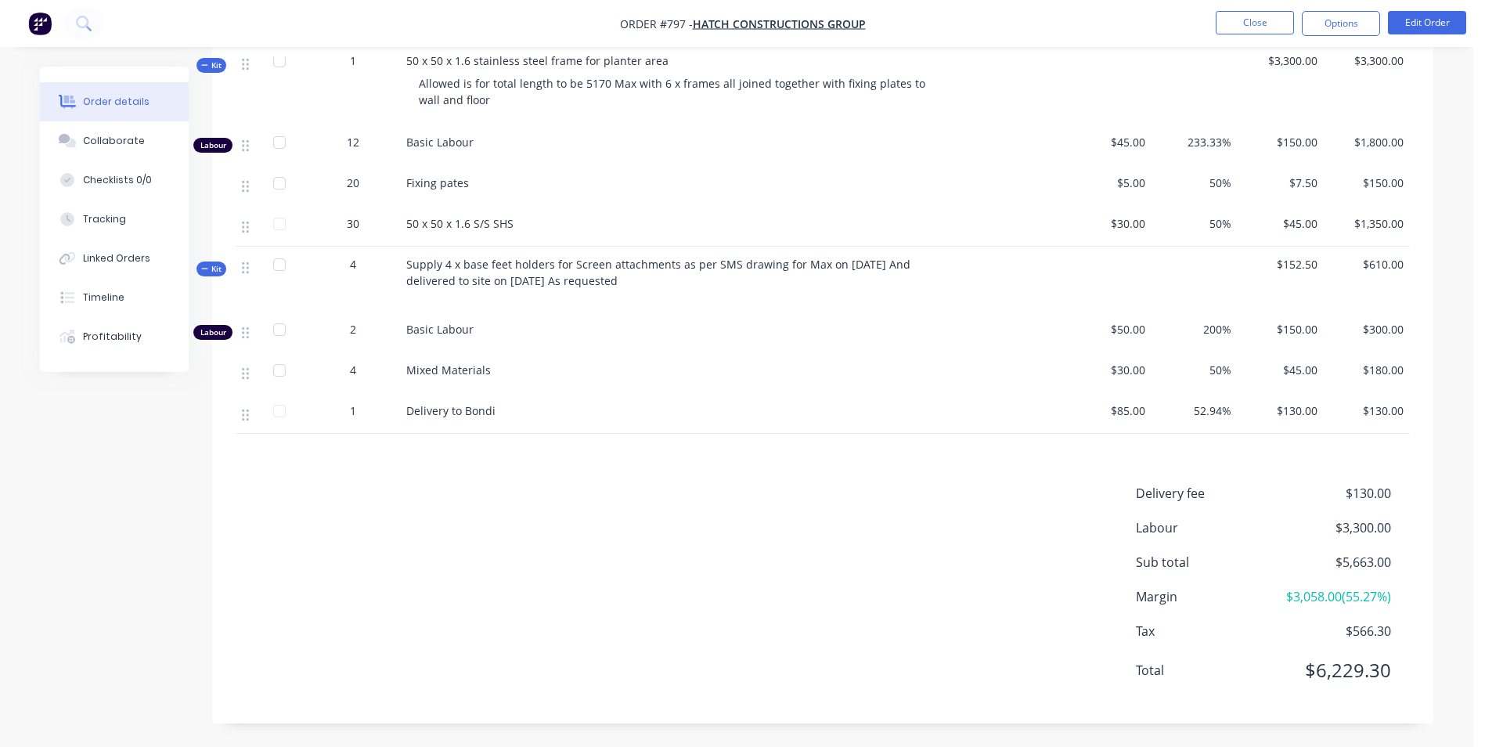
scroll to position [0, 0]
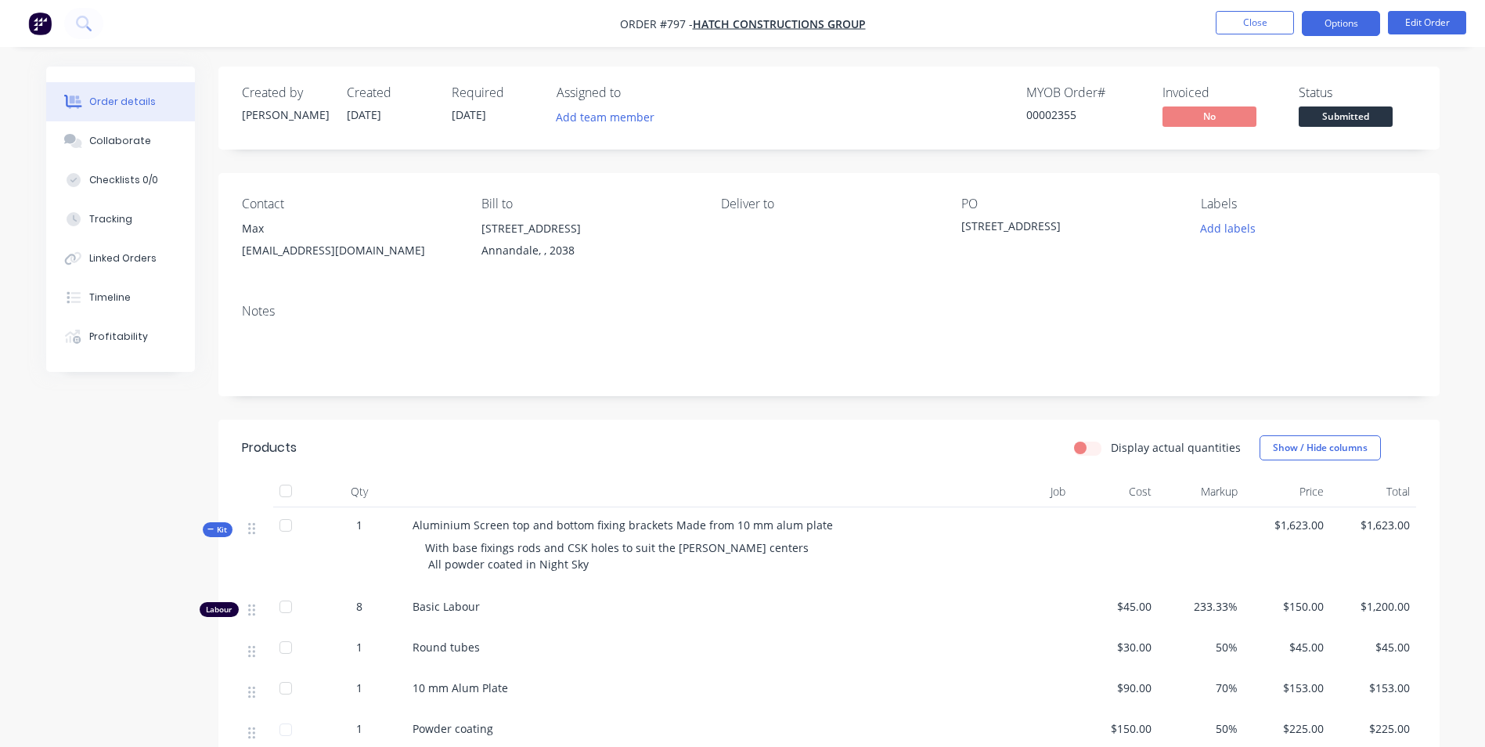
click at [1333, 31] on button "Options" at bounding box center [1341, 23] width 78 height 25
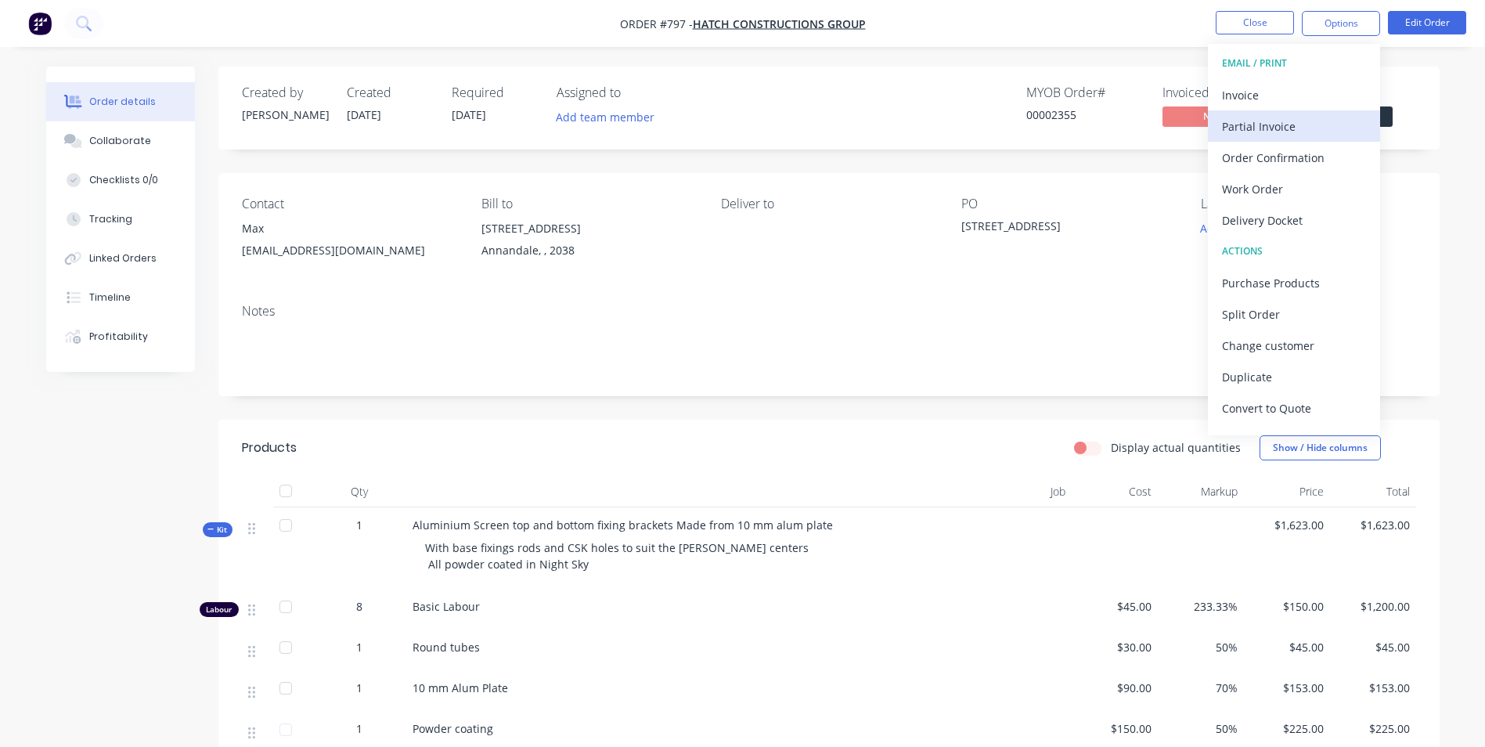
click at [1227, 134] on div "Partial Invoice" at bounding box center [1294, 126] width 144 height 23
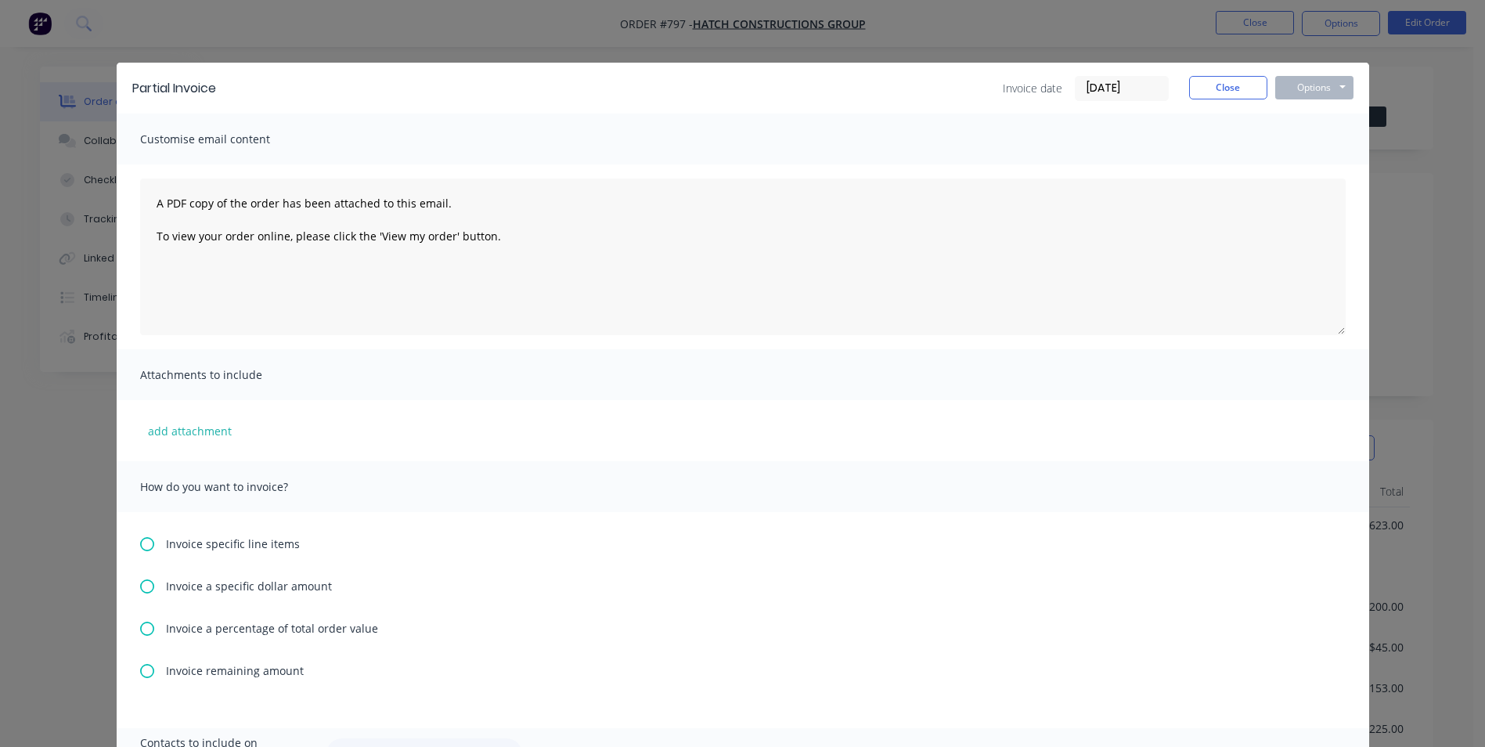
click at [146, 547] on icon at bounding box center [147, 544] width 14 height 14
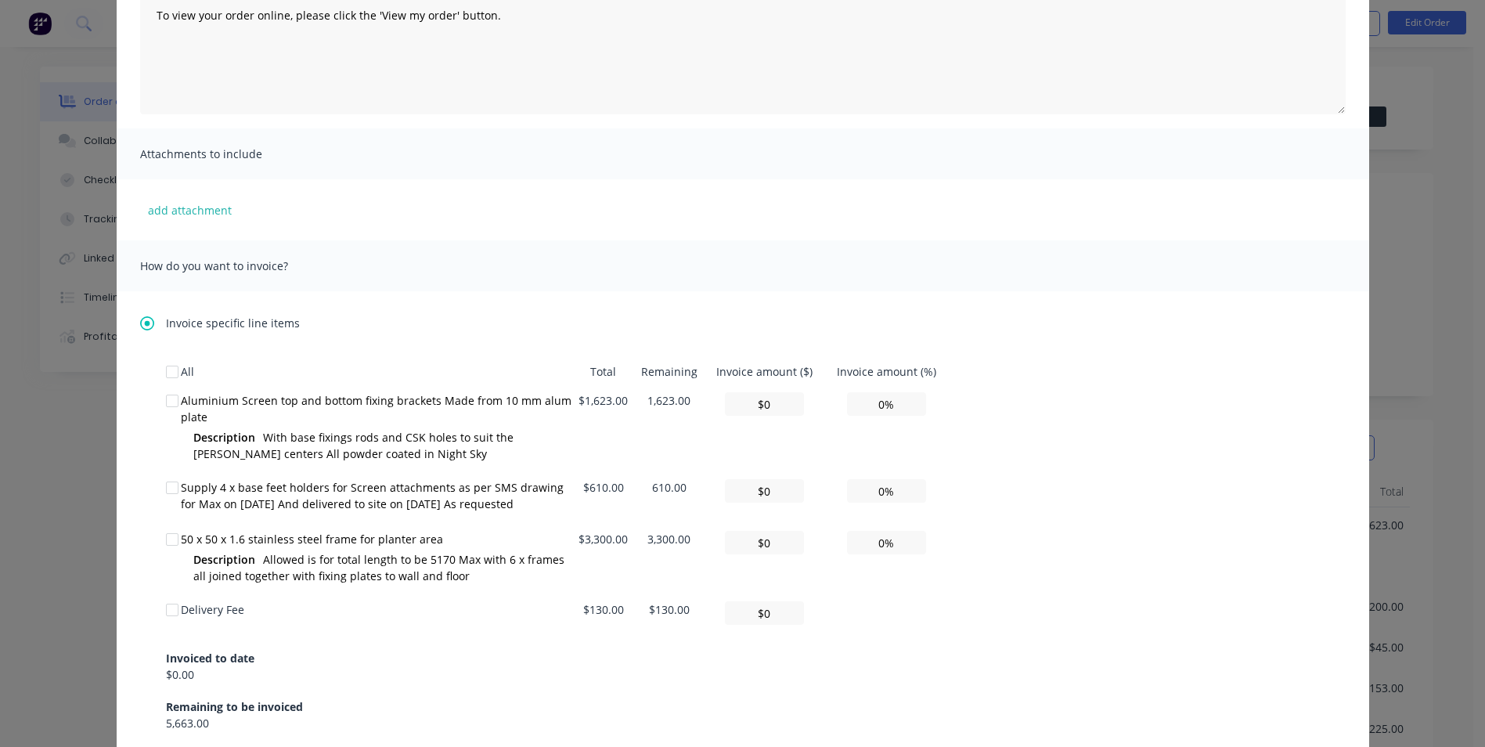
scroll to position [235, 0]
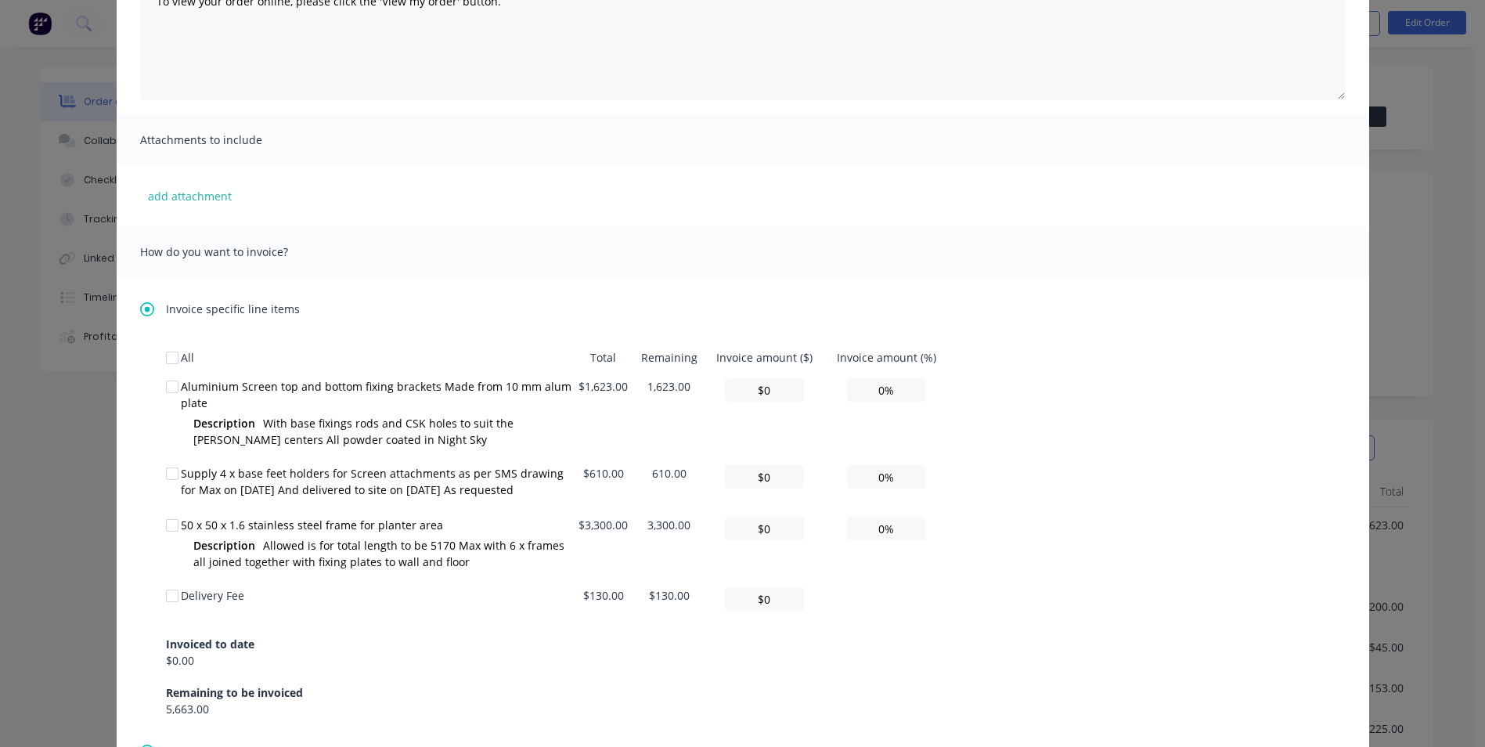
click at [165, 601] on div at bounding box center [172, 595] width 31 height 31
click at [167, 470] on div at bounding box center [172, 473] width 31 height 31
click at [168, 393] on div at bounding box center [172, 386] width 31 height 31
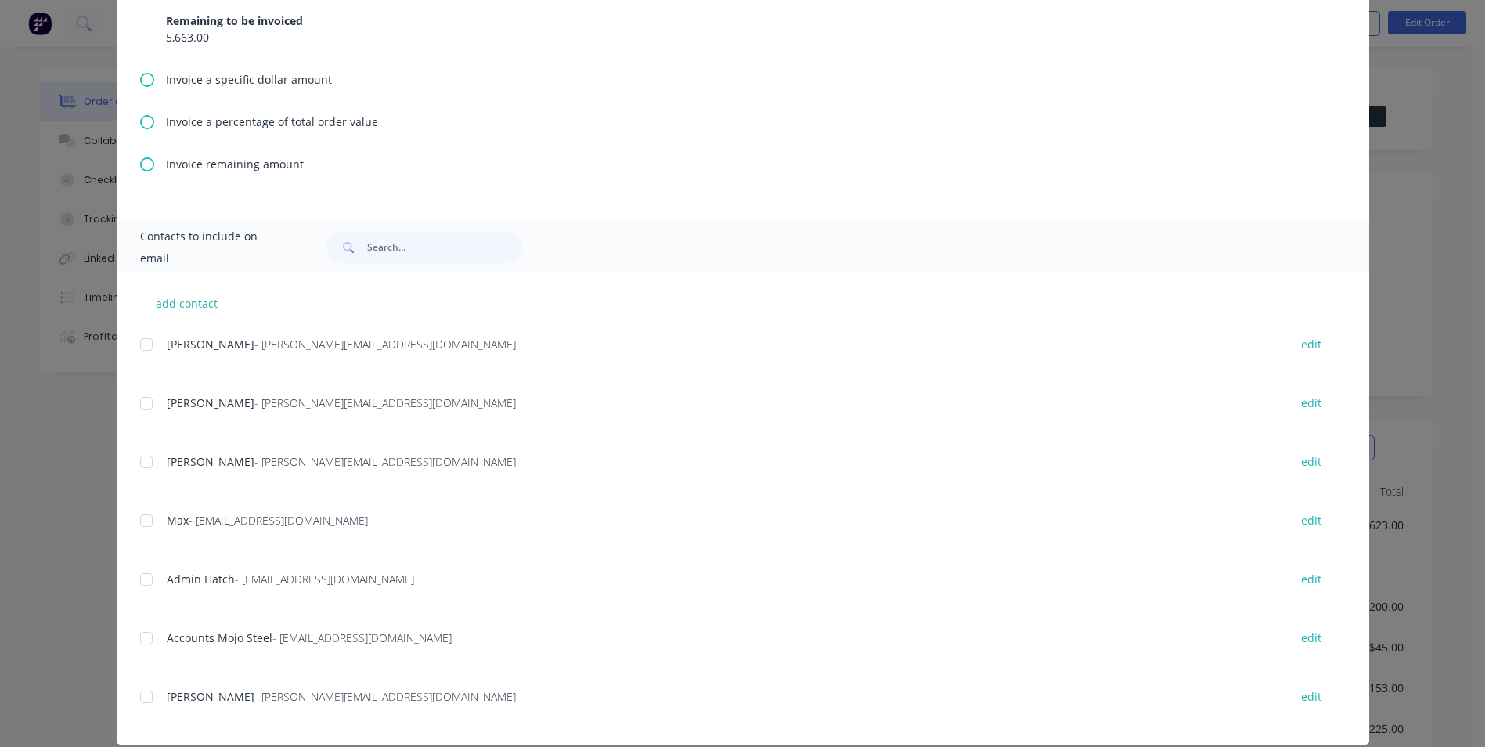
scroll to position [926, 0]
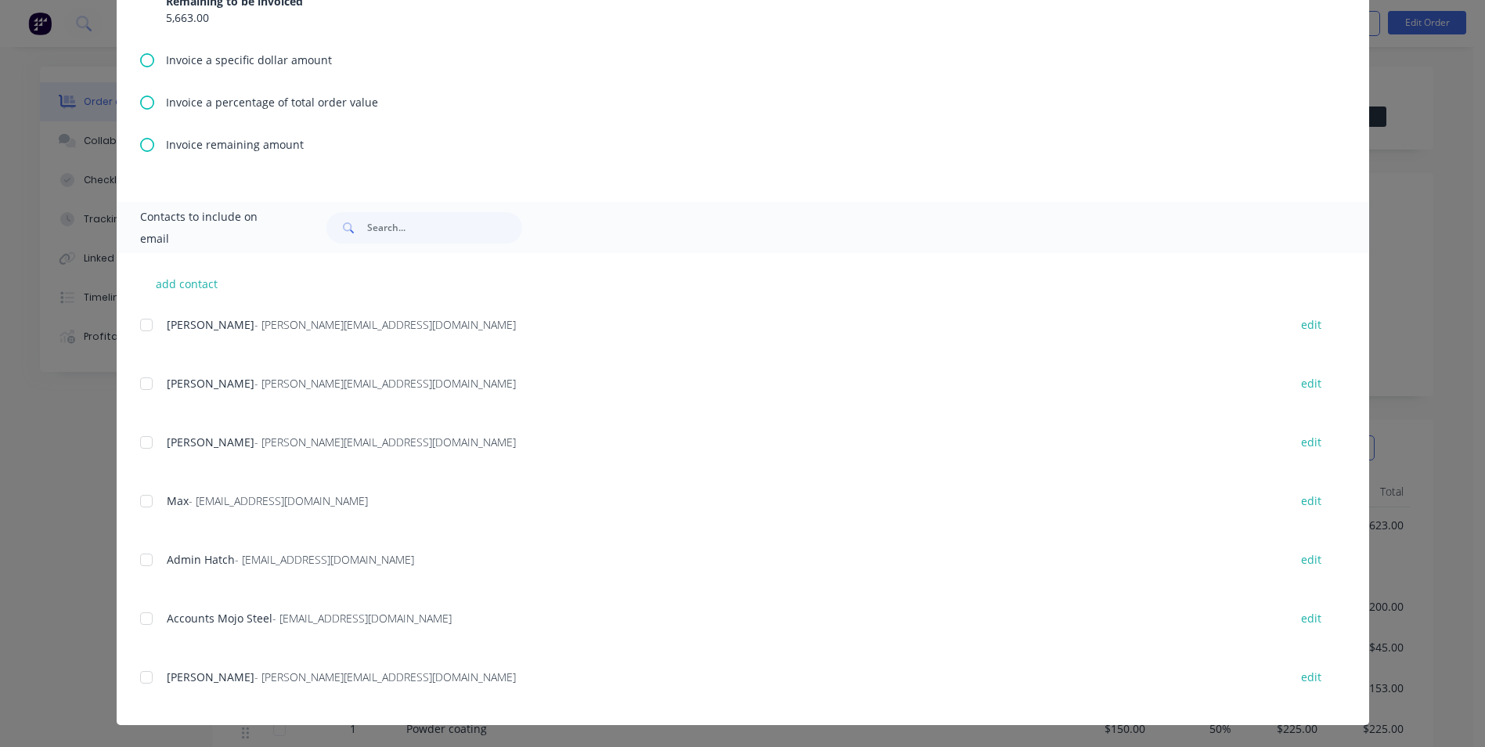
click at [135, 501] on div at bounding box center [146, 500] width 31 height 31
click at [131, 560] on div "add contact Michael Ogston - michael@mojosteel.com.au edit Daniel - Dan@hatchco…" at bounding box center [743, 489] width 1252 height 472
click at [139, 625] on div at bounding box center [146, 618] width 31 height 31
click at [144, 548] on div at bounding box center [146, 559] width 31 height 31
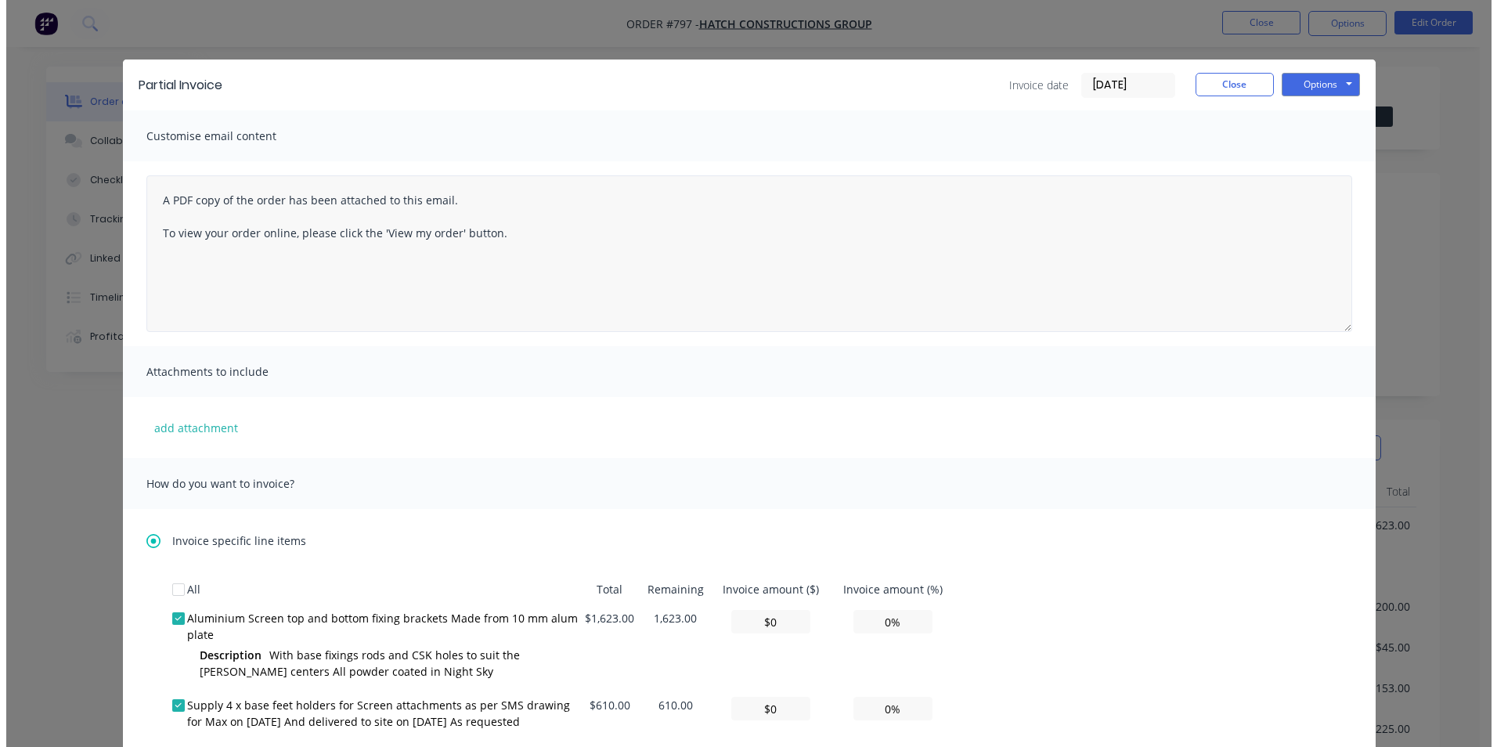
scroll to position [0, 0]
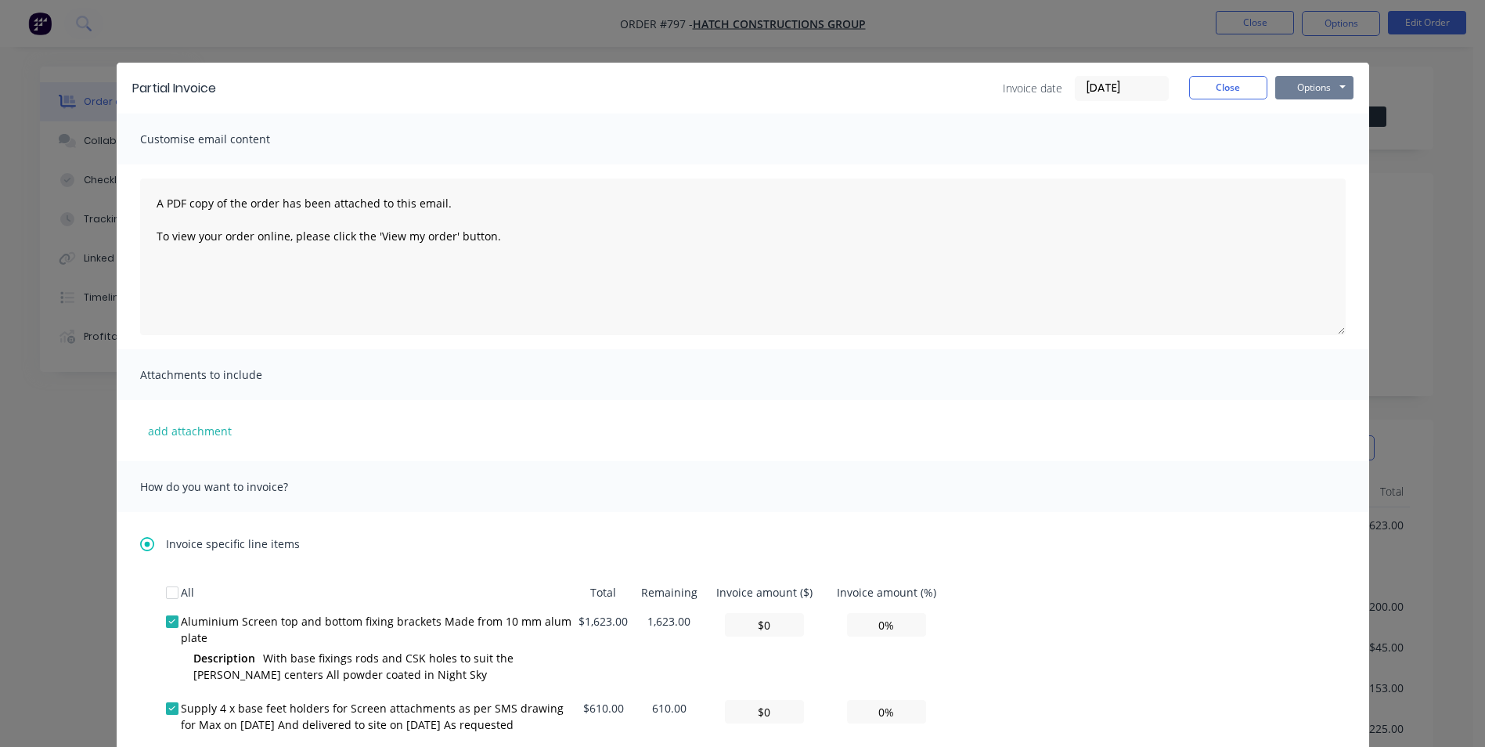
click at [1292, 92] on button "Options" at bounding box center [1314, 87] width 78 height 23
click at [1299, 160] on button "Email" at bounding box center [1325, 167] width 100 height 26
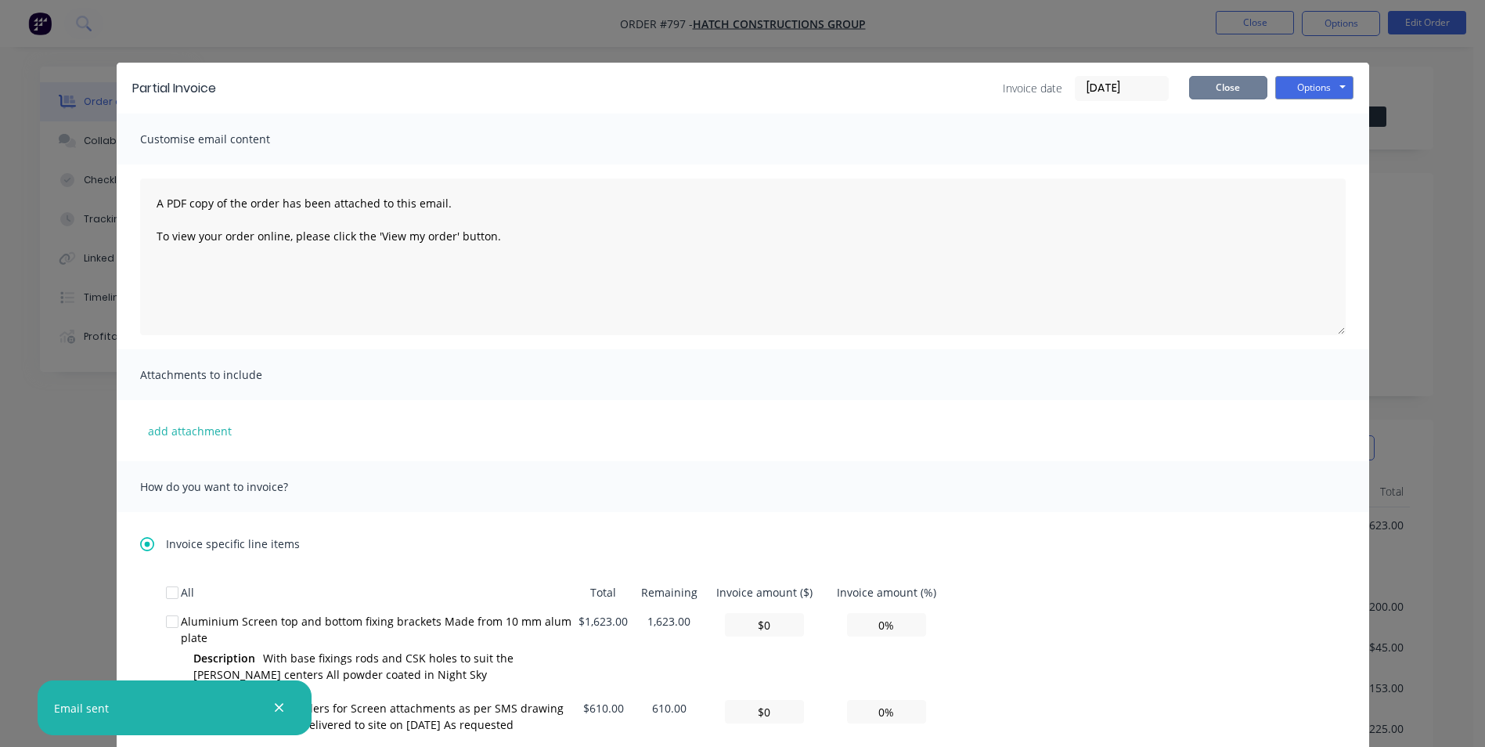
click at [1230, 92] on button "Close" at bounding box center [1228, 87] width 78 height 23
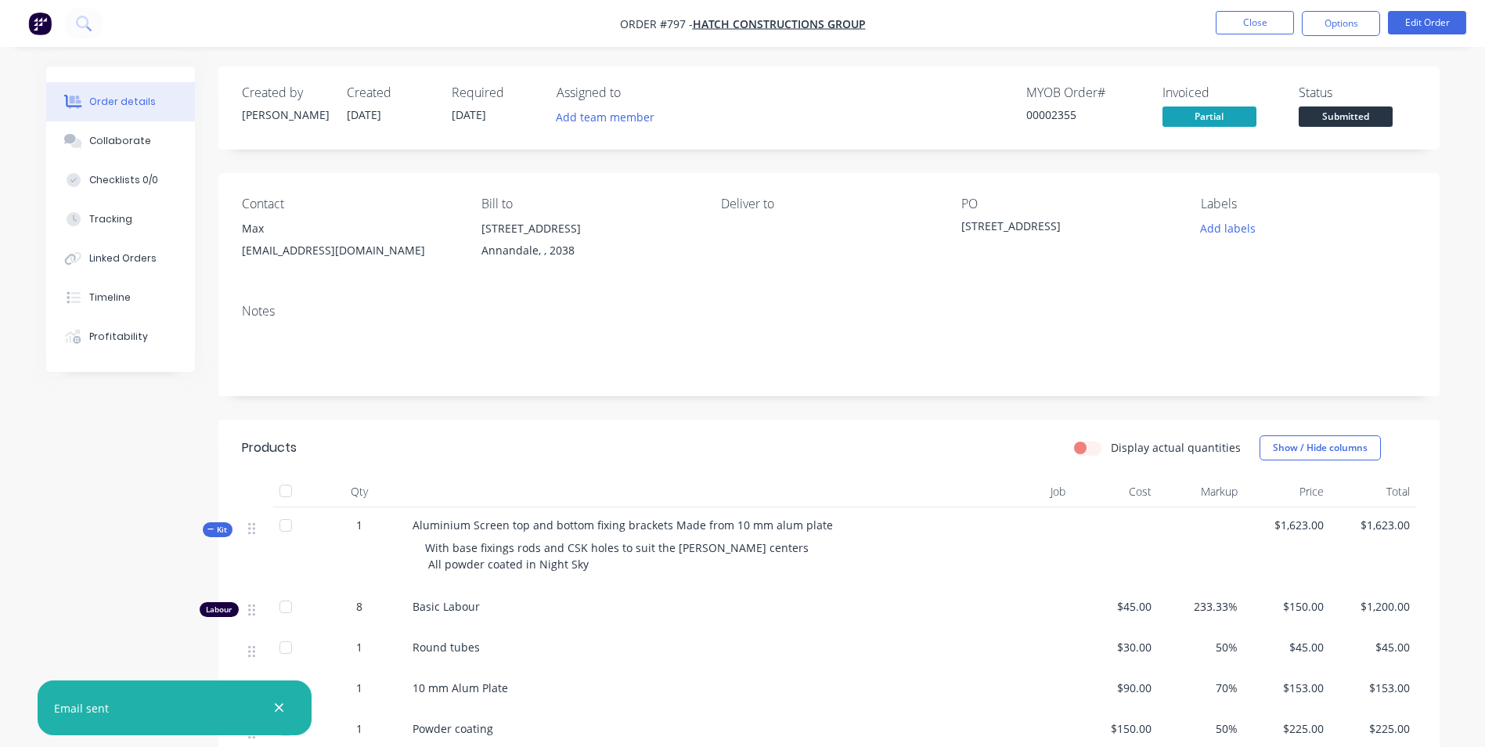
click at [1246, 4] on nav "Order #797 - Hatch Constructions Group Close Options Edit Order" at bounding box center [742, 23] width 1485 height 47
click at [1244, 23] on button "Close" at bounding box center [1255, 22] width 78 height 23
